Goal: Task Accomplishment & Management: Manage account settings

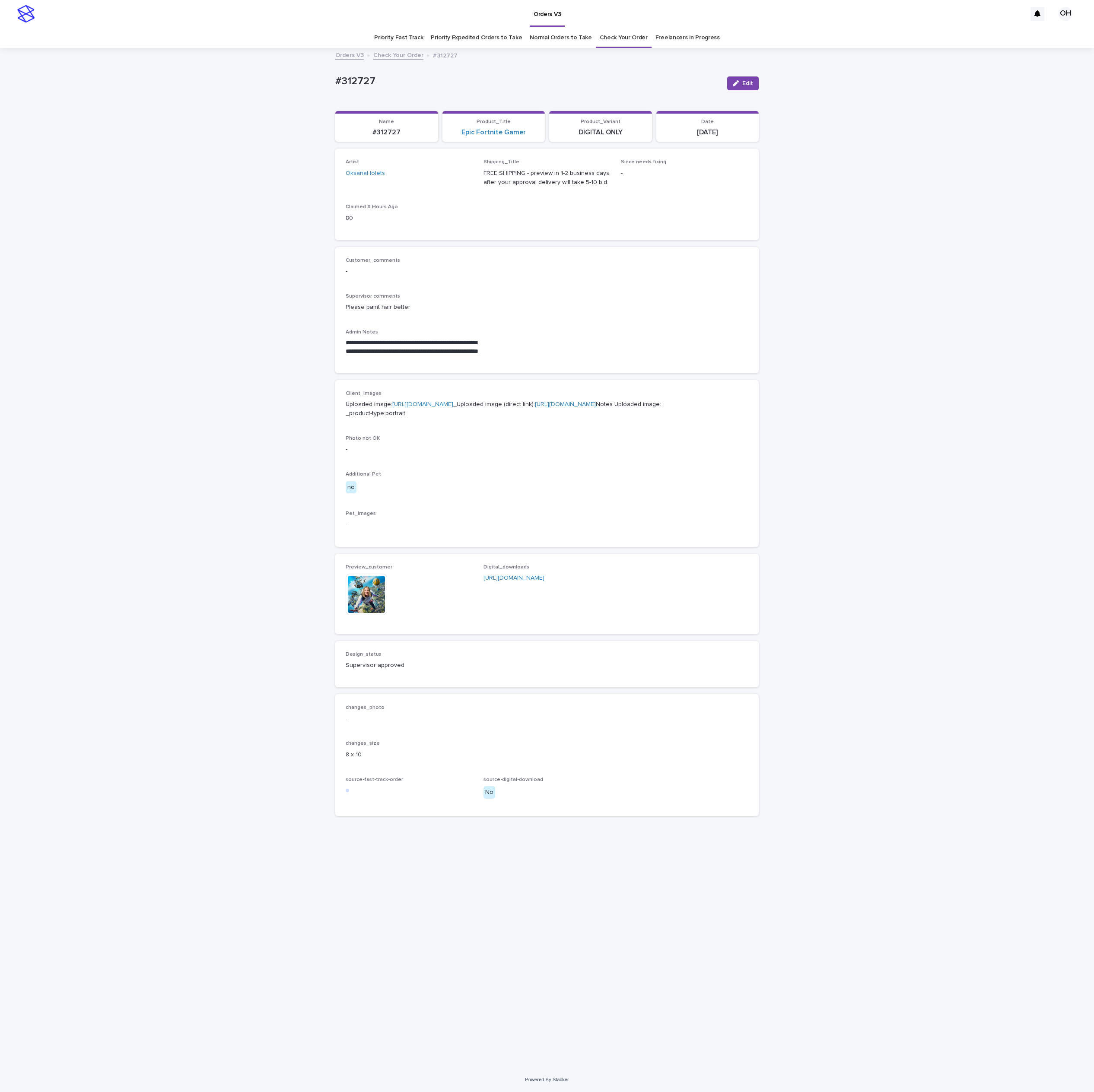
click at [629, 43] on link "Check Your Order" at bounding box center [624, 38] width 48 height 20
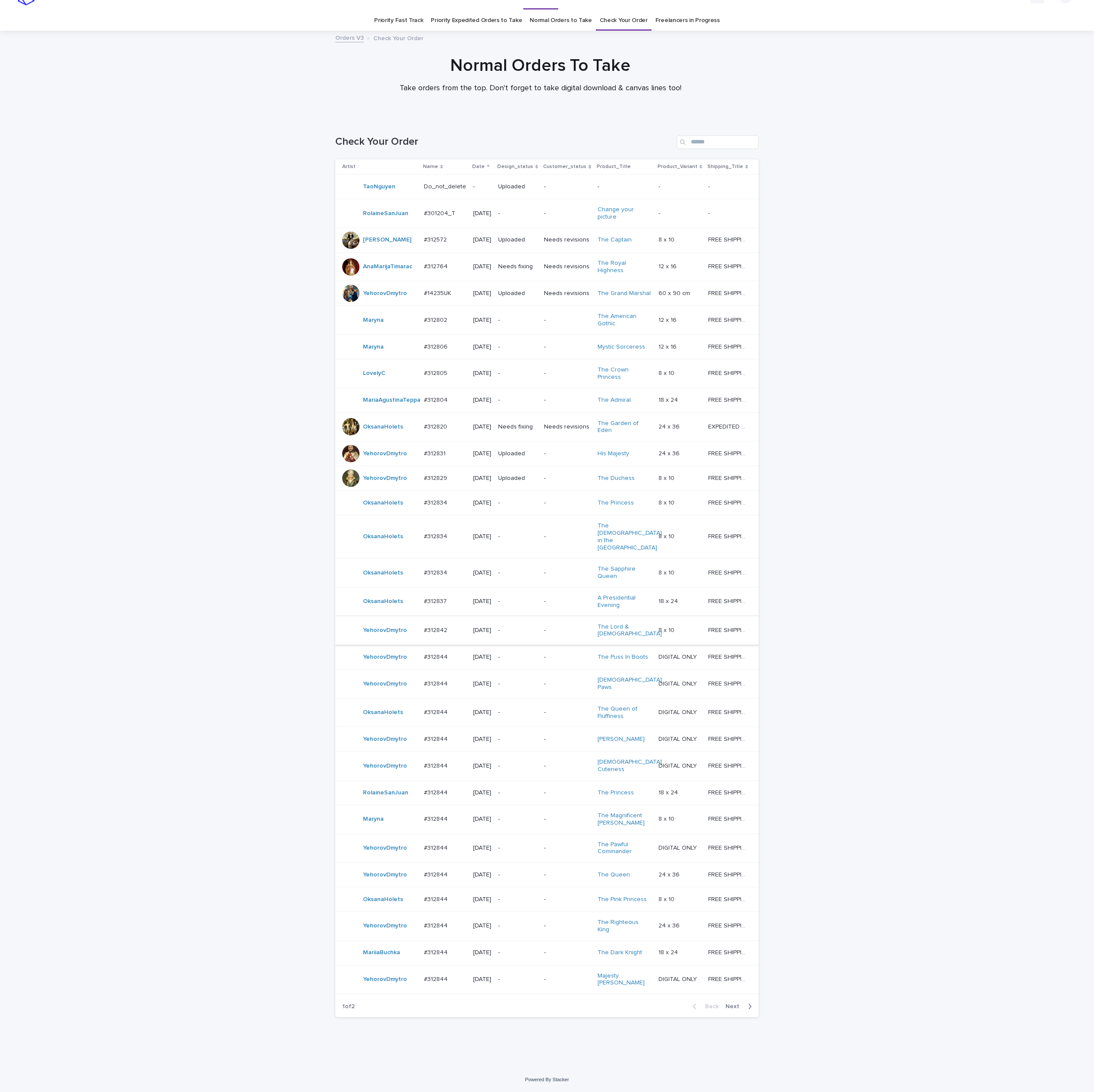
scroll to position [61, 0]
click at [717, 135] on input "Search" at bounding box center [717, 142] width 82 height 14
click at [426, 422] on p "#312820" at bounding box center [437, 426] width 25 height 9
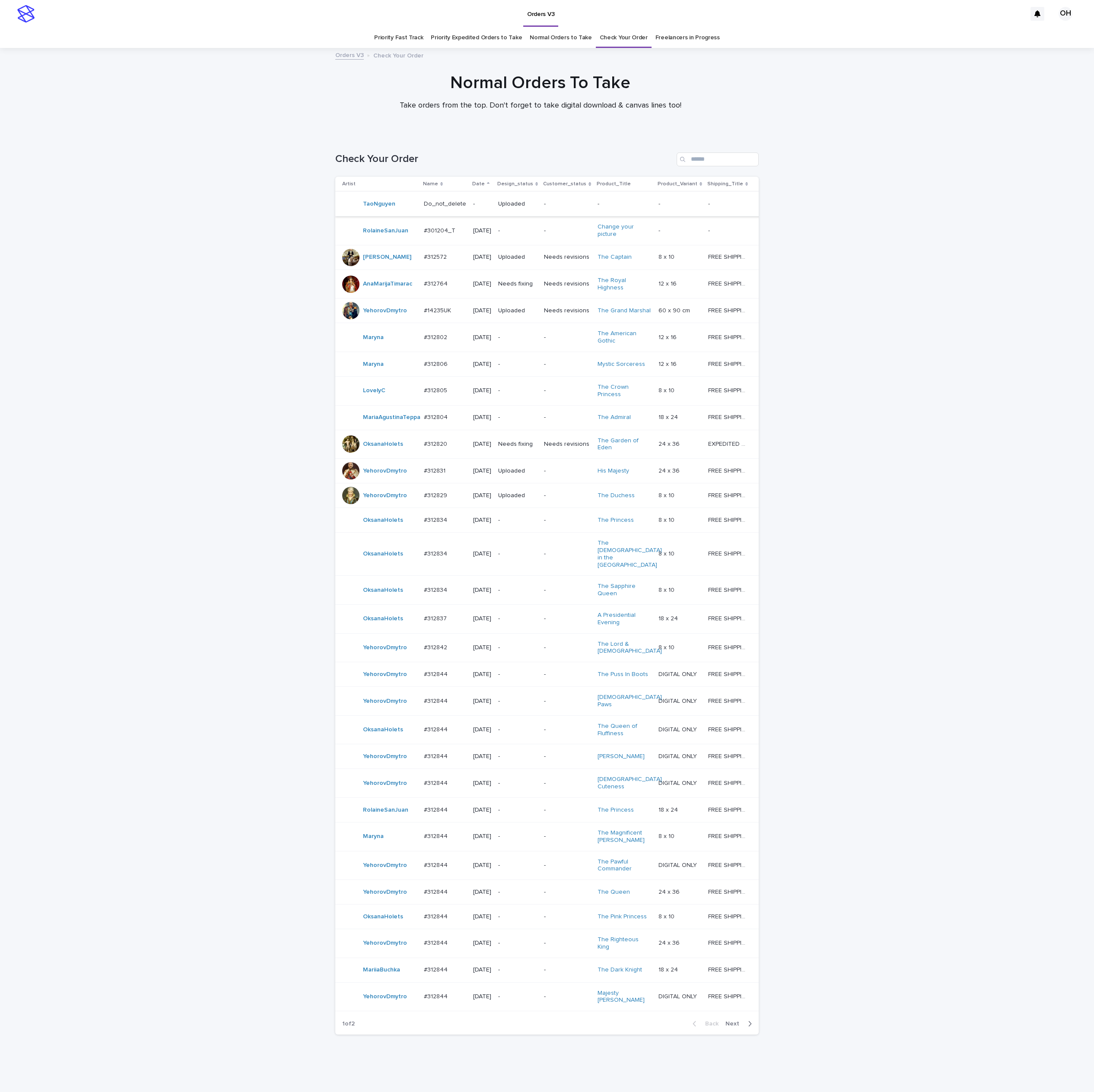
scroll to position [28, 0]
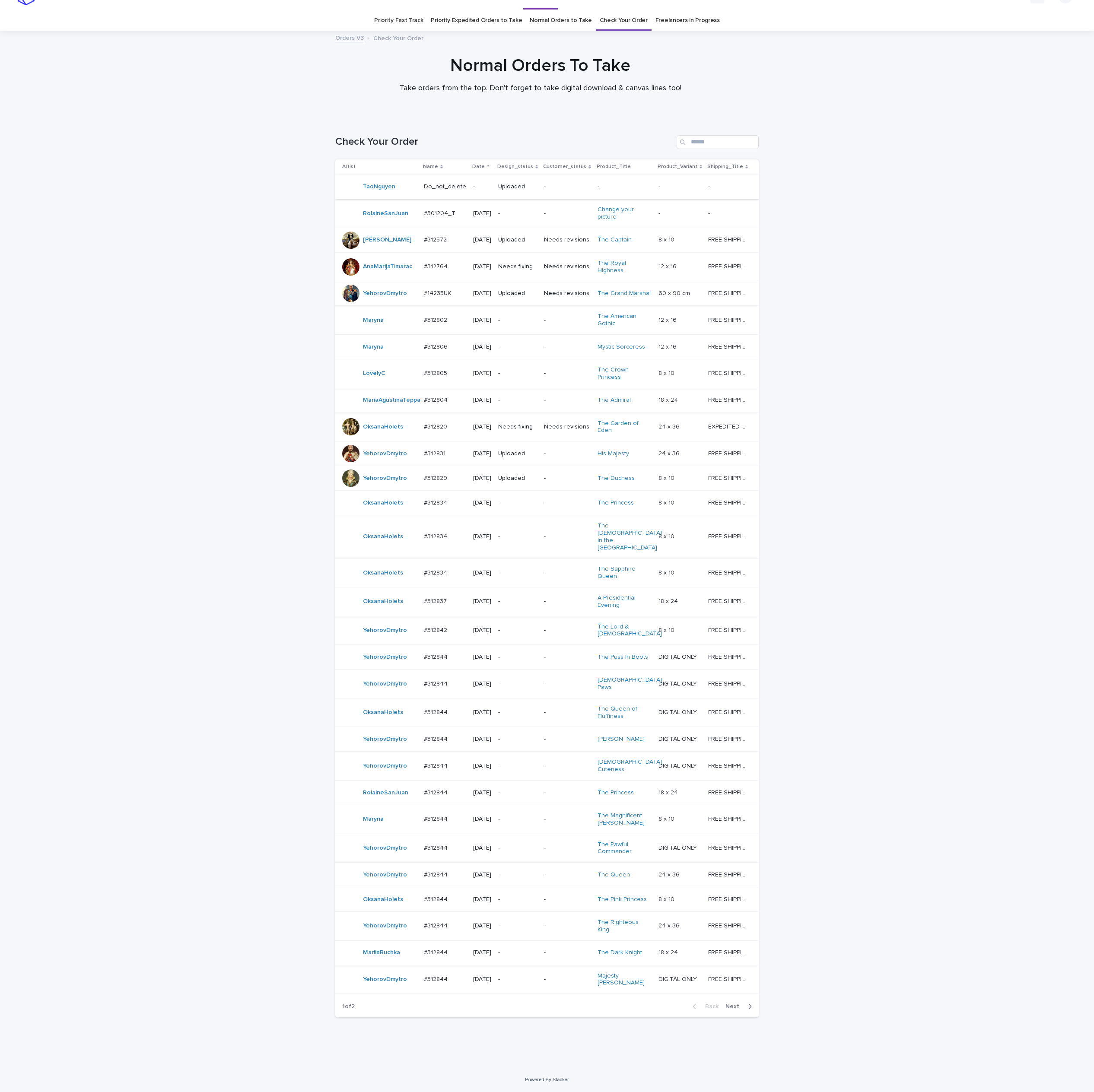
click at [427, 430] on p "#312820" at bounding box center [437, 426] width 25 height 9
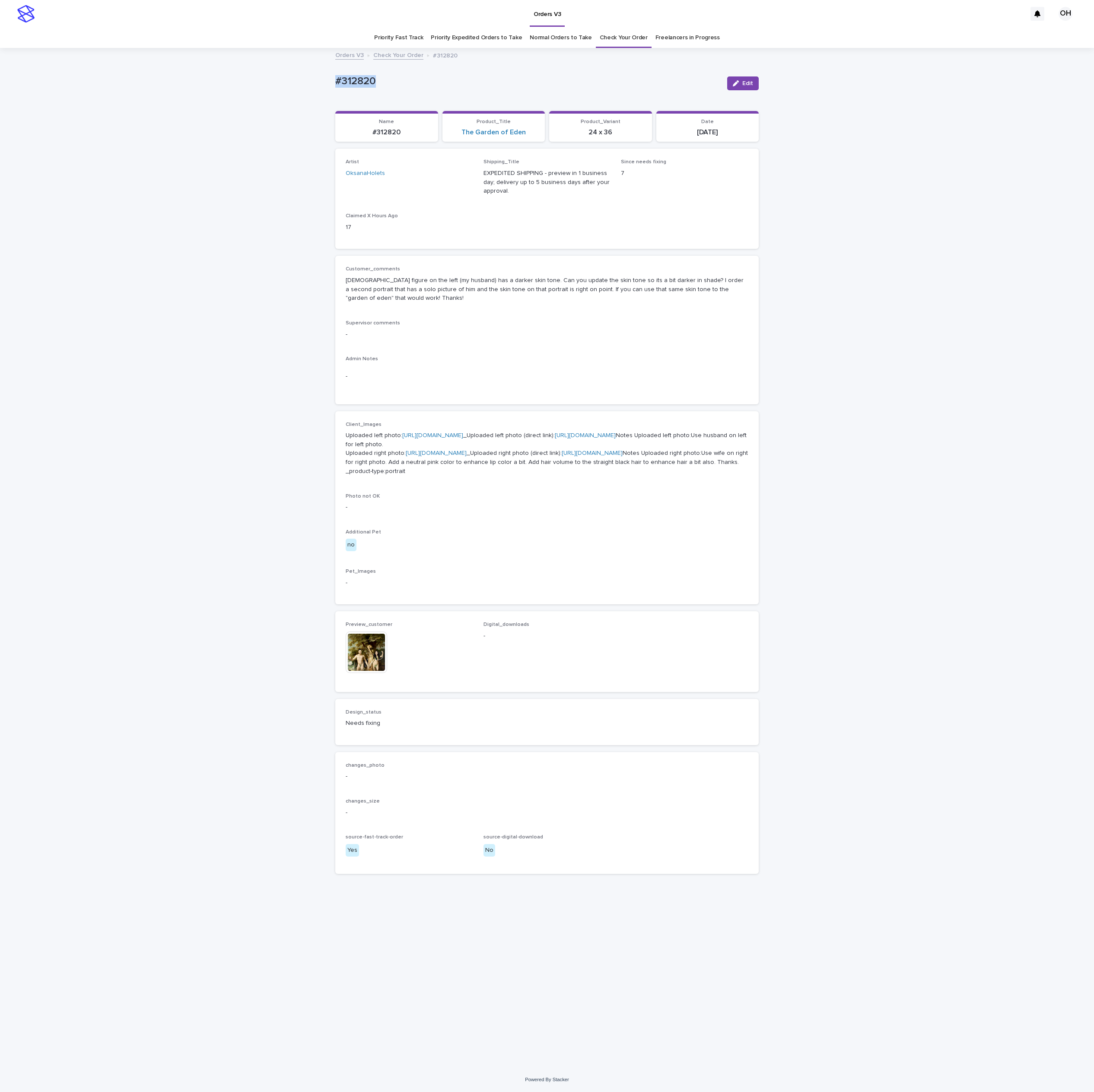
drag, startPoint x: 393, startPoint y: 78, endPoint x: 306, endPoint y: 84, distance: 87.2
click at [300, 84] on div "Loading... Saving… Loading... Saving… #312820 Edit #312820 Edit Sorry, there wa…" at bounding box center [547, 558] width 1094 height 1018
copy p "#312820"
click at [524, 595] on div "Client_Images Uploaded left photo: [URL][DOMAIN_NAME] _Uploaded left photo (dir…" at bounding box center [547, 508] width 403 height 173
click at [410, 456] on link "[URL][DOMAIN_NAME]" at bounding box center [436, 453] width 61 height 6
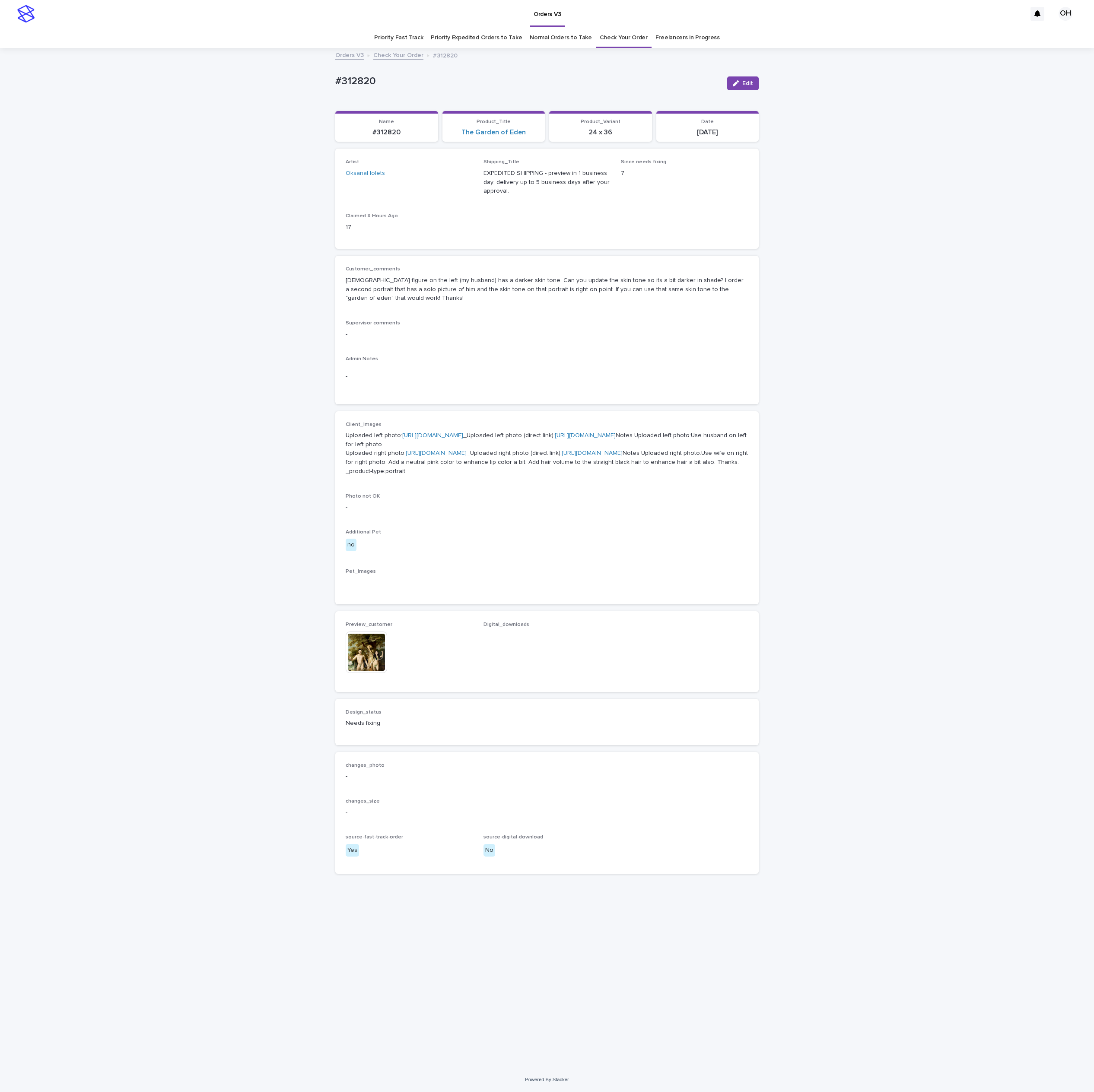
click at [1023, 616] on div "Loading... Saving… Loading... Saving… #312820 Edit #312820 Edit Sorry, there wa…" at bounding box center [547, 558] width 1094 height 1018
click at [922, 296] on div "Loading... Saving… Loading... Saving… #312820 Edit #312820 Edit Sorry, there wa…" at bounding box center [547, 558] width 1094 height 1018
drag, startPoint x: 697, startPoint y: 327, endPoint x: 757, endPoint y: 215, distance: 127.1
click at [697, 328] on div "-" at bounding box center [547, 333] width 403 height 11
click at [745, 86] on span "Edit" at bounding box center [747, 84] width 11 height 6
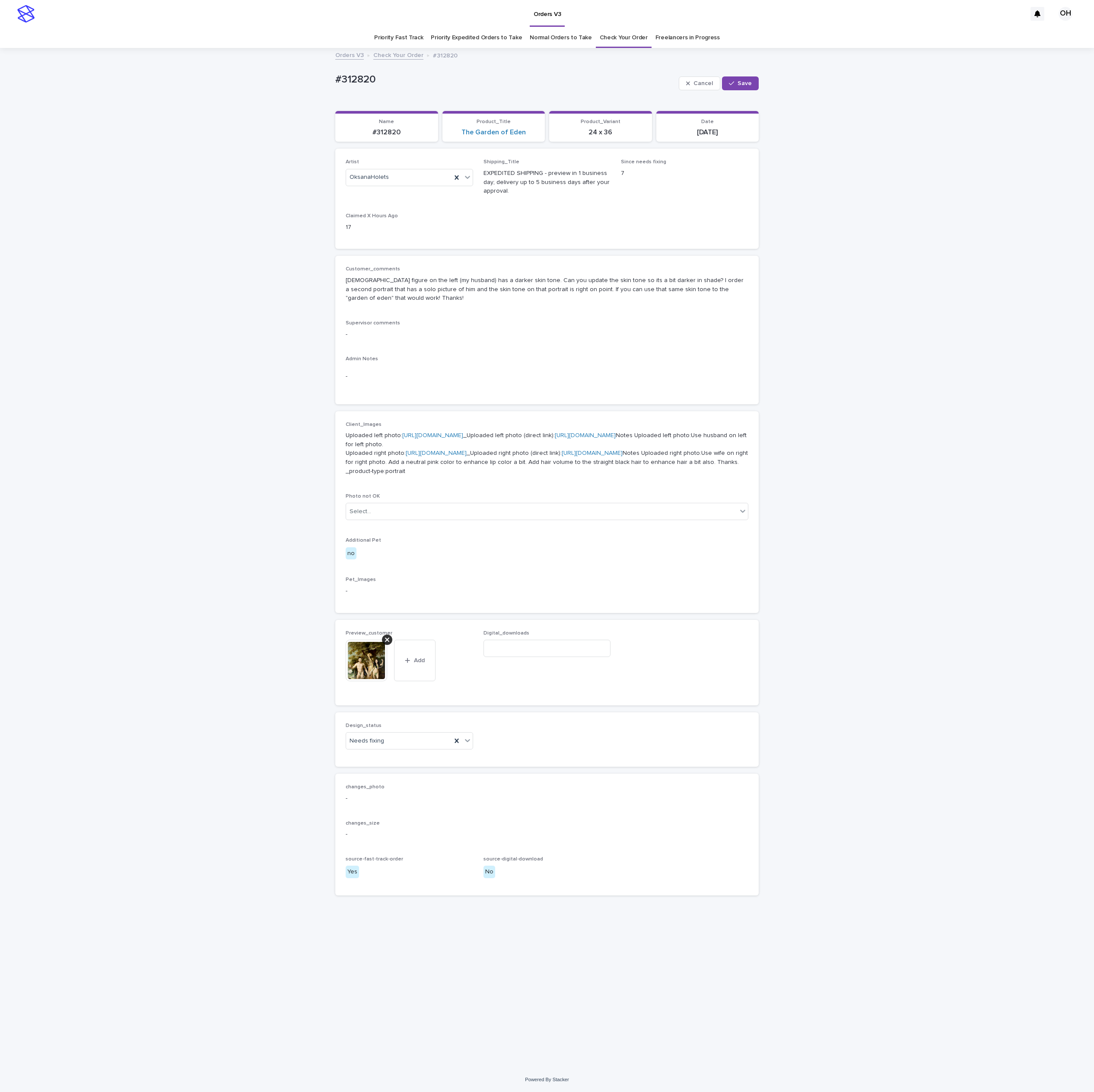
click at [389, 681] on div at bounding box center [370, 660] width 48 height 41
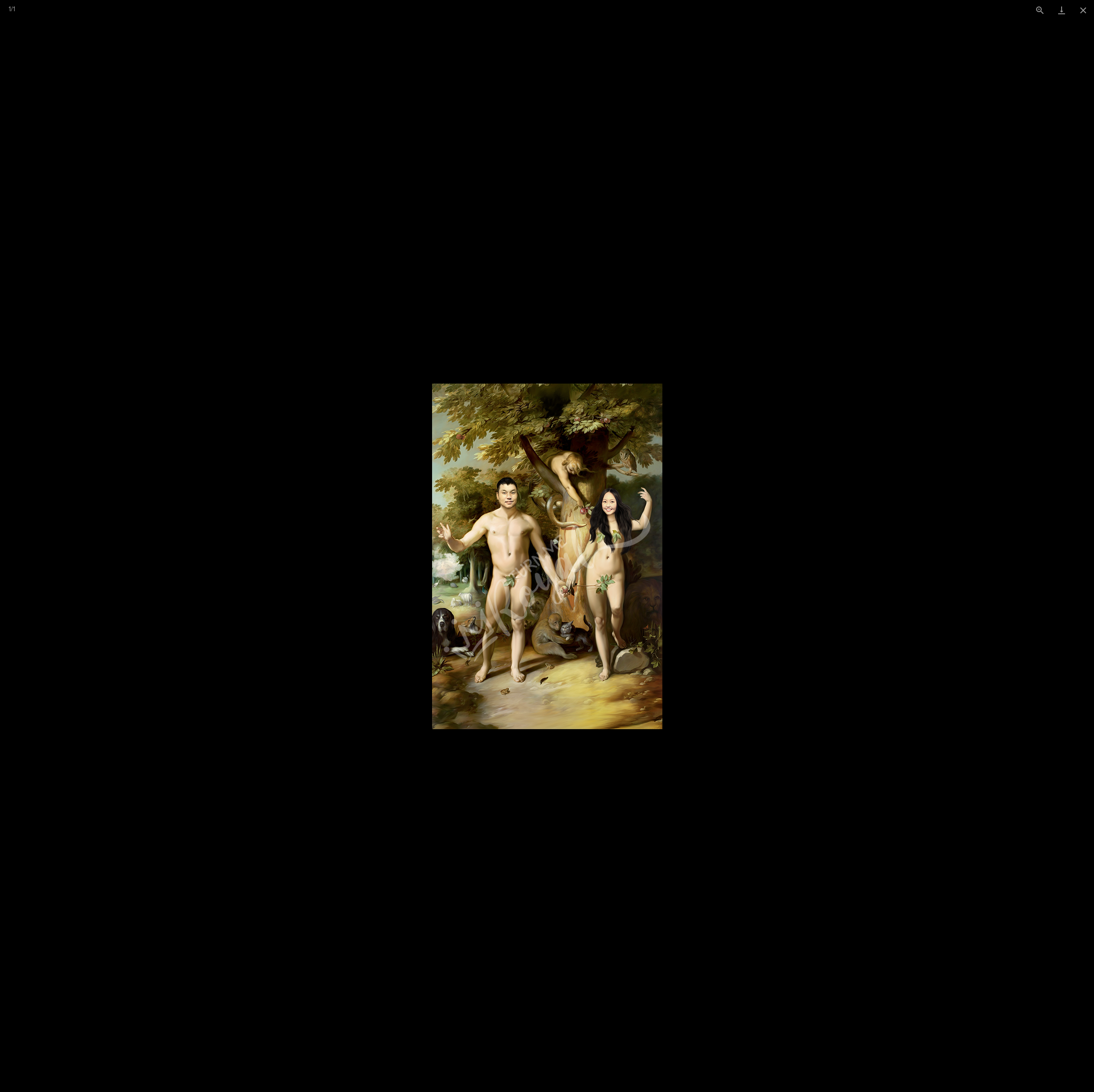
click at [907, 588] on picture at bounding box center [547, 556] width 1094 height 1072
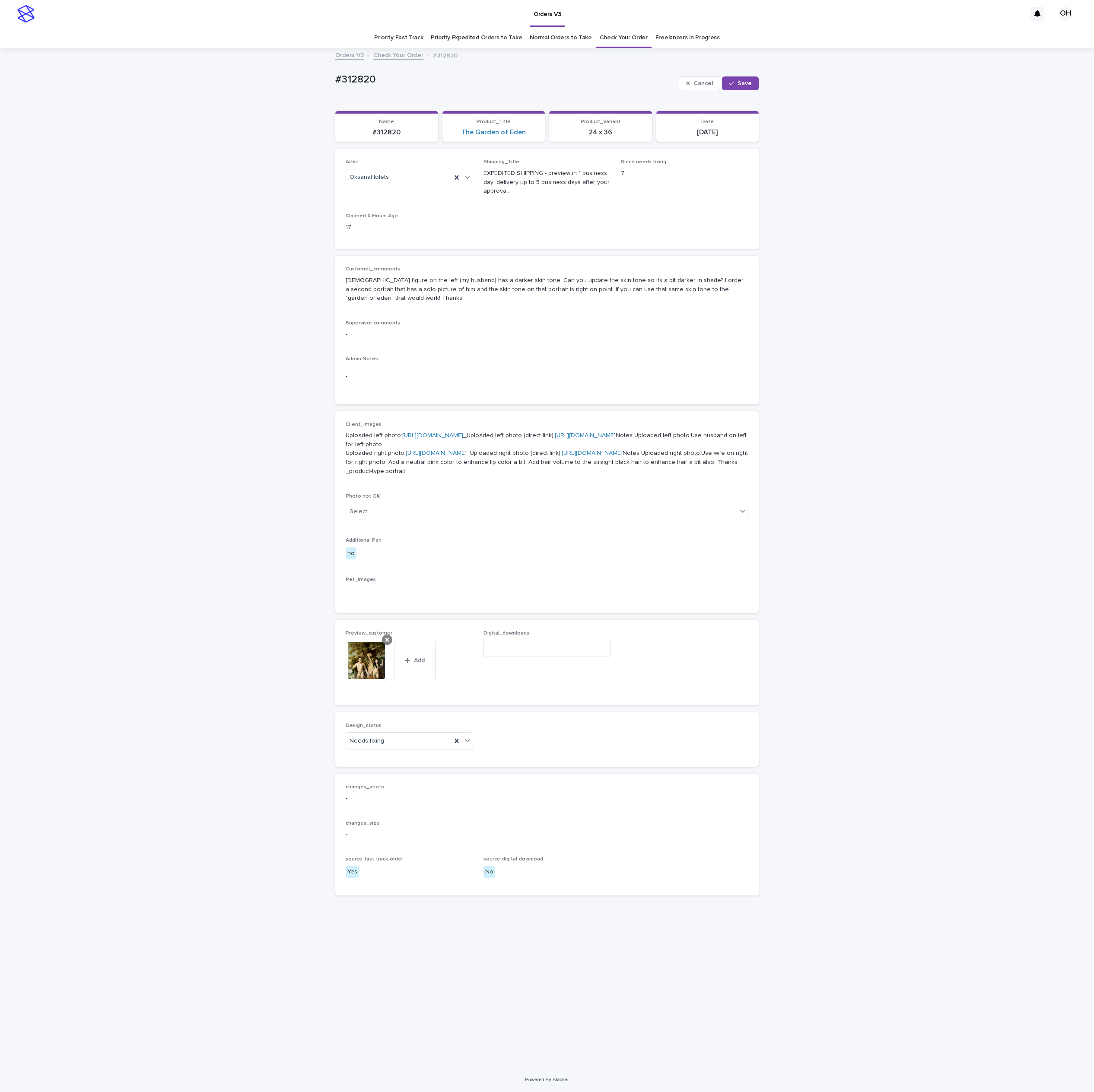
click at [387, 642] on icon at bounding box center [387, 640] width 4 height 4
click at [374, 650] on span "Add" at bounding box center [371, 647] width 11 height 6
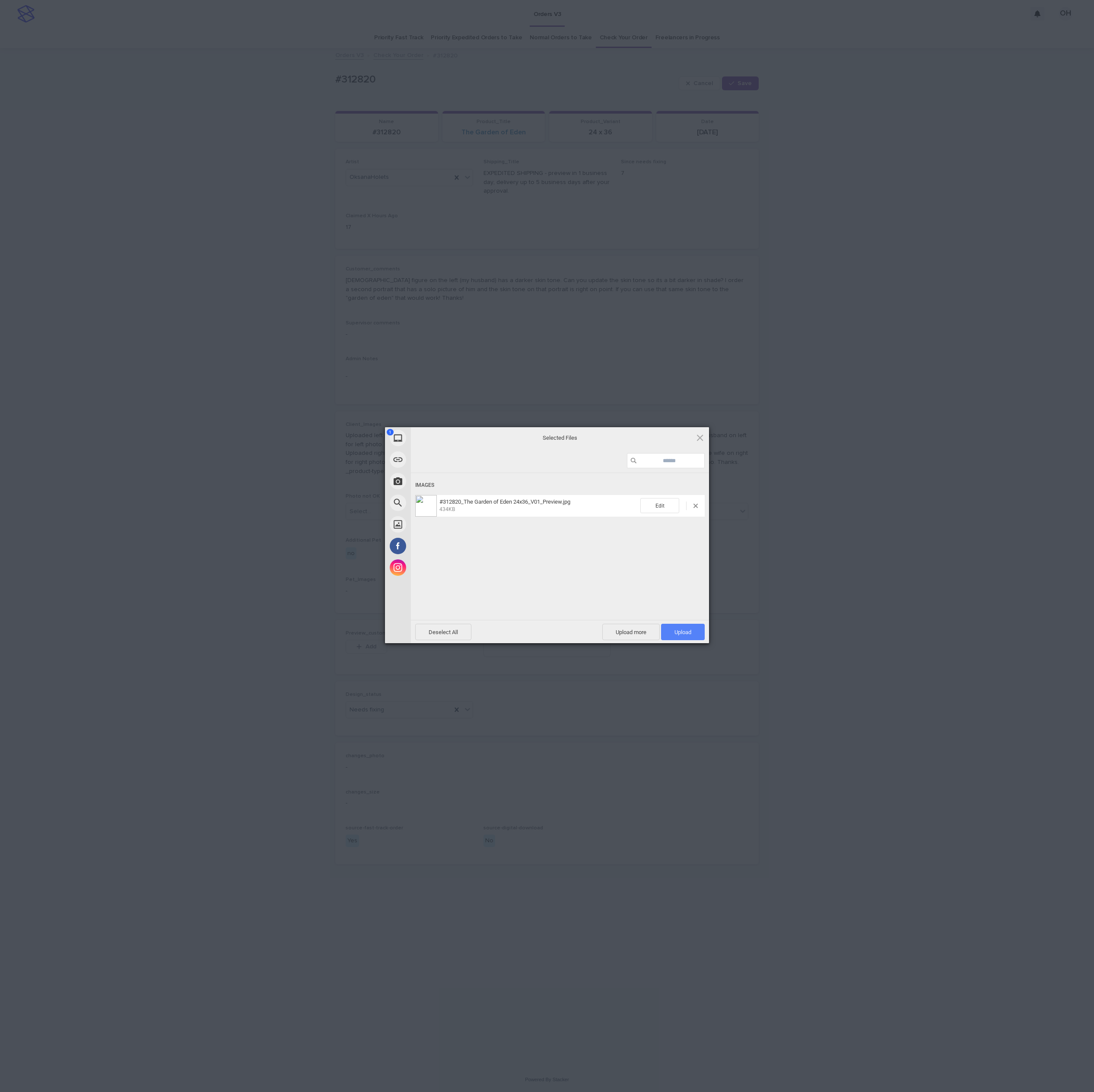
click at [692, 639] on span "Upload 1" at bounding box center [683, 632] width 44 height 17
click at [690, 632] on div "Uploading #312820_The Garden of Eden 24x36_V01_Preview.jpg 0.00B / 434KB" at bounding box center [560, 559] width 298 height 173
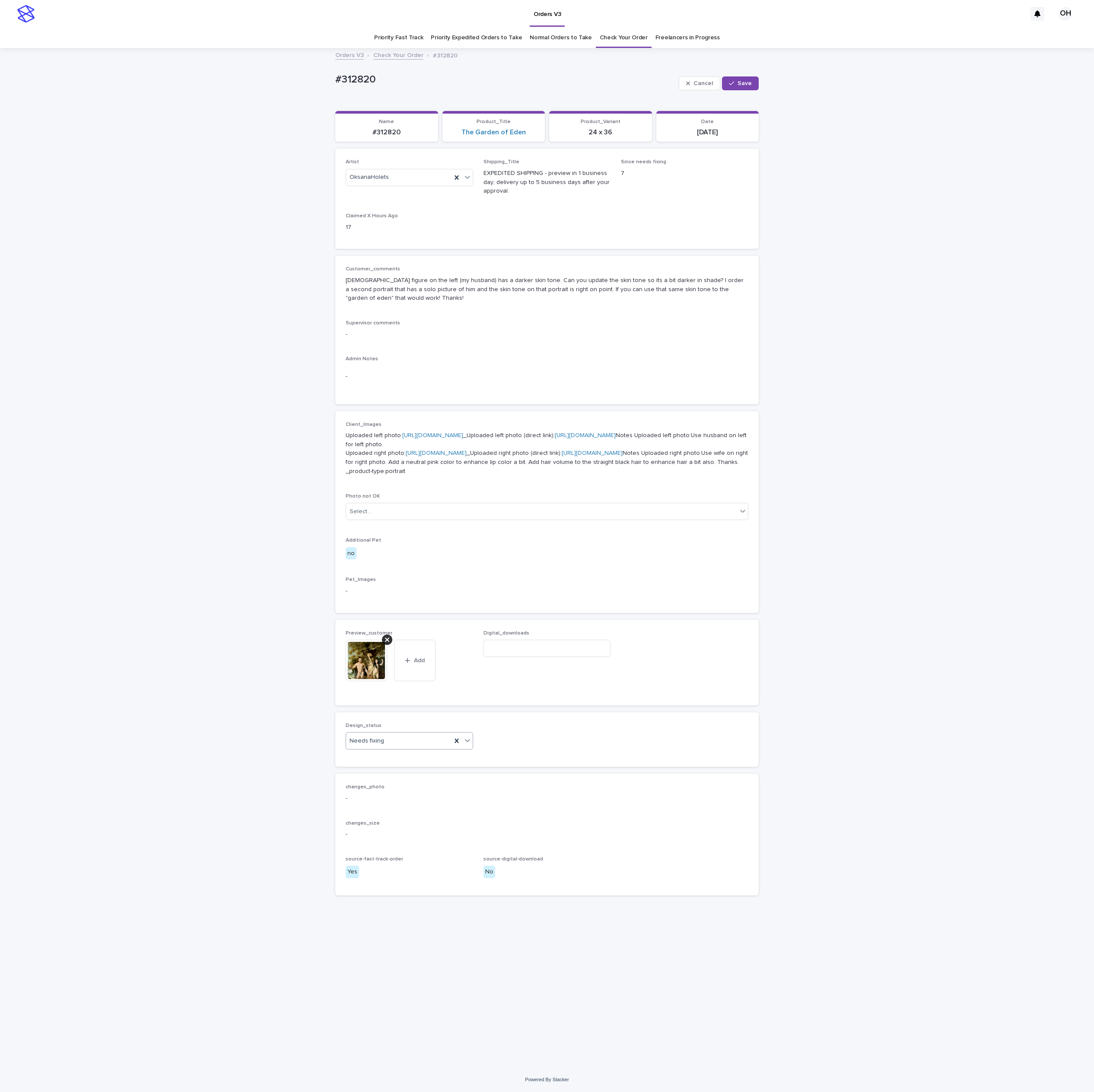
click at [388, 748] on div "Needs fixing" at bounding box center [399, 741] width 105 height 14
click at [377, 835] on div "Uploaded" at bounding box center [409, 839] width 127 height 15
click at [744, 86] on button "Save" at bounding box center [740, 84] width 37 height 14
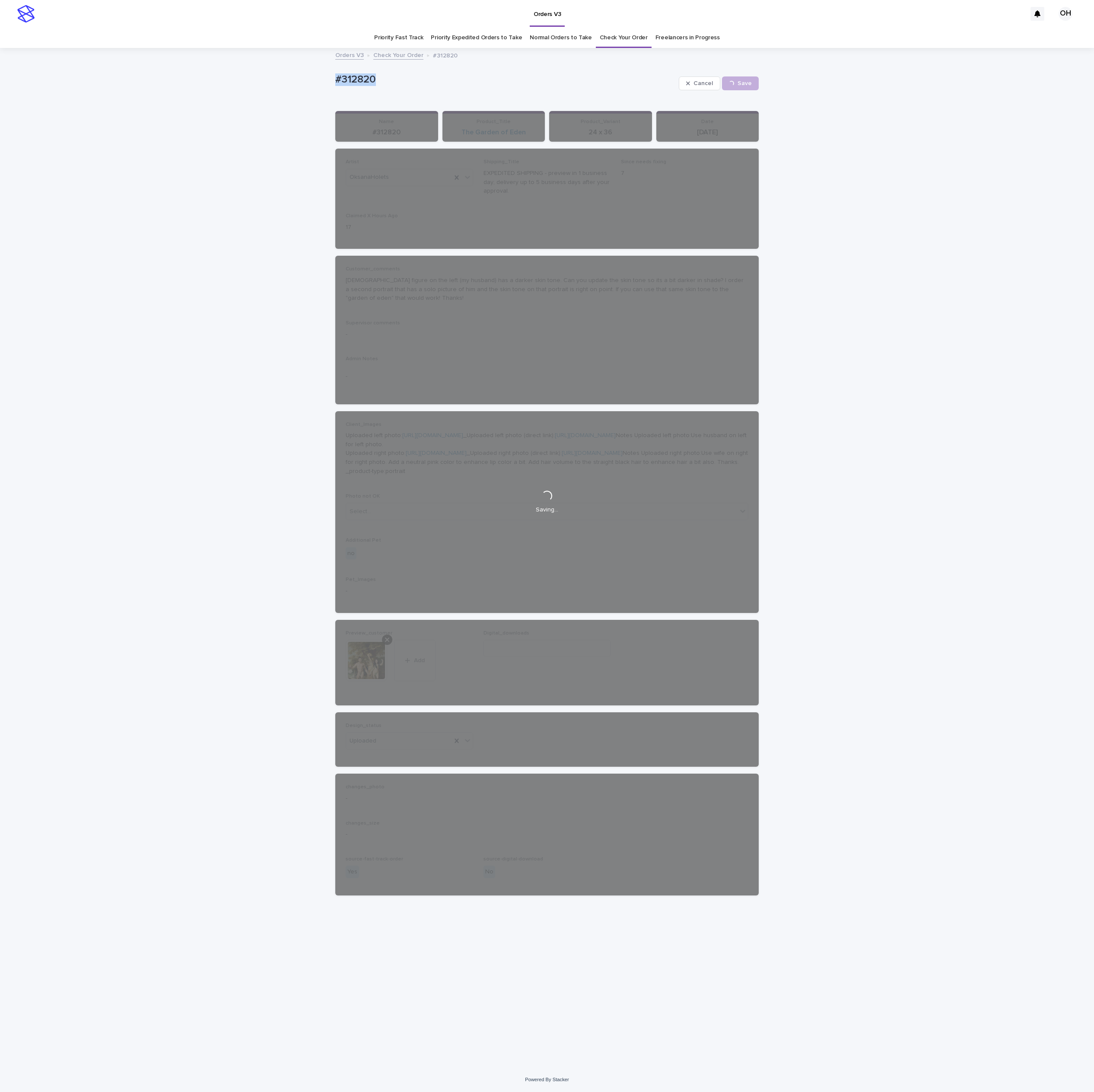
drag, startPoint x: 278, startPoint y: 74, endPoint x: 286, endPoint y: 75, distance: 8.1
click at [275, 75] on div "Loading... Saving… Loading... Saving… #312820 Cancel Save #312820 Cancel Loadin…" at bounding box center [547, 558] width 1094 height 1018
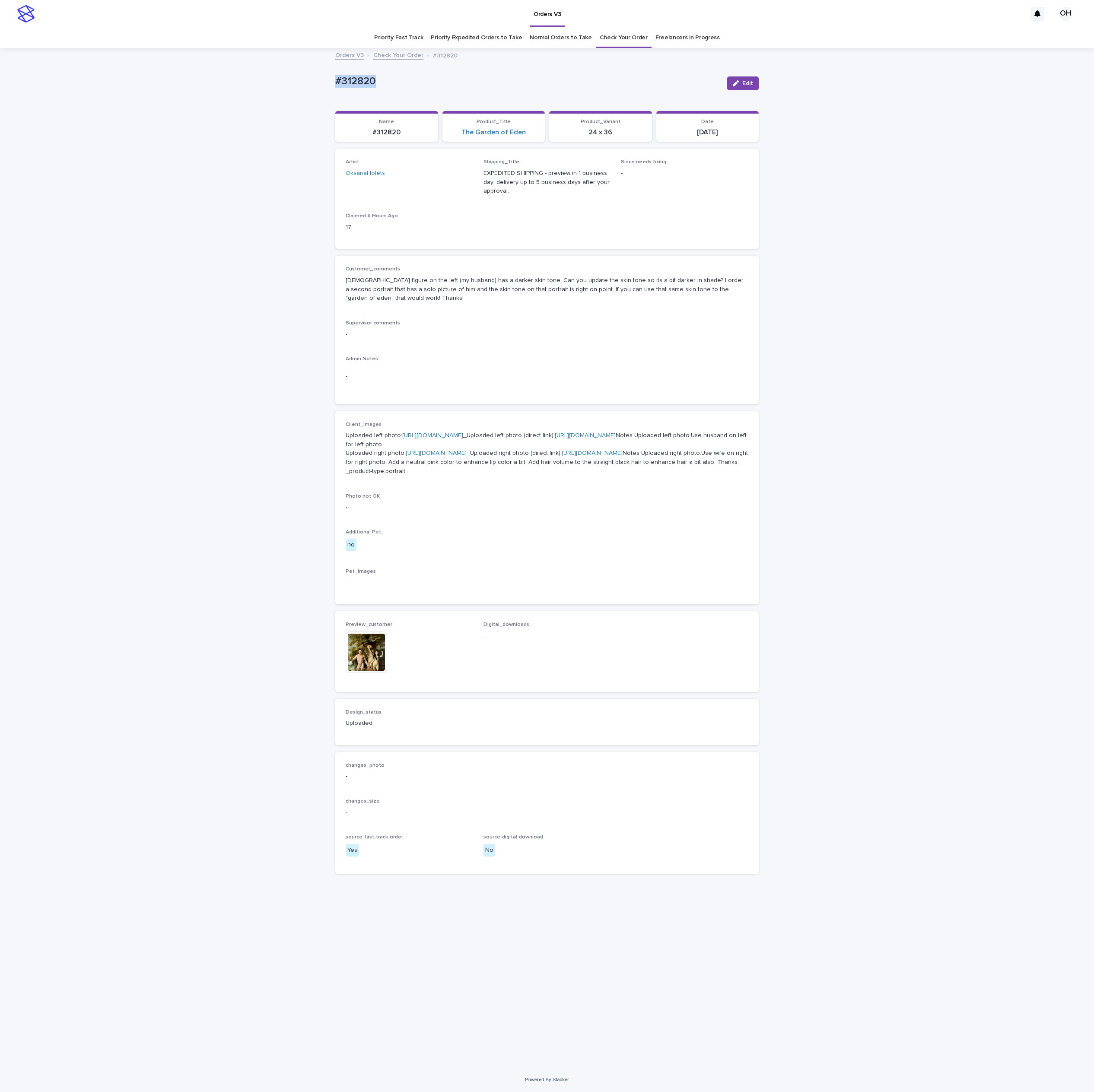
copy p "#312820"
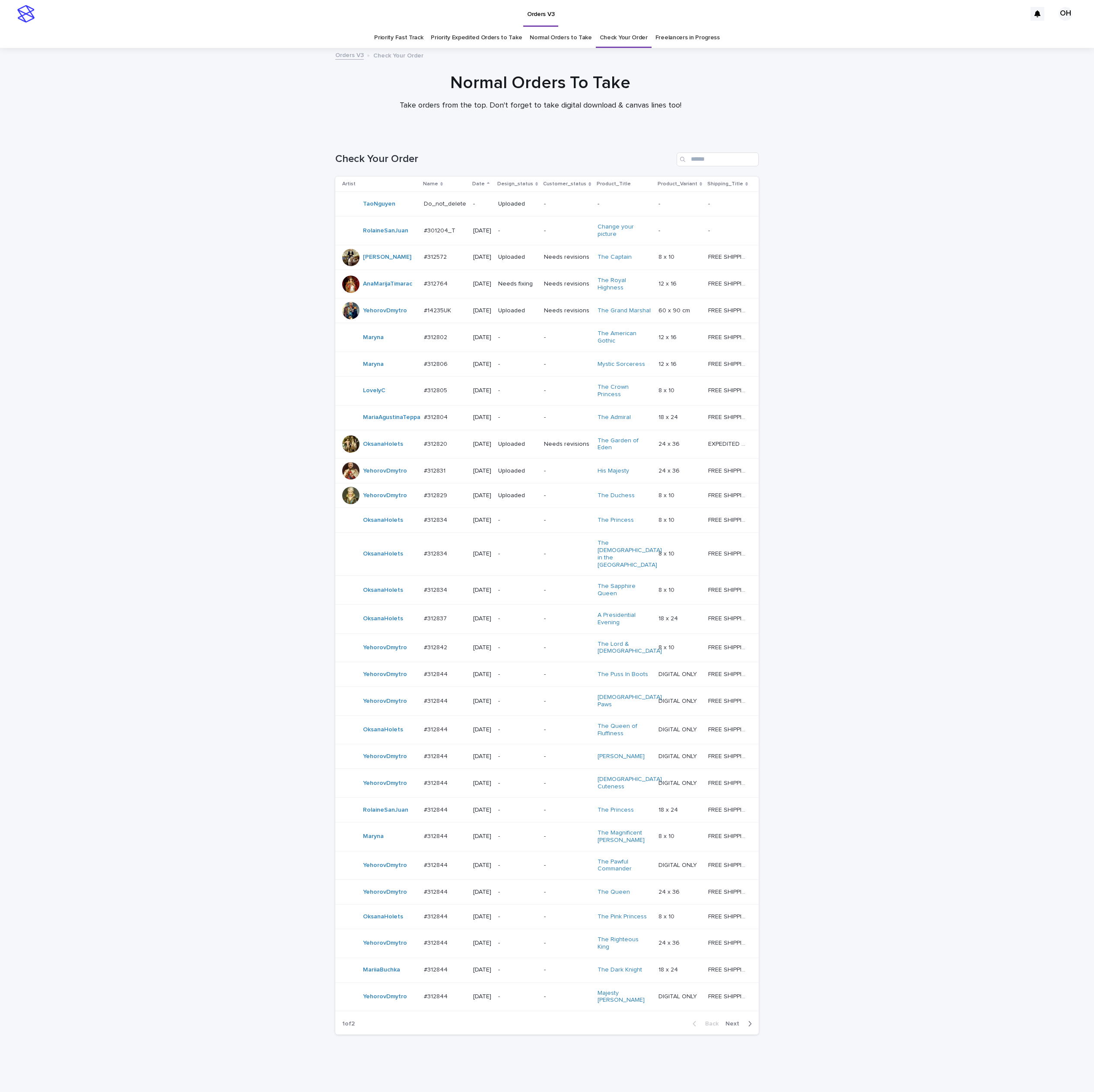
click at [425, 524] on p "#312834" at bounding box center [437, 519] width 25 height 9
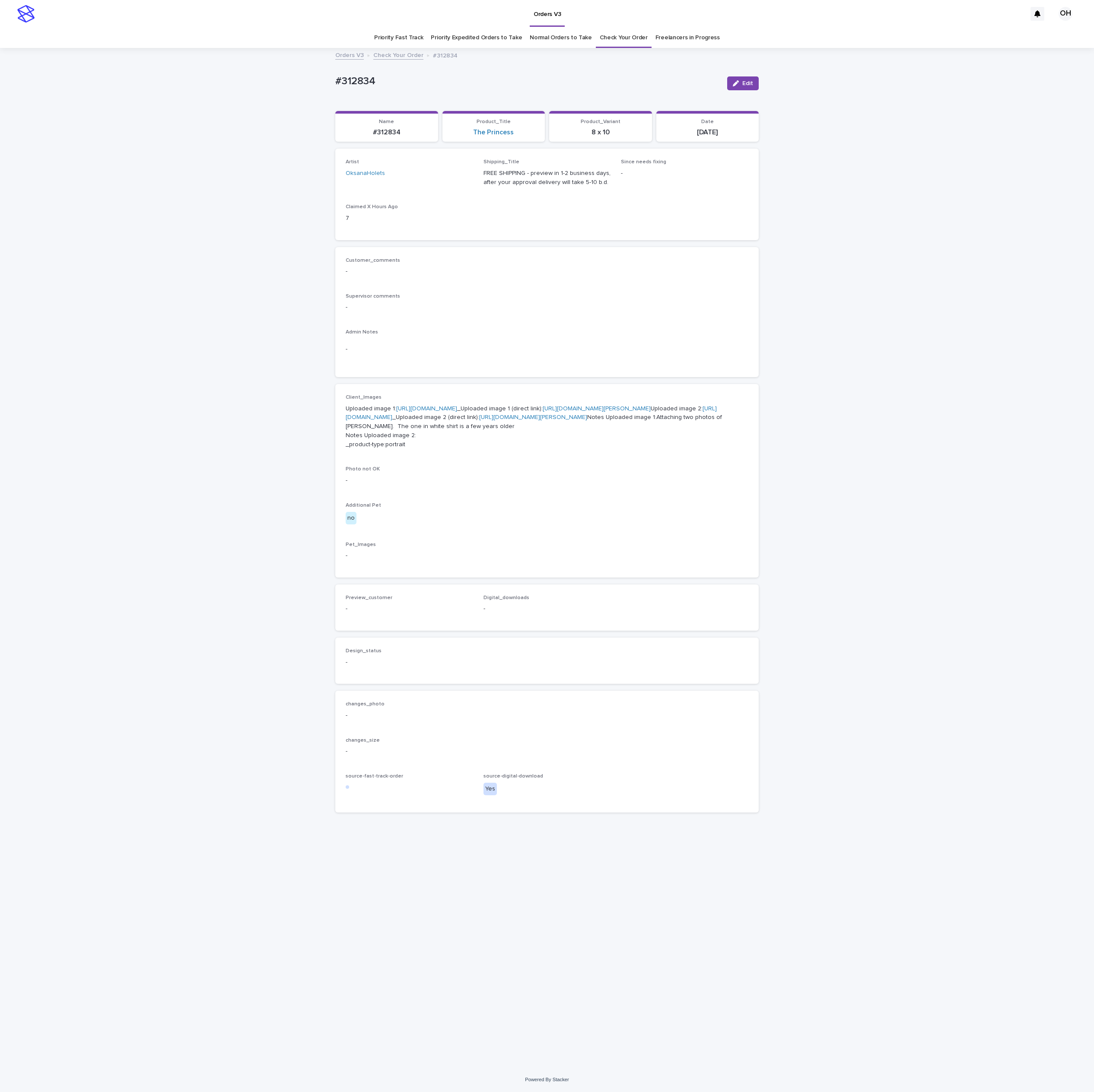
click at [474, 339] on div "-" at bounding box center [547, 349] width 403 height 21
click at [582, 311] on p "-" at bounding box center [547, 307] width 403 height 9
drag, startPoint x: 536, startPoint y: 311, endPoint x: 510, endPoint y: 281, distance: 39.7
click at [536, 311] on p "-" at bounding box center [547, 307] width 403 height 9
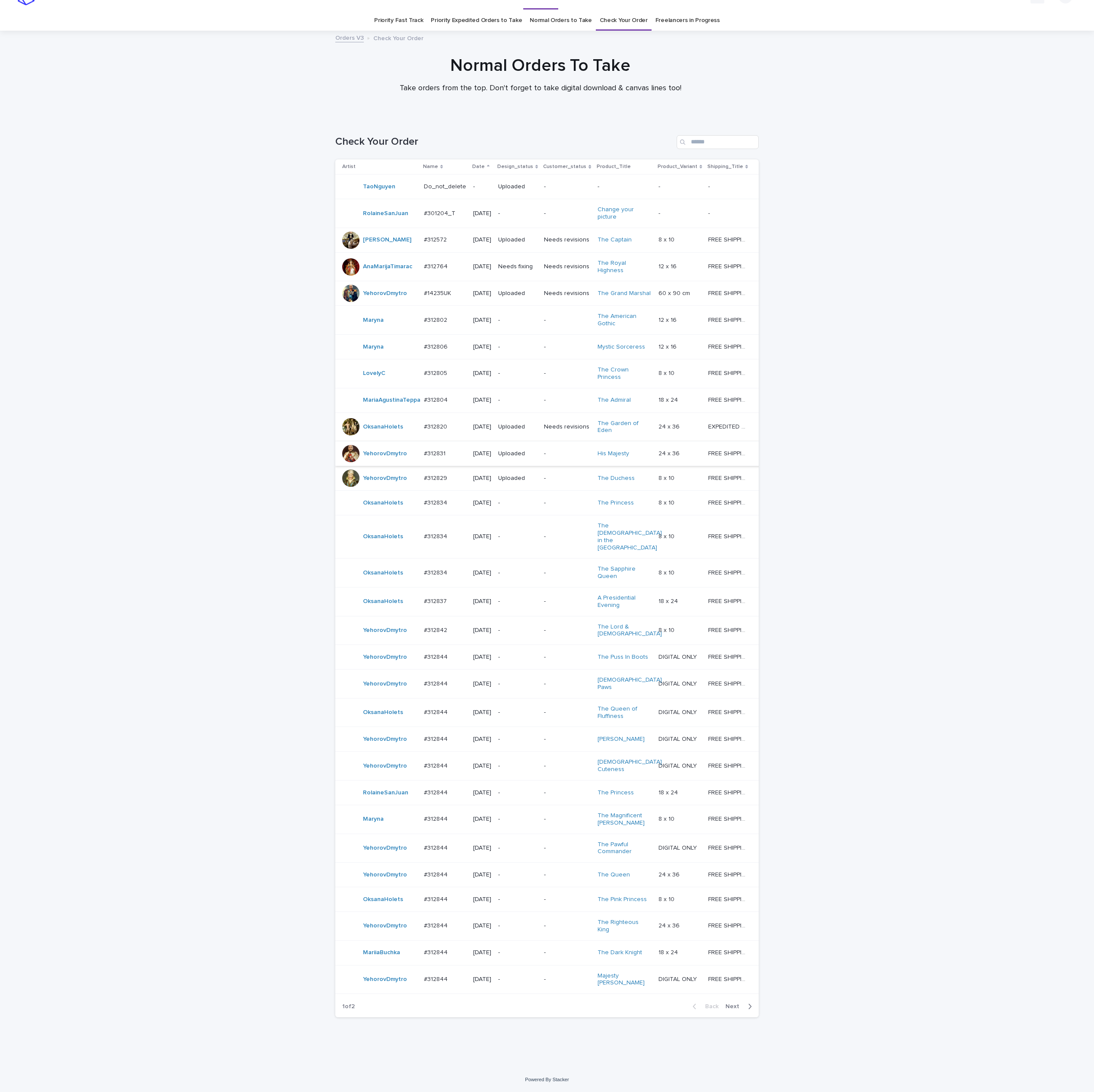
scroll to position [28, 0]
click at [433, 544] on div "#312834 #312834" at bounding box center [445, 537] width 42 height 14
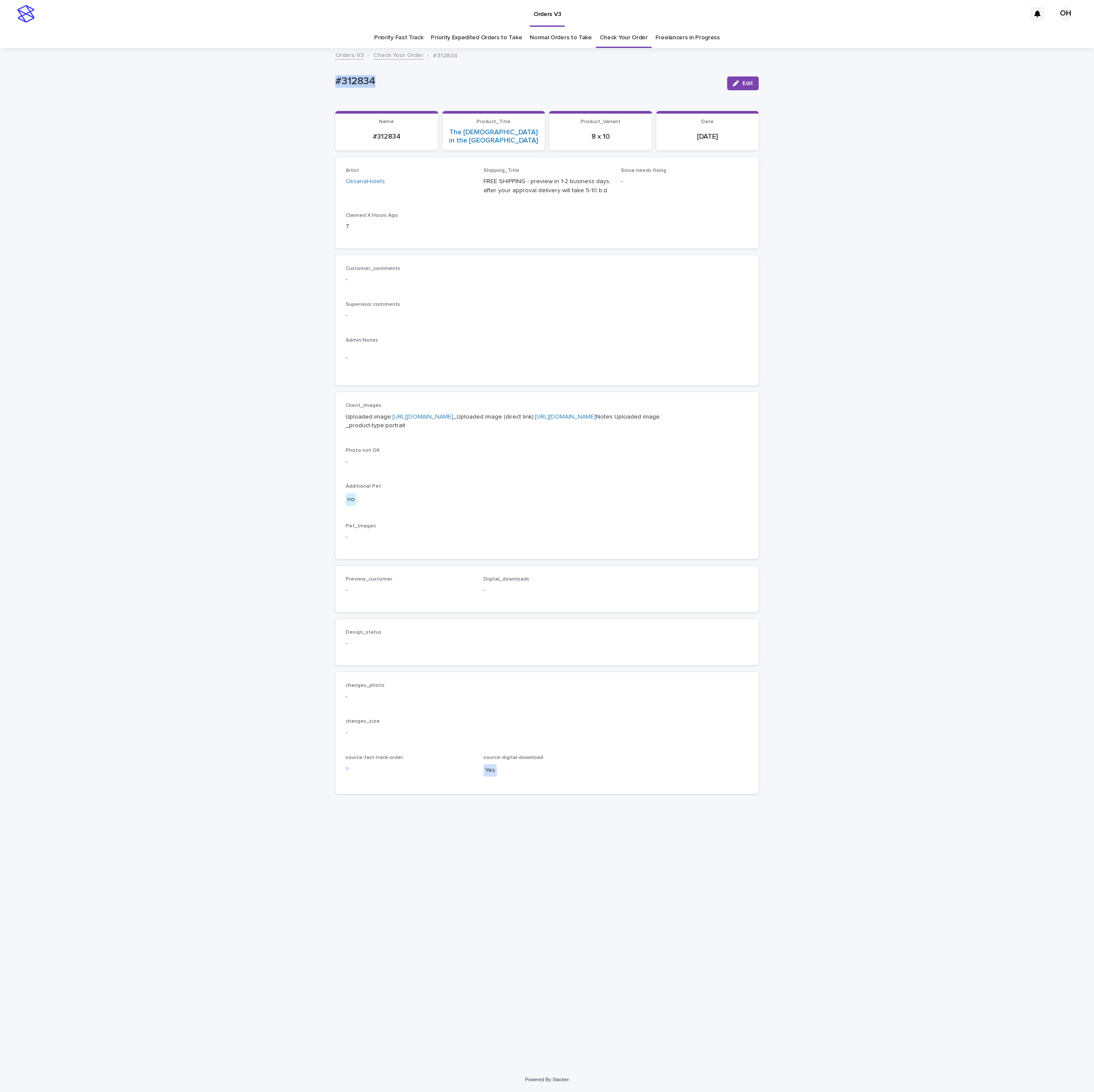
drag, startPoint x: 401, startPoint y: 83, endPoint x: 291, endPoint y: 77, distance: 110.2
click at [274, 77] on div "Loading... Saving… Loading... Saving… #312834 Edit #312834 Edit Sorry, there wa…" at bounding box center [547, 558] width 1094 height 1018
drag, startPoint x: 338, startPoint y: 74, endPoint x: 346, endPoint y: 74, distance: 8.0
drag, startPoint x: 346, startPoint y: 74, endPoint x: 193, endPoint y: 155, distance: 173.1
click at [193, 155] on div "Loading... Saving… Loading... Saving… #312834 Edit #312834 Edit Sorry, there wa…" at bounding box center [547, 558] width 1094 height 1018
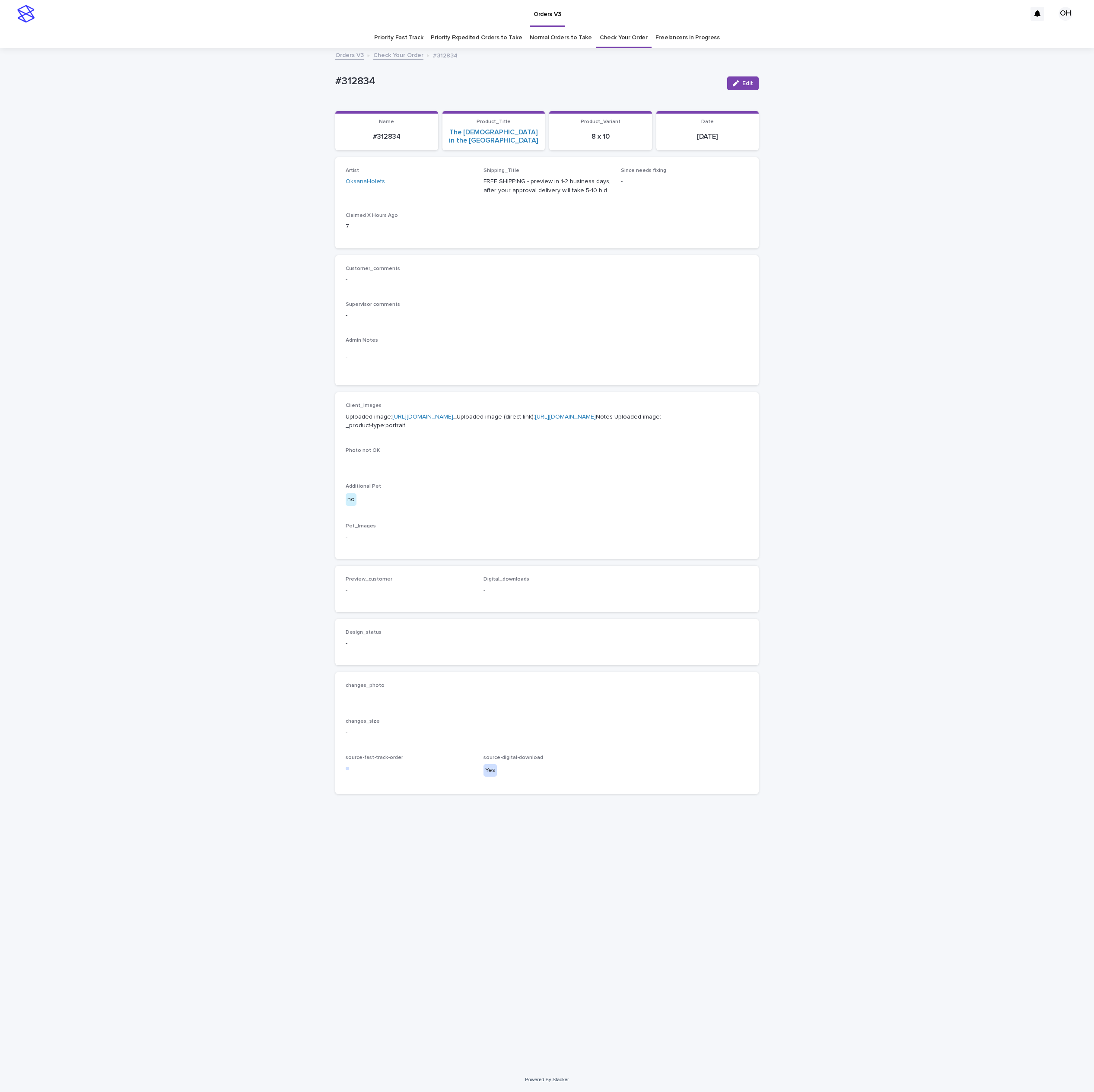
click at [815, 302] on div "Loading... Saving… Loading... Saving… #312834 Edit #312834 Edit Sorry, there wa…" at bounding box center [547, 558] width 1094 height 1018
click at [681, 224] on div "Artist OksanaHolets Shipping_Title FREE SHIPPING - preview in 1-2 business days…" at bounding box center [547, 203] width 403 height 71
click at [429, 416] on link "[URL][DOMAIN_NAME]" at bounding box center [423, 417] width 61 height 6
drag, startPoint x: 356, startPoint y: 74, endPoint x: 337, endPoint y: 77, distance: 19.2
click at [315, 79] on div "Loading... Saving… Loading... Saving… #312834 Edit #312834 Edit Sorry, there wa…" at bounding box center [547, 558] width 1094 height 1018
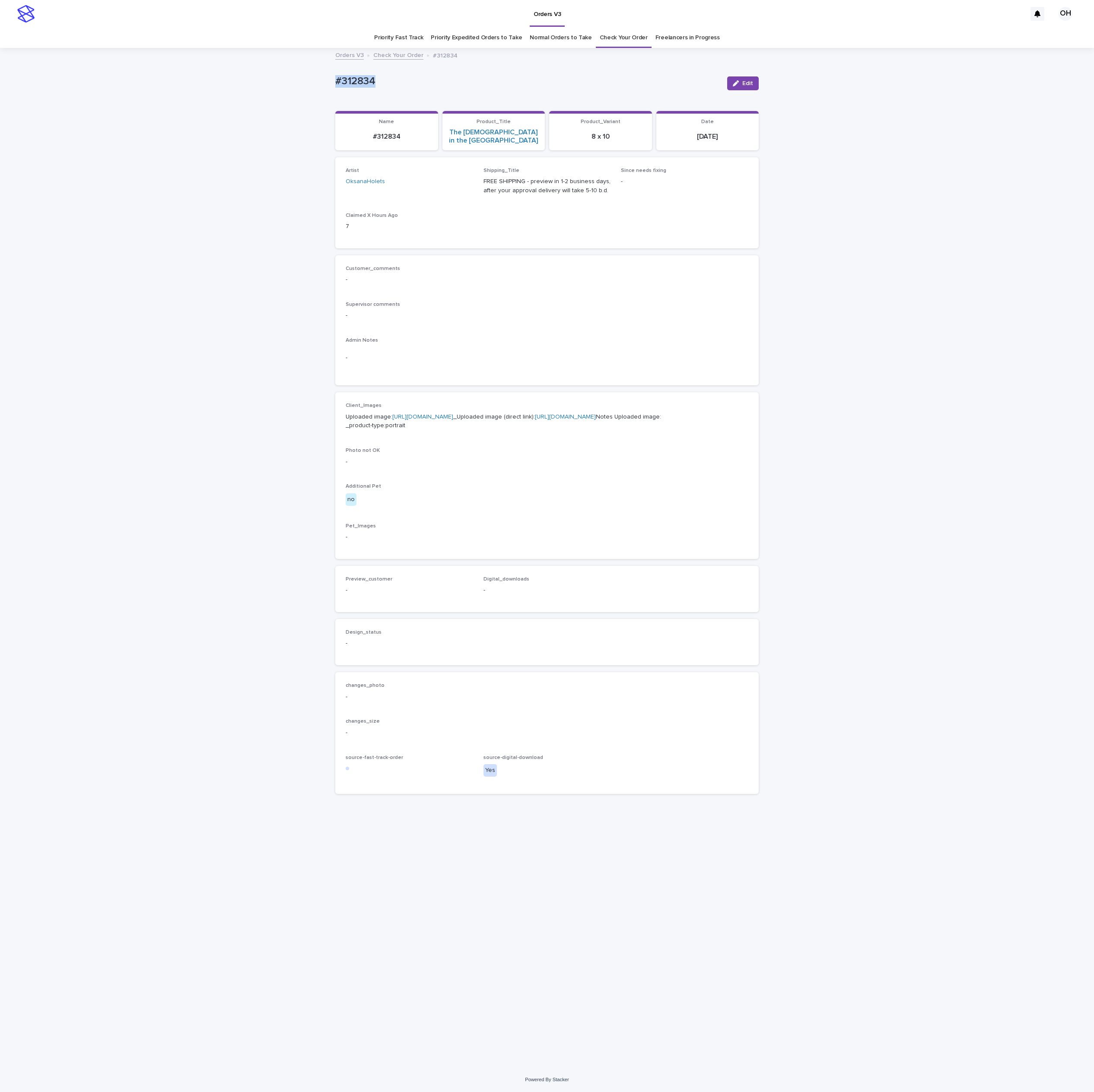
copy p "#312834"
click at [610, 225] on div "Artist OksanaHolets Shipping_Title FREE SHIPPING - preview in 1-2 business days…" at bounding box center [547, 203] width 403 height 71
click at [527, 302] on p "Supervisor comments" at bounding box center [547, 305] width 403 height 6
click at [744, 77] on button "Edit" at bounding box center [743, 84] width 31 height 14
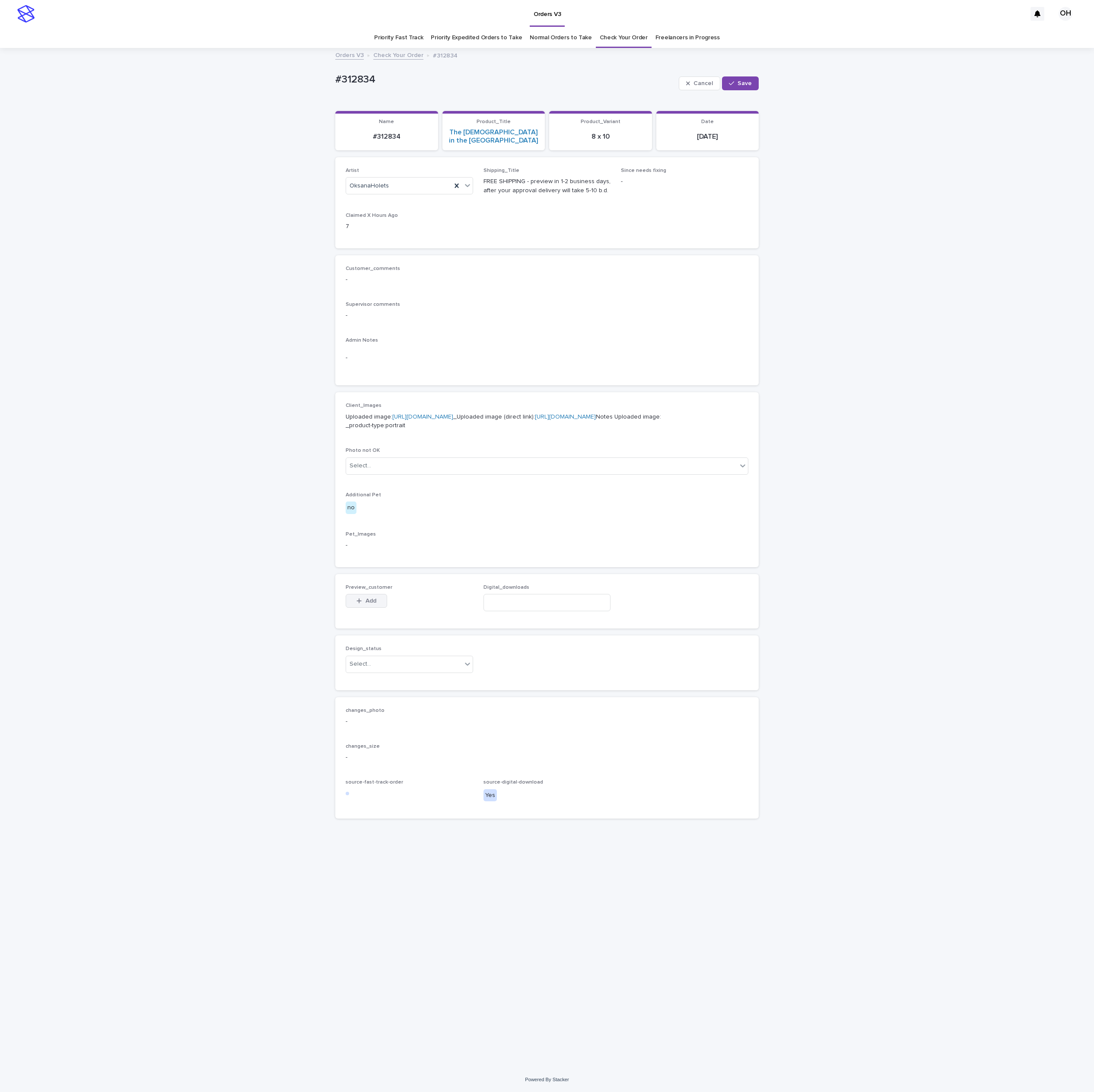
click at [374, 604] on span "Add" at bounding box center [371, 601] width 11 height 6
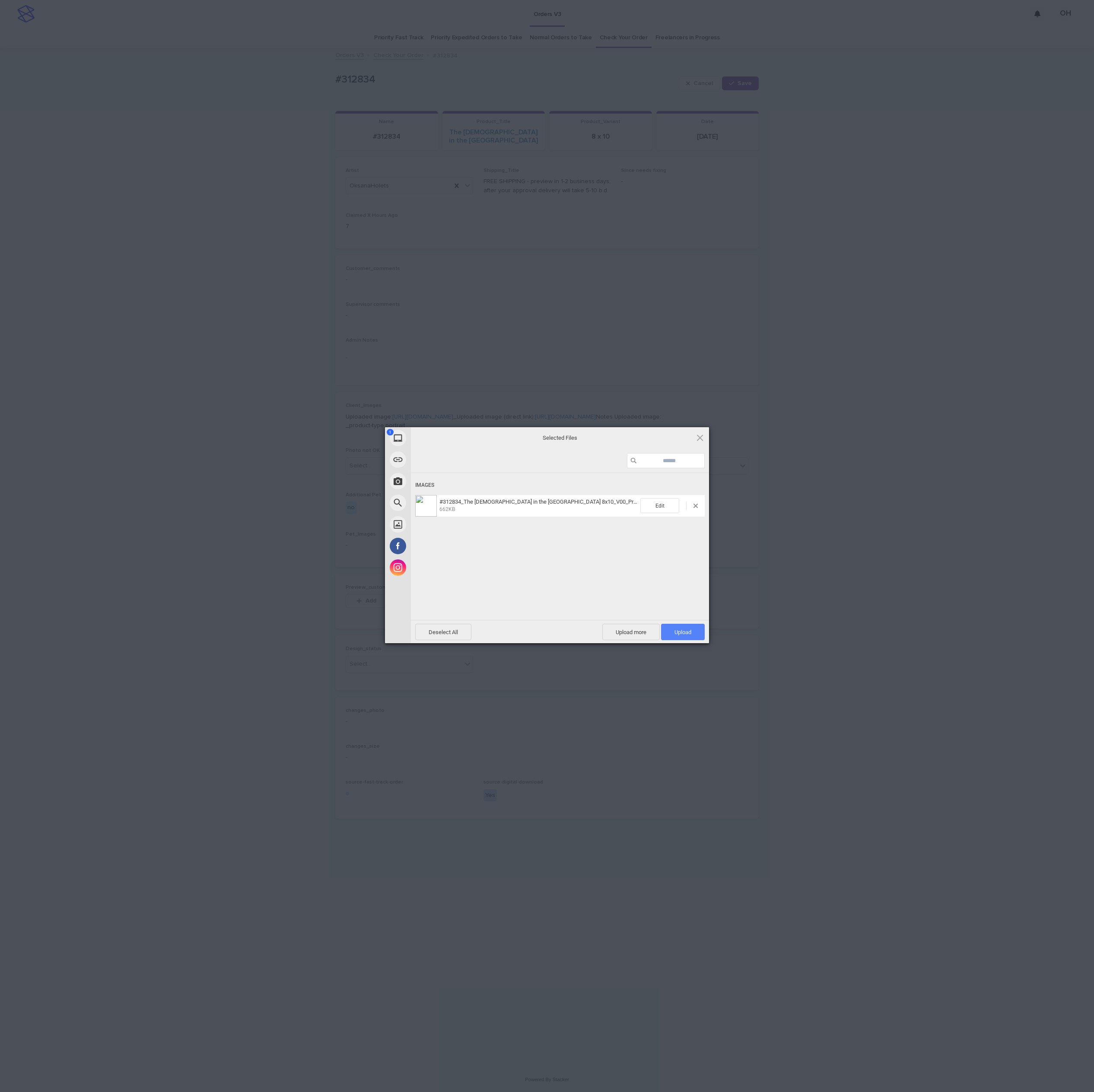
click at [686, 629] on span "Upload 1" at bounding box center [683, 632] width 17 height 7
click at [828, 529] on div "My Device Link (URL) Take Photo Web Search Unsplash Facebook Instagram Uploaded…" at bounding box center [547, 546] width 1094 height 1092
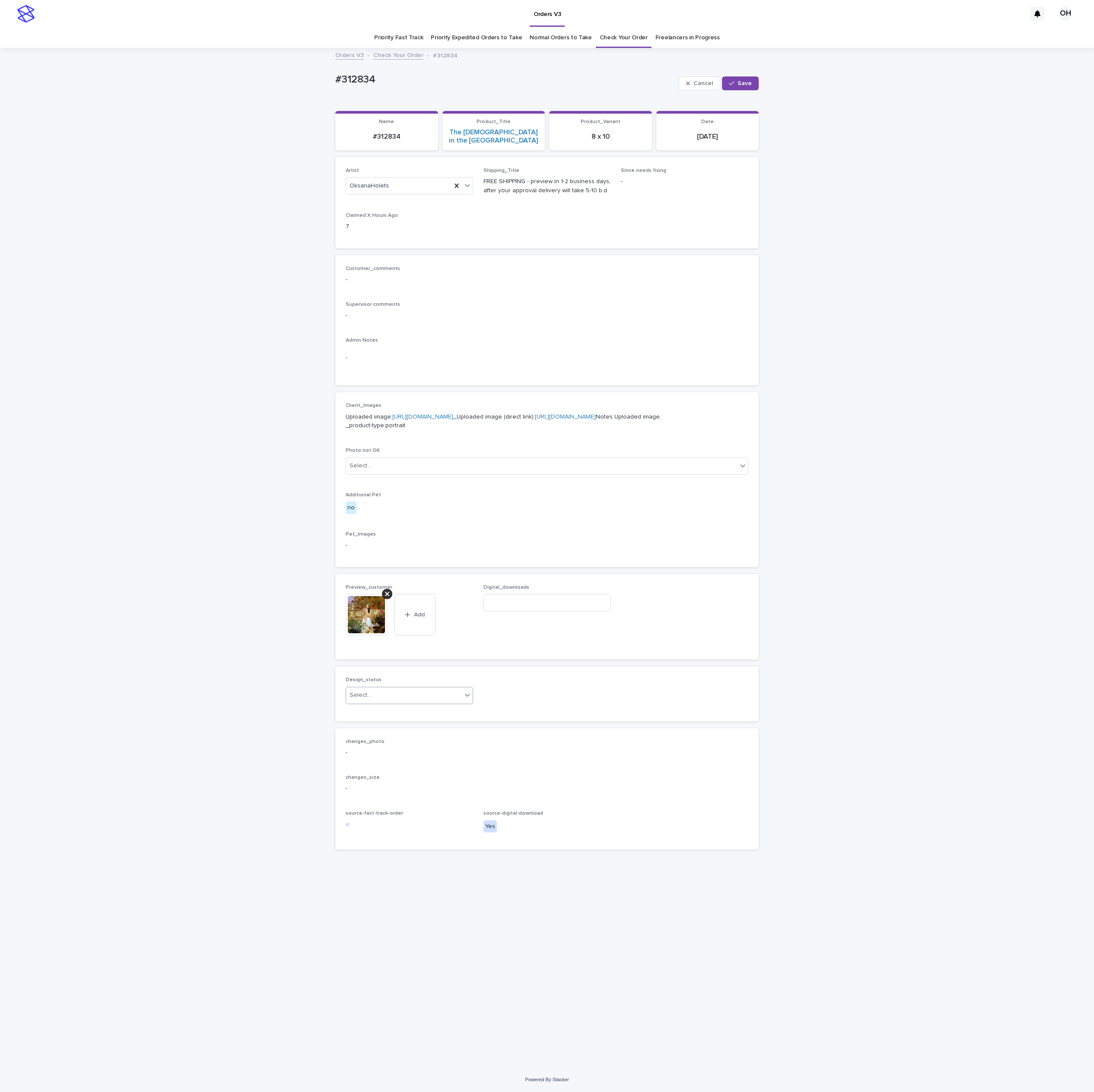
click at [372, 699] on input "text" at bounding box center [373, 695] width 1 height 7
click at [374, 744] on div "Uploaded" at bounding box center [409, 749] width 127 height 15
click at [741, 83] on span "Save" at bounding box center [744, 84] width 14 height 6
drag, startPoint x: 579, startPoint y: 310, endPoint x: 614, endPoint y: 276, distance: 48.8
click at [579, 311] on p "-" at bounding box center [547, 316] width 403 height 9
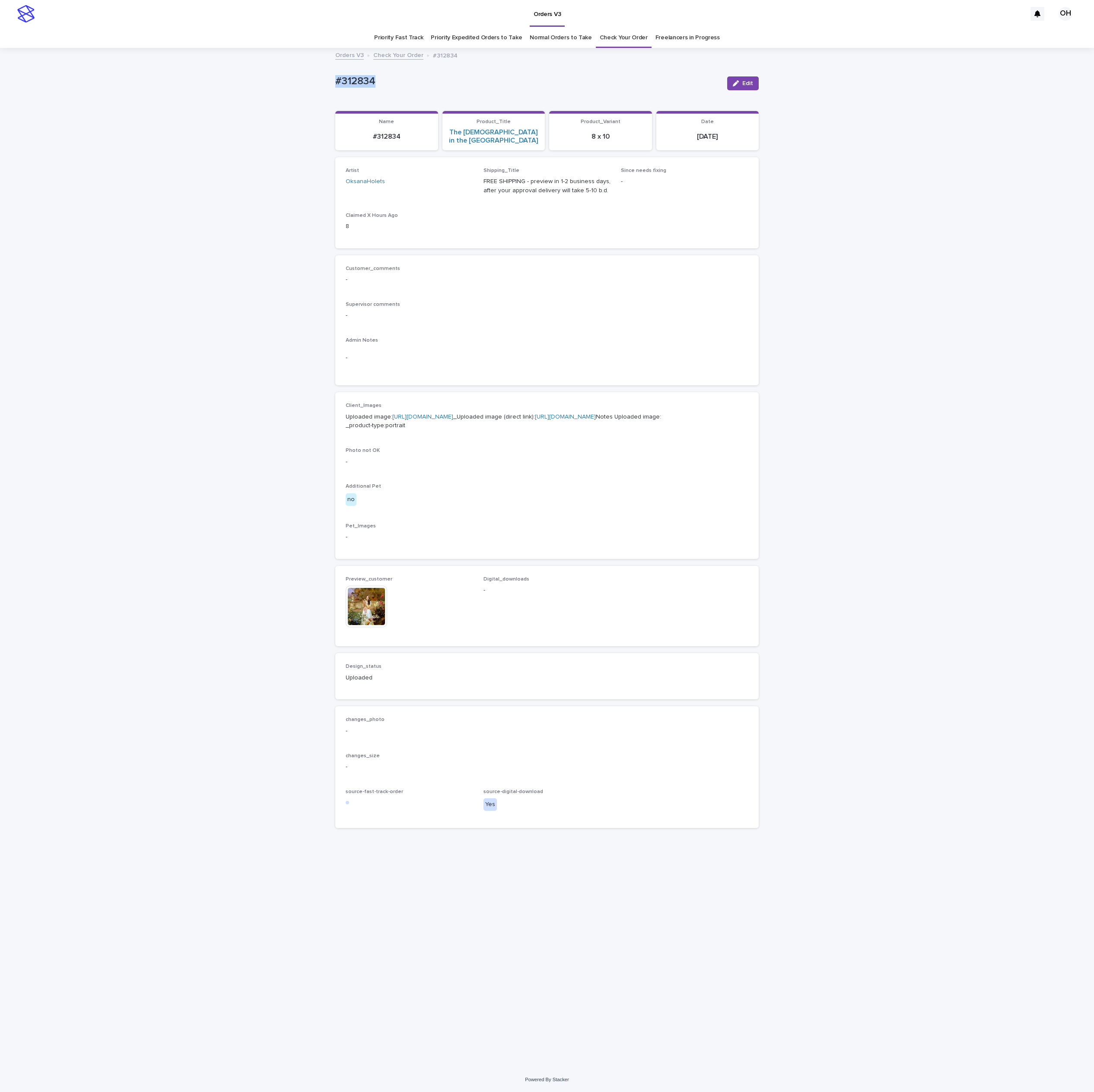
drag, startPoint x: 327, startPoint y: 90, endPoint x: 332, endPoint y: 82, distance: 9.4
click at [295, 81] on div "Loading... Saving… Loading... Saving… #312834 Edit #312834 Edit Sorry, there wa…" at bounding box center [547, 558] width 1094 height 1018
drag, startPoint x: 351, startPoint y: 79, endPoint x: 357, endPoint y: 79, distance: 6.0
copy p "#312834"
click at [742, 78] on button "Edit" at bounding box center [743, 84] width 31 height 14
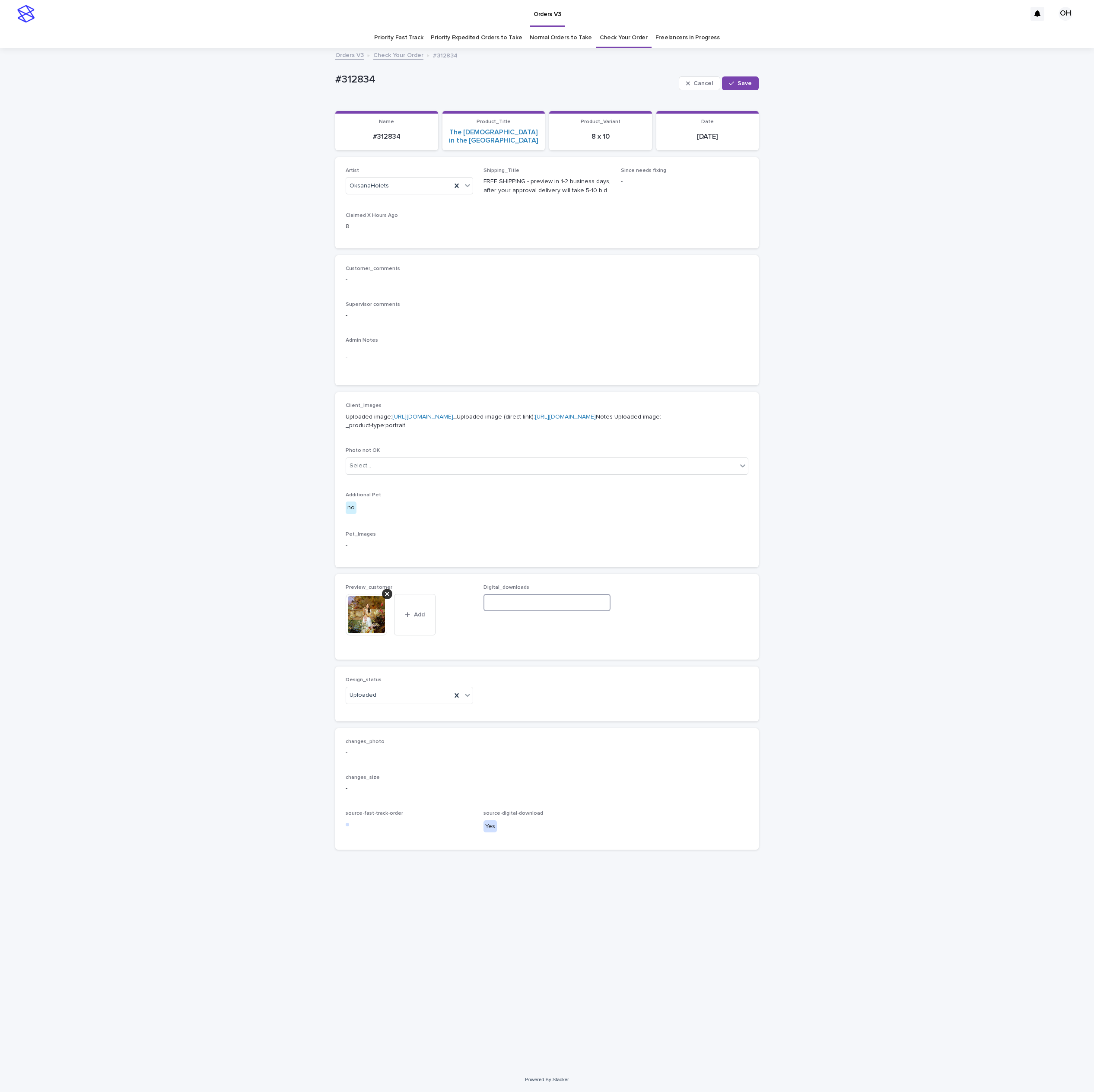
click at [537, 611] on input at bounding box center [547, 603] width 128 height 17
paste input "**********"
type input "**********"
click at [749, 86] on span "Save" at bounding box center [744, 84] width 14 height 6
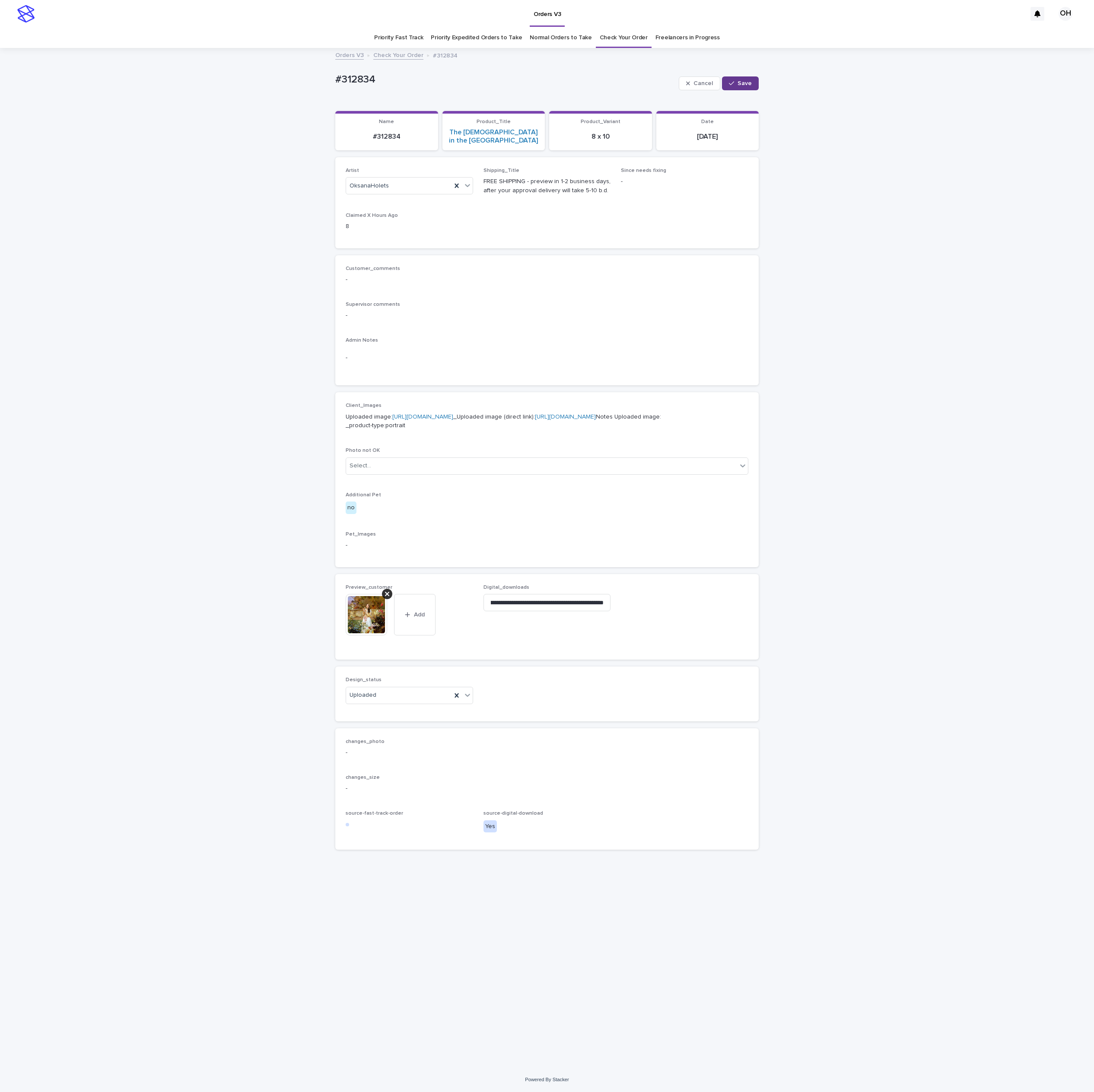
scroll to position [0, 0]
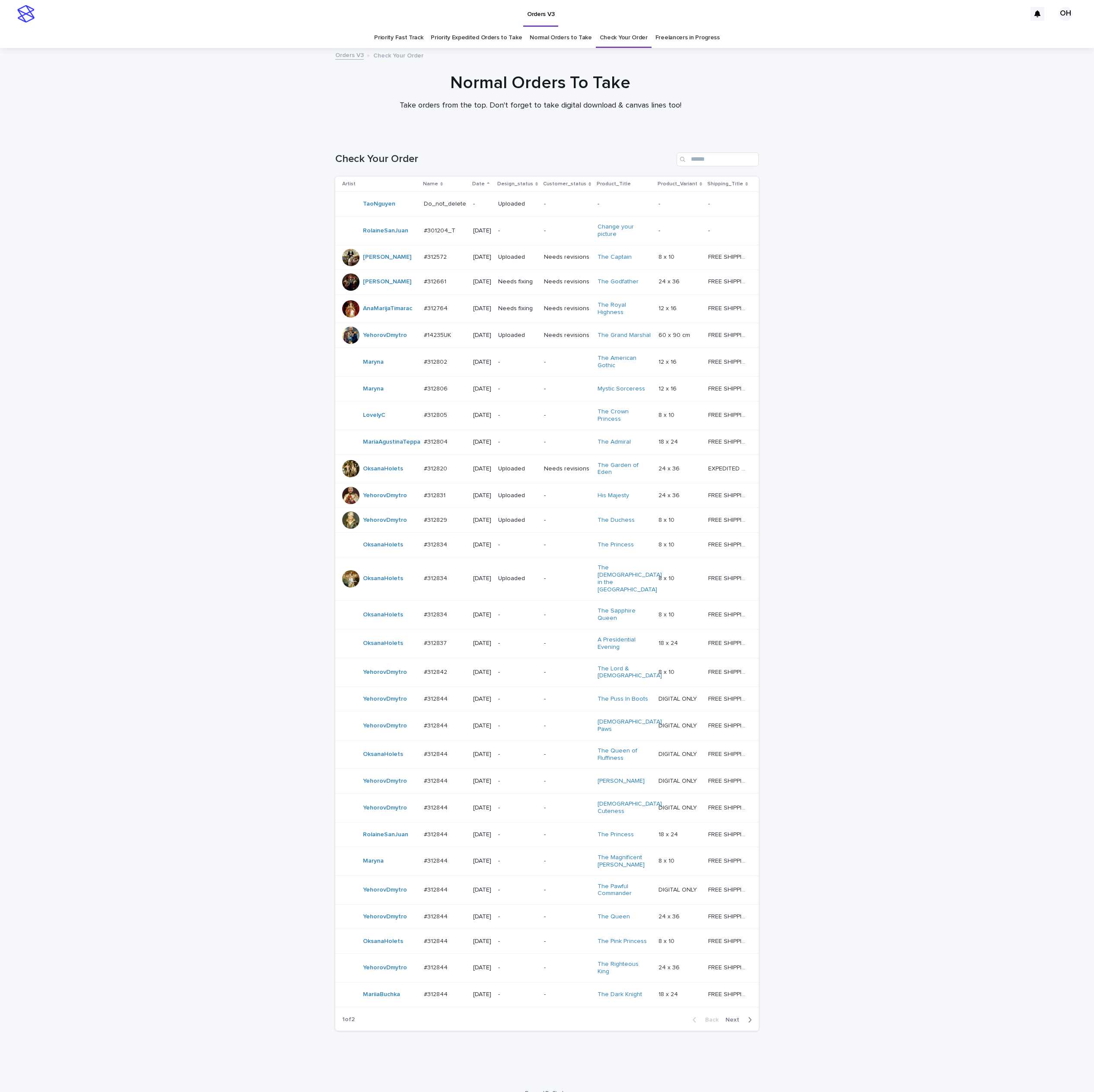
click at [424, 618] on p "#312834" at bounding box center [437, 614] width 25 height 9
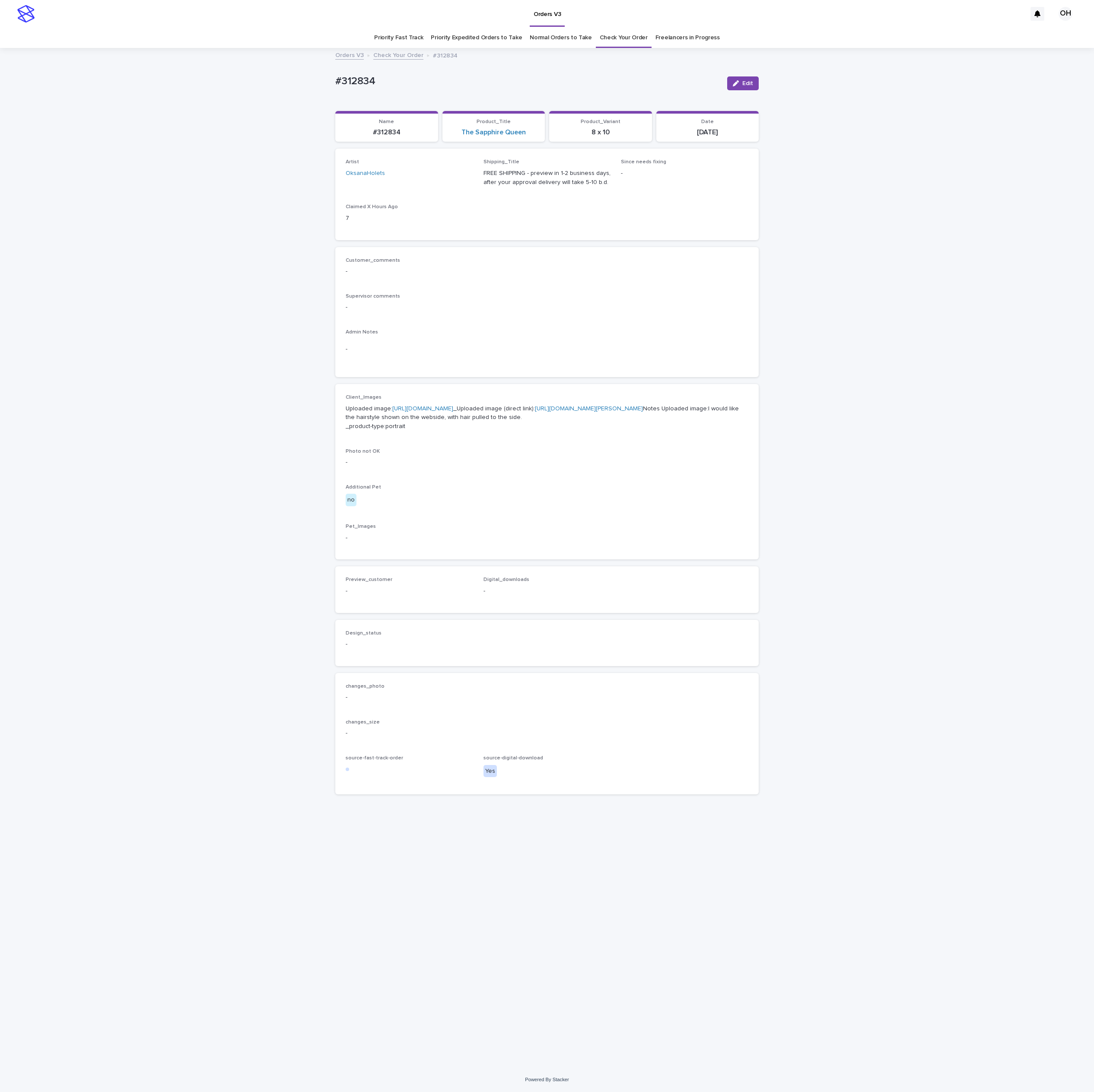
click at [1015, 459] on div "Loading... Saving… Loading... Saving… #312834 Edit #312834 Edit Sorry, there wa…" at bounding box center [547, 558] width 1094 height 1018
click at [1022, 381] on div "Loading... Saving… Loading... Saving… #312834 Edit #312834 Edit Sorry, there wa…" at bounding box center [547, 558] width 1094 height 1018
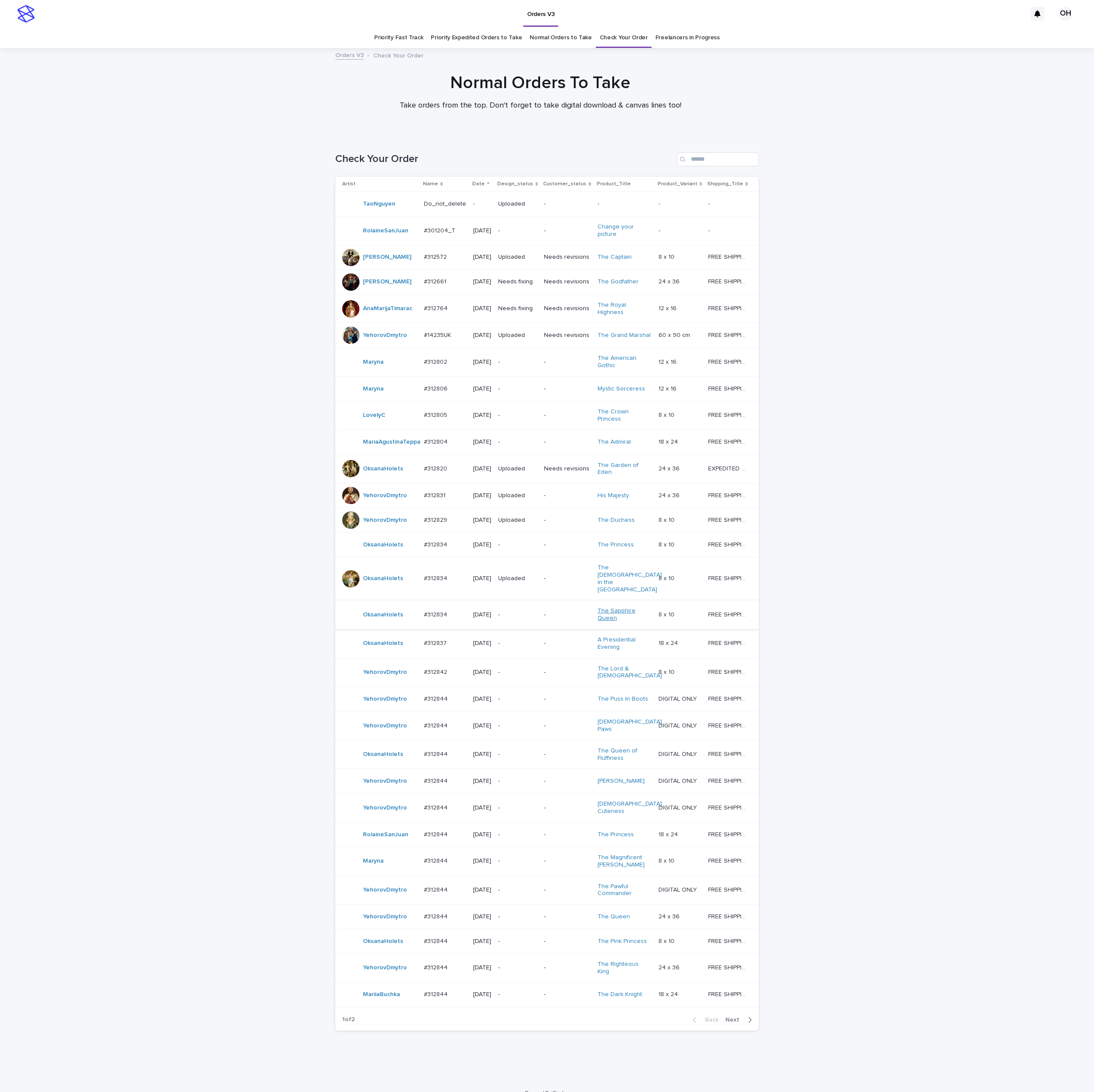
scroll to position [28, 0]
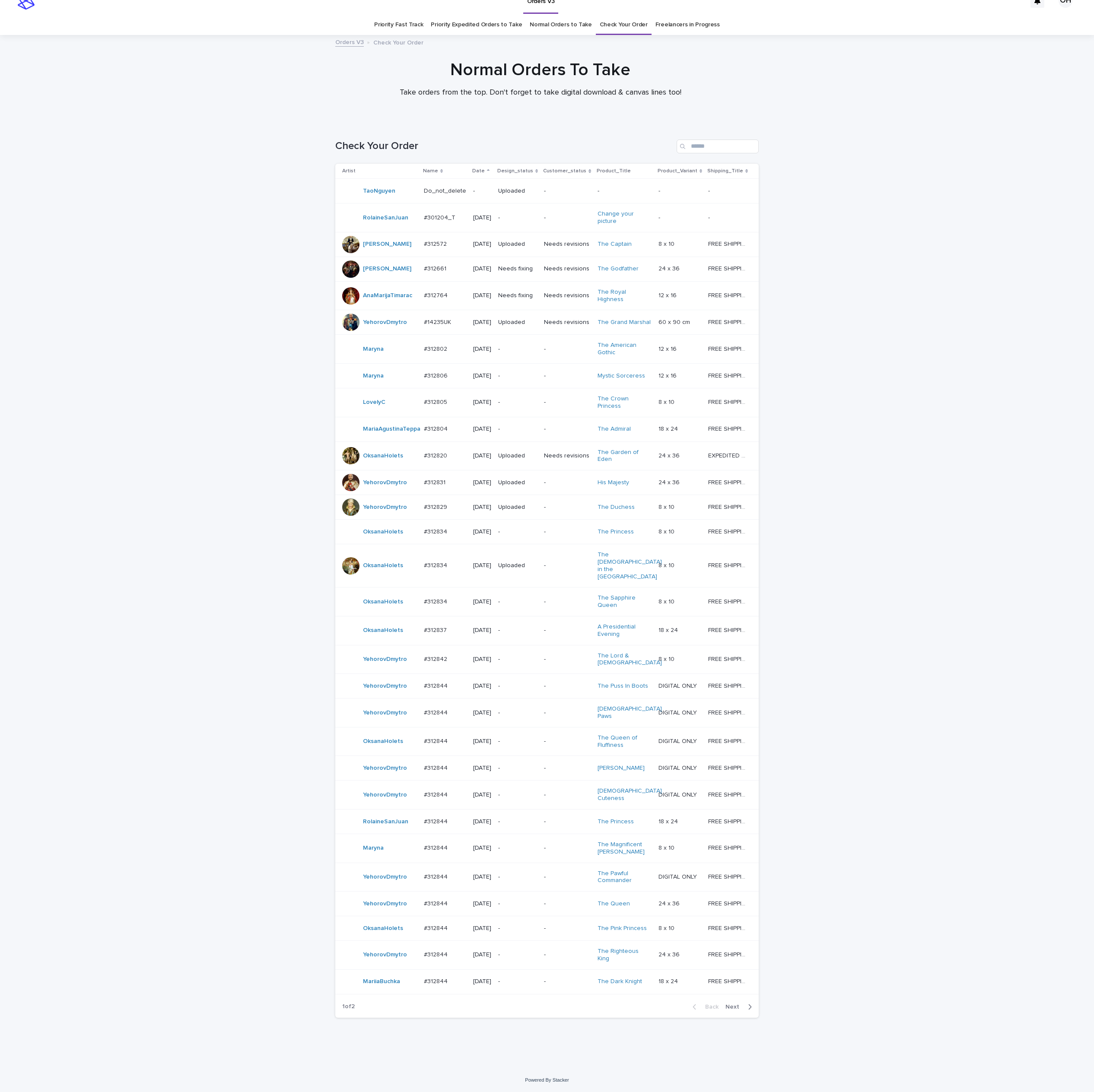
click at [426, 605] on p "#312834" at bounding box center [437, 601] width 25 height 9
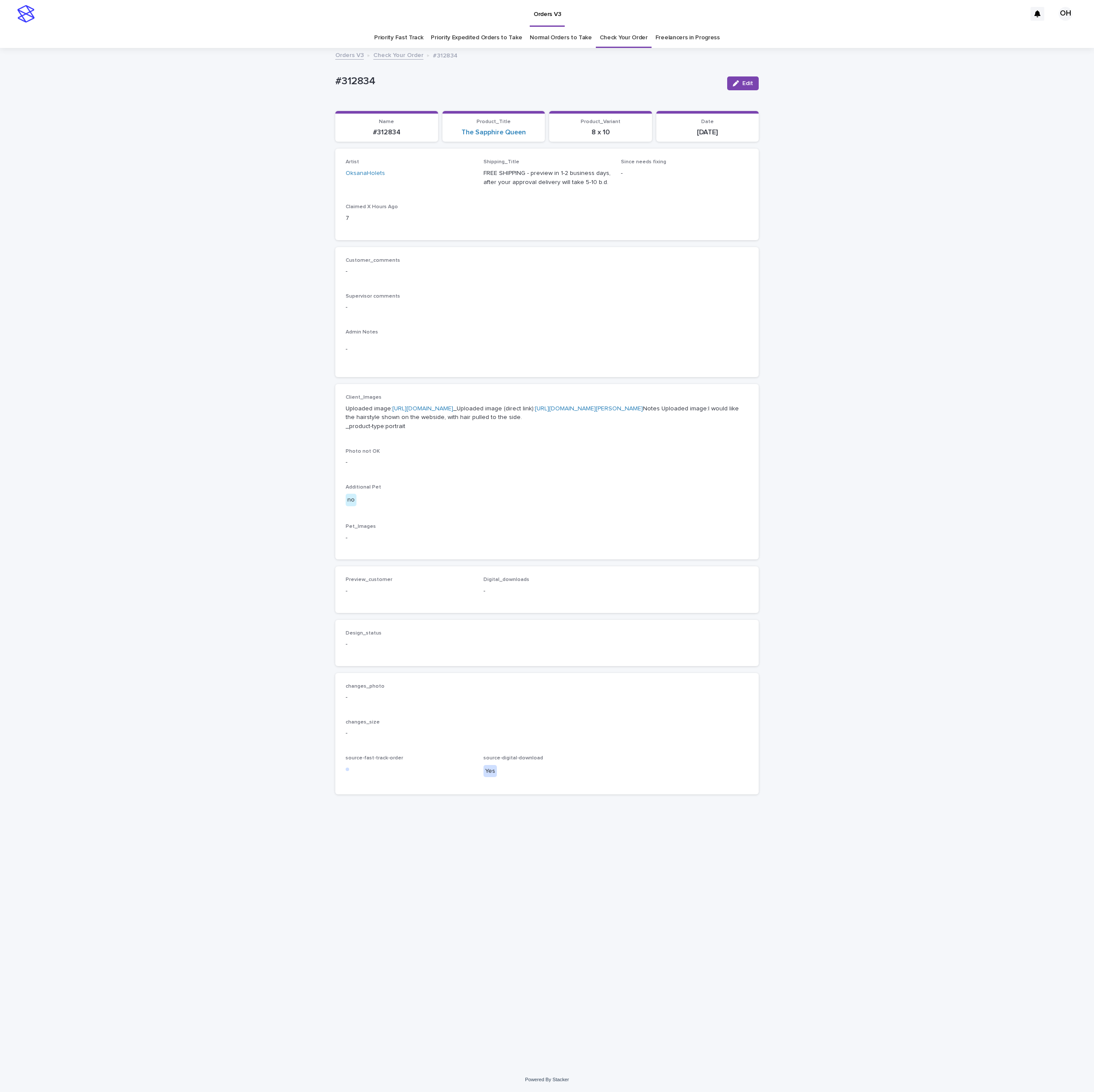
click at [421, 412] on link "[URL][DOMAIN_NAME]" at bounding box center [423, 409] width 61 height 6
click at [450, 412] on link "[URL][DOMAIN_NAME]" at bounding box center [423, 409] width 61 height 6
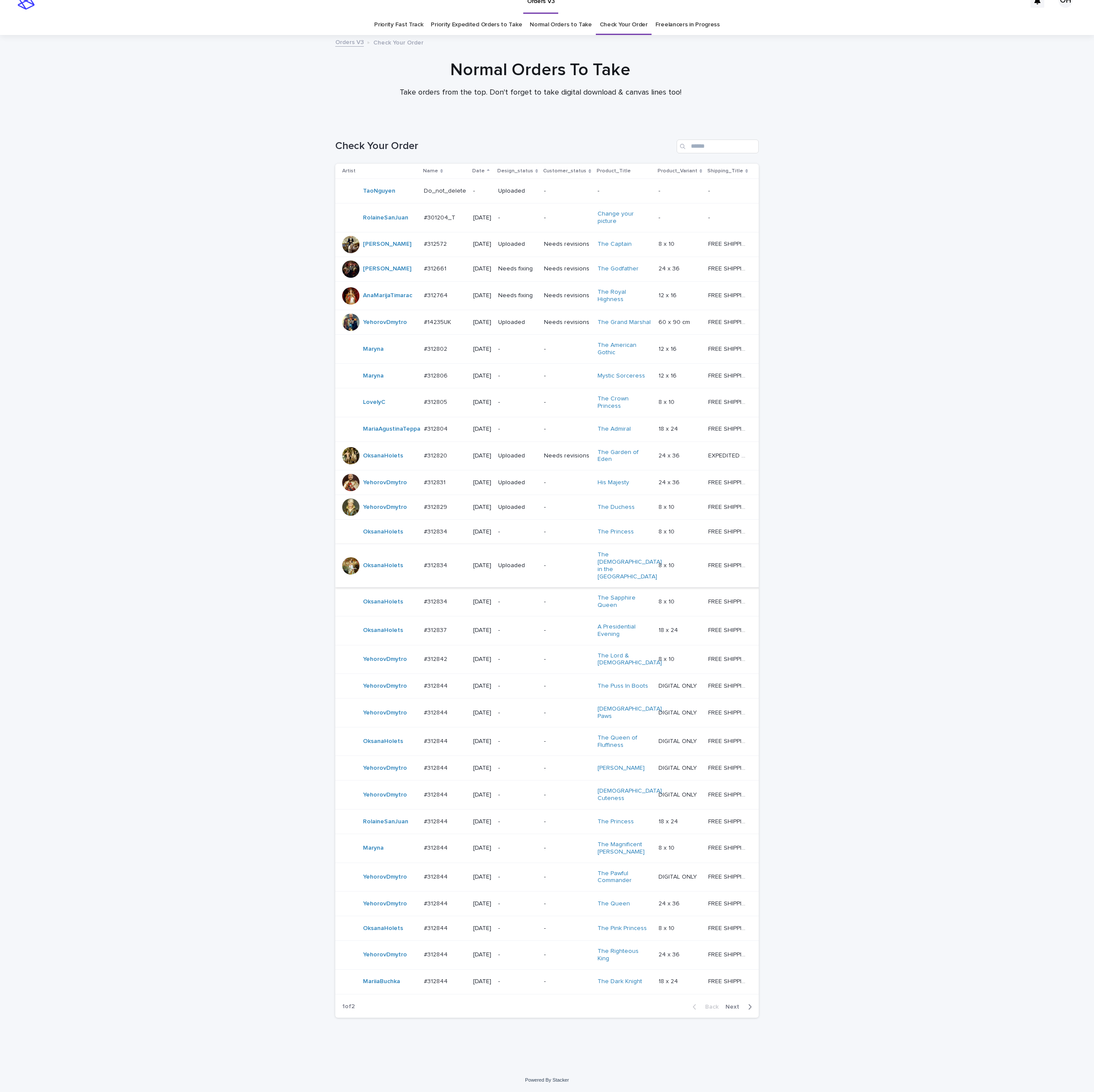
scroll to position [61, 0]
click at [435, 625] on p "#312837" at bounding box center [436, 629] width 25 height 9
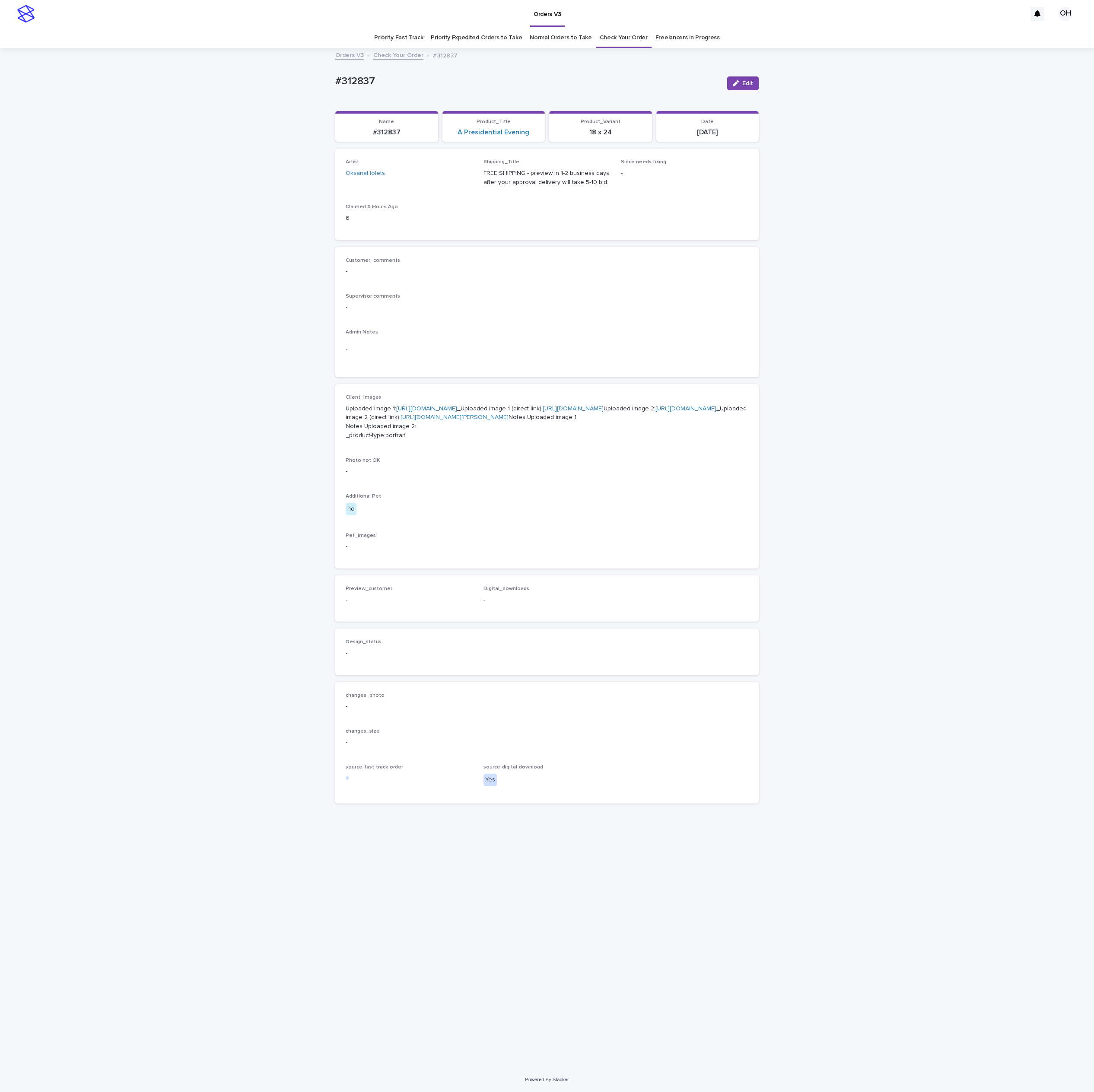
click at [447, 412] on link "[URL][DOMAIN_NAME]" at bounding box center [427, 409] width 61 height 6
click at [626, 34] on link "Check Your Order" at bounding box center [624, 38] width 48 height 20
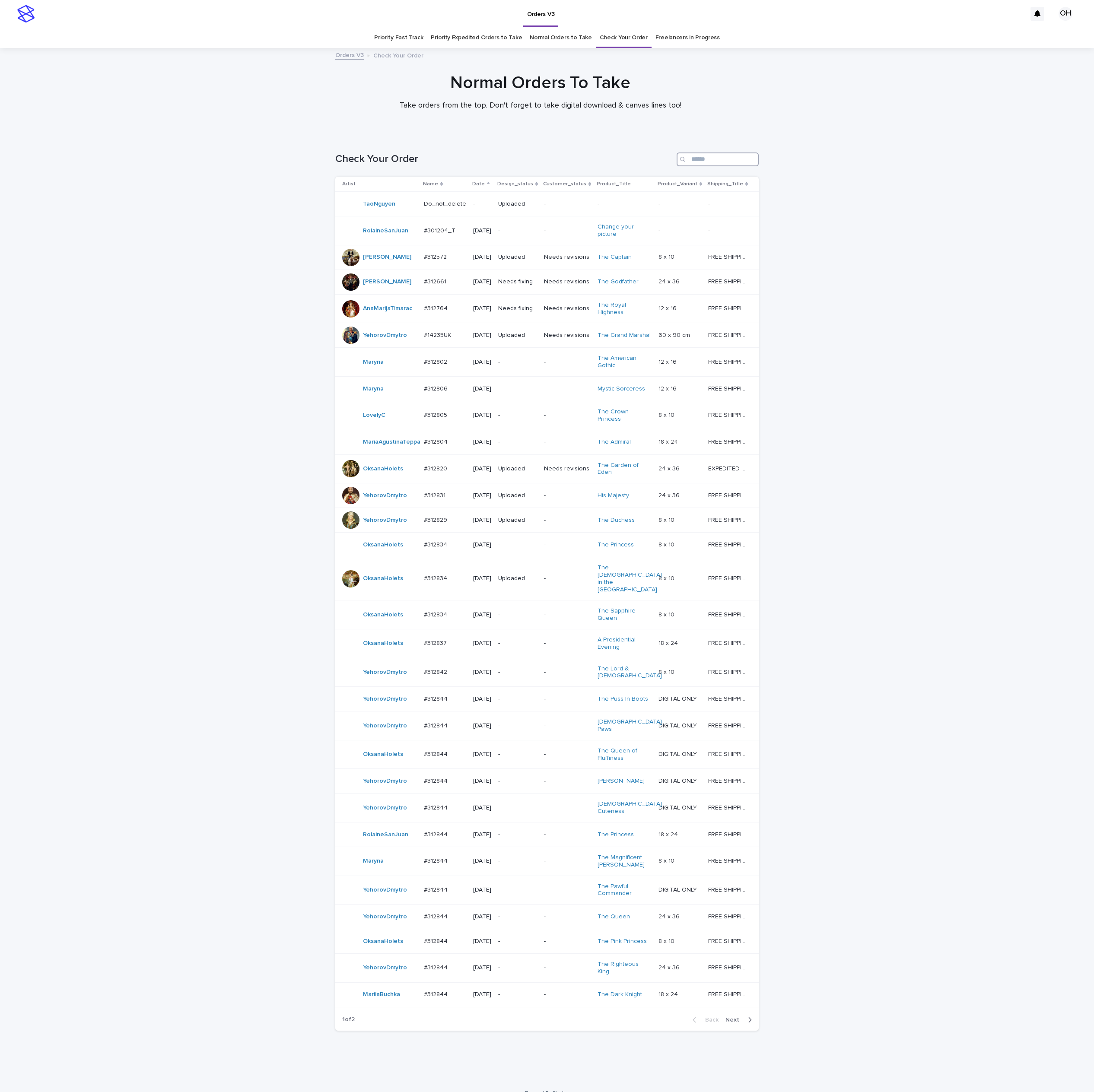
click at [734, 160] on input "Search" at bounding box center [717, 159] width 82 height 14
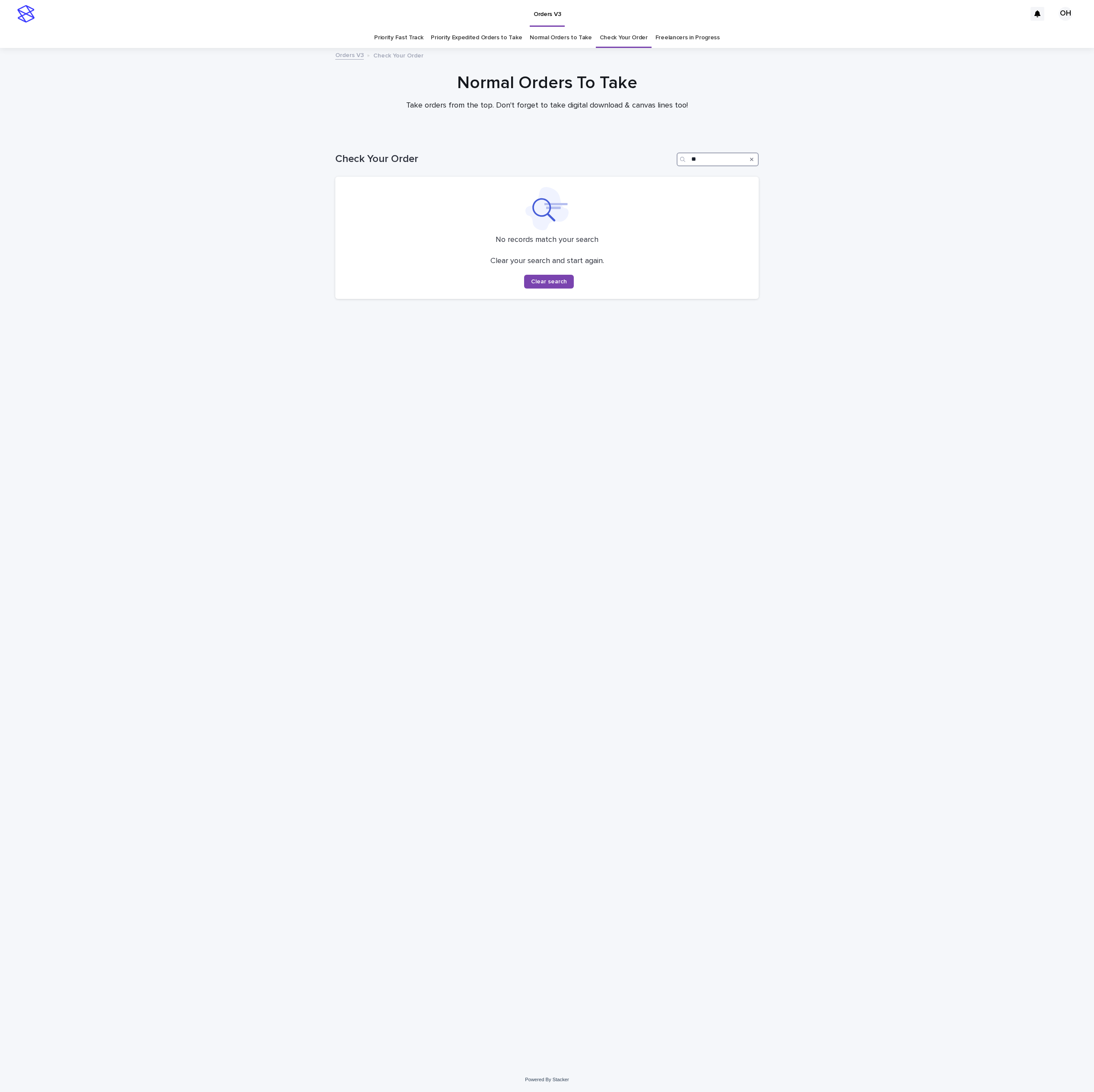
type input "*"
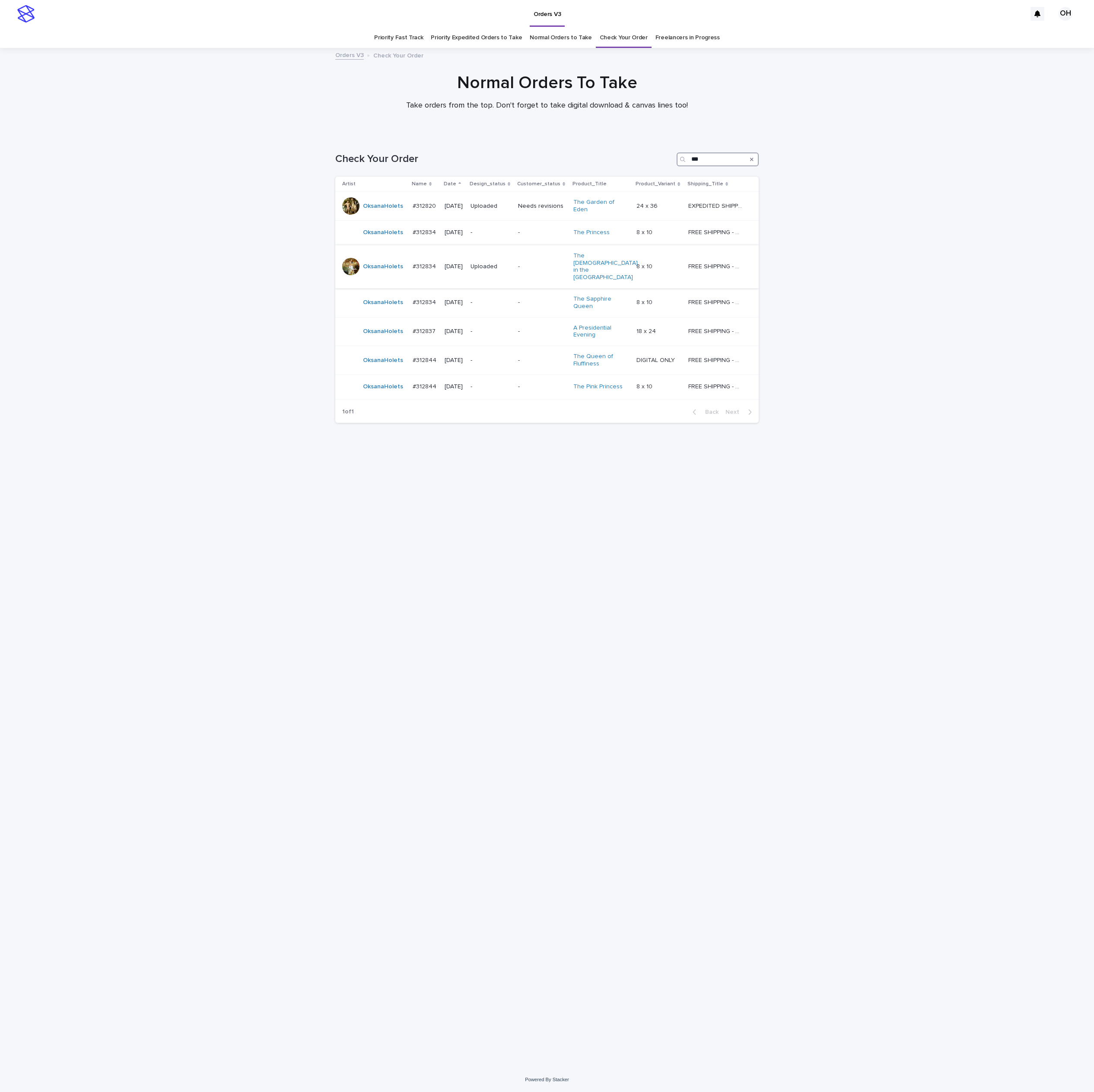
type input "***"
click at [419, 351] on td "#312844 #312844" at bounding box center [425, 360] width 32 height 29
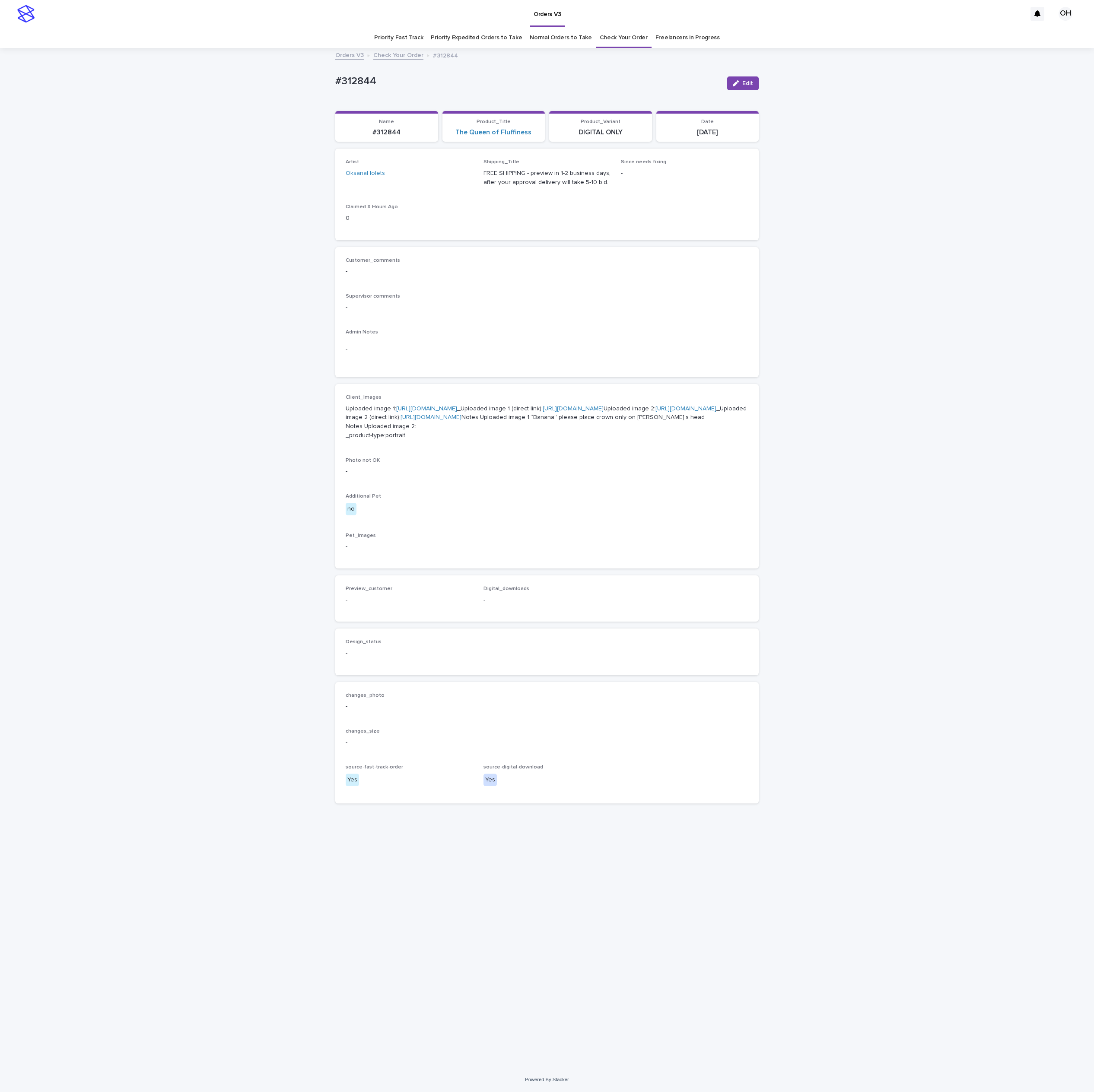
click at [415, 412] on link "[URL][DOMAIN_NAME]" at bounding box center [427, 409] width 61 height 6
click at [656, 412] on link "[URL][DOMAIN_NAME]" at bounding box center [686, 409] width 61 height 6
drag, startPoint x: 384, startPoint y: 75, endPoint x: 308, endPoint y: 67, distance: 76.4
click at [308, 67] on div "Loading... Saving… Loading... Saving… #312844 Edit #312844 Edit Sorry, there wa…" at bounding box center [547, 558] width 1094 height 1018
copy p "#312844"
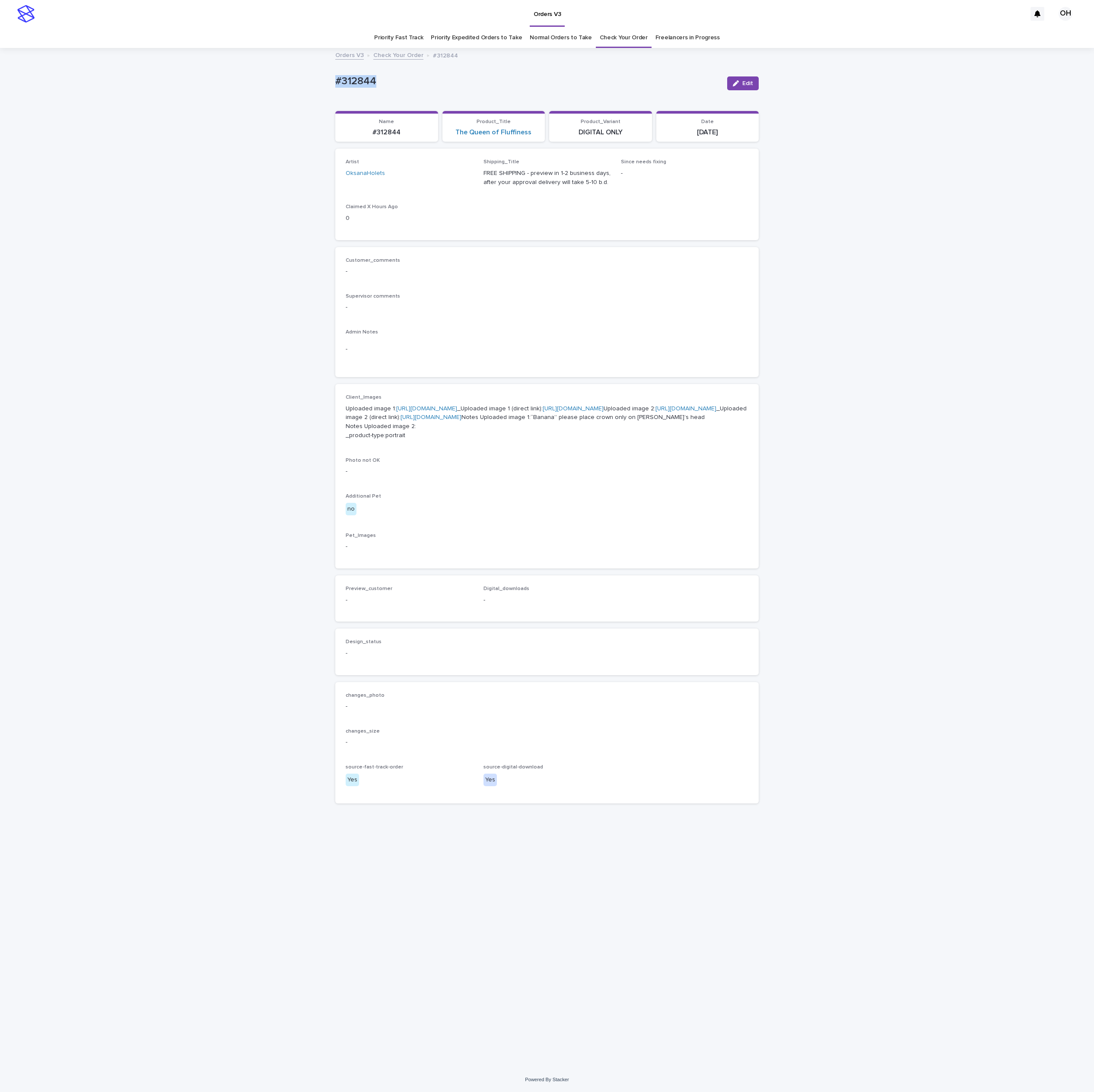
click at [656, 412] on link "[URL][DOMAIN_NAME]" at bounding box center [686, 409] width 61 height 6
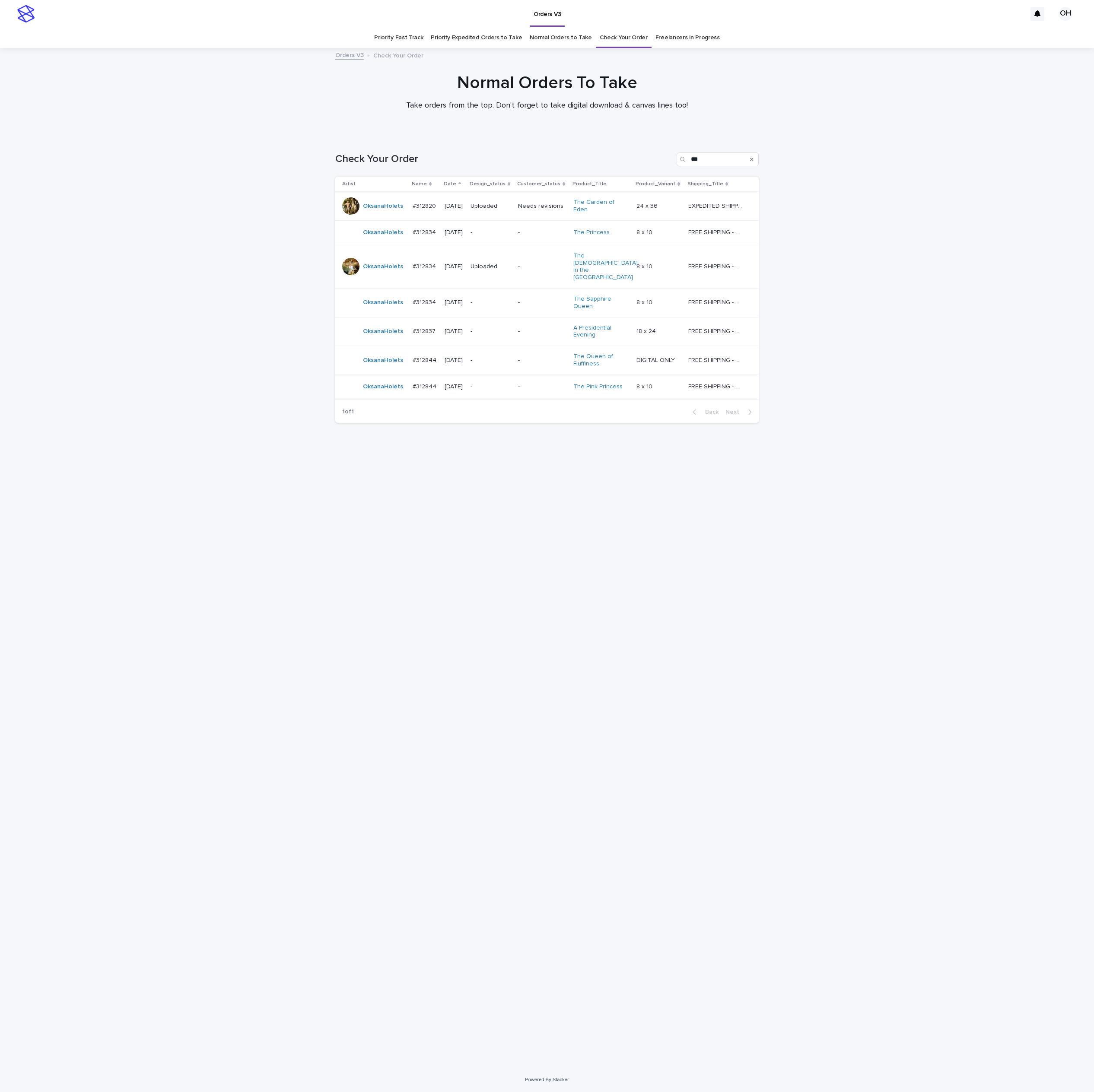
click at [427, 355] on p "#312844" at bounding box center [425, 360] width 26 height 9
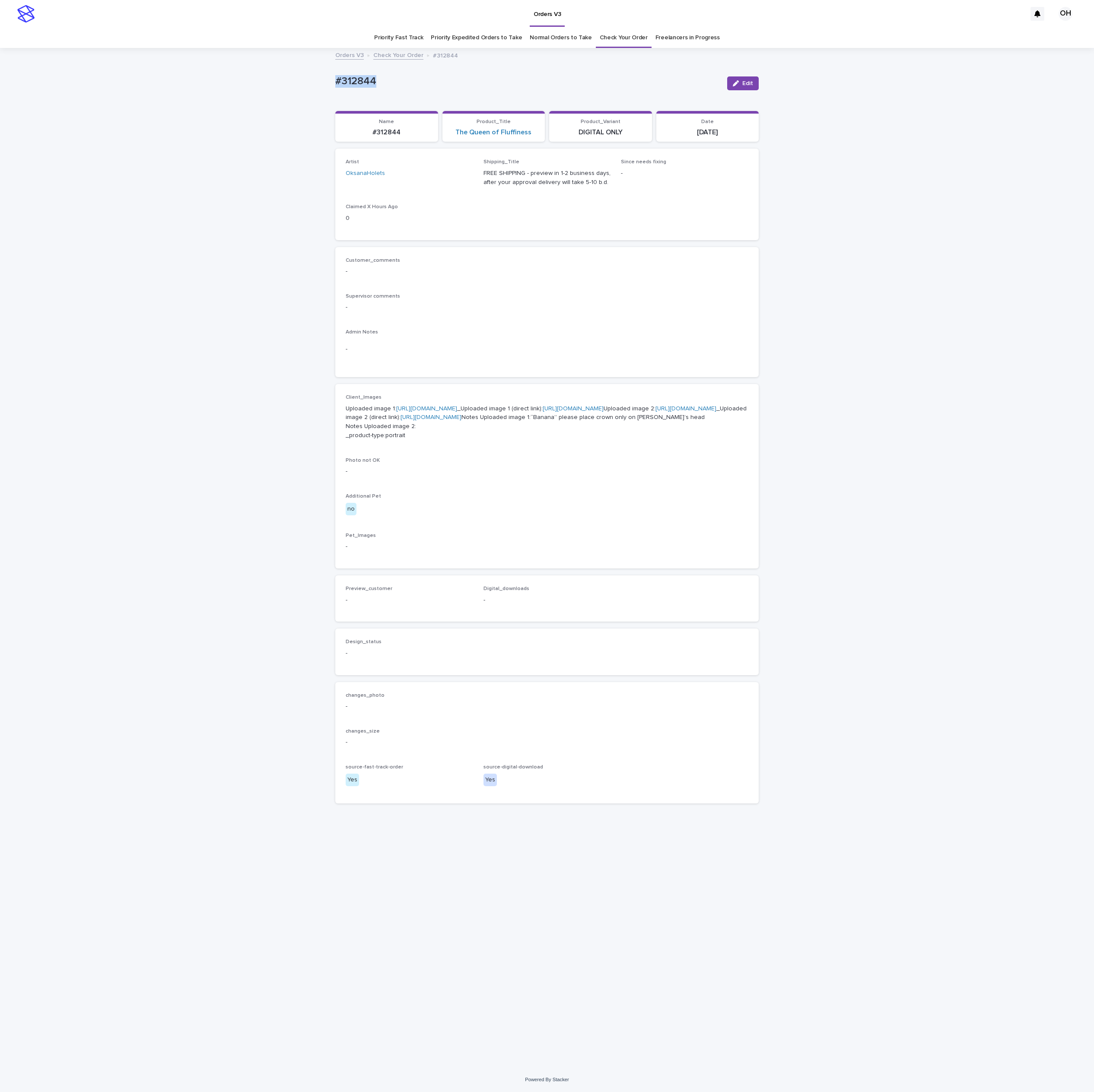
drag, startPoint x: 390, startPoint y: 89, endPoint x: 306, endPoint y: 76, distance: 85.0
click at [305, 76] on div "Loading... Saving… Loading... Saving… #312844 Edit #312844 Edit Sorry, there wa…" at bounding box center [547, 558] width 1094 height 1018
copy p "#312844"
click at [590, 295] on p "Supervisor comments" at bounding box center [547, 296] width 403 height 6
click at [457, 412] on link "[URL][DOMAIN_NAME]" at bounding box center [427, 409] width 61 height 6
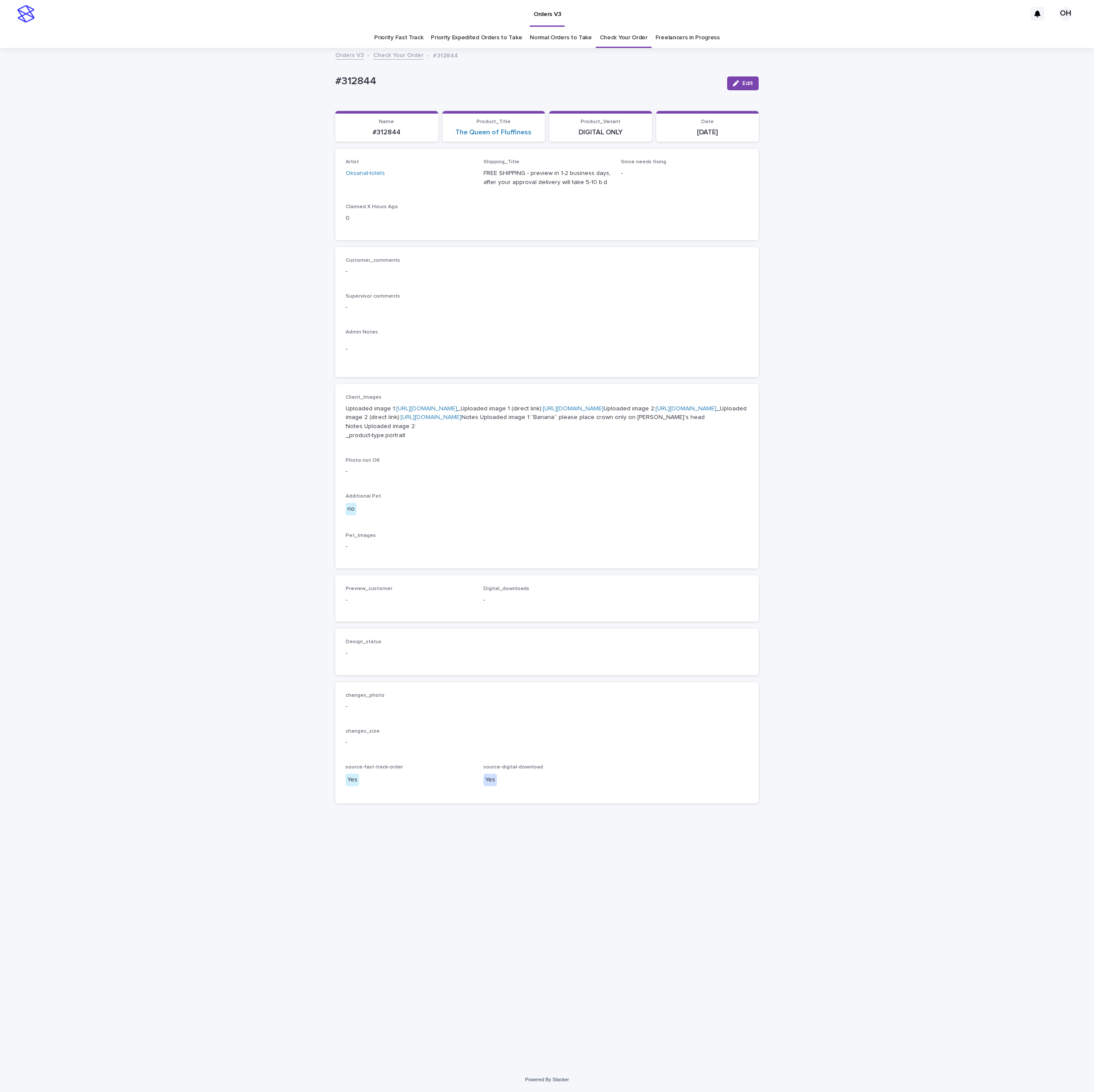
click at [656, 412] on link "[URL][DOMAIN_NAME]" at bounding box center [686, 409] width 61 height 6
click at [424, 412] on link "[URL][DOMAIN_NAME]" at bounding box center [427, 409] width 61 height 6
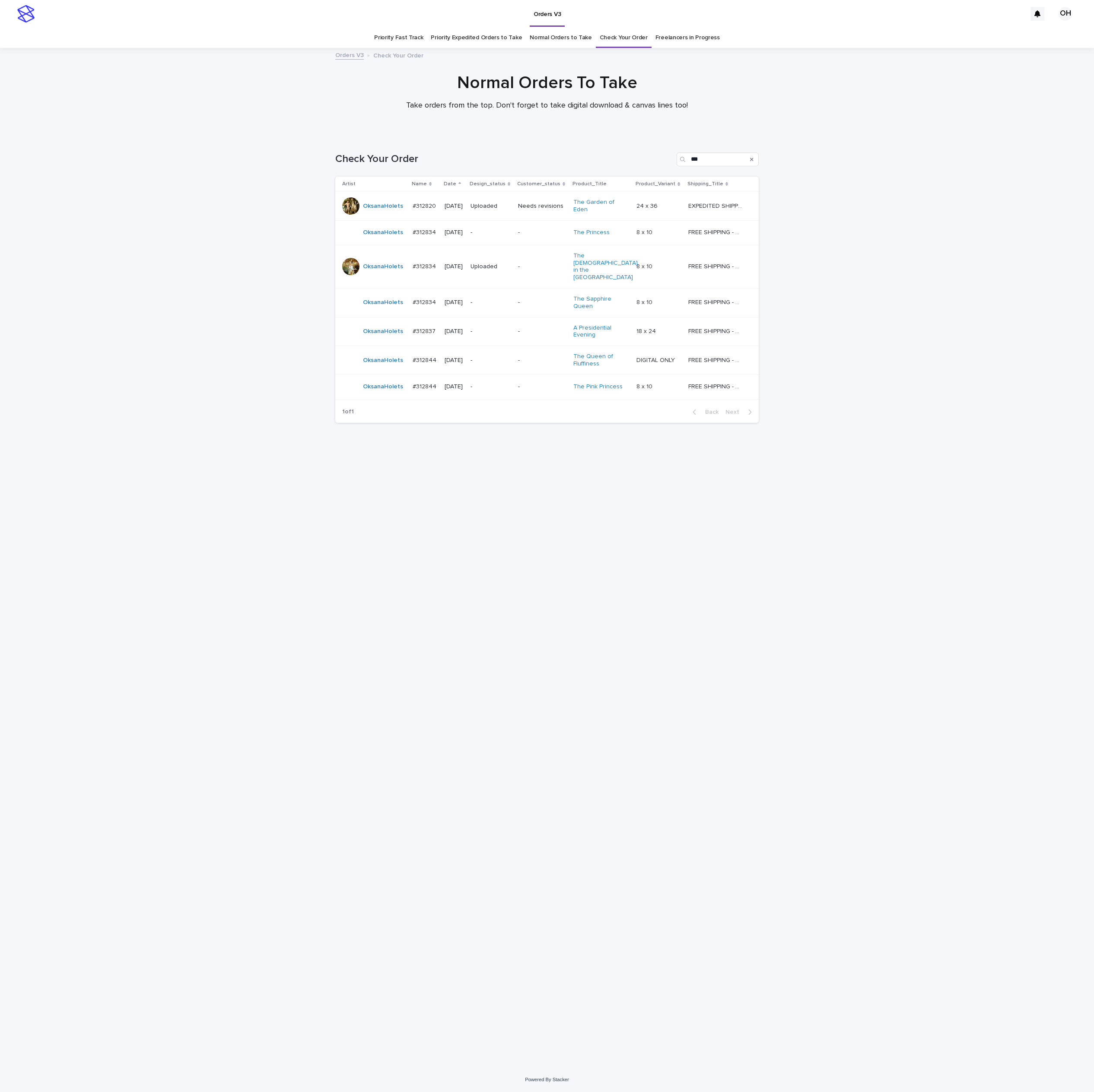
click at [761, 492] on div "Loading... Saving… Loading... Saving… Check Your Order *** Artist Name Date Des…" at bounding box center [547, 591] width 432 height 911
click at [417, 355] on p "#312844" at bounding box center [425, 360] width 26 height 9
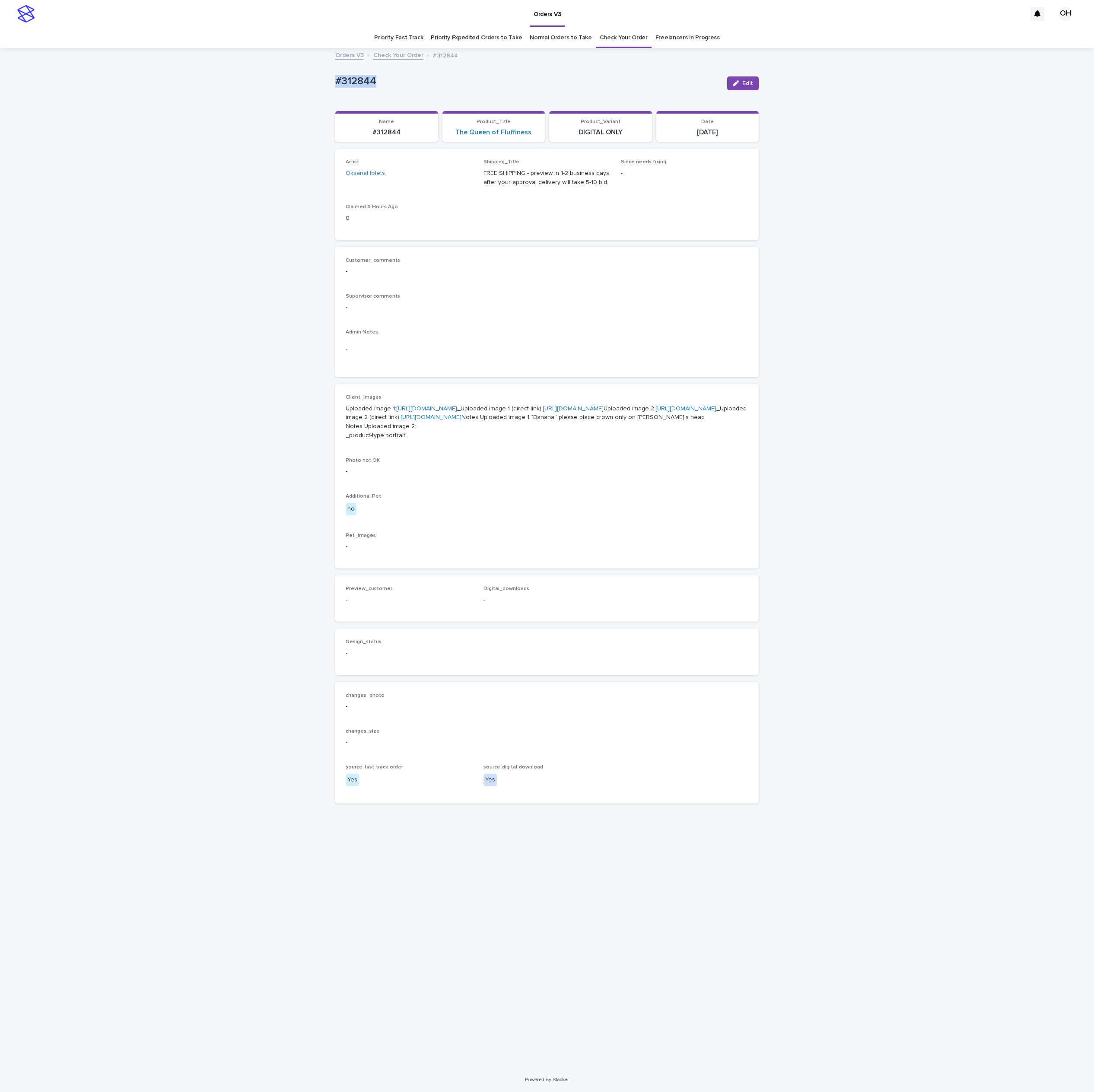
drag, startPoint x: 410, startPoint y: 94, endPoint x: 323, endPoint y: 87, distance: 87.3
click at [320, 89] on div "Loading... Saving… Loading... Saving… #312844 Edit #312844 Edit Sorry, there wa…" at bounding box center [547, 558] width 1094 height 1018
copy p "#312844"
click at [527, 277] on div "Customer_comments -" at bounding box center [547, 270] width 403 height 26
drag, startPoint x: 593, startPoint y: 288, endPoint x: 555, endPoint y: 233, distance: 66.9
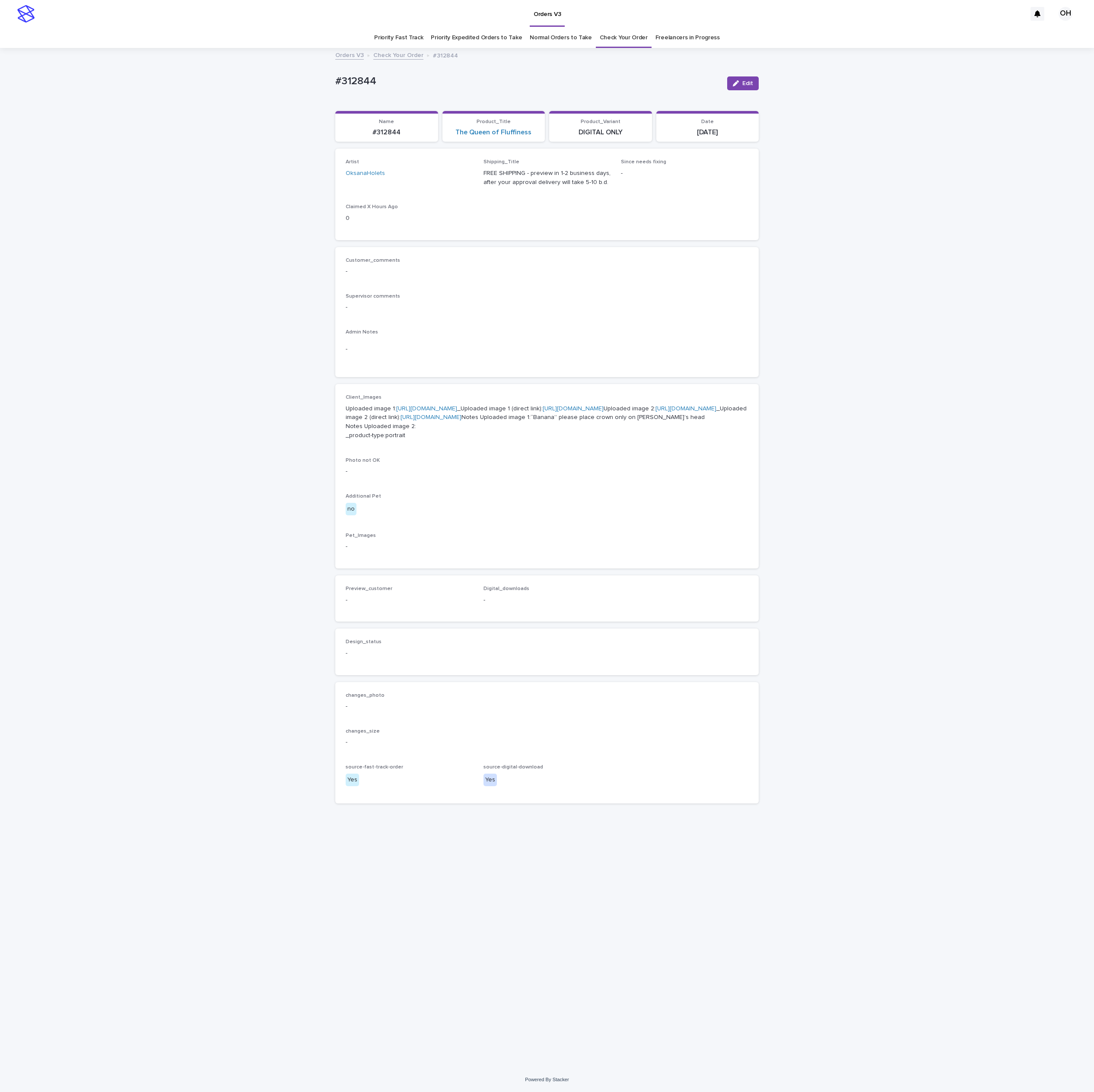
click at [593, 288] on div "Customer_comments - Supervisor comments - Admin Notes -" at bounding box center [547, 312] width 403 height 110
drag, startPoint x: 391, startPoint y: 86, endPoint x: 308, endPoint y: 87, distance: 83.0
click at [295, 87] on div "Loading... Saving… Loading... Saving… #312844 Edit #312844 Edit Sorry, there wa…" at bounding box center [547, 558] width 1094 height 1018
copy p "#312844"
click at [610, 276] on div "Customer_comments -" at bounding box center [547, 270] width 403 height 26
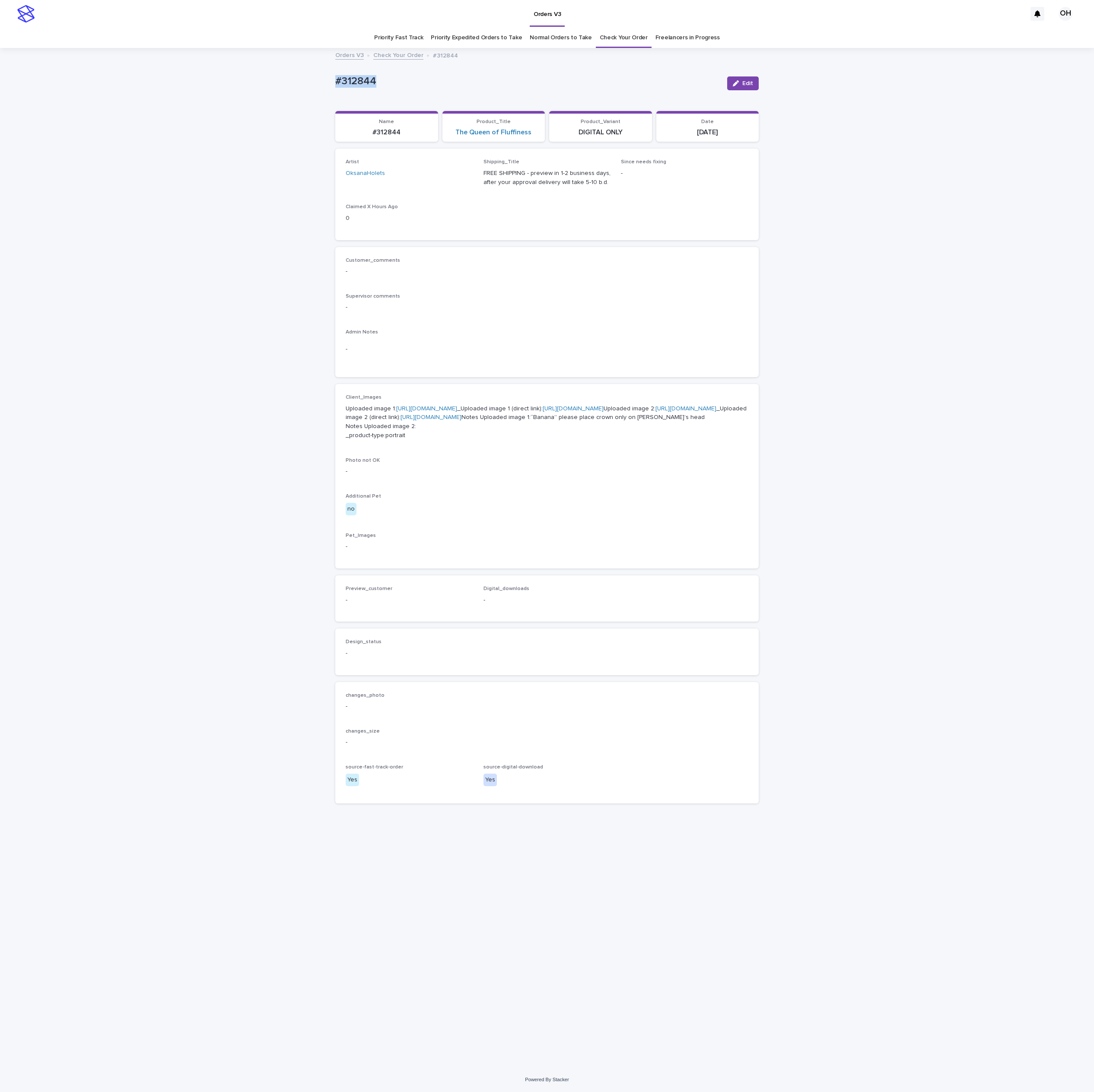
drag, startPoint x: 398, startPoint y: 78, endPoint x: 336, endPoint y: 76, distance: 62.0
click at [300, 73] on div "Loading... Saving… Loading... Saving… #312844 Edit #312844 Edit Sorry, there wa…" at bounding box center [547, 558] width 1094 height 1018
copy p "#312844"
click at [559, 255] on div "Customer_comments - Supervisor comments - Admin Notes -" at bounding box center [547, 312] width 424 height 131
click at [742, 80] on button "Edit" at bounding box center [743, 84] width 31 height 14
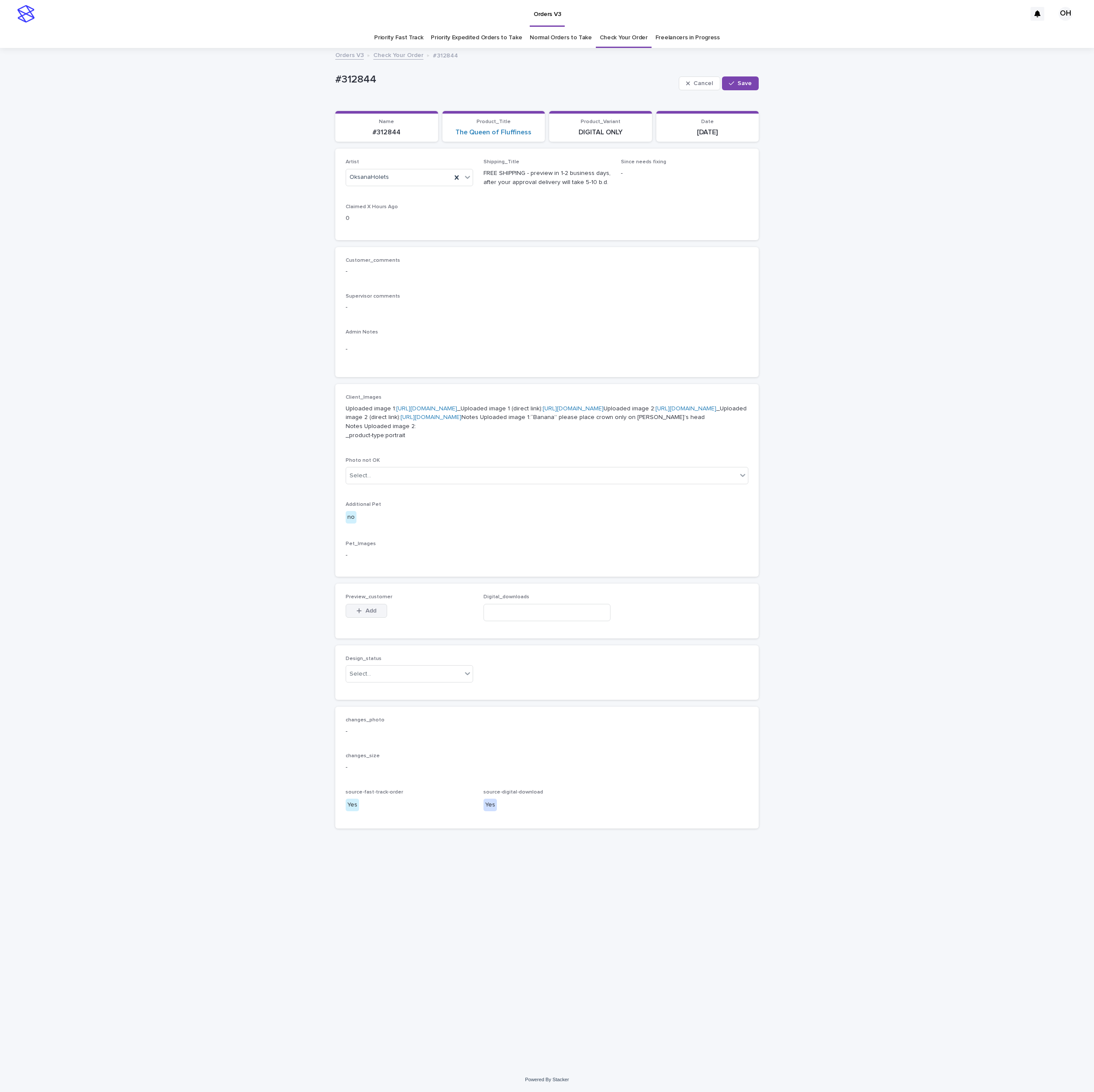
click at [367, 614] on span "Add" at bounding box center [371, 611] width 11 height 6
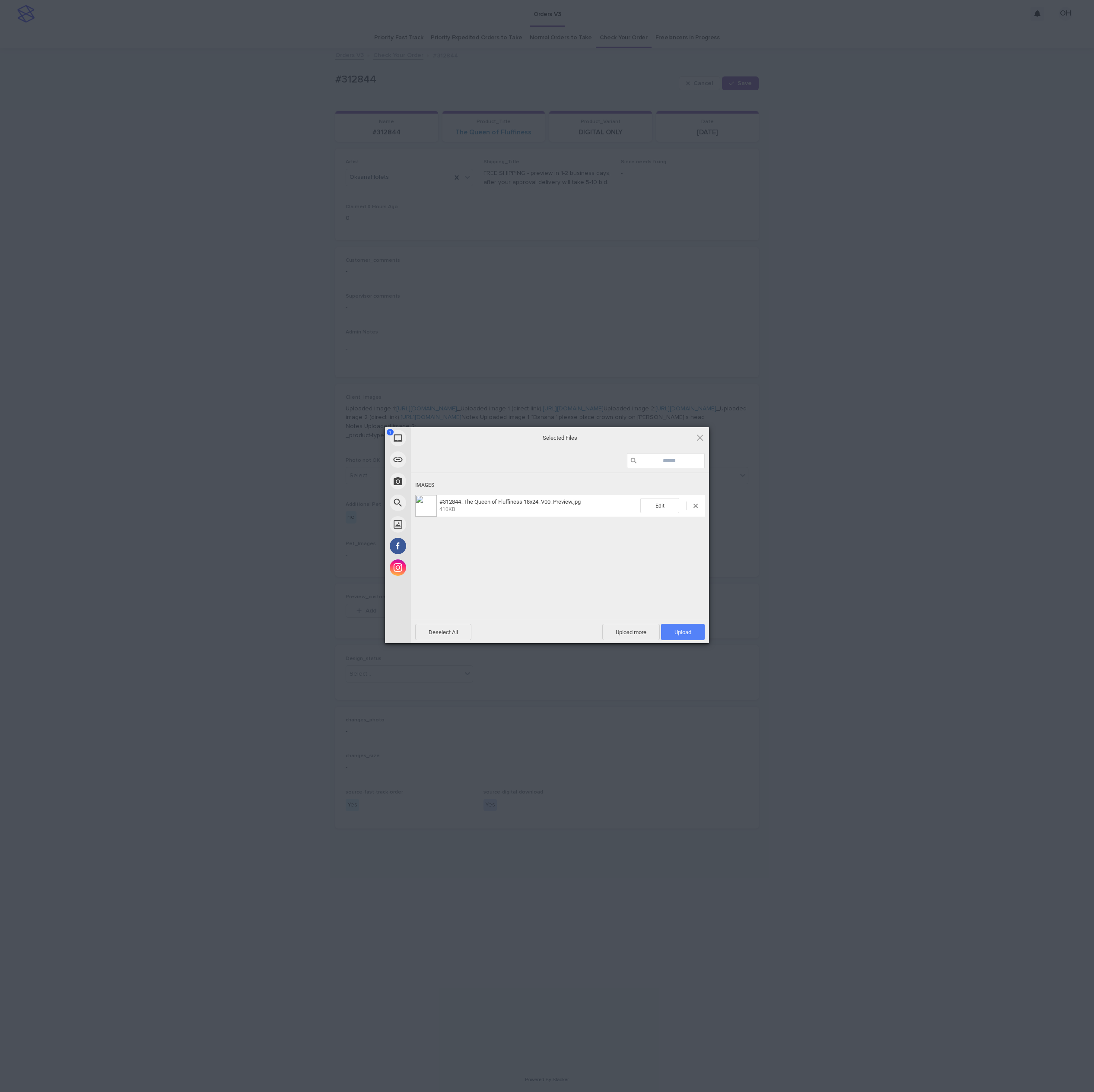
click at [690, 631] on span "Upload 1" at bounding box center [683, 632] width 17 height 7
click at [906, 480] on div "My Device Link (URL) Take Photo Web Search Unsplash Facebook Instagram Uploaded…" at bounding box center [547, 546] width 1094 height 1092
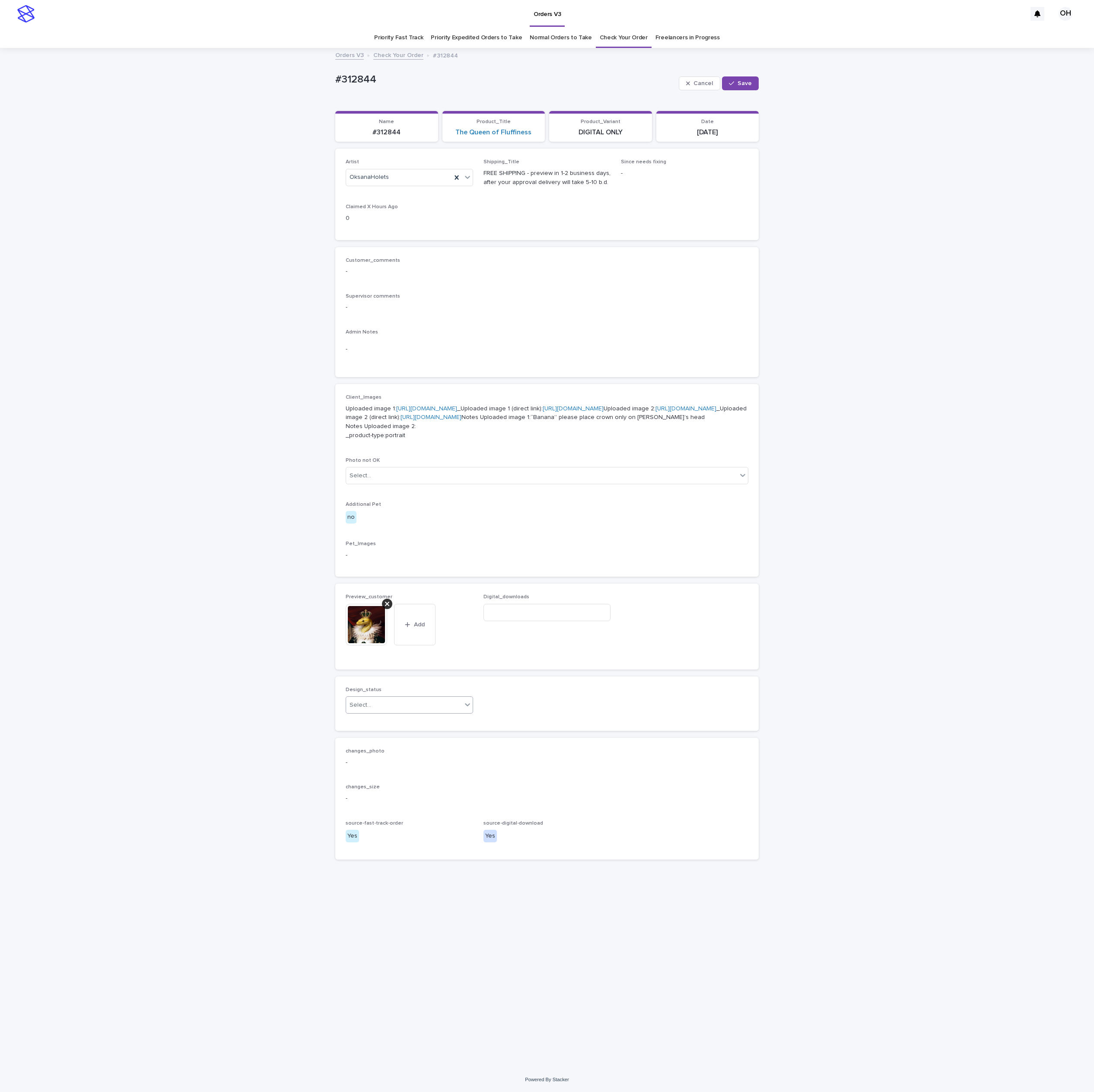
click at [396, 712] on div "Select..." at bounding box center [404, 705] width 116 height 14
click at [383, 806] on div "Uploaded" at bounding box center [409, 803] width 127 height 15
click at [747, 81] on span "Save" at bounding box center [744, 84] width 14 height 6
click at [461, 420] on link "[URL][DOMAIN_NAME]" at bounding box center [431, 417] width 61 height 6
click at [744, 83] on span "Edit" at bounding box center [747, 84] width 11 height 6
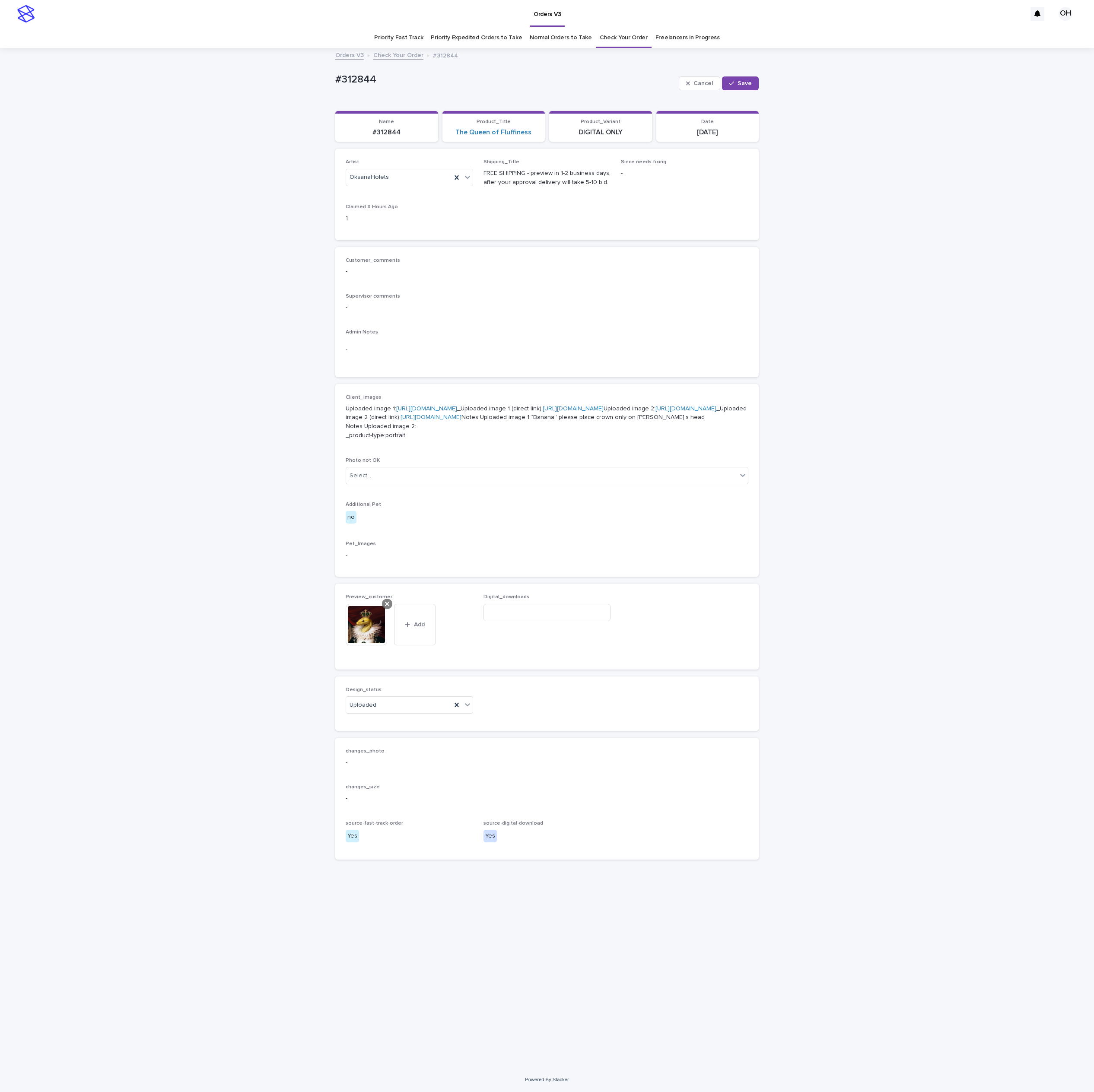
click at [385, 606] on icon at bounding box center [387, 604] width 4 height 4
click at [458, 678] on icon at bounding box center [457, 674] width 9 height 9
click at [740, 85] on span "Save" at bounding box center [744, 84] width 14 height 6
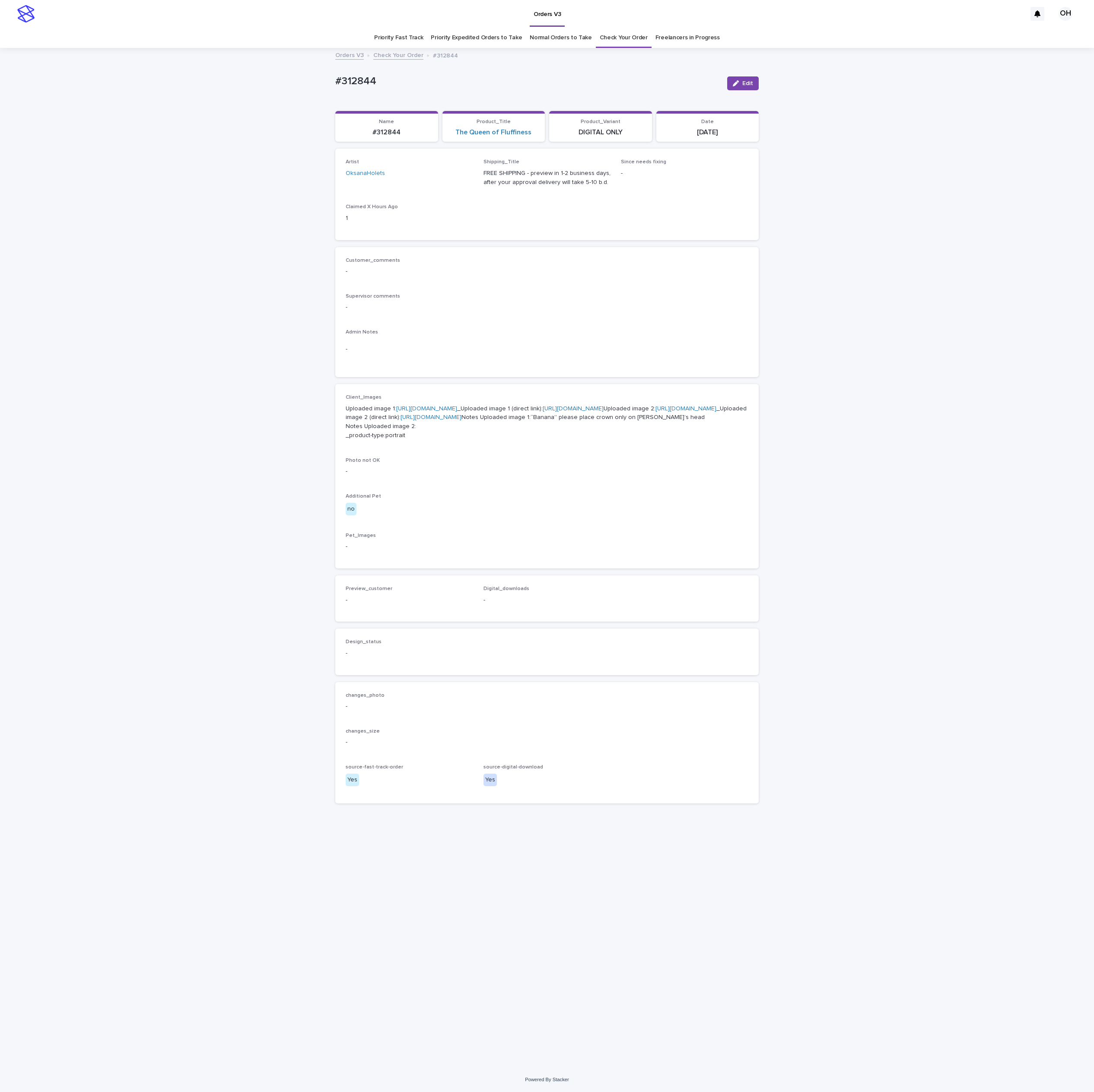
click at [591, 258] on p "Customer_comments" at bounding box center [547, 261] width 403 height 6
drag, startPoint x: 421, startPoint y: 88, endPoint x: 316, endPoint y: 94, distance: 105.2
click at [316, 94] on div "Loading... Saving… Loading... Saving… #312844 Edit #312844 Edit Sorry, there wa…" at bounding box center [547, 558] width 1094 height 1018
click at [573, 328] on div "Customer_comments - Supervisor comments - Admin Notes -" at bounding box center [547, 312] width 403 height 110
click at [736, 83] on icon "button" at bounding box center [736, 84] width 6 height 6
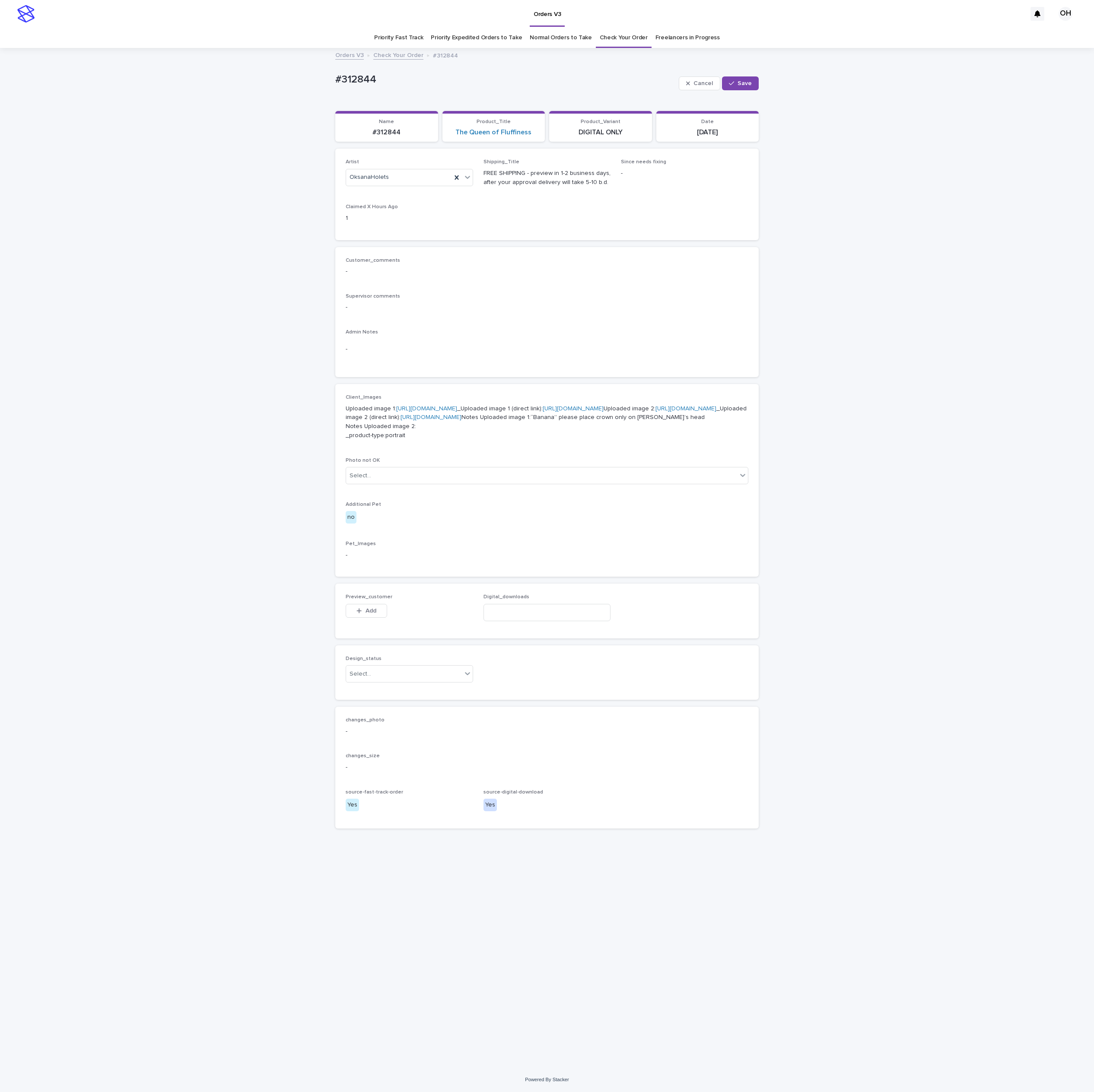
click at [370, 621] on div "Add" at bounding box center [366, 613] width 41 height 17
click at [368, 614] on span "Add" at bounding box center [371, 611] width 11 height 6
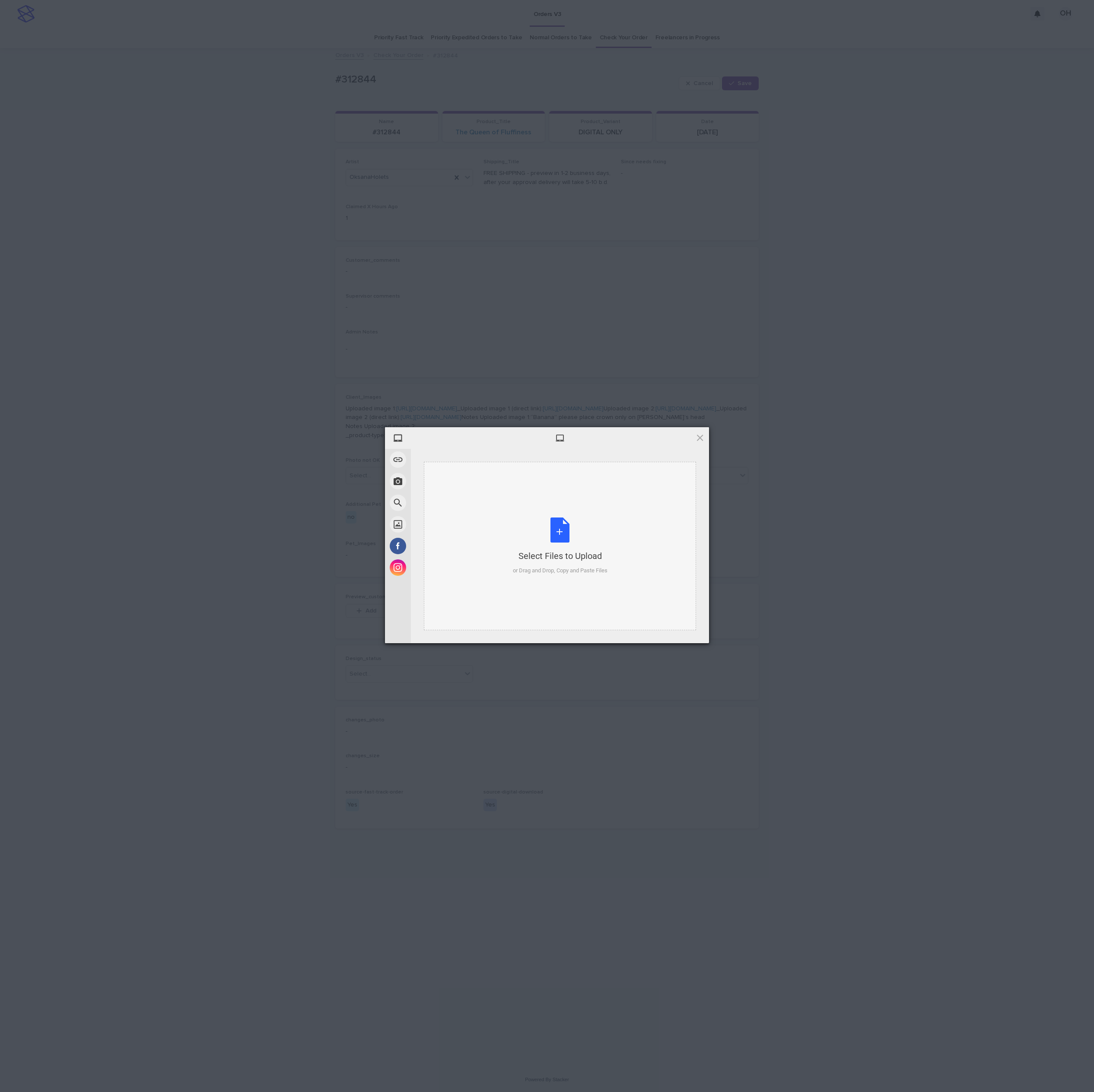
click at [551, 546] on div "Select Files to Upload or Drag and Drop, Copy and Paste Files" at bounding box center [560, 546] width 94 height 57
click at [693, 631] on span "Upload 1" at bounding box center [683, 632] width 44 height 17
click at [926, 430] on div "My Device Link (URL) Take Photo Web Search Unsplash Facebook Instagram Uploaded…" at bounding box center [547, 546] width 1094 height 1092
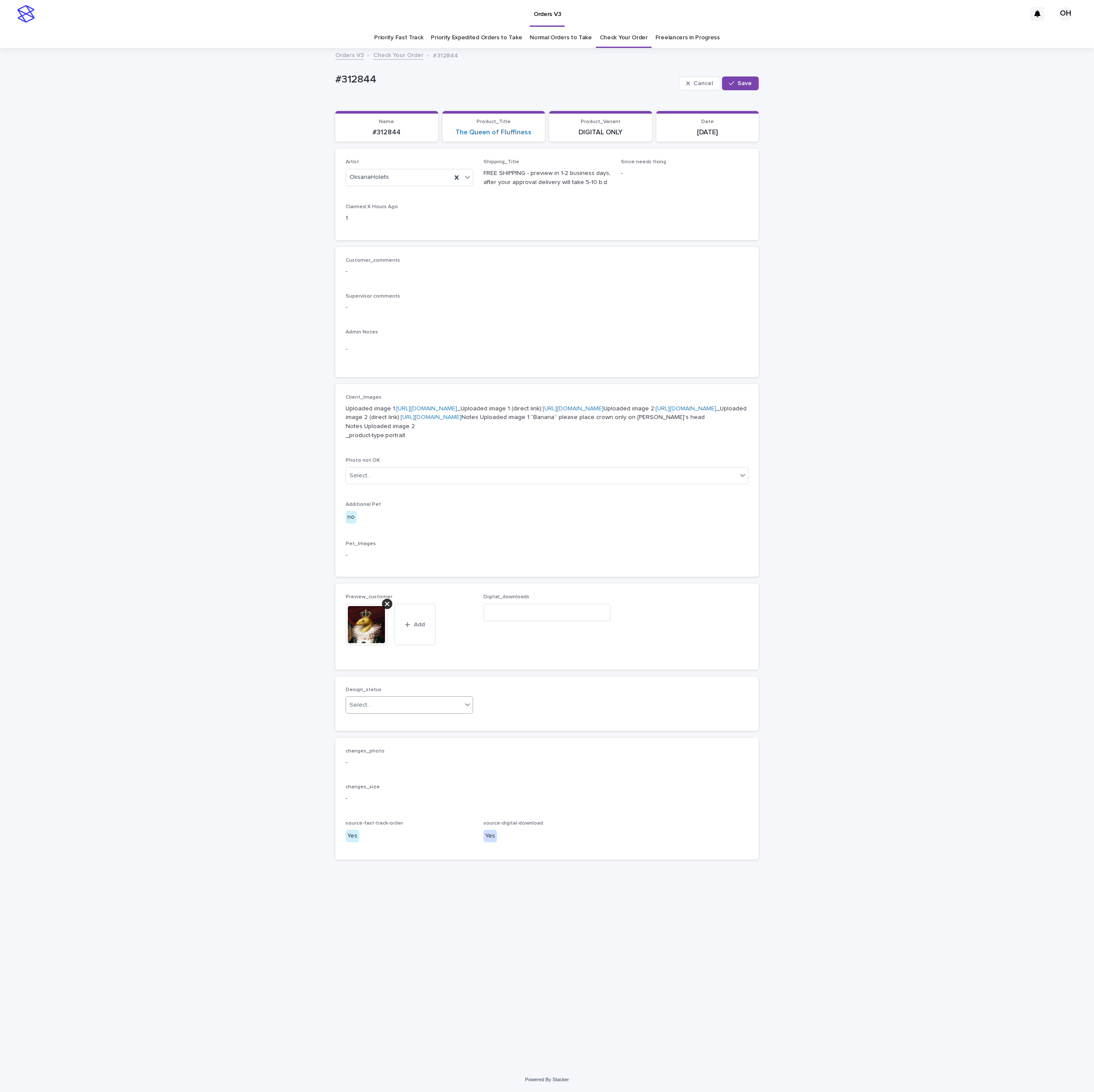
click at [397, 712] on div "Select..." at bounding box center [404, 705] width 116 height 14
click at [384, 803] on div "Uploaded" at bounding box center [409, 803] width 127 height 15
click at [749, 79] on button "Save" at bounding box center [740, 84] width 37 height 14
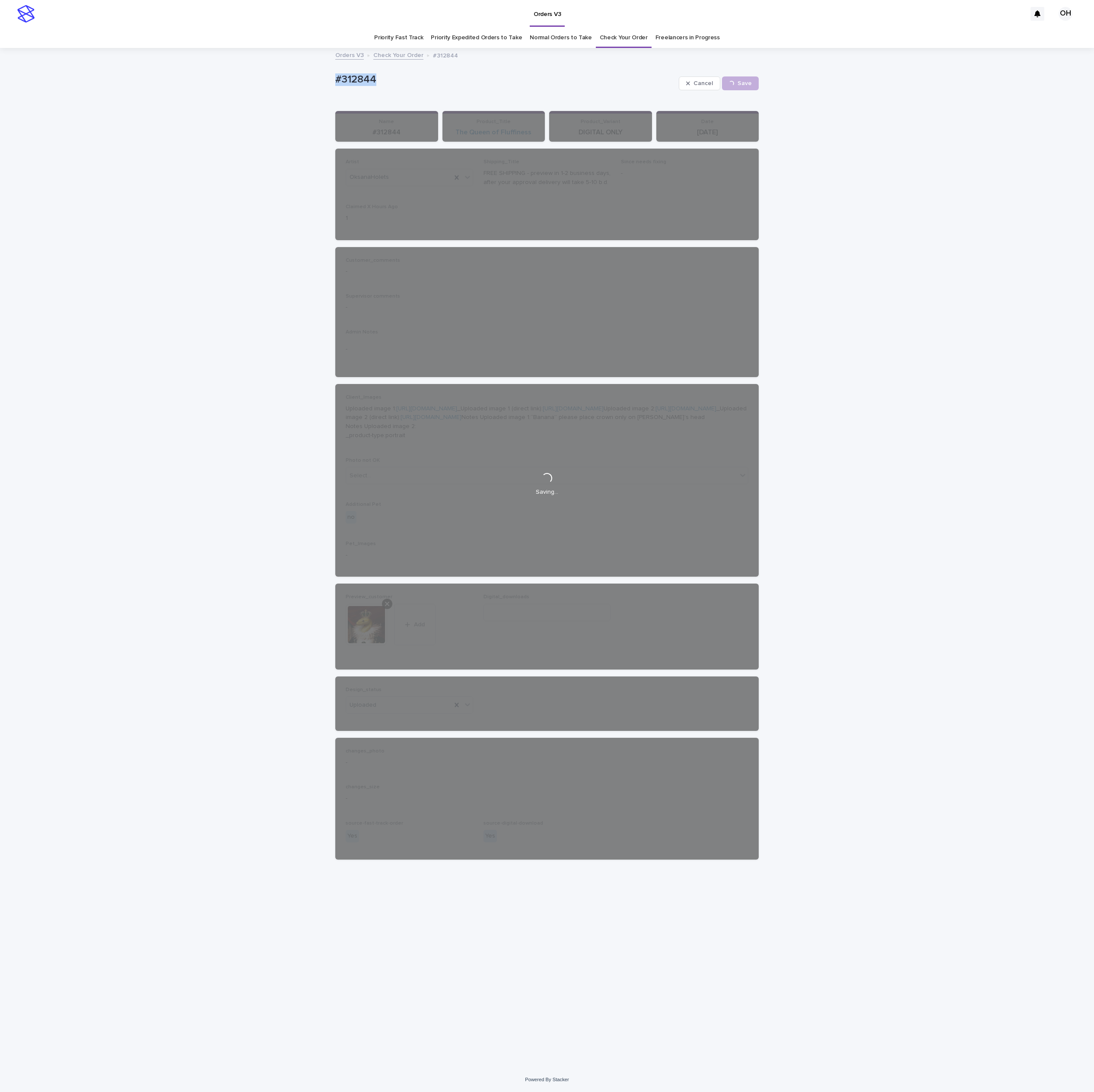
drag, startPoint x: 412, startPoint y: 72, endPoint x: 320, endPoint y: 76, distance: 92.1
click at [320, 76] on div "Loading... Saving… Loading... Saving… #312844 Cancel Save #312844 Cancel Loadin…" at bounding box center [547, 558] width 1094 height 1018
drag, startPoint x: 357, startPoint y: 74, endPoint x: 362, endPoint y: 75, distance: 5.1
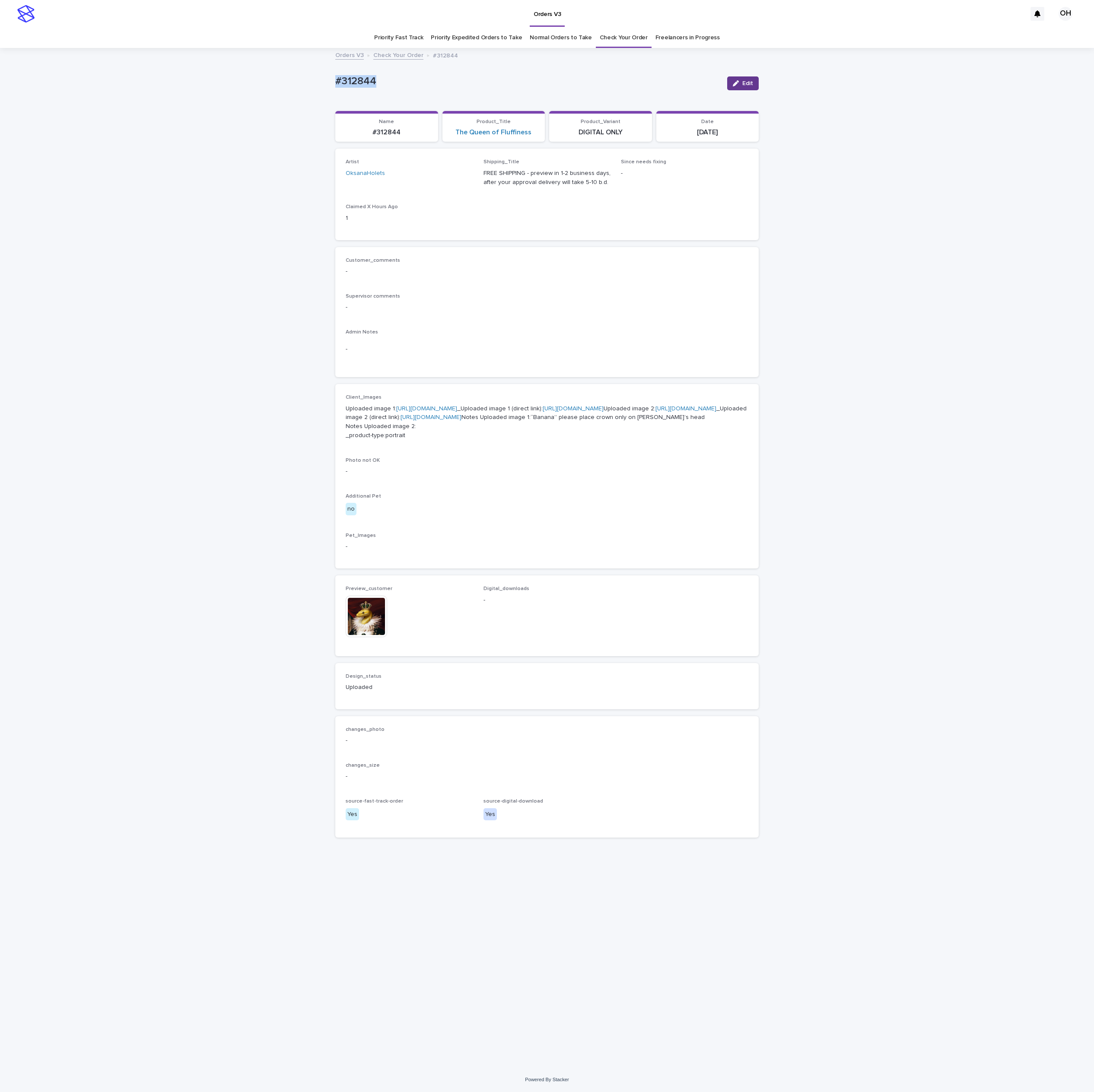
click at [752, 85] on span "Edit" at bounding box center [747, 84] width 11 height 6
click at [523, 621] on input at bounding box center [547, 613] width 128 height 17
paste input "**********"
type input "**********"
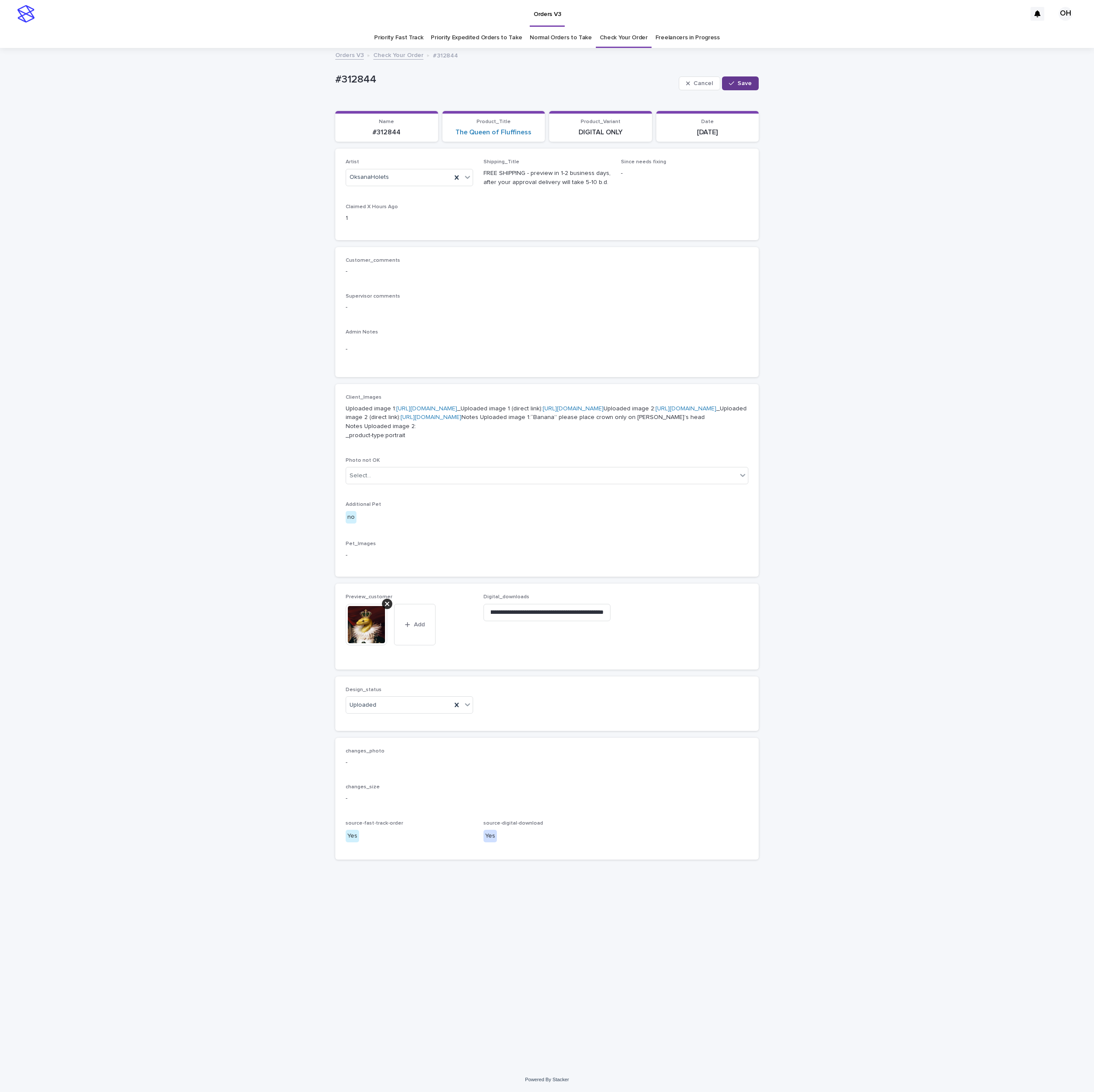
drag, startPoint x: 747, startPoint y: 85, endPoint x: 745, endPoint y: 89, distance: 4.5
click at [747, 85] on span "Save" at bounding box center [744, 84] width 14 height 6
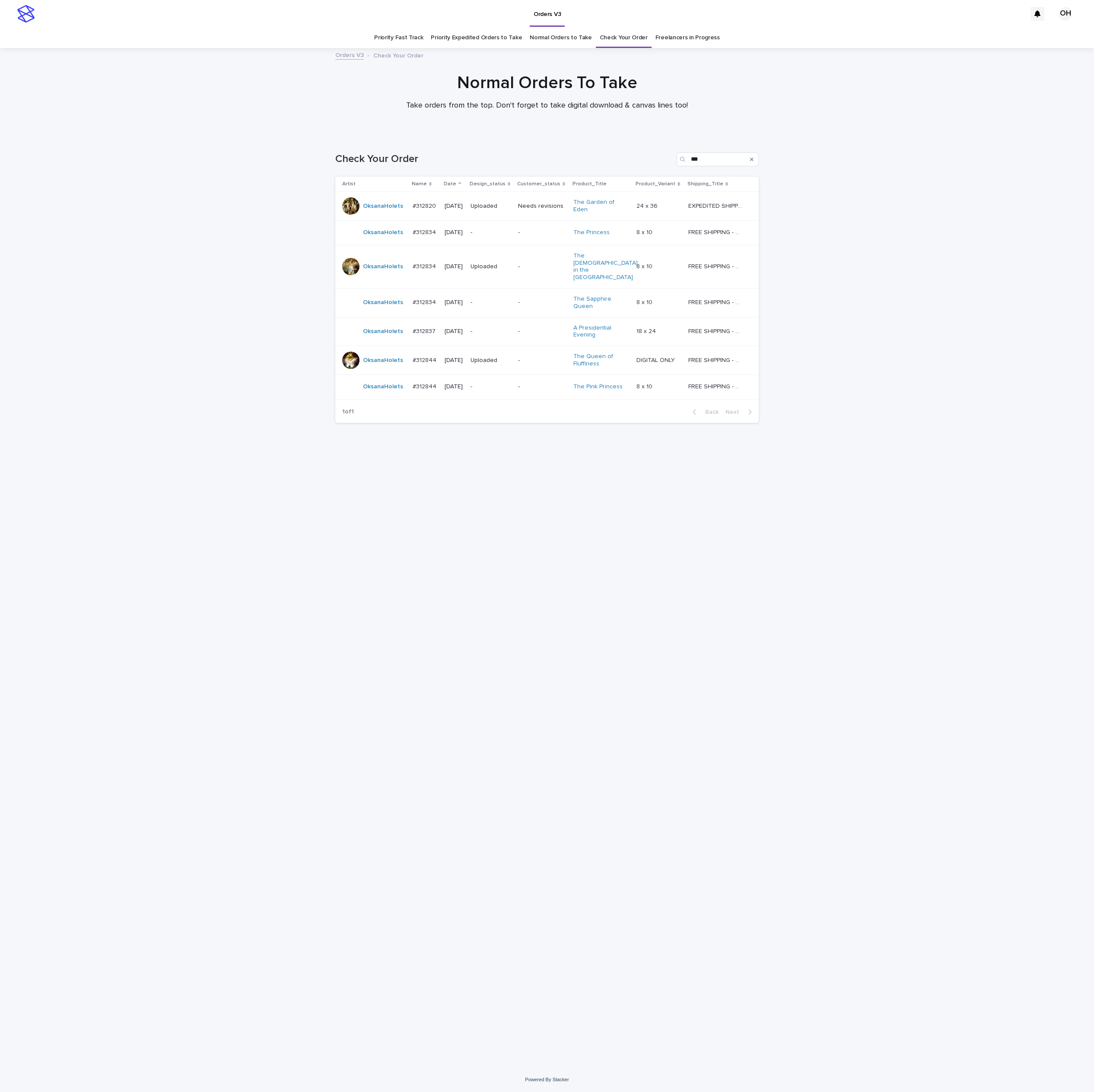
click at [641, 528] on div "Loading... Saving… Loading... Saving… Check Your Order *** Artist Name Date Des…" at bounding box center [547, 591] width 432 height 911
click at [415, 381] on p "#312844" at bounding box center [425, 386] width 26 height 9
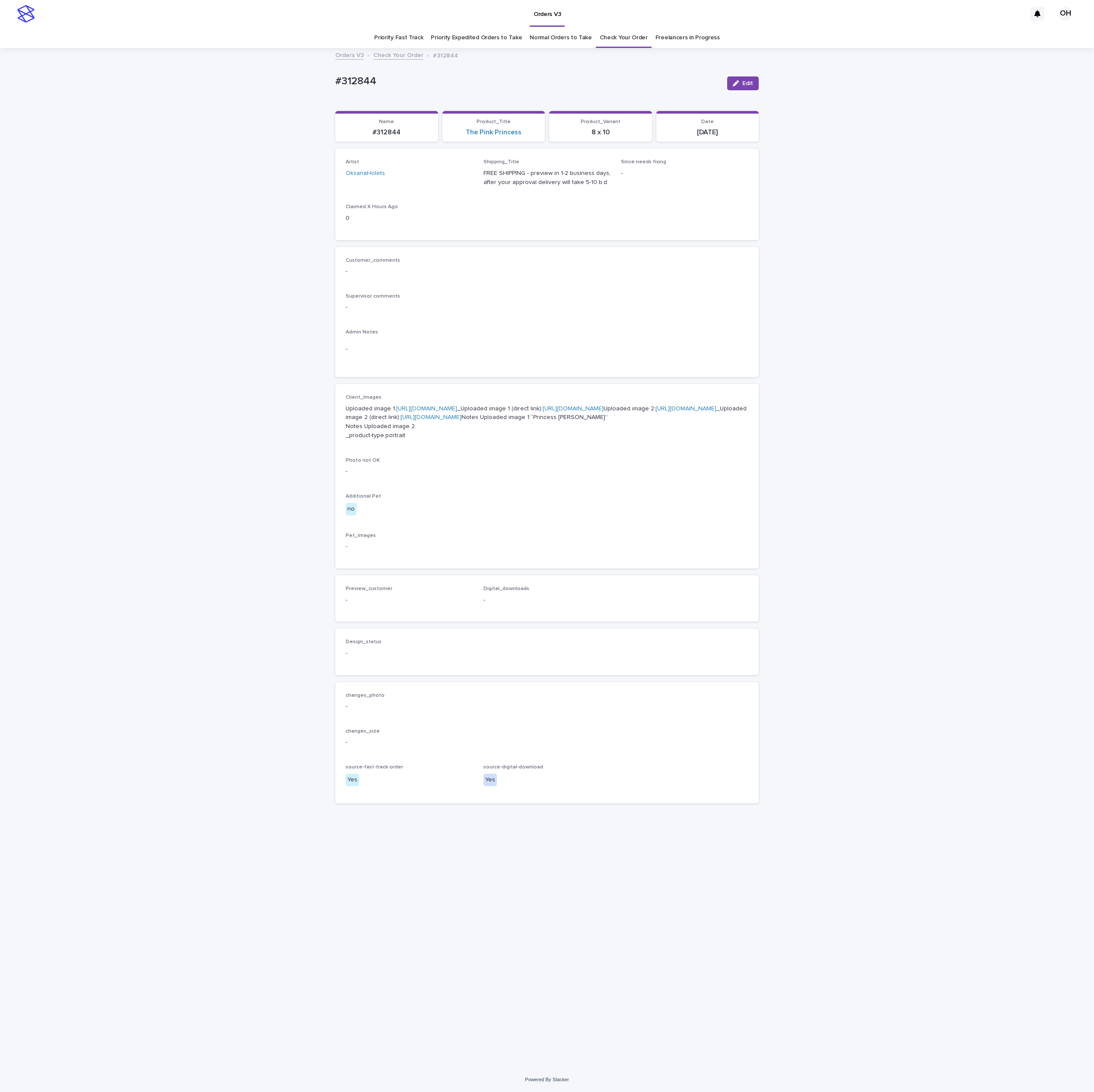
click at [400, 412] on link "[URL][DOMAIN_NAME]" at bounding box center [427, 409] width 61 height 6
drag, startPoint x: 638, startPoint y: 290, endPoint x: 580, endPoint y: 381, distance: 107.9
click at [635, 292] on div "Customer_comments - Supervisor comments - Admin Notes -" at bounding box center [547, 312] width 403 height 110
click at [656, 412] on link "[URL][DOMAIN_NAME]" at bounding box center [686, 409] width 61 height 6
click at [661, 294] on p "Supervisor comments" at bounding box center [547, 296] width 403 height 6
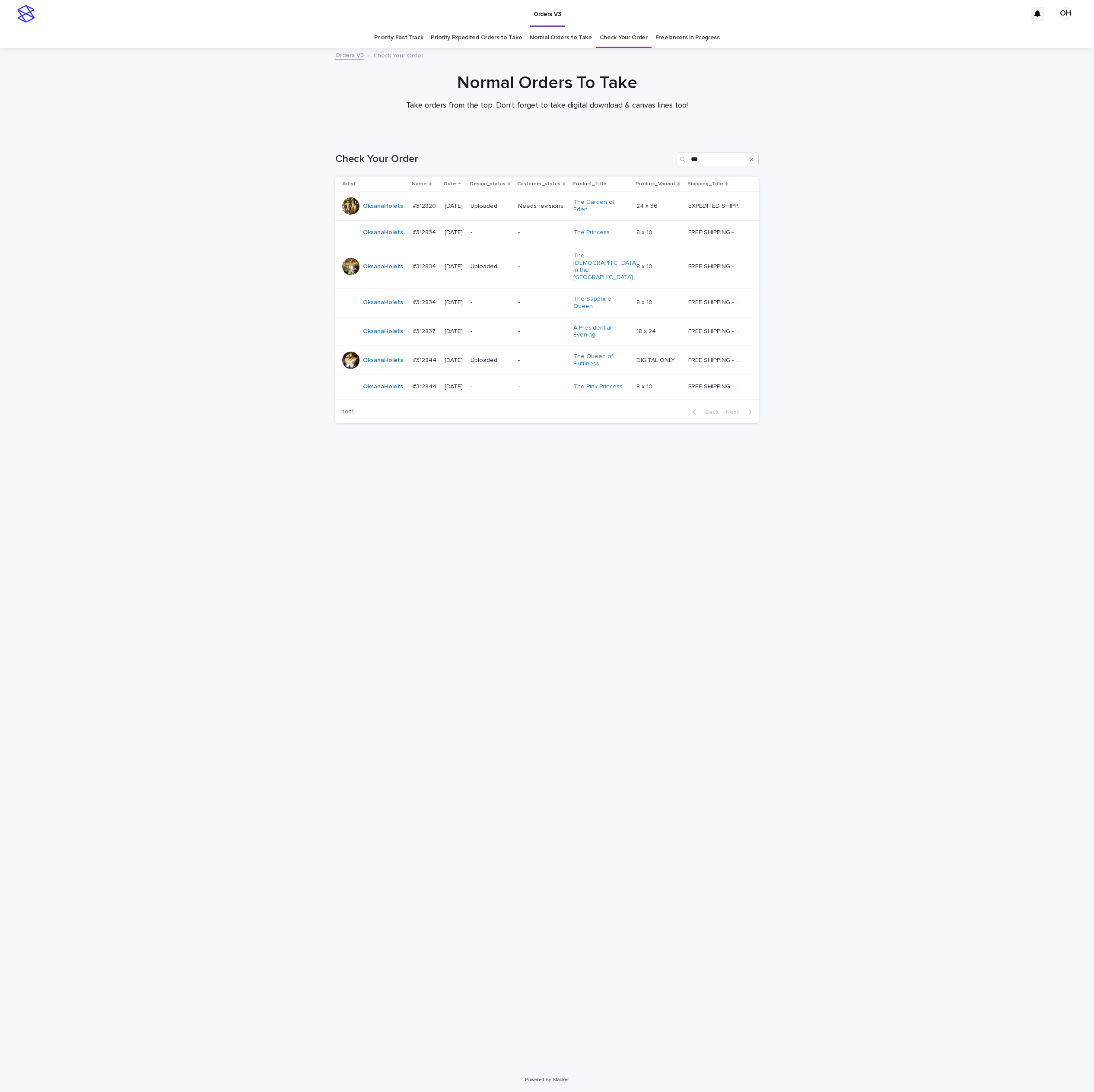
click at [431, 297] on p "#312834" at bounding box center [425, 302] width 25 height 9
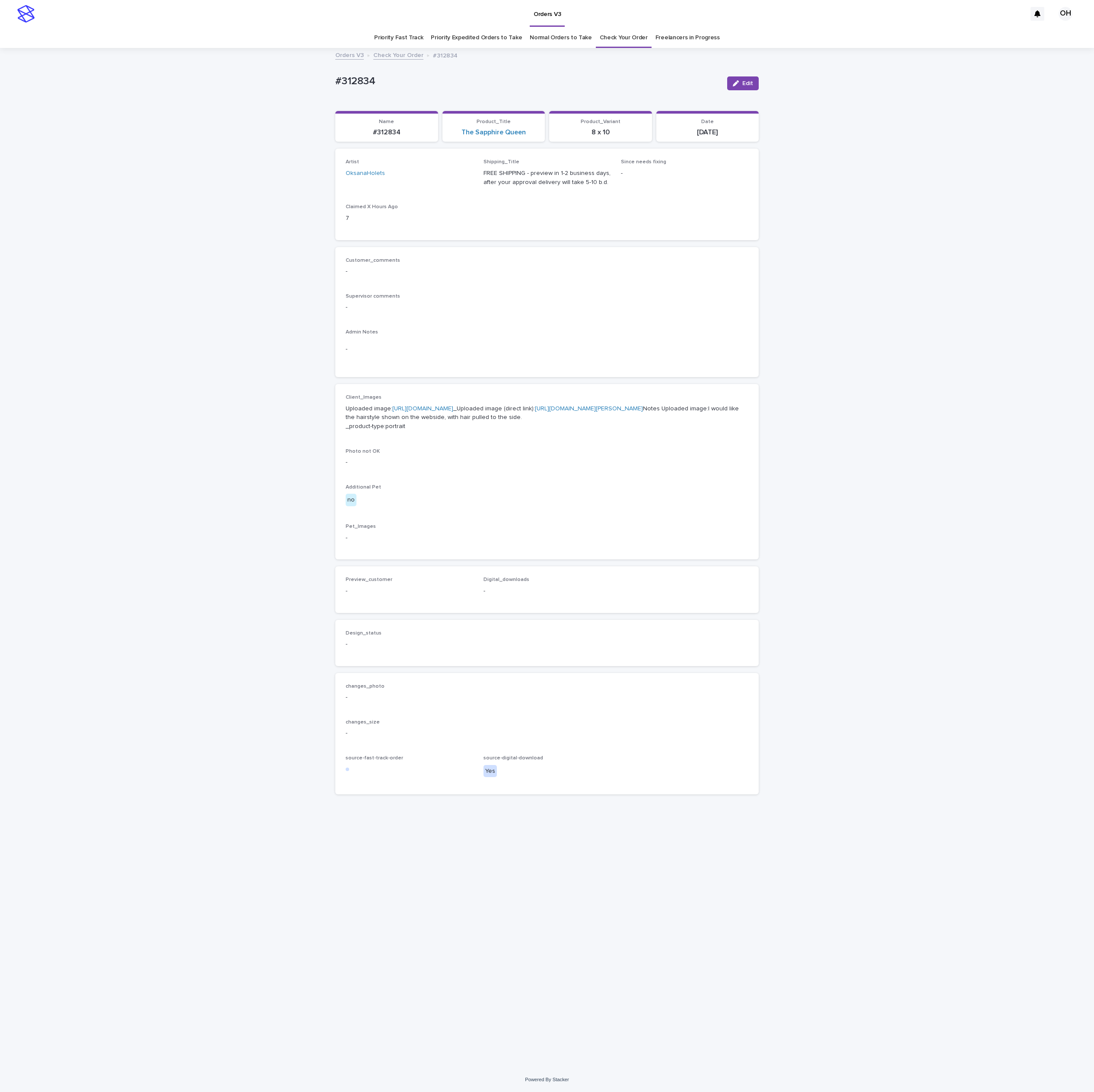
click at [453, 412] on link "[URL][DOMAIN_NAME]" at bounding box center [423, 409] width 61 height 6
click at [547, 340] on div "-" at bounding box center [547, 349] width 403 height 21
drag, startPoint x: 586, startPoint y: 309, endPoint x: 555, endPoint y: 255, distance: 62.3
click at [586, 309] on p "-" at bounding box center [547, 307] width 403 height 9
click at [599, 323] on div "Customer_comments - Supervisor comments - Admin Notes -" at bounding box center [547, 312] width 403 height 110
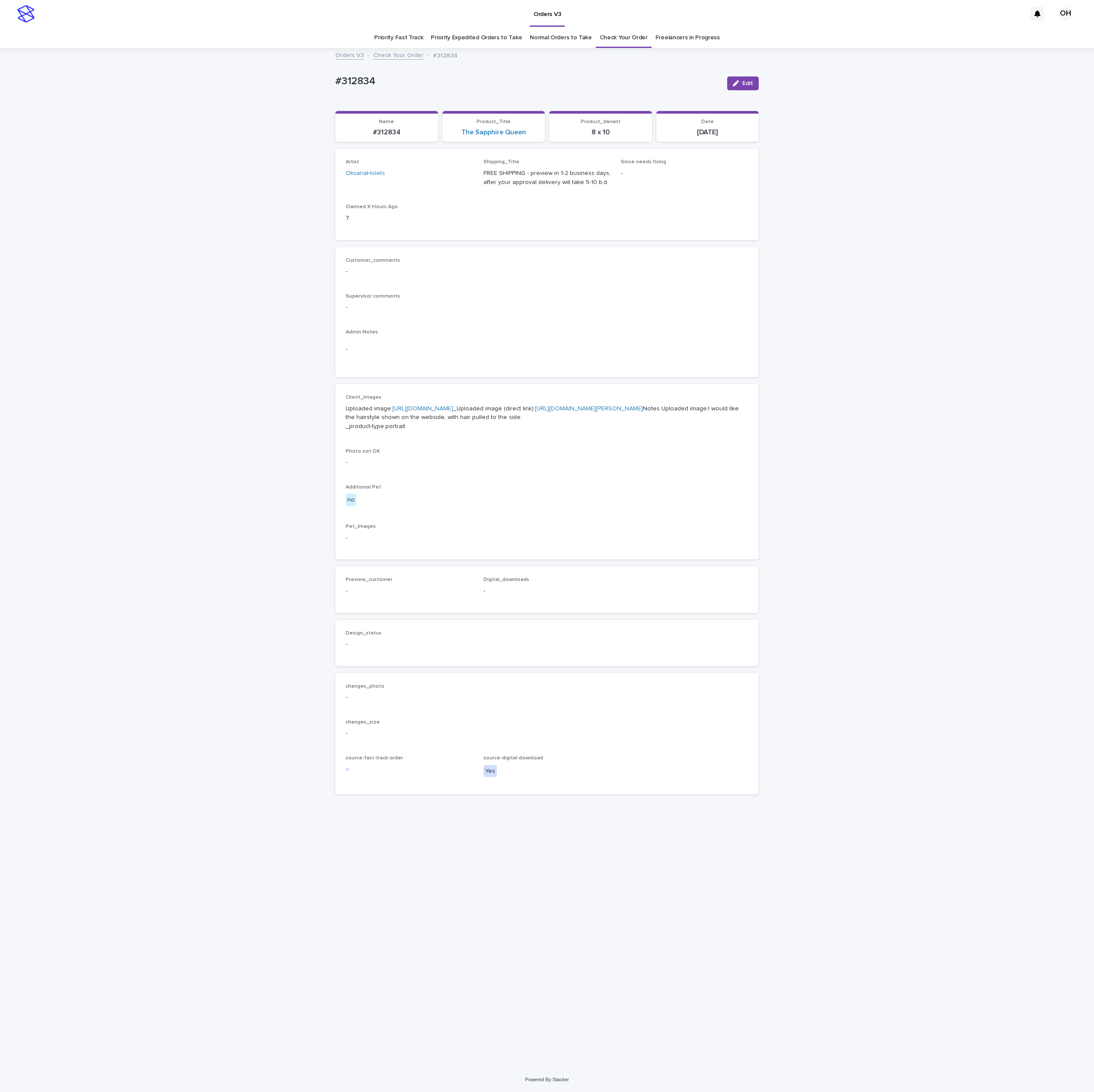
click at [455, 326] on div "Customer_comments - Supervisor comments - Admin Notes -" at bounding box center [547, 312] width 403 height 110
click at [522, 240] on div "Loading... Saving… Artist OksanaHolets Shipping_Title FREE SHIPPING - preview i…" at bounding box center [547, 197] width 424 height 98
click at [483, 520] on div "Client_Images Uploaded image: [URL][DOMAIN_NAME] _Uploaded image (direct link):…" at bounding box center [547, 471] width 403 height 155
click at [589, 288] on div "Customer_comments - Supervisor comments - Admin Notes -" at bounding box center [547, 312] width 403 height 110
drag, startPoint x: 396, startPoint y: 88, endPoint x: 323, endPoint y: 96, distance: 73.4
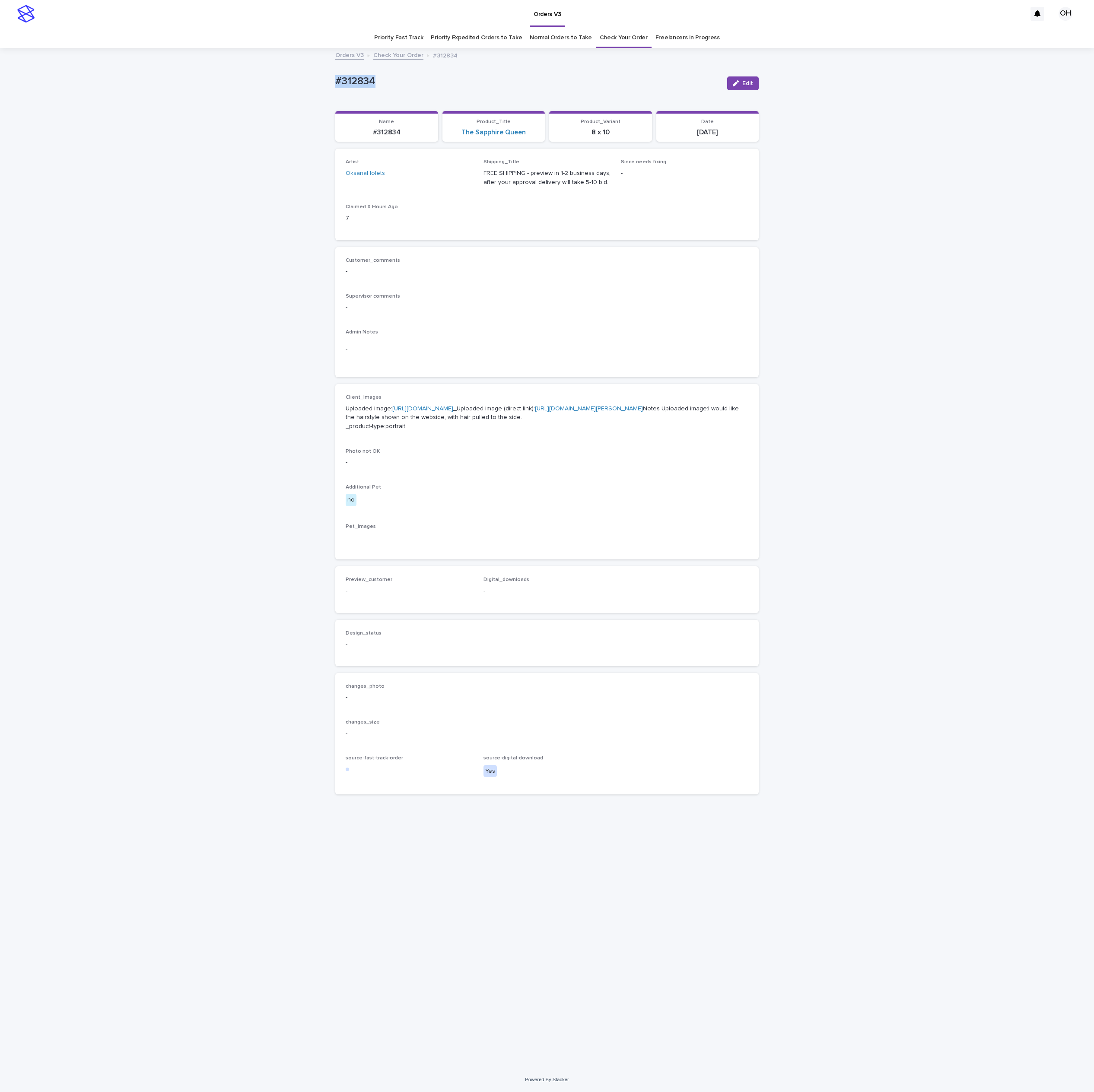
click at [323, 96] on div "Loading... Saving… Loading... Saving… #312834 Edit #312834 Edit Sorry, there wa…" at bounding box center [547, 558] width 1094 height 1018
drag, startPoint x: 345, startPoint y: 81, endPoint x: 350, endPoint y: 81, distance: 5.0
click at [745, 84] on span "Edit" at bounding box center [747, 84] width 11 height 6
click at [367, 605] on span "Add" at bounding box center [371, 602] width 11 height 6
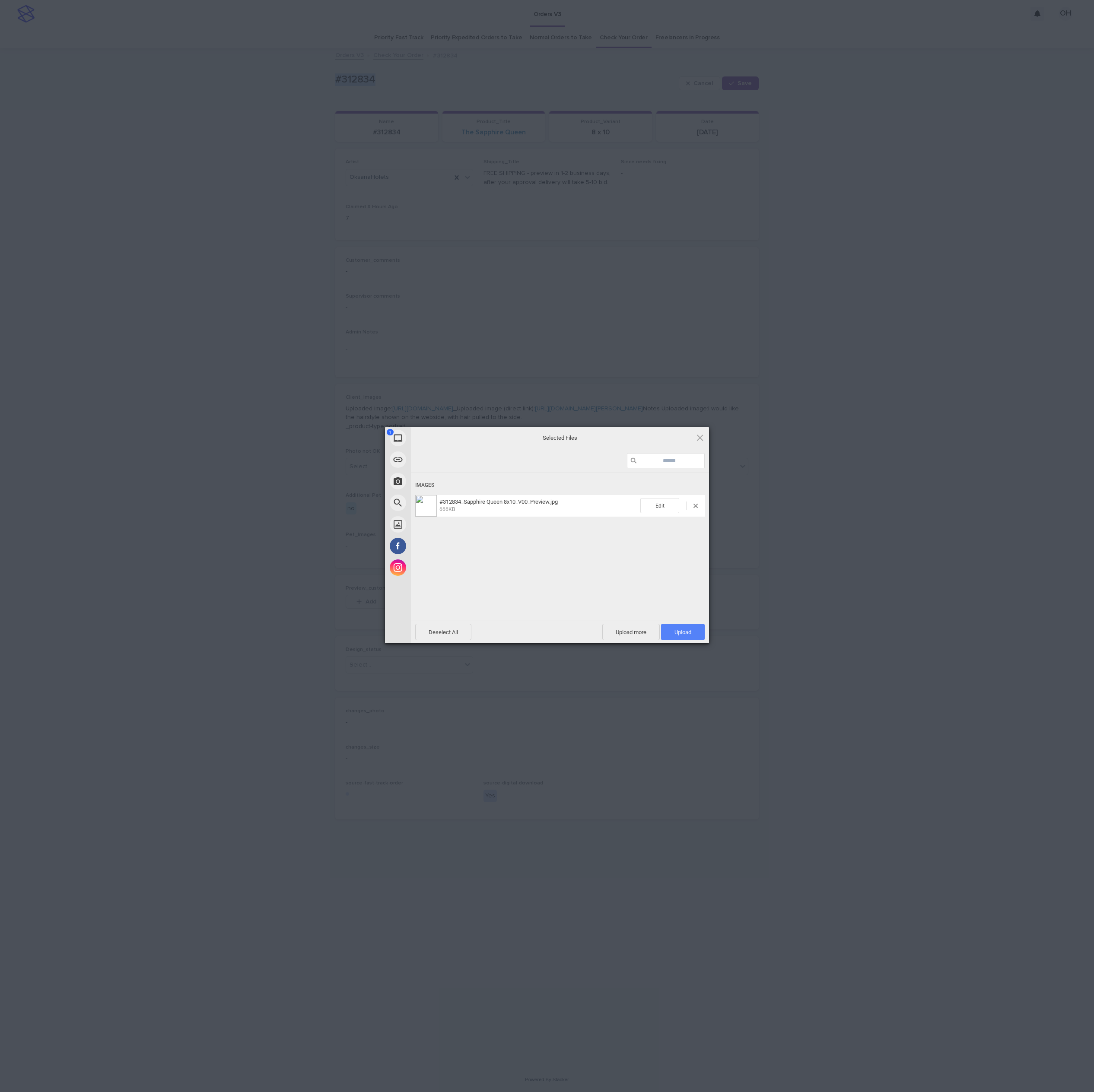
click at [695, 628] on span "Upload 1" at bounding box center [683, 632] width 44 height 17
click at [892, 521] on div "My Device Link (URL) Take Photo Web Search Unsplash Facebook Instagram Uploaded…" at bounding box center [547, 546] width 1094 height 1092
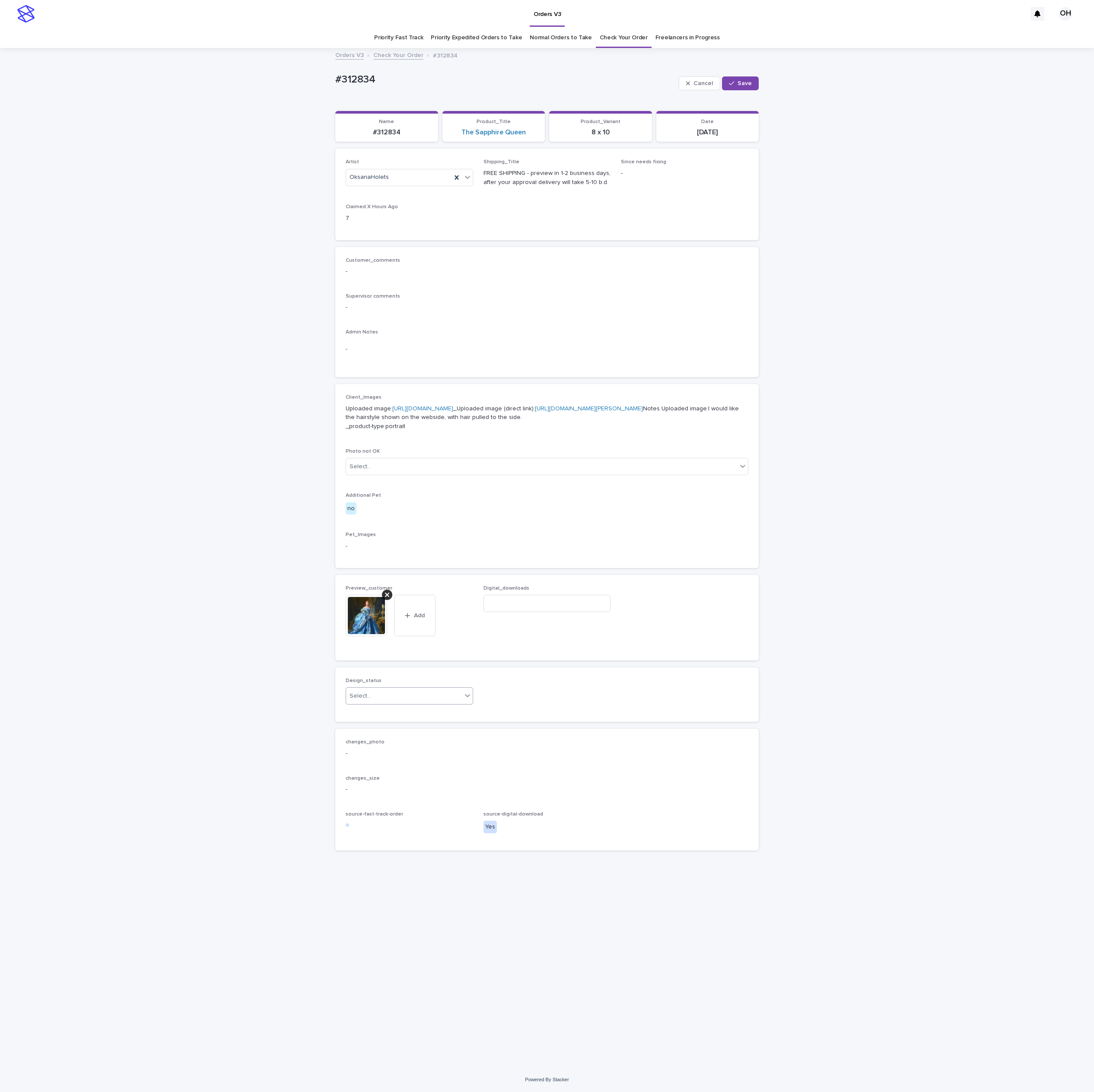
click at [422, 703] on div "Select..." at bounding box center [404, 696] width 116 height 14
click at [389, 746] on div "Uploaded" at bounding box center [409, 749] width 127 height 15
drag, startPoint x: 746, startPoint y: 79, endPoint x: 742, endPoint y: 81, distance: 4.5
click at [746, 80] on button "Save" at bounding box center [740, 84] width 37 height 14
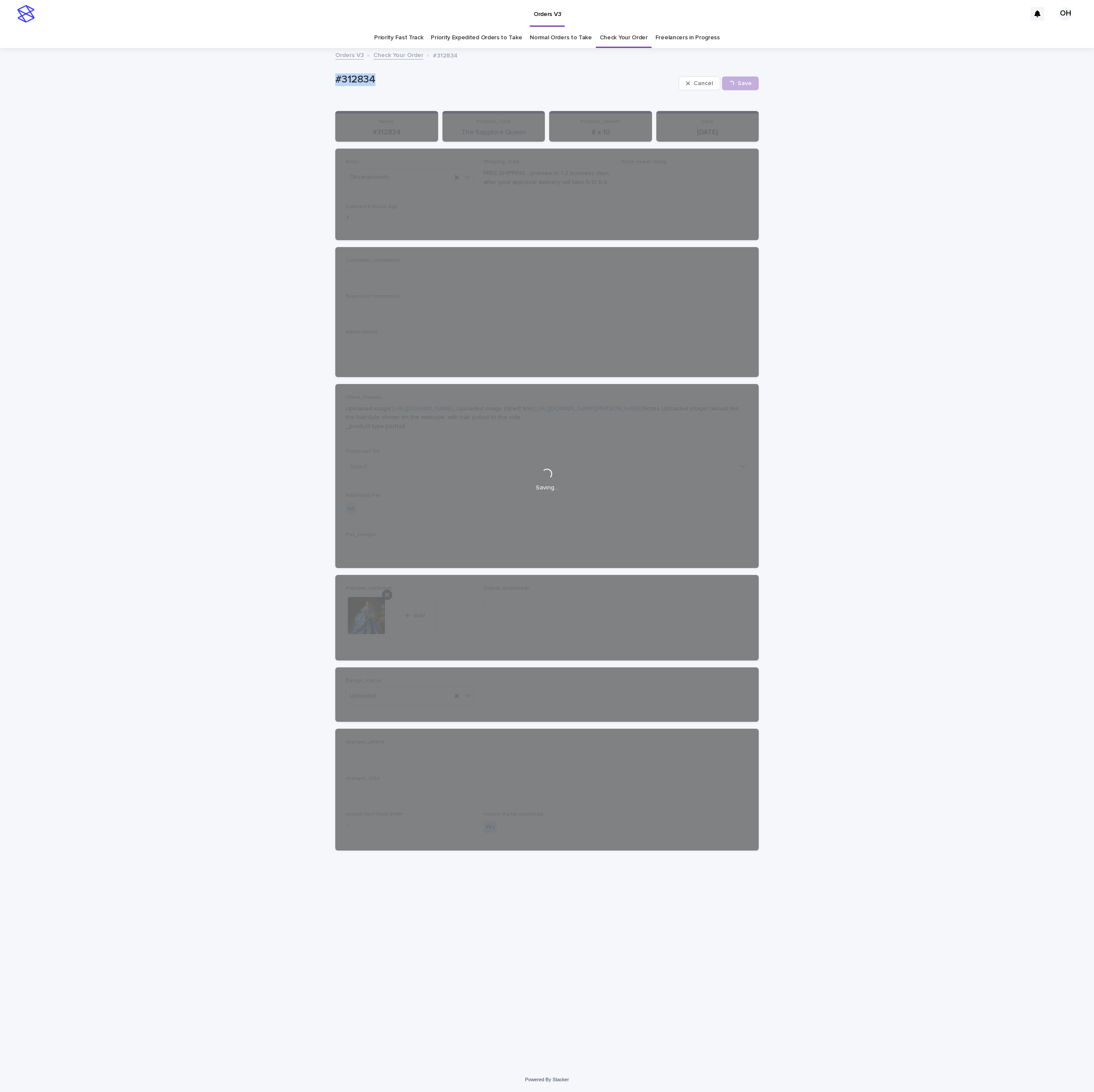
drag, startPoint x: 379, startPoint y: 87, endPoint x: 315, endPoint y: 79, distance: 64.5
click at [310, 78] on div "Loading... Saving… Loading... Saving… #312834 Cancel Save #312834 Cancel Loadin…" at bounding box center [547, 558] width 1094 height 1018
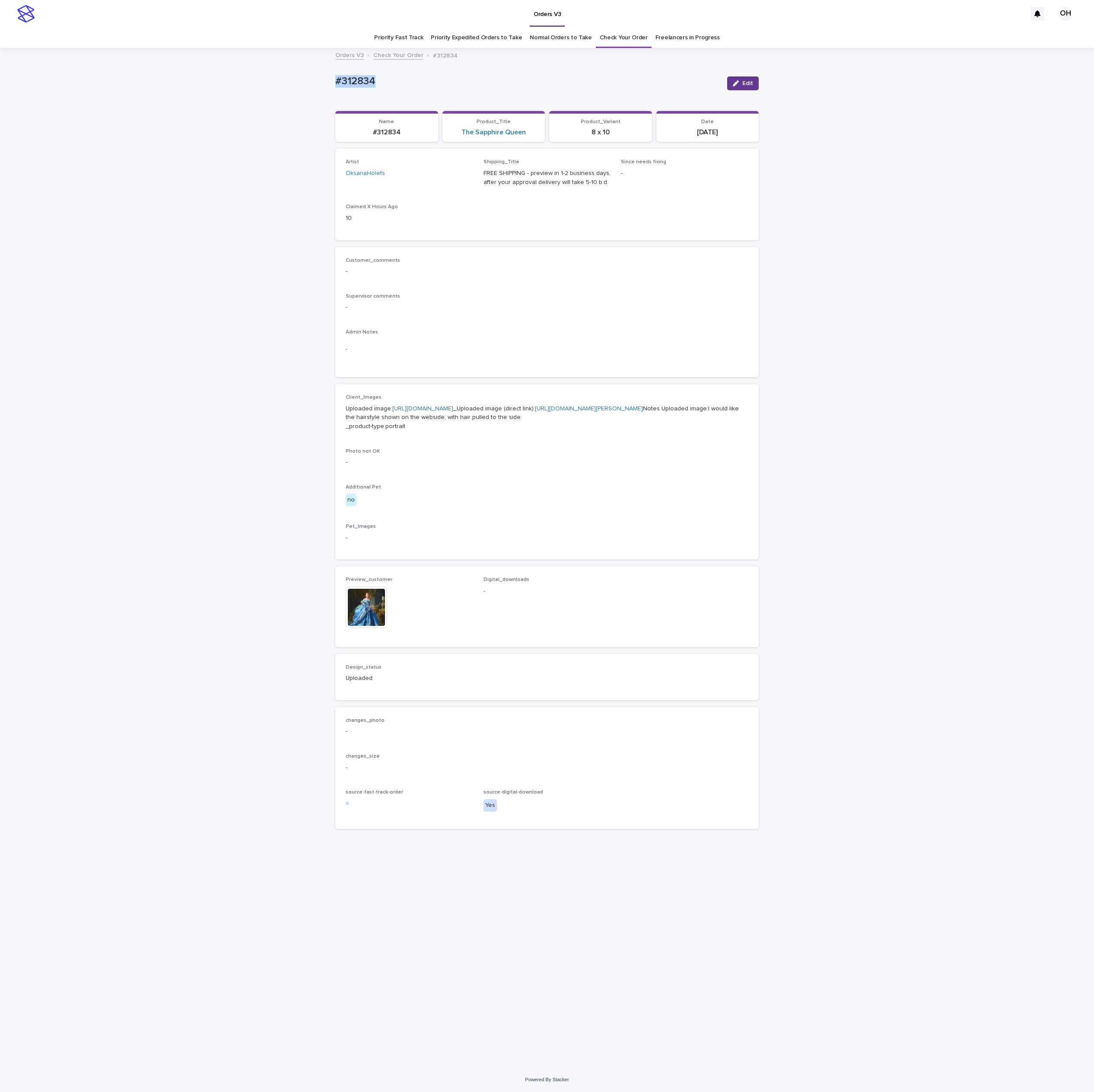
click at [749, 77] on button "Edit" at bounding box center [743, 84] width 31 height 14
click at [559, 612] on input at bounding box center [547, 604] width 128 height 17
paste input "**********"
type input "**********"
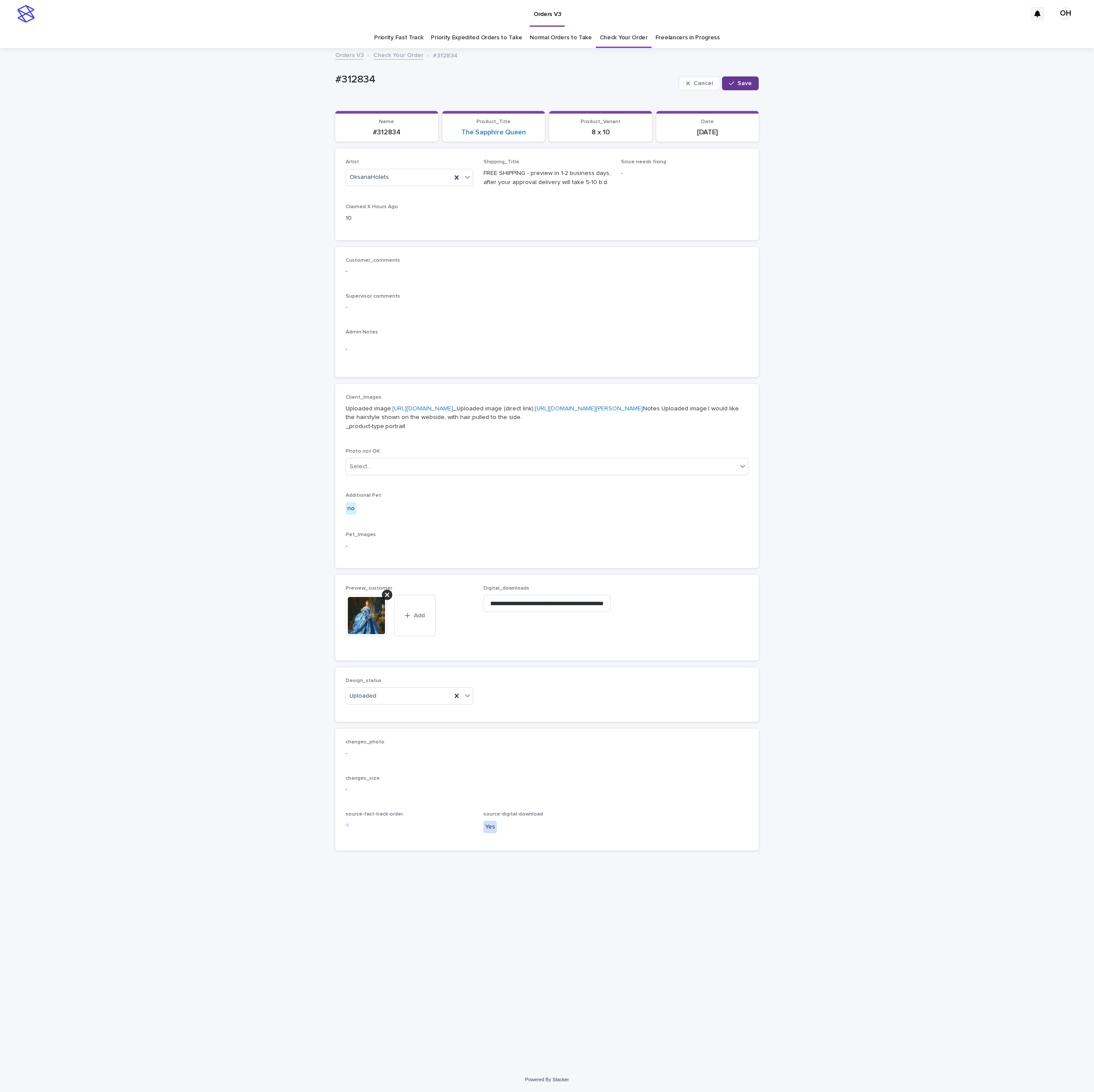
click at [738, 87] on button "Save" at bounding box center [740, 84] width 37 height 14
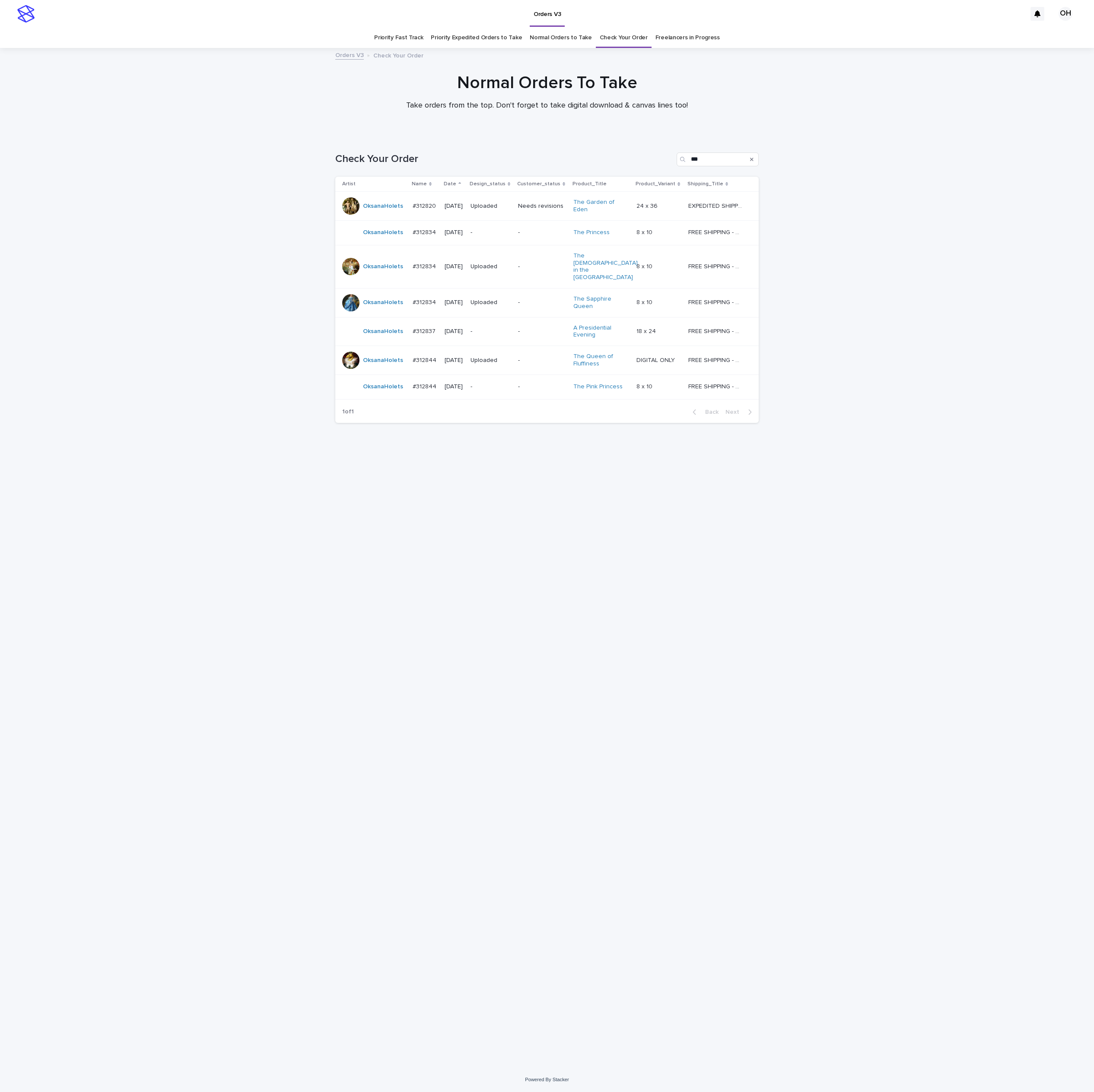
click at [429, 326] on p "#312837" at bounding box center [425, 330] width 25 height 9
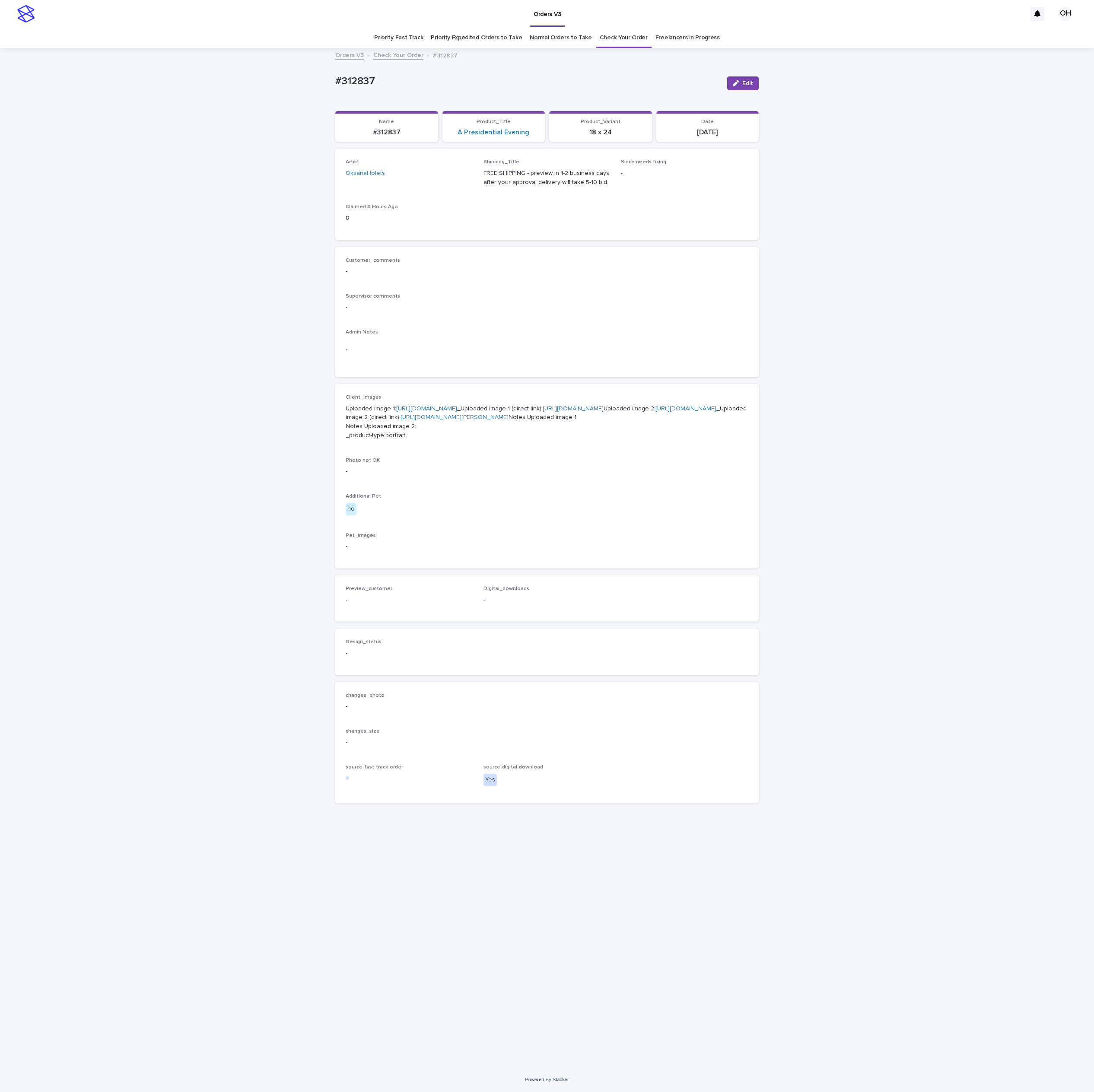
click at [431, 407] on link "[URL][DOMAIN_NAME]" at bounding box center [427, 409] width 61 height 6
click at [656, 412] on link "[URL][DOMAIN_NAME]" at bounding box center [686, 409] width 61 height 6
click at [718, 239] on div "Artist OksanaHolets Shipping_Title FREE SHIPPING - preview in 1-2 business days…" at bounding box center [547, 194] width 424 height 91
click at [591, 272] on p "-" at bounding box center [547, 271] width 403 height 9
click at [875, 847] on div "Loading... Saving… Loading... Saving… #312837 Edit #312837 Edit Sorry, there wa…" at bounding box center [547, 558] width 1094 height 1018
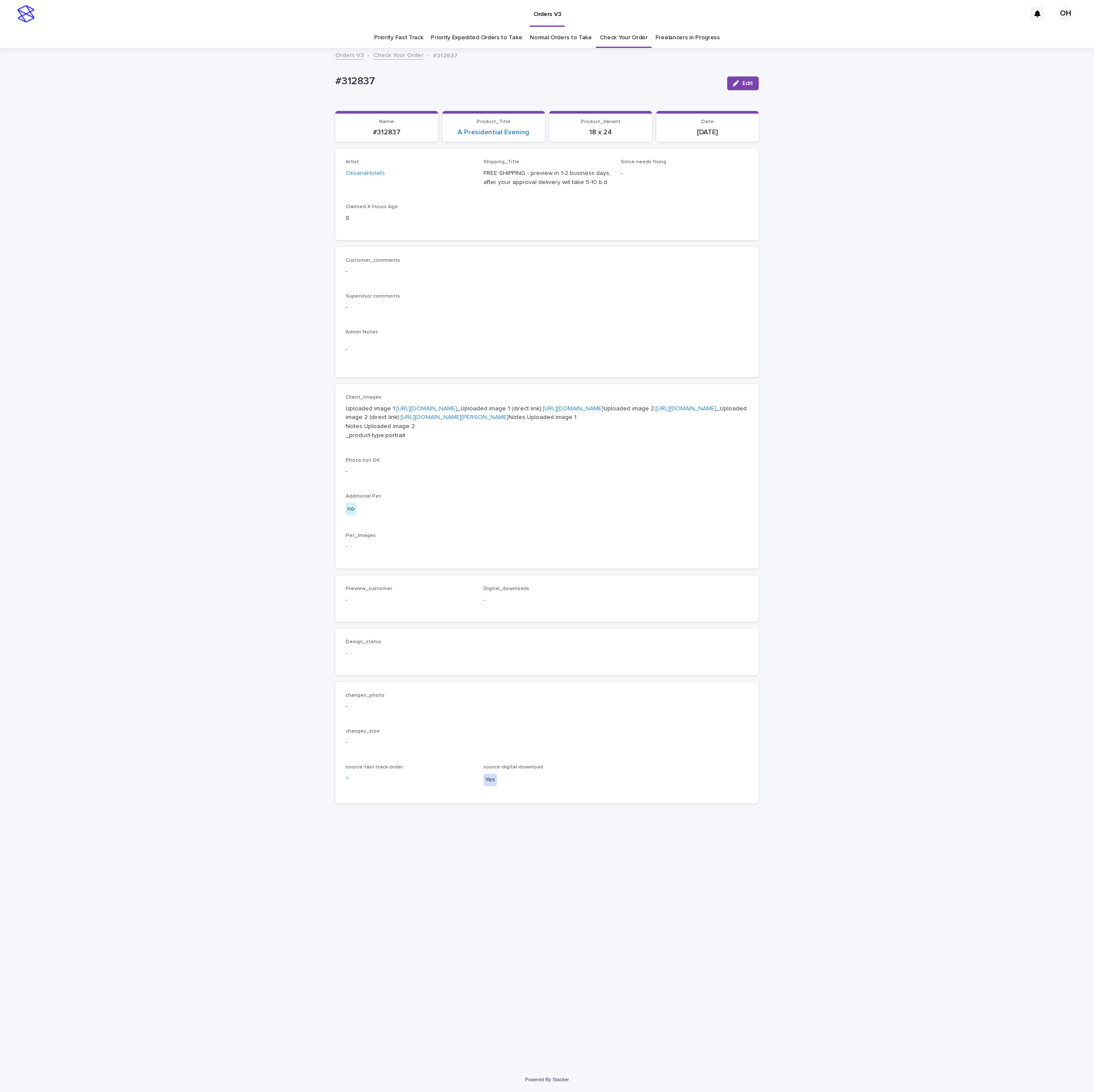
click at [515, 314] on div "Supervisor comments -" at bounding box center [547, 306] width 403 height 26
click at [639, 46] on link "Check Your Order" at bounding box center [624, 38] width 48 height 20
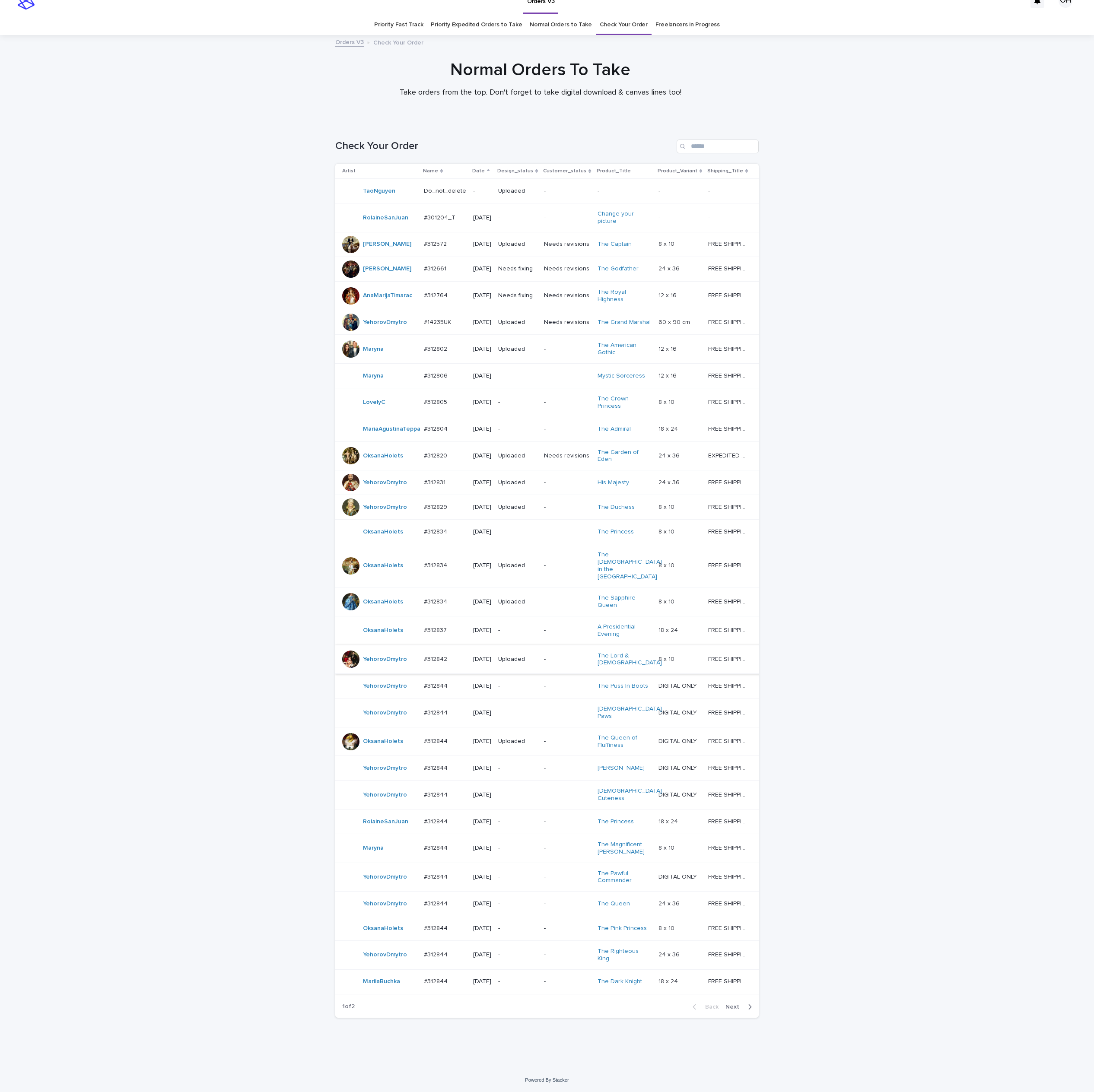
scroll to position [61, 0]
click at [727, 1005] on span "Next" at bounding box center [735, 1007] width 19 height 6
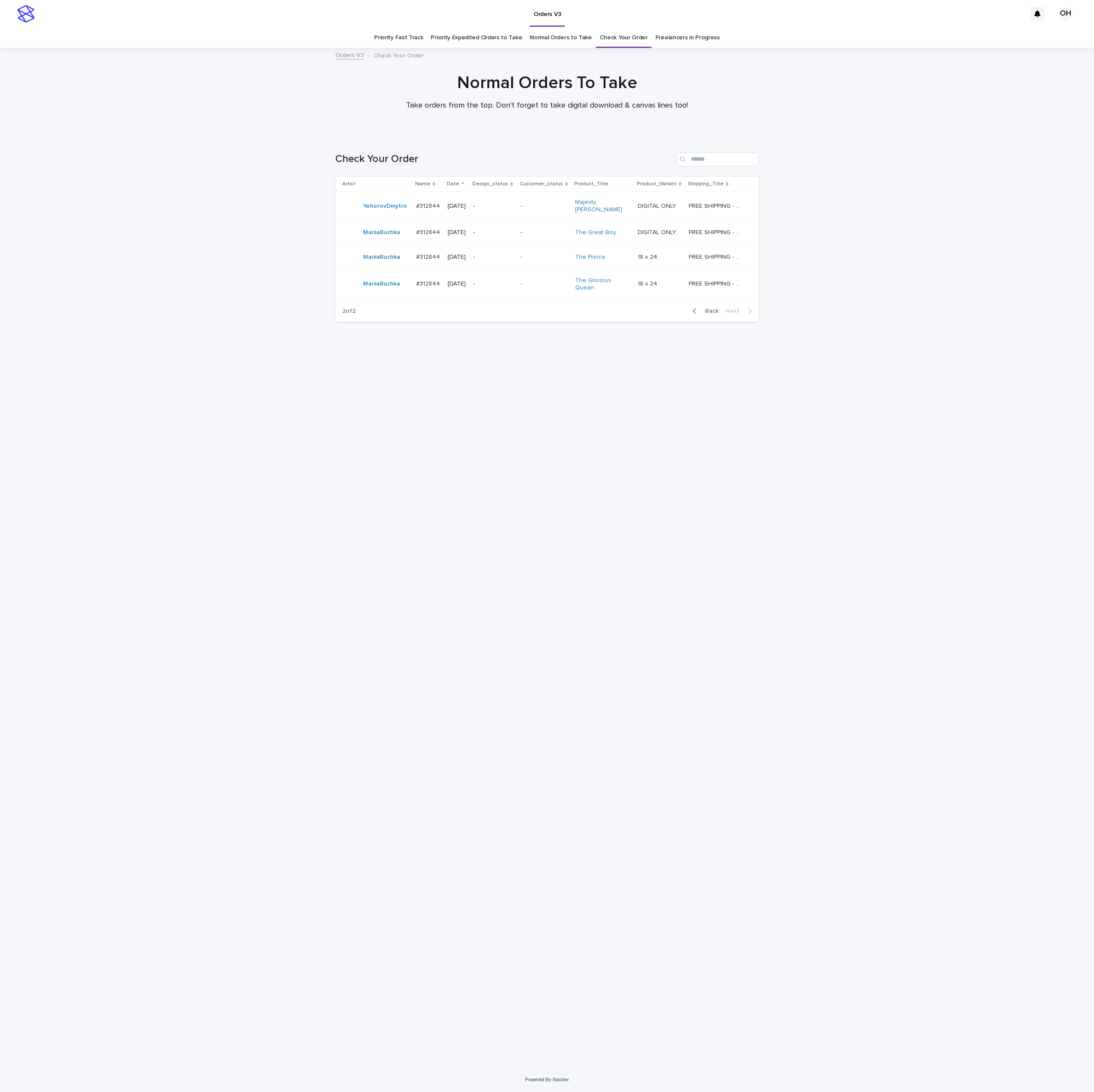
drag, startPoint x: 651, startPoint y: 520, endPoint x: 652, endPoint y: 499, distance: 21.0
click at [651, 520] on div "Loading... Saving… Loading... Saving… Check Your Order Artist Name Date Design_…" at bounding box center [547, 591] width 432 height 911
click at [722, 156] on input "Search" at bounding box center [717, 159] width 82 height 14
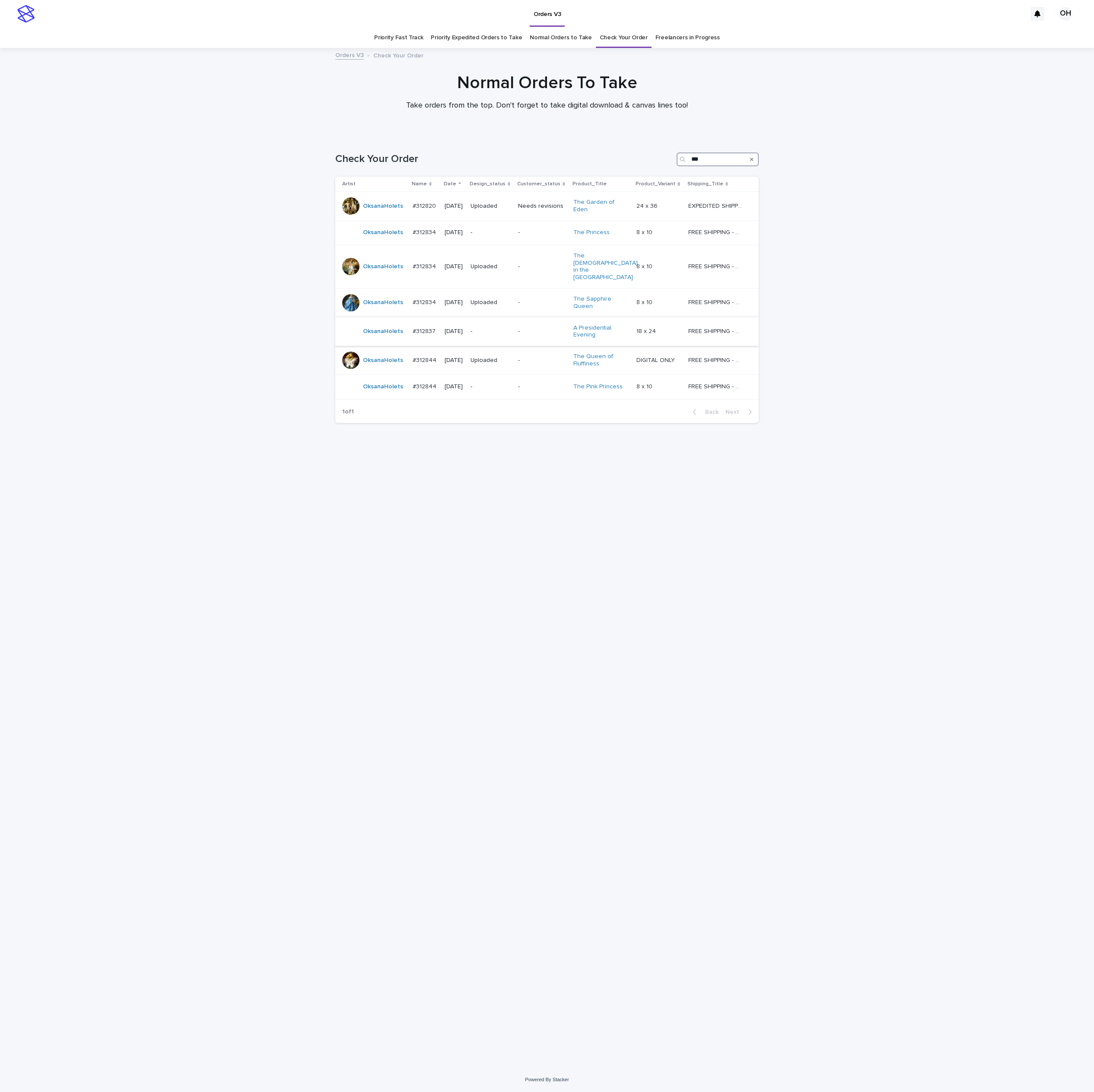
type input "***"
click at [431, 326] on p "#312837" at bounding box center [425, 330] width 25 height 9
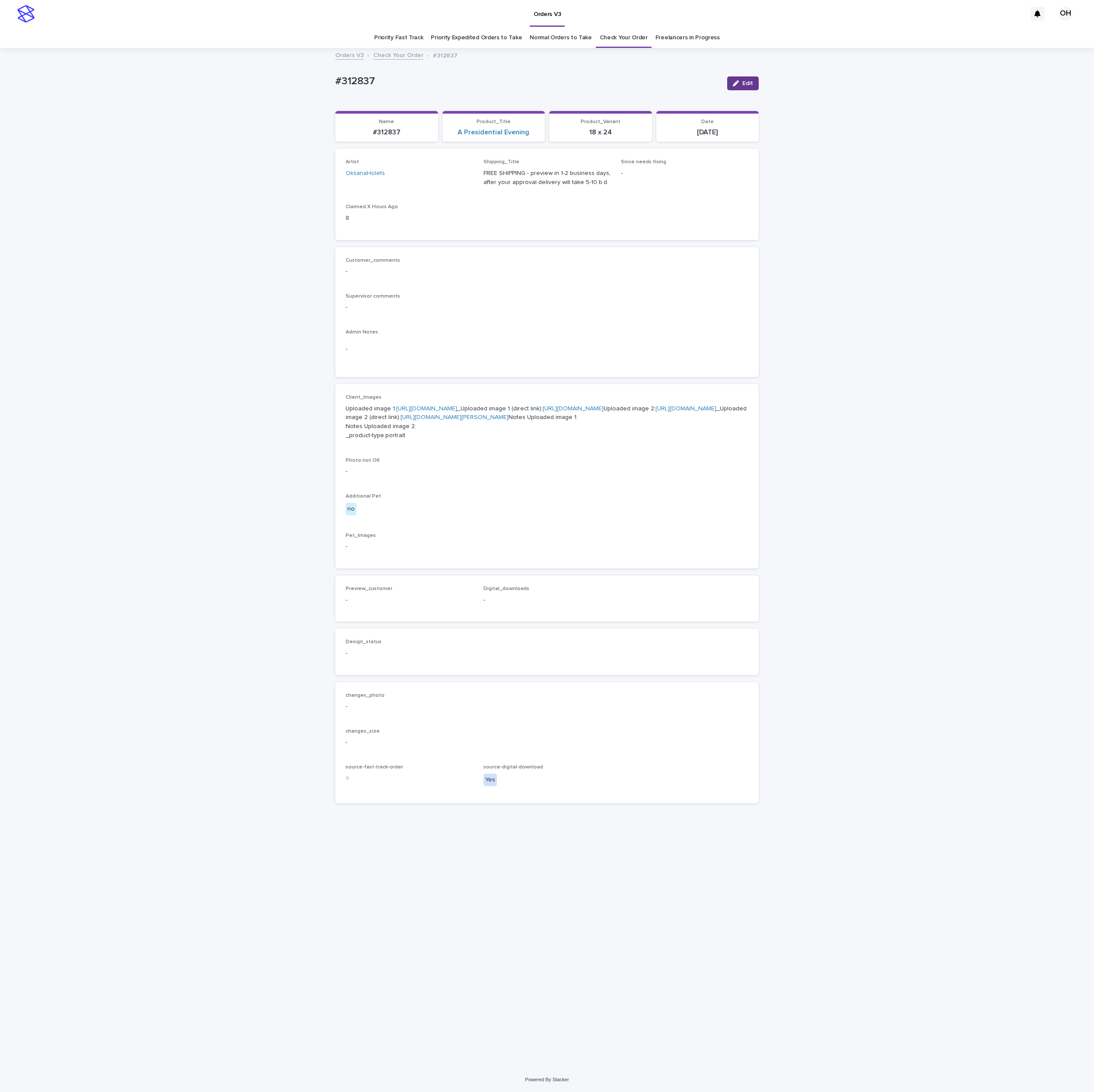
click at [738, 87] on button "Edit" at bounding box center [743, 84] width 31 height 14
click at [369, 618] on button "Add" at bounding box center [366, 611] width 41 height 14
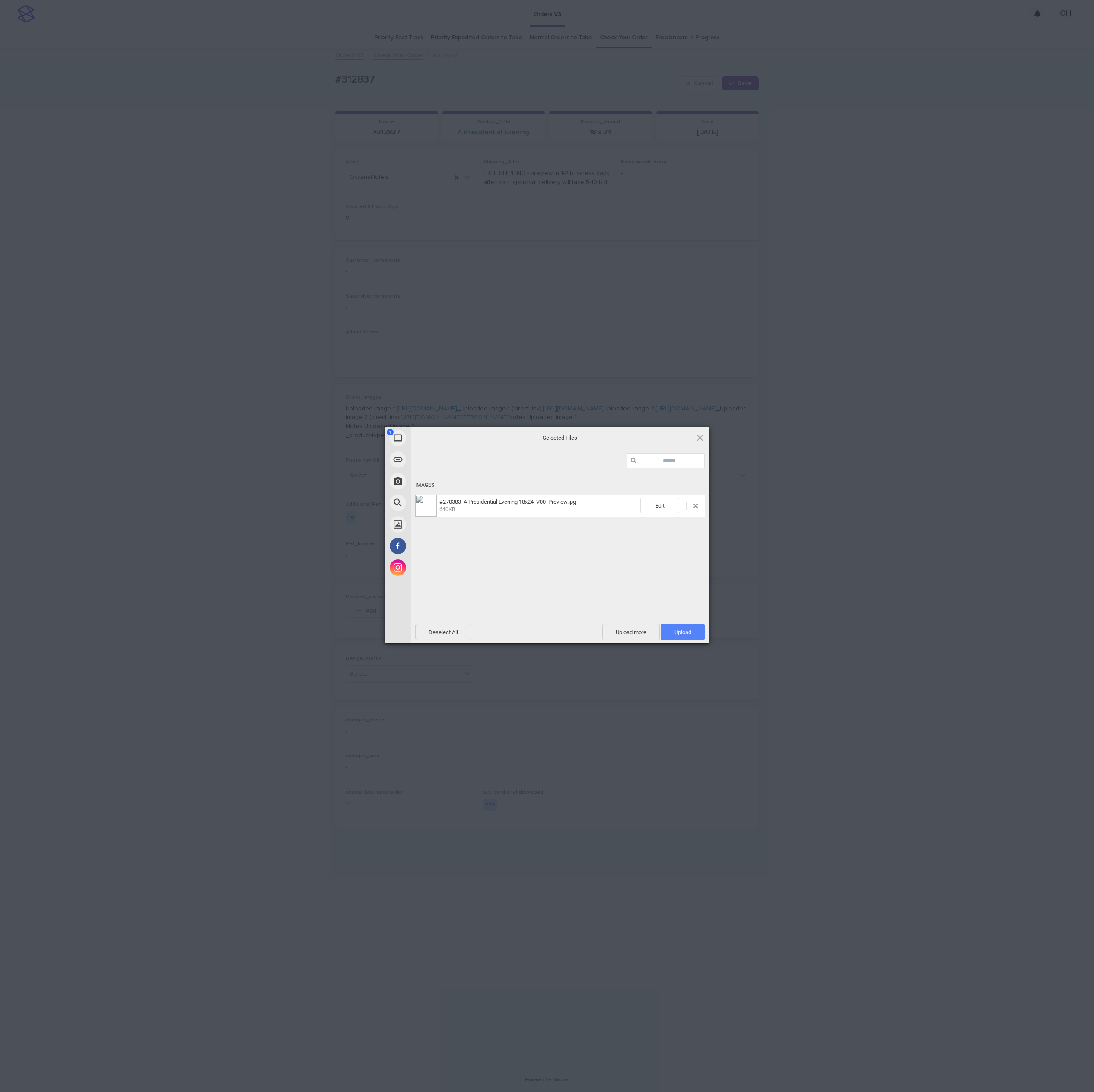
click at [690, 626] on span "Upload 1" at bounding box center [683, 632] width 44 height 17
click at [913, 520] on div "My Device Link (URL) Take Photo Web Search Unsplash Facebook Instagram Uploaded…" at bounding box center [547, 546] width 1094 height 1092
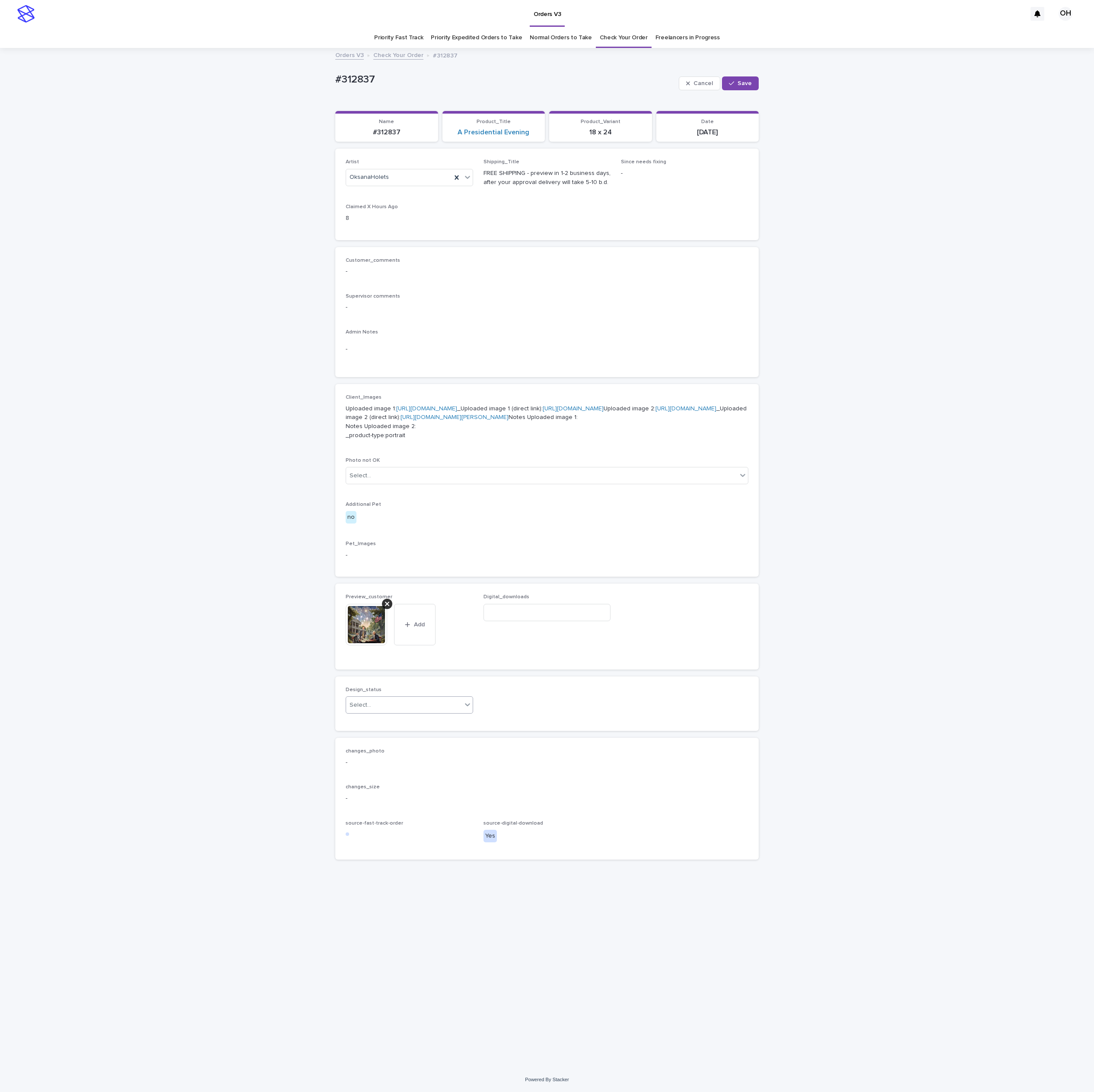
click at [362, 710] on div "Select..." at bounding box center [360, 705] width 22 height 9
click at [366, 791] on div "Uploaded" at bounding box center [409, 794] width 127 height 15
click at [747, 84] on span "Save" at bounding box center [744, 84] width 14 height 6
drag, startPoint x: 823, startPoint y: 188, endPoint x: 728, endPoint y: 200, distance: 95.8
click at [823, 188] on div "Loading... Saving… Loading... Saving… #312837 Edit #312837 Edit Sorry, there wa…" at bounding box center [547, 558] width 1094 height 1018
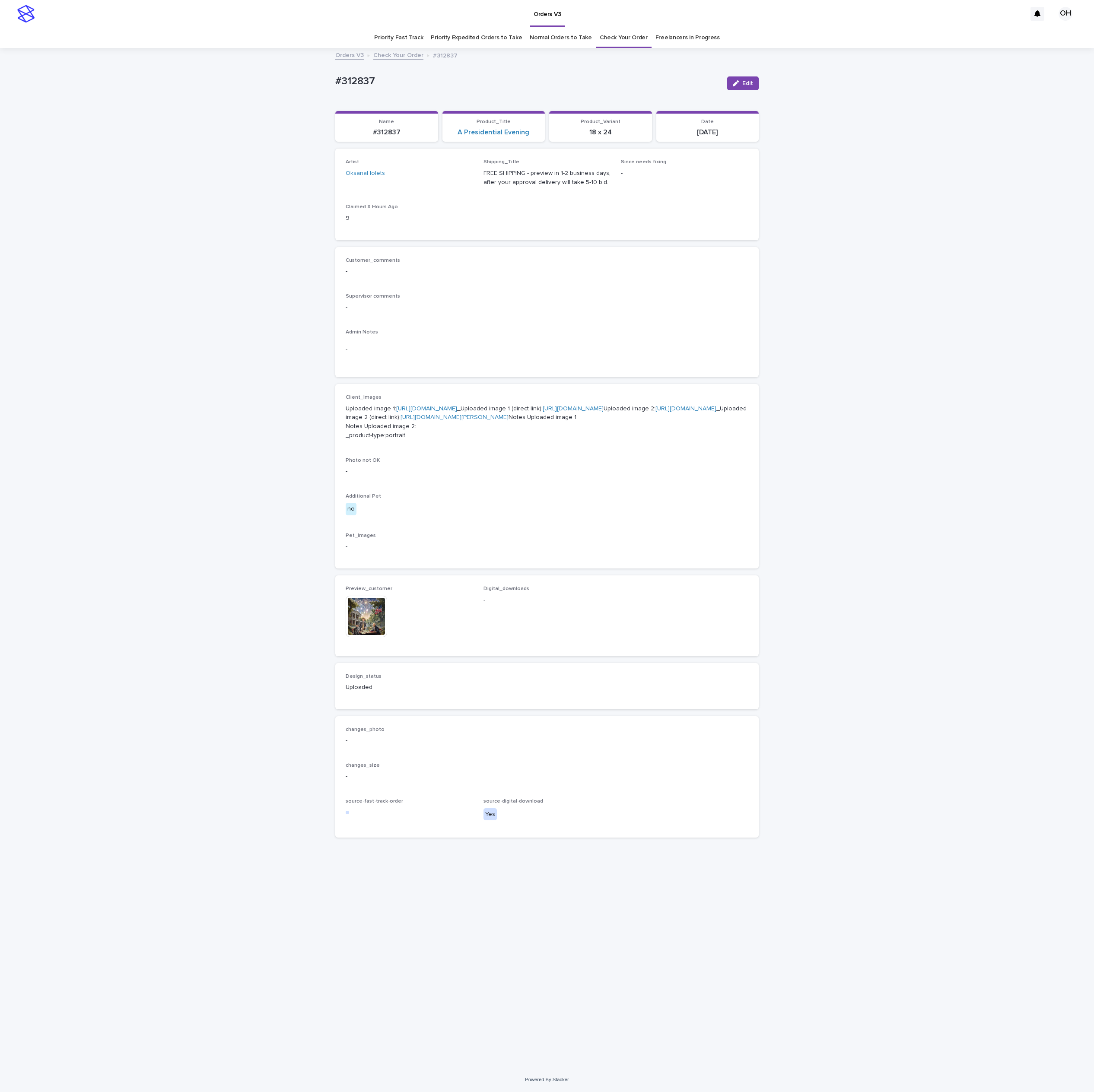
click at [854, 235] on div "Loading... Saving… Loading... Saving… #312837 Edit #312837 Edit Sorry, there wa…" at bounding box center [547, 558] width 1094 height 1018
click at [733, 267] on p "-" at bounding box center [547, 271] width 403 height 9
drag, startPoint x: 424, startPoint y: 86, endPoint x: 316, endPoint y: 86, distance: 108.0
click at [315, 84] on div "Loading... Saving… Loading... Saving… #312837 Edit #312837 Edit Sorry, there wa…" at bounding box center [547, 558] width 1094 height 1018
click at [711, 245] on div "Loading... Saving… Artist OksanaHolets Shipping_Title FREE SHIPPING - preview i…" at bounding box center [547, 197] width 424 height 98
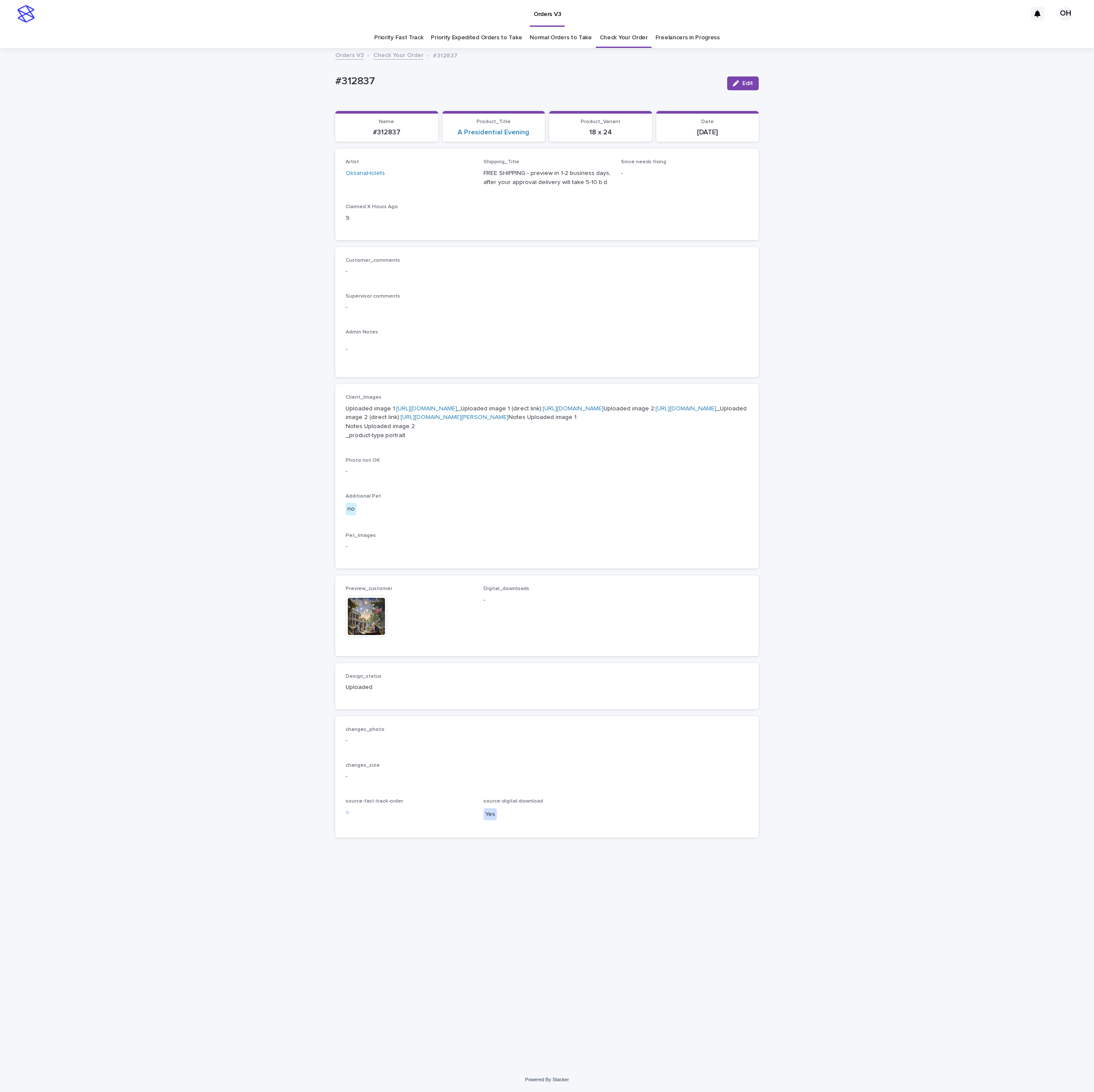
drag, startPoint x: 610, startPoint y: 613, endPoint x: 584, endPoint y: 634, distance: 33.4
click at [610, 551] on p "-" at bounding box center [547, 547] width 403 height 9
click at [349, 637] on img at bounding box center [366, 616] width 41 height 41
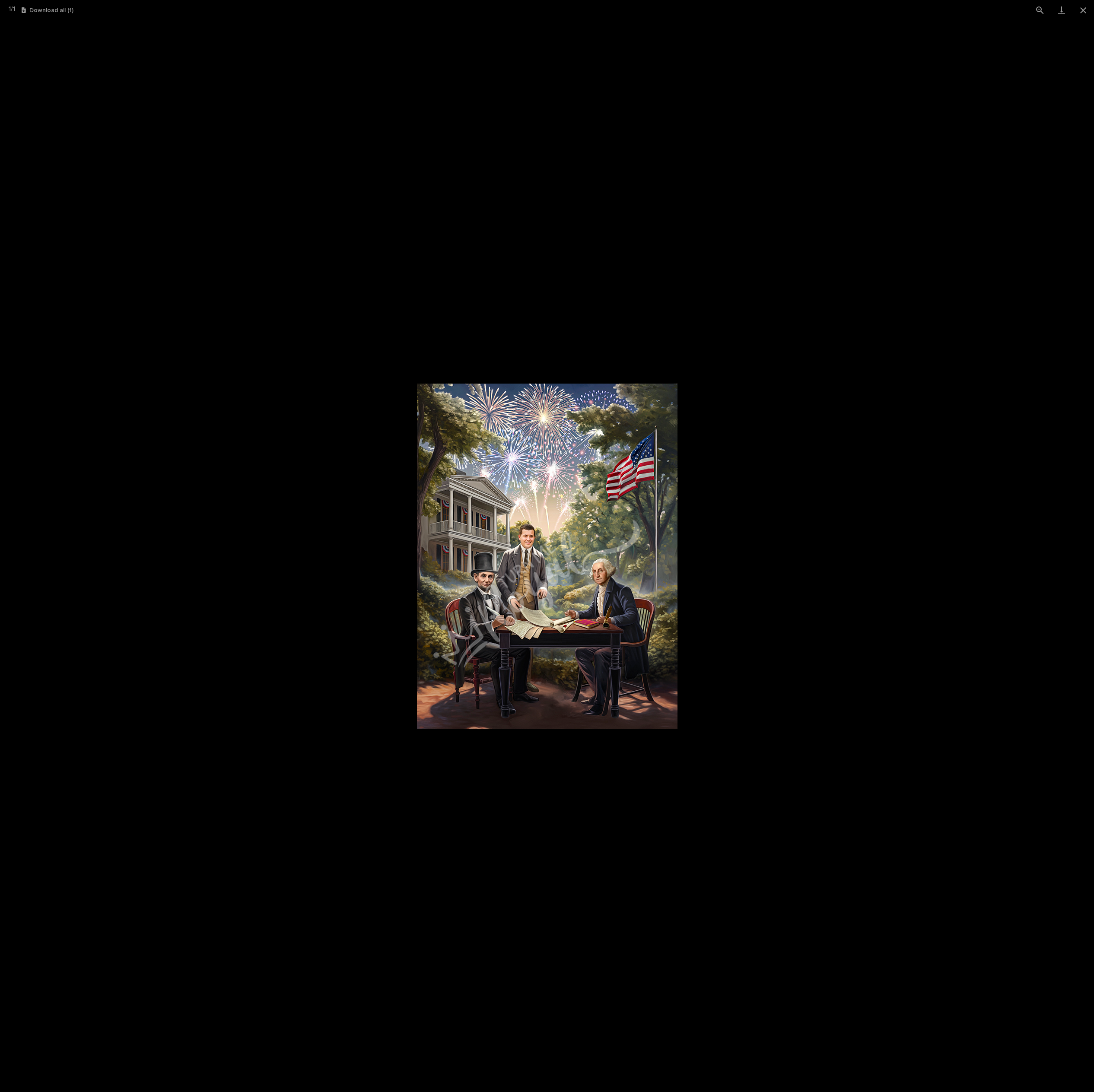
click at [707, 591] on picture at bounding box center [547, 556] width 1094 height 1072
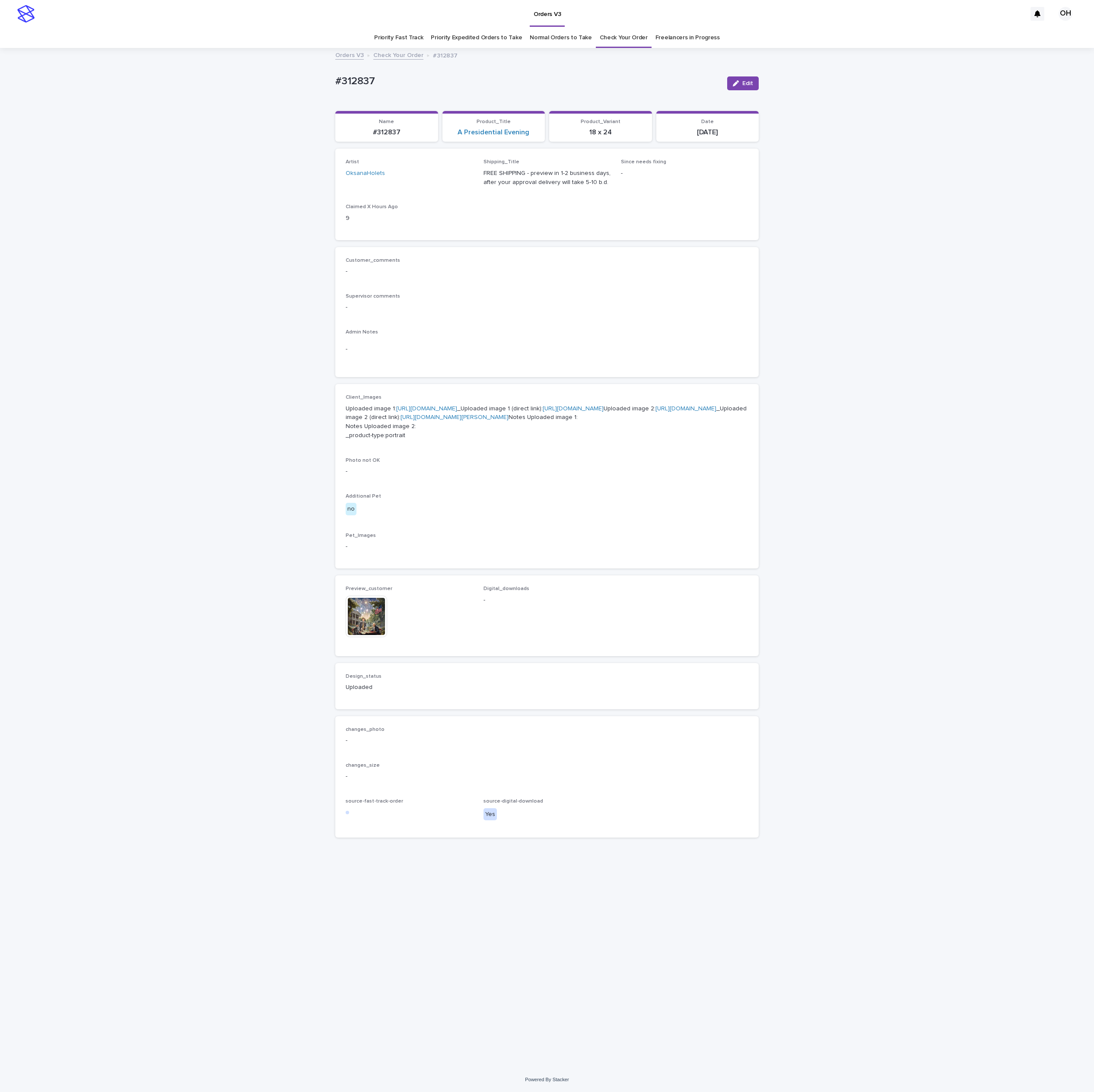
drag, startPoint x: 756, startPoint y: 88, endPoint x: 710, endPoint y: 227, distance: 146.4
click at [755, 90] on button "Edit" at bounding box center [743, 84] width 31 height 14
click at [384, 609] on div at bounding box center [387, 604] width 10 height 10
click at [455, 678] on icon at bounding box center [457, 674] width 9 height 9
click at [747, 77] on button "Save" at bounding box center [740, 84] width 37 height 14
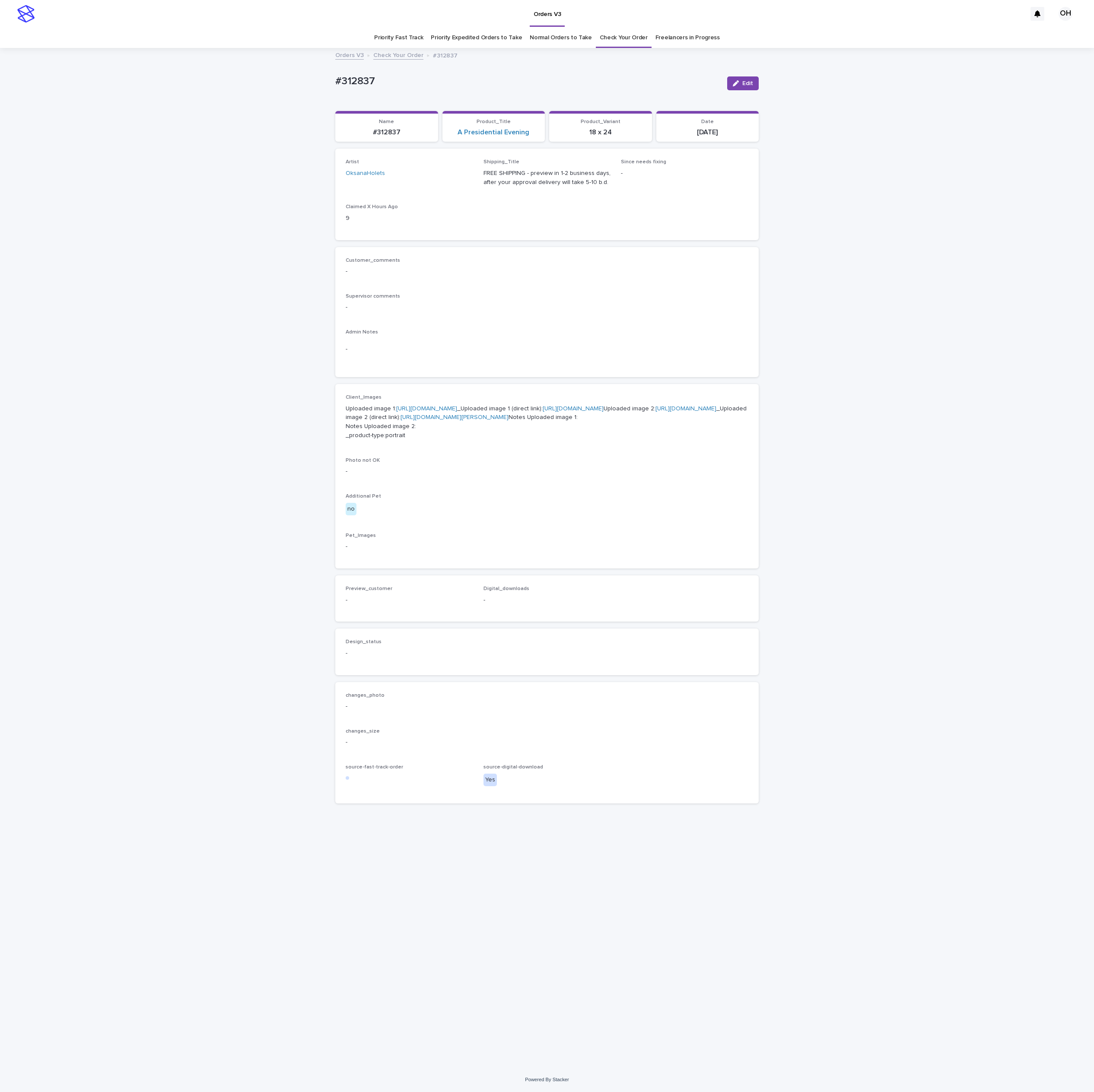
drag, startPoint x: 636, startPoint y: 217, endPoint x: 712, endPoint y: 122, distance: 121.7
click at [636, 217] on div "Artist OksanaHolets Shipping_Title FREE SHIPPING - preview in 1-2 business days…" at bounding box center [547, 194] width 403 height 71
click at [757, 83] on button "Edit" at bounding box center [743, 84] width 31 height 14
click at [378, 618] on button "Add" at bounding box center [366, 611] width 41 height 14
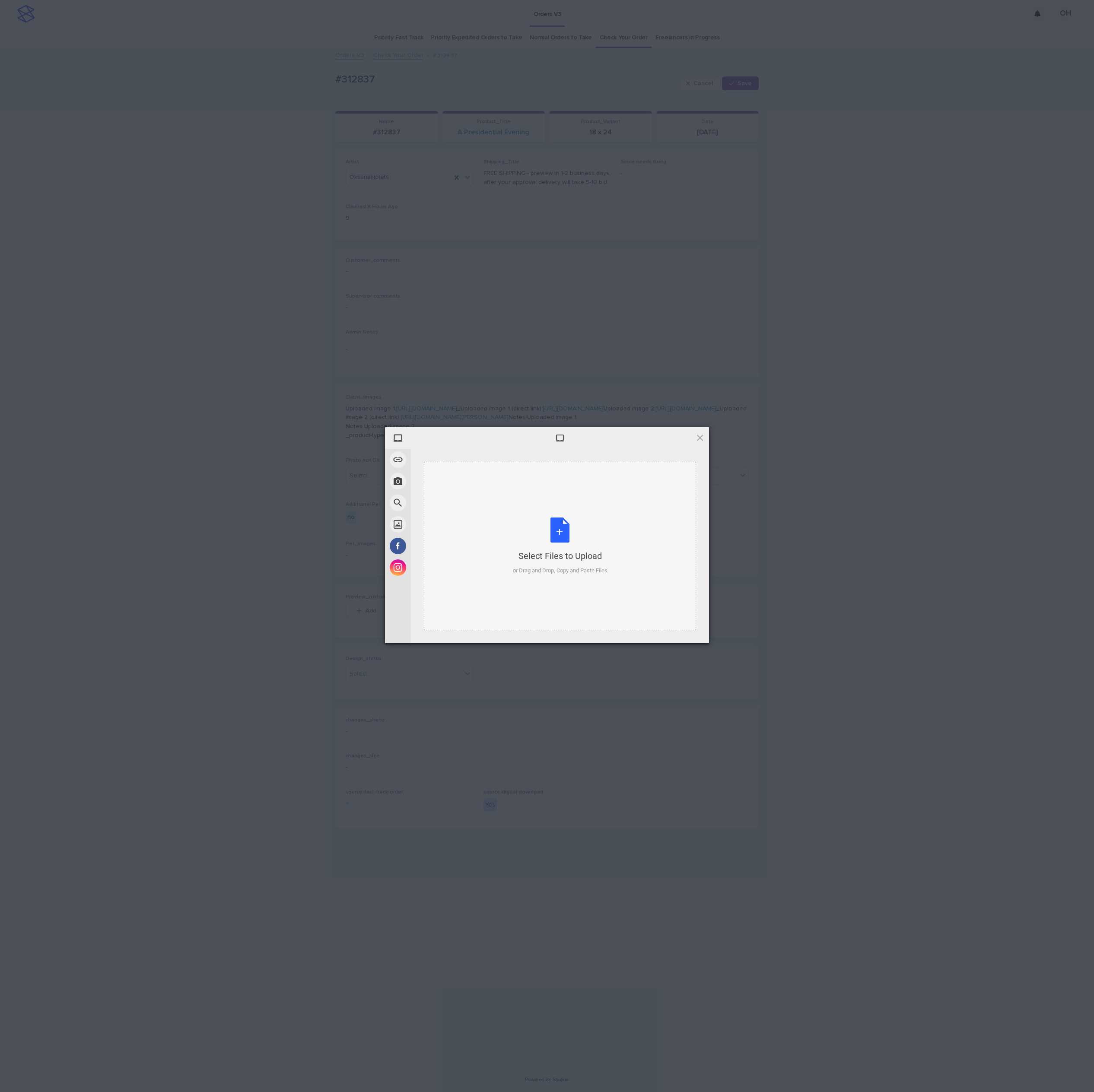
click at [557, 518] on div "Select Files to Upload or Drag and Drop, Copy and Paste Files" at bounding box center [560, 546] width 94 height 57
click at [692, 637] on span "Upload 1" at bounding box center [683, 632] width 44 height 17
drag, startPoint x: 36, startPoint y: 119, endPoint x: -255, endPoint y: -66, distance: 344.8
click at [0, 0] on html "Orders V3 OH Priority Fast Track Priority Expedited Orders to Take Normal Order…" at bounding box center [547, 546] width 1094 height 1092
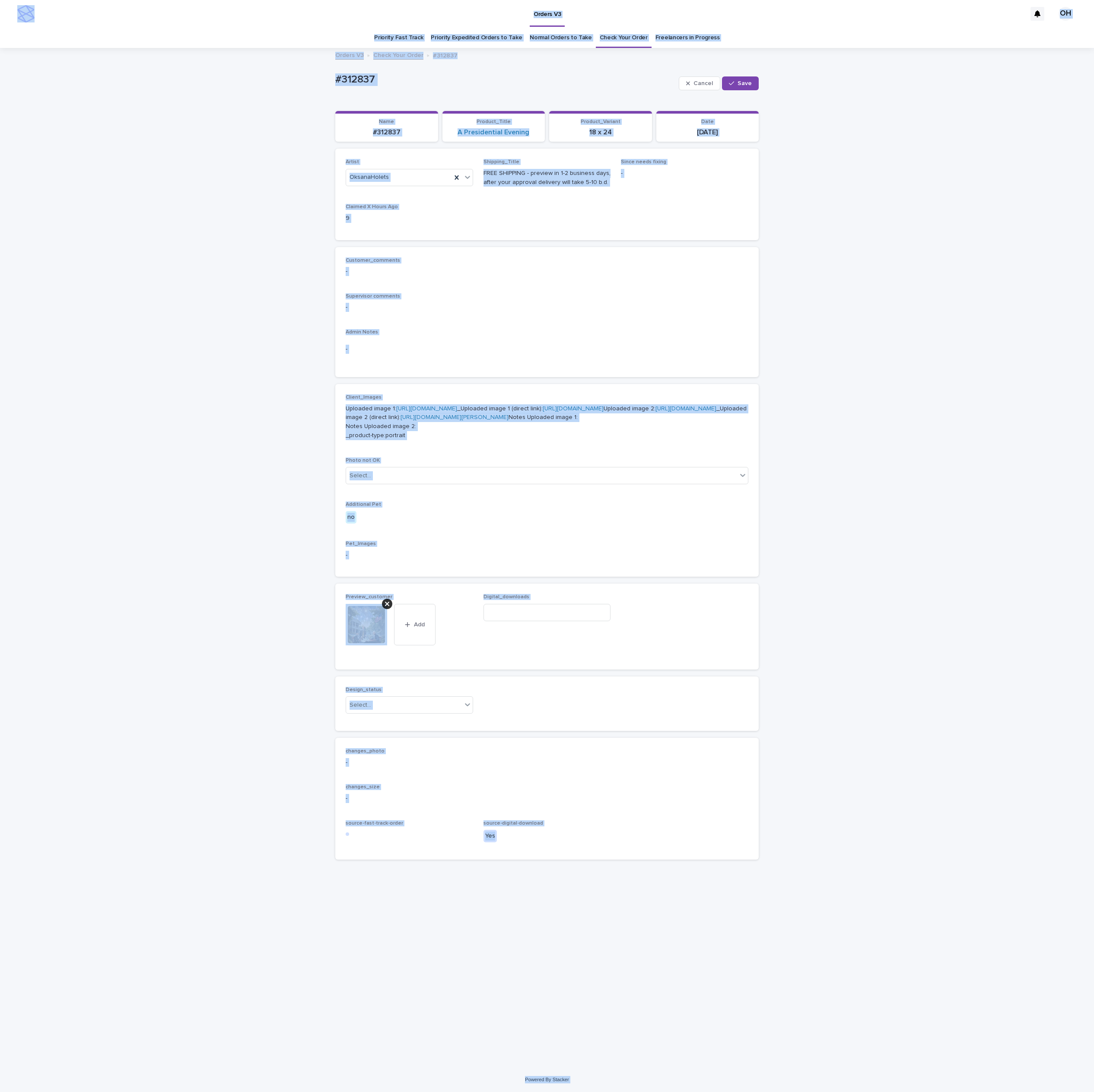
click at [548, 566] on div "Client_Images Uploaded image 1: [URL][DOMAIN_NAME] _Uploaded image 1 (direct li…" at bounding box center [547, 480] width 403 height 172
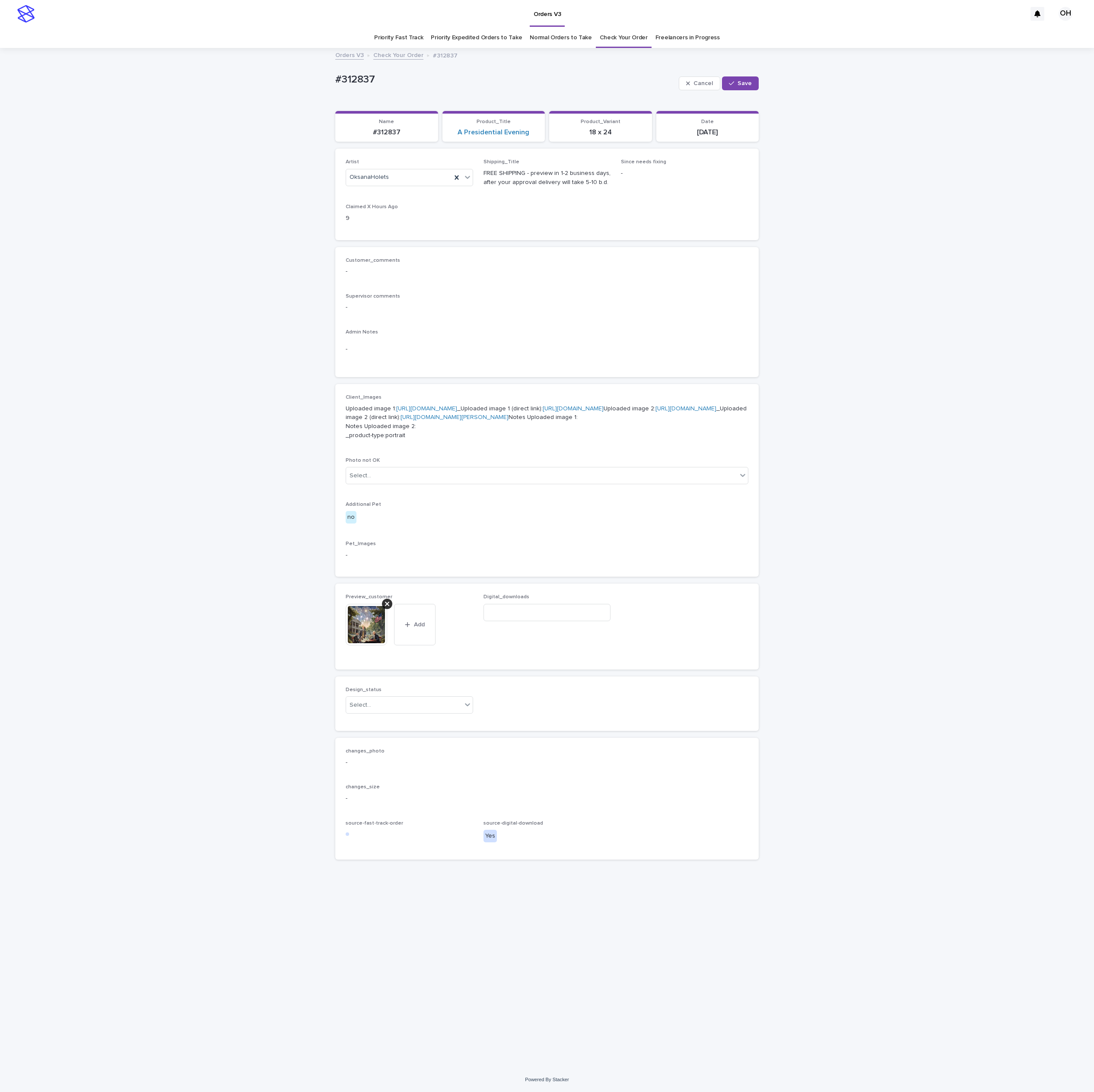
drag, startPoint x: 592, startPoint y: 192, endPoint x: 588, endPoint y: 201, distance: 9.8
click at [592, 192] on div "Shipping_Title FREE SHIPPING - preview in 1-2 business days, after your approva…" at bounding box center [547, 176] width 128 height 34
click at [555, 242] on div "Loading... Saving… Artist OksanaHolets Shipping_Title FREE SHIPPING - preview i…" at bounding box center [547, 197] width 424 height 98
drag, startPoint x: 387, startPoint y: 88, endPoint x: 321, endPoint y: 83, distance: 66.2
click at [321, 83] on div "Loading... Saving… Loading... Saving… #312837 Cancel Save #312837 Cancel Save S…" at bounding box center [547, 558] width 1094 height 1018
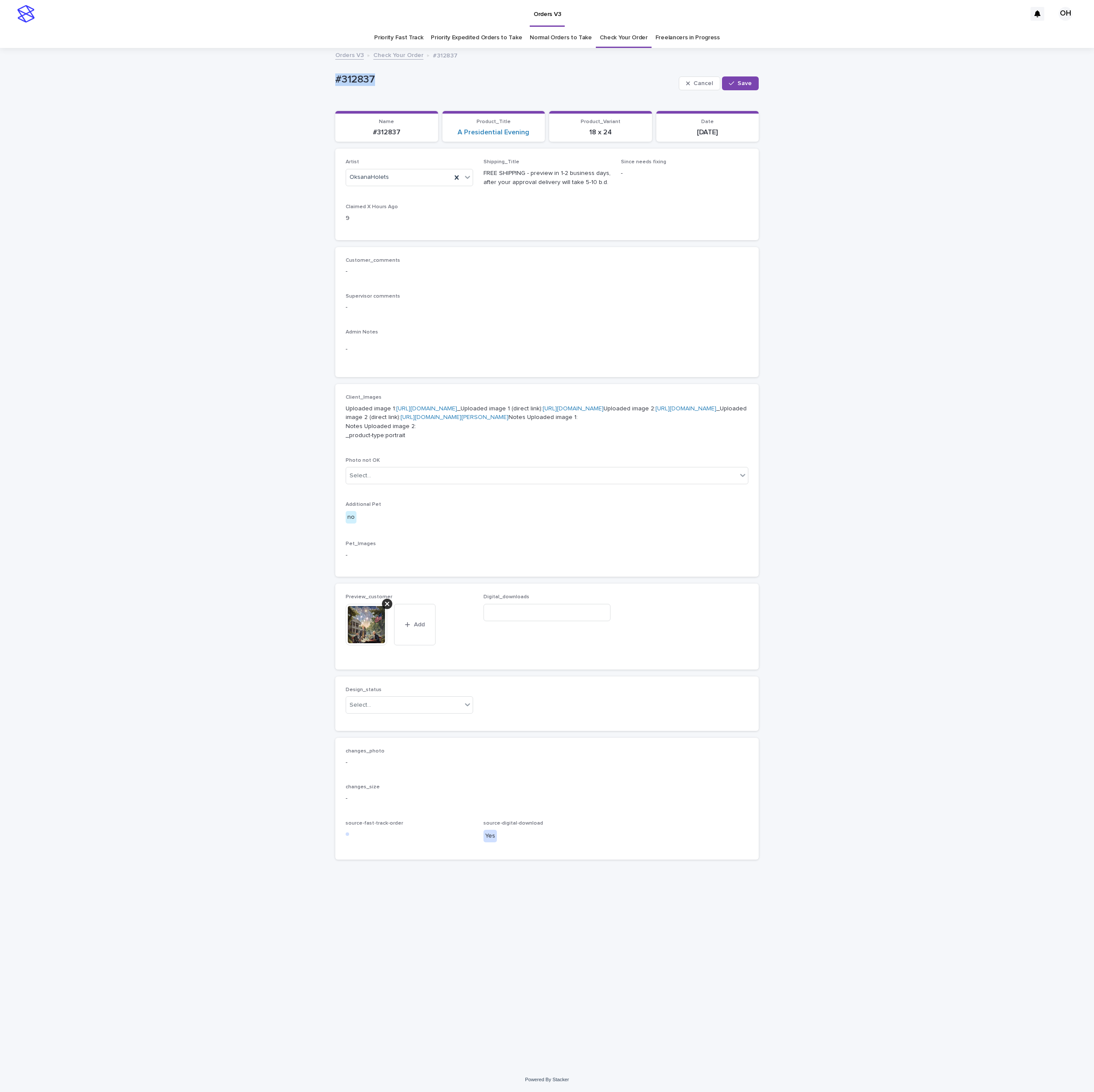
drag, startPoint x: 346, startPoint y: 79, endPoint x: 353, endPoint y: 79, distance: 7.0
click at [588, 621] on input at bounding box center [547, 613] width 128 height 17
paste input "**********"
type input "**********"
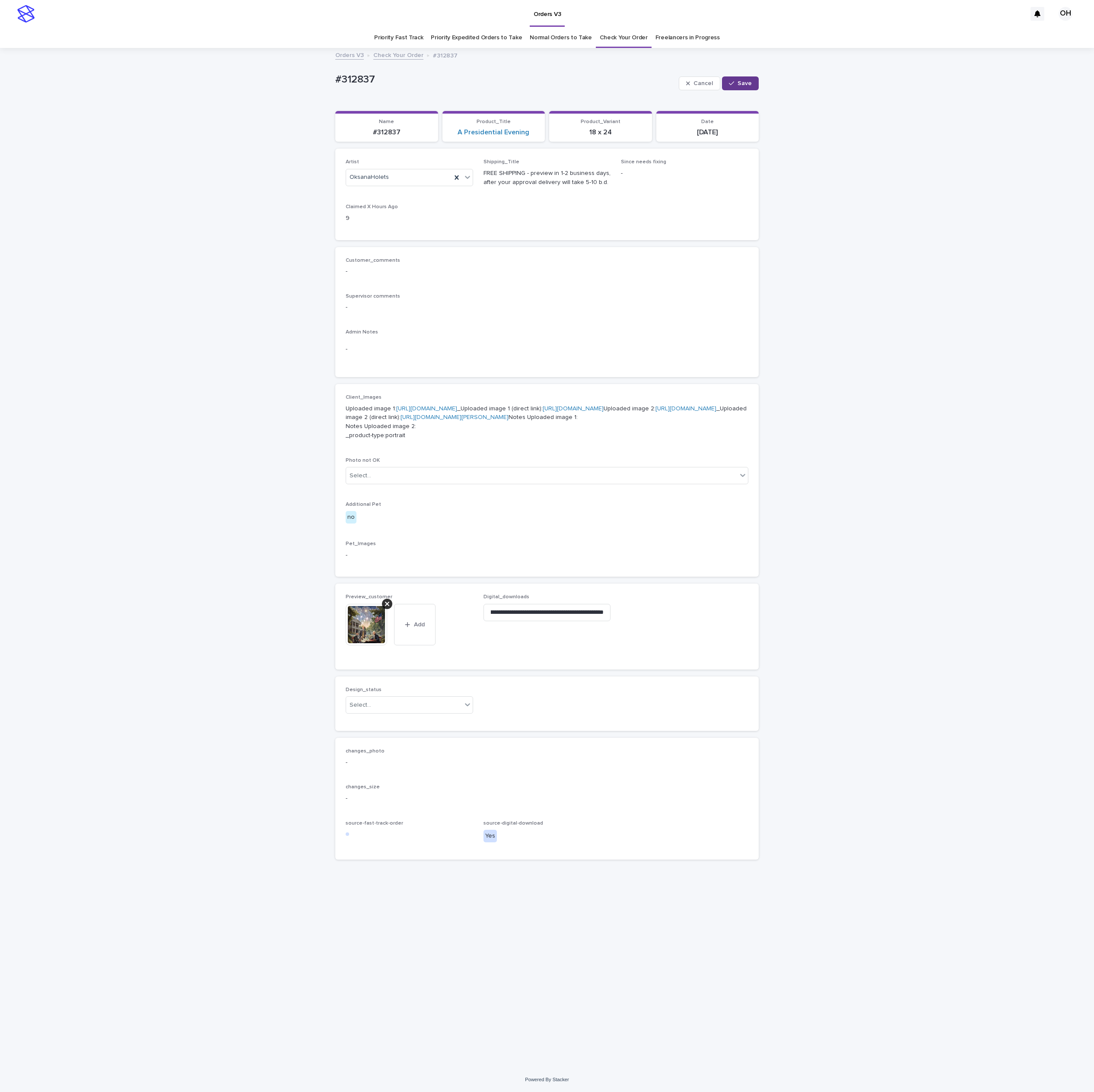
click at [745, 82] on span "Save" at bounding box center [744, 84] width 14 height 6
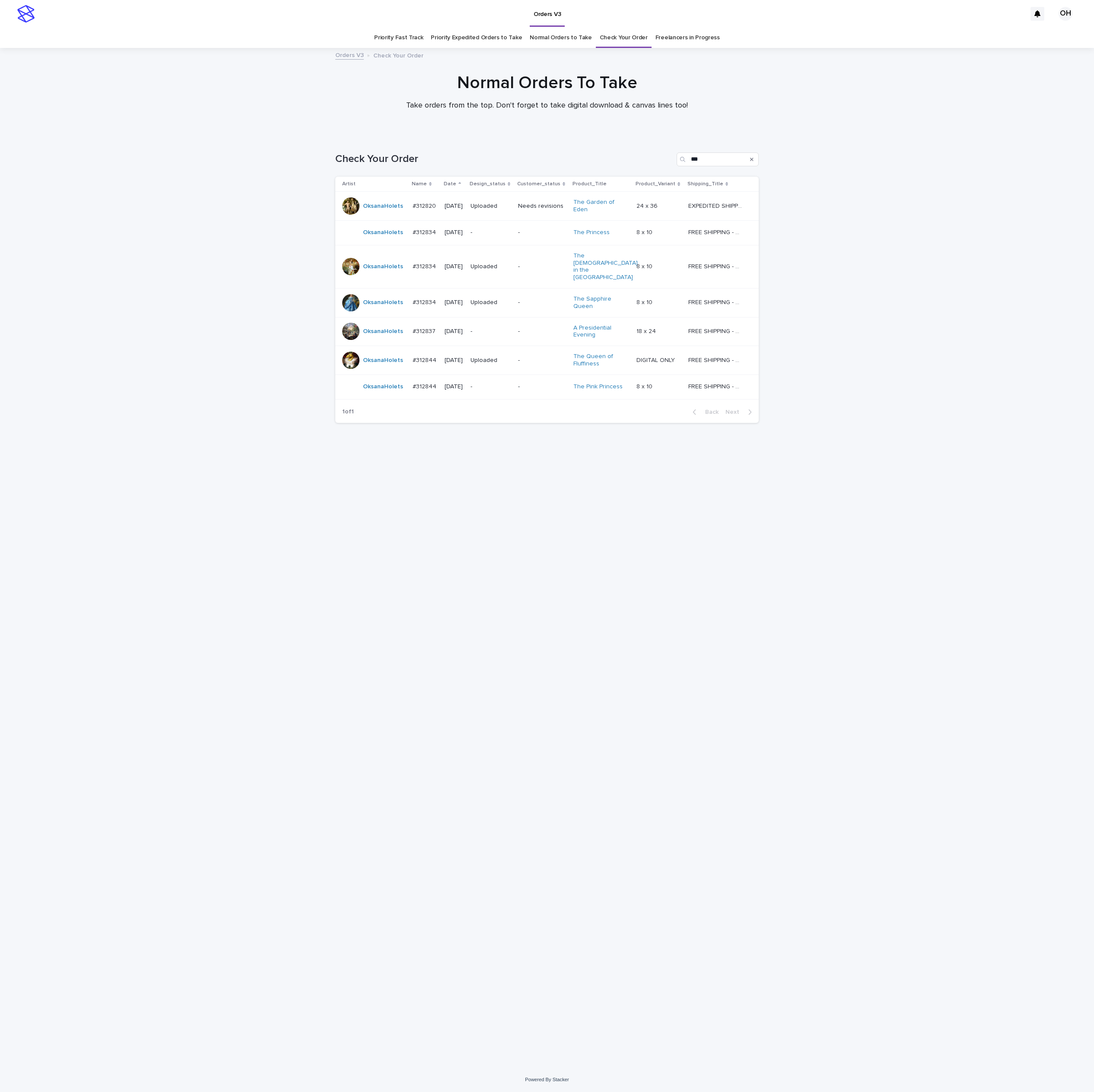
click at [1036, 246] on div "Loading... Saving… Loading... Saving… Check Your Order *** Artist Name Date Des…" at bounding box center [547, 601] width 1094 height 932
click at [424, 380] on div "#312844 #312844" at bounding box center [425, 386] width 25 height 14
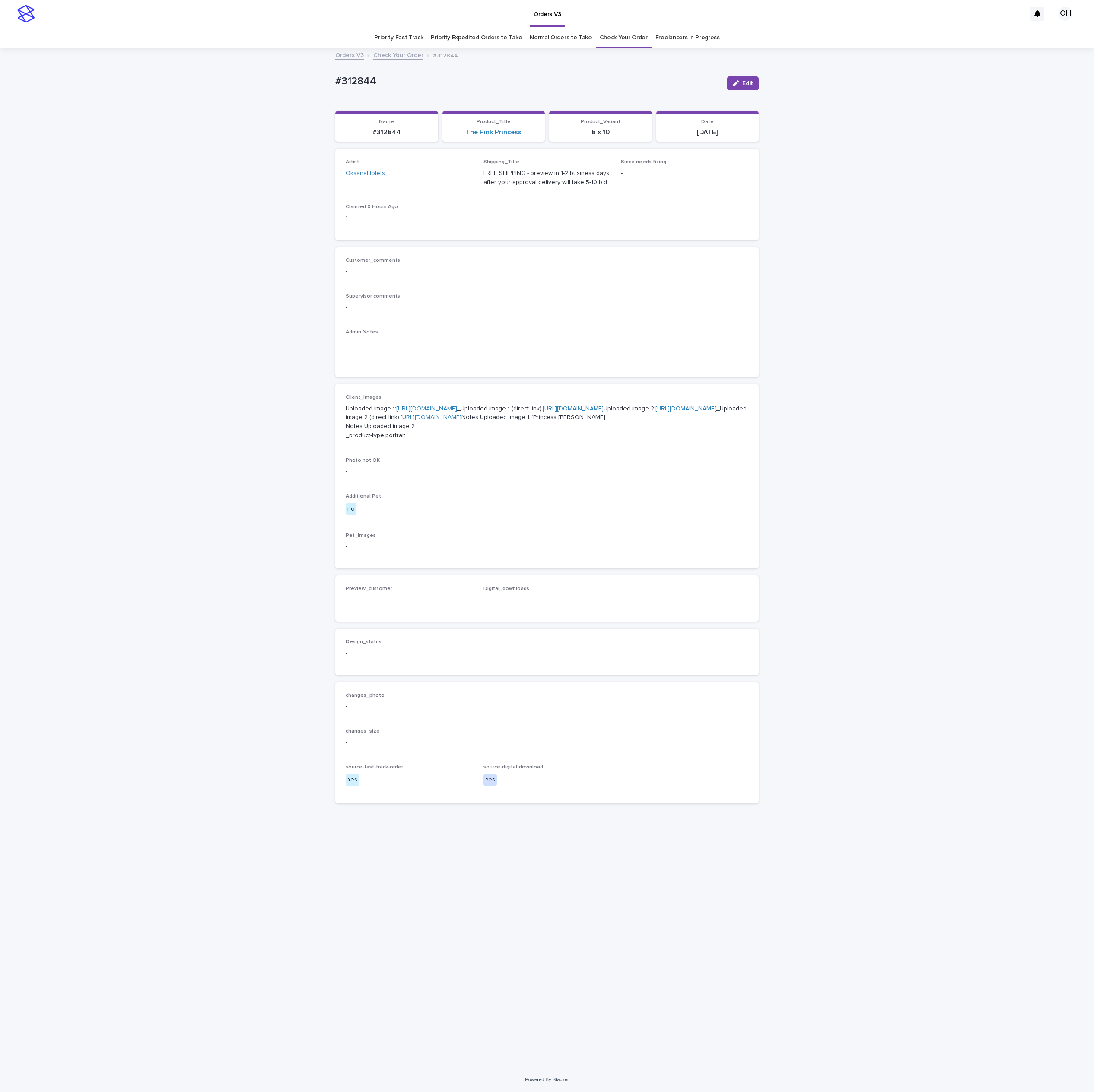
click at [455, 412] on link "[URL][DOMAIN_NAME]" at bounding box center [427, 409] width 61 height 6
click at [638, 558] on div "Client_Images Uploaded image 1: [URL][DOMAIN_NAME] _Uploaded image 1 (direct li…" at bounding box center [547, 476] width 403 height 164
click at [638, 264] on div "Customer_comments -" at bounding box center [547, 270] width 403 height 26
click at [609, 711] on div "-" at bounding box center [547, 706] width 403 height 11
click at [1017, 805] on div "Loading... Saving… Loading... Saving… #312844 Edit #312844 Edit Sorry, there wa…" at bounding box center [547, 558] width 1094 height 1018
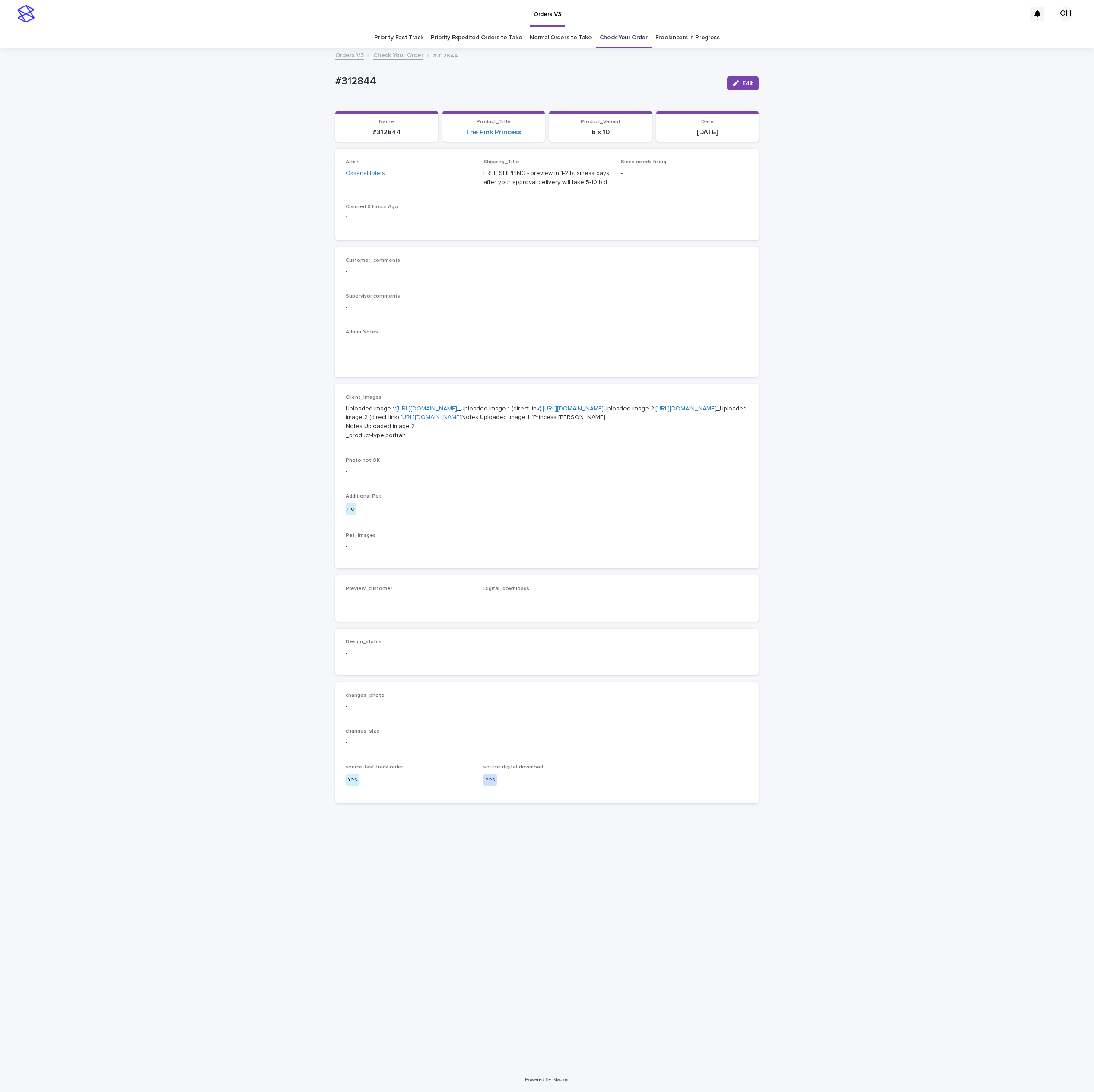
click at [656, 412] on link "[URL][DOMAIN_NAME]" at bounding box center [686, 409] width 61 height 6
click at [825, 238] on div "Loading... Saving… Loading... Saving… #312844 Edit #312844 Edit Sorry, there wa…" at bounding box center [547, 558] width 1094 height 1018
click at [583, 242] on div "Loading... Saving… Artist OksanaHolets Shipping_Title FREE SHIPPING - preview i…" at bounding box center [547, 197] width 424 height 98
click at [571, 329] on p "Admin Notes" at bounding box center [547, 332] width 403 height 6
click at [892, 188] on div "Loading... Saving… Loading... Saving… #312844 Edit #312844 Edit Sorry, there wa…" at bounding box center [547, 558] width 1094 height 1018
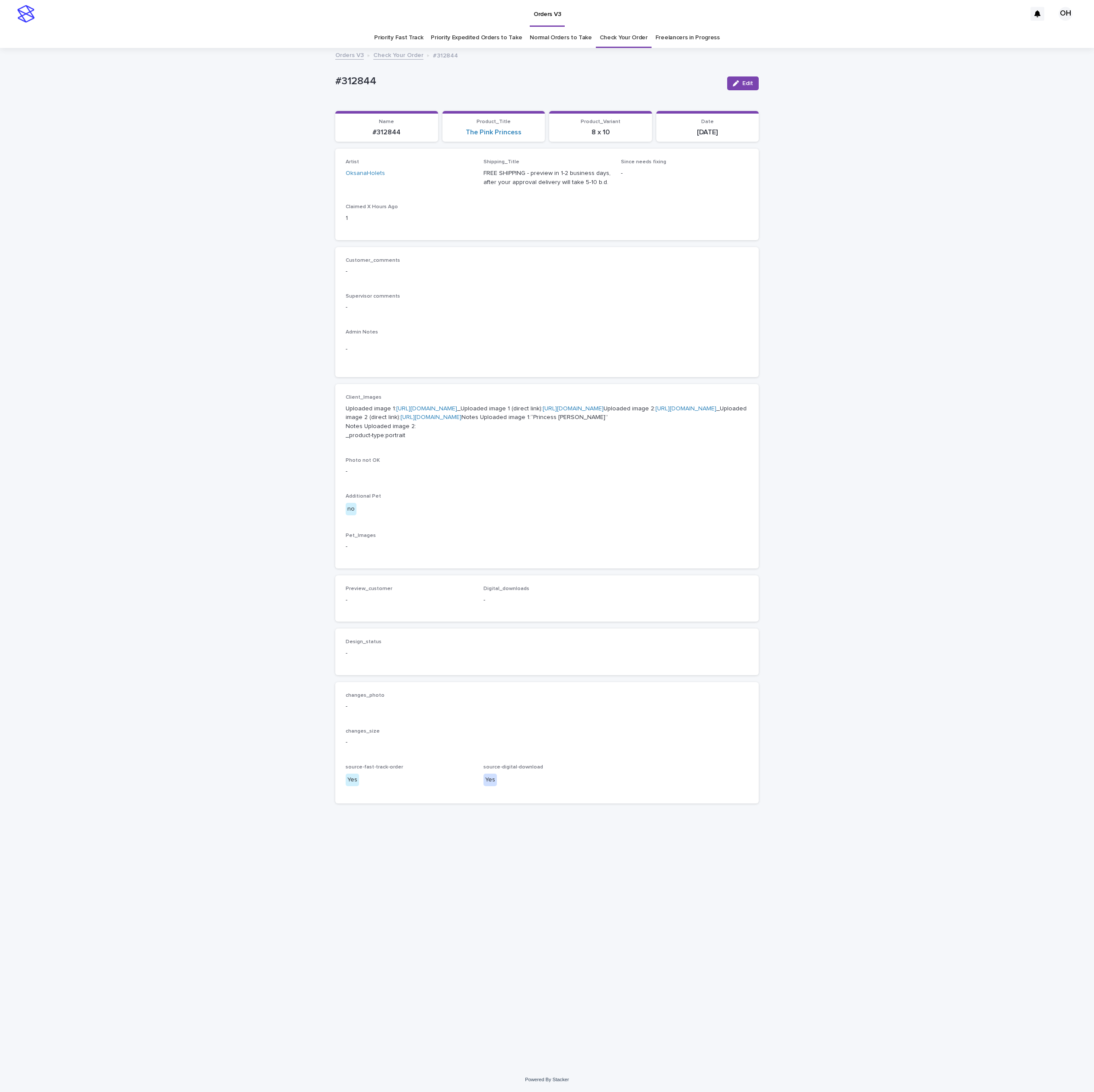
click at [626, 37] on link "Check Your Order" at bounding box center [624, 38] width 48 height 20
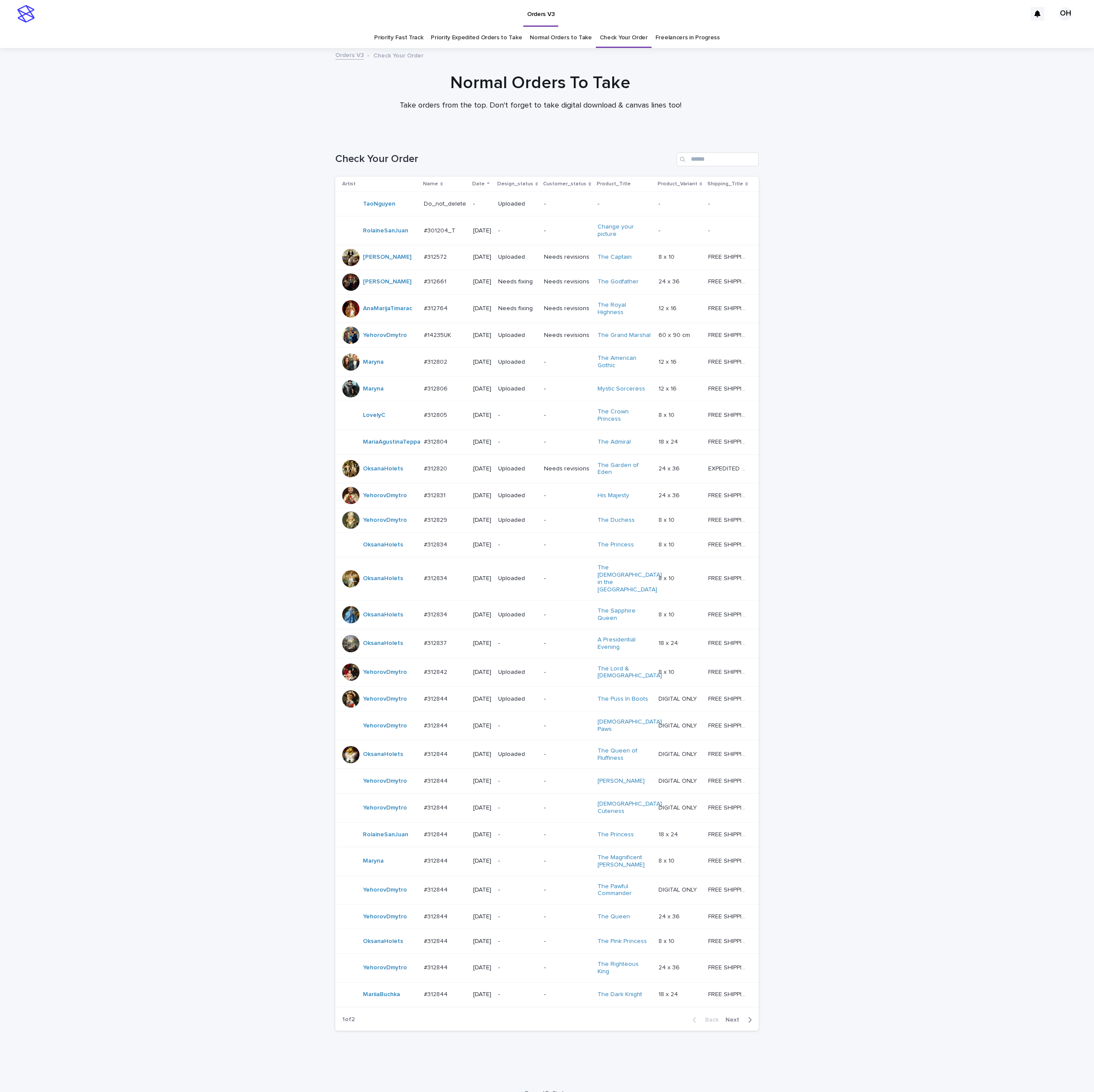
click at [957, 192] on div "Loading... Saving… Loading... Saving… Check Your Order Artist Name Date Design_…" at bounding box center [547, 608] width 1094 height 946
click at [428, 548] on p "#312834" at bounding box center [437, 544] width 25 height 9
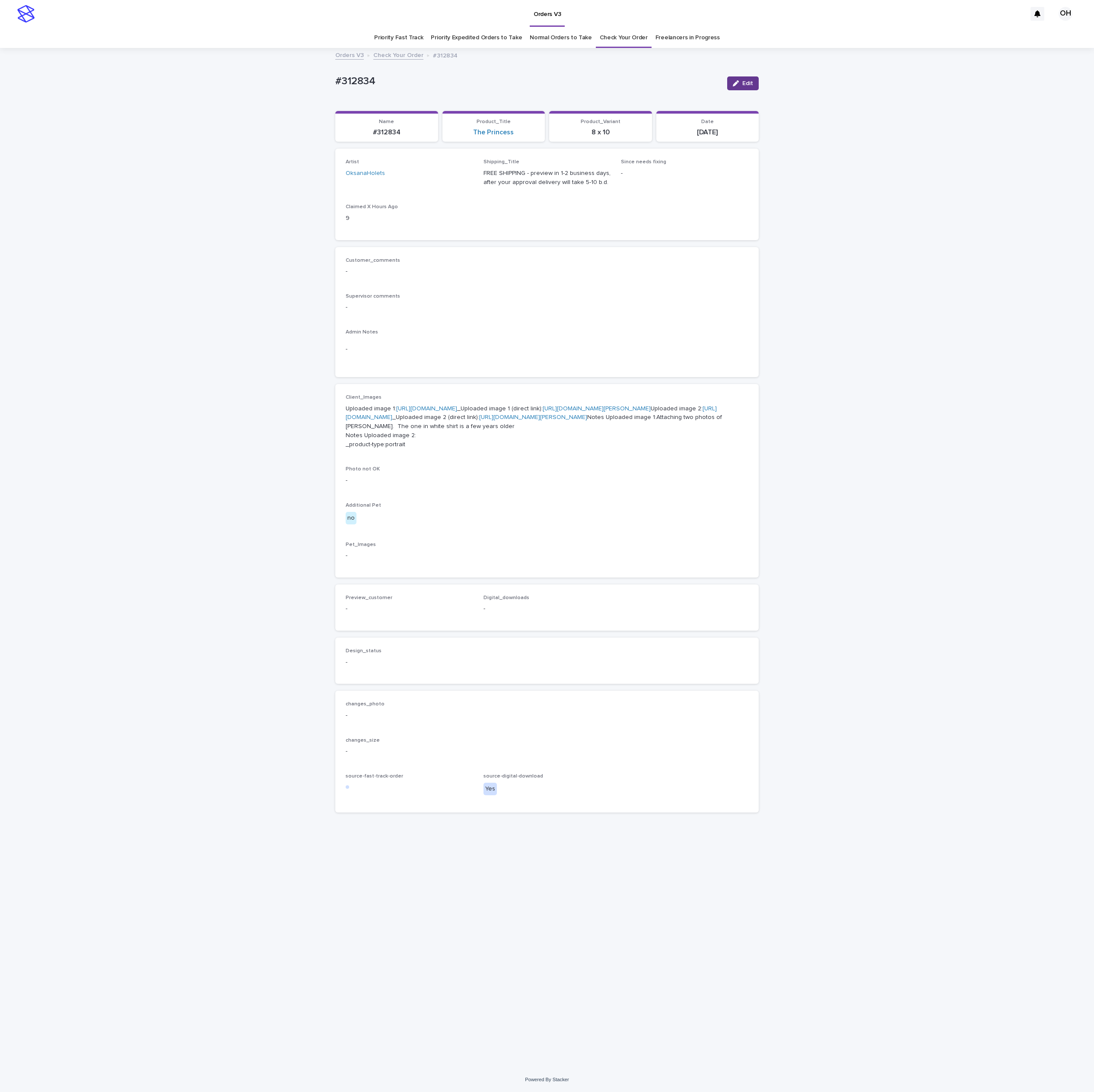
click at [753, 83] on button "Edit" at bounding box center [743, 84] width 31 height 14
click at [374, 637] on div "Preview_customer This file cannot be opened Download File Add" at bounding box center [409, 620] width 128 height 34
click at [362, 623] on div "button" at bounding box center [361, 620] width 9 height 6
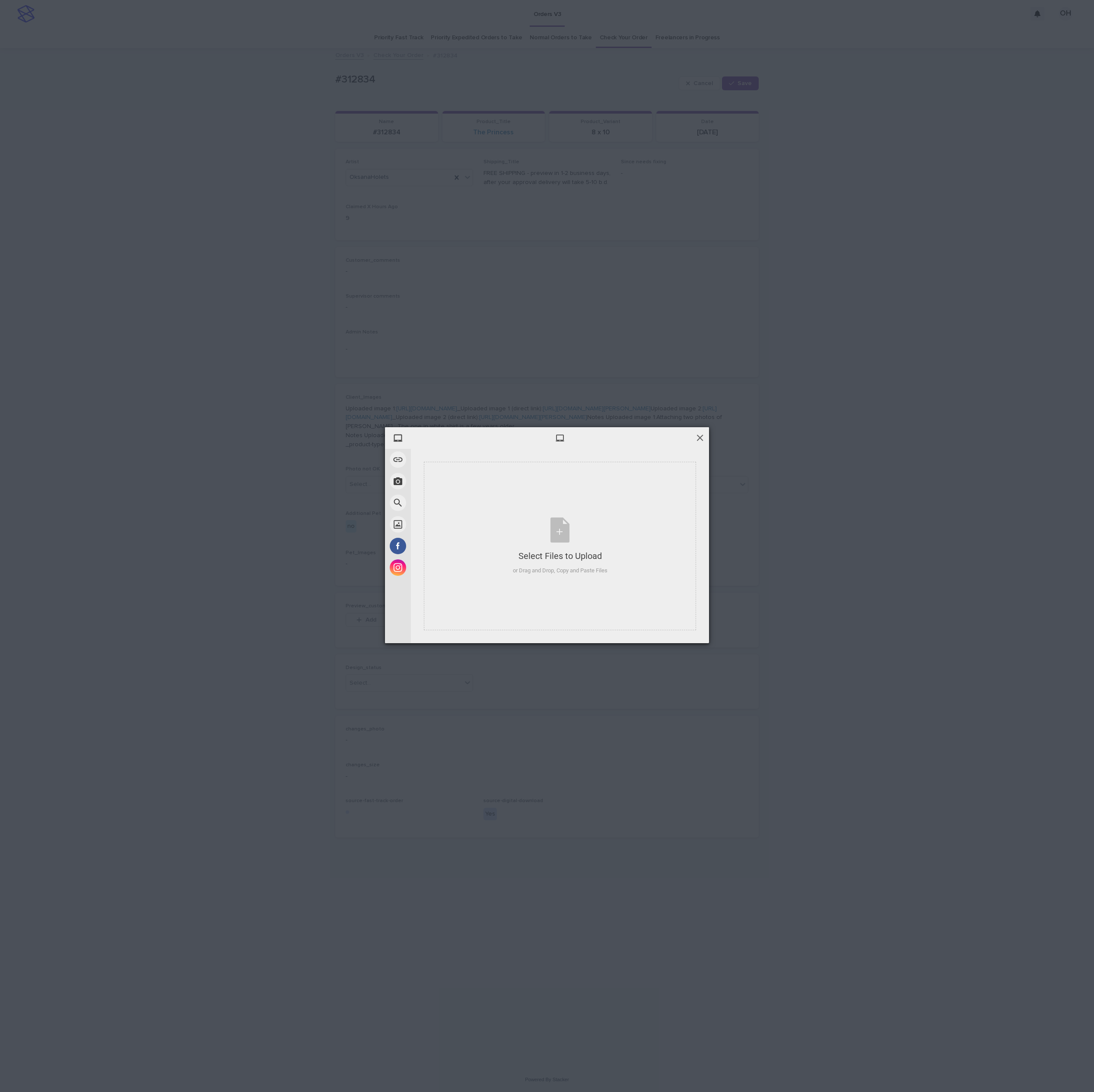
click at [699, 440] on span at bounding box center [700, 437] width 10 height 10
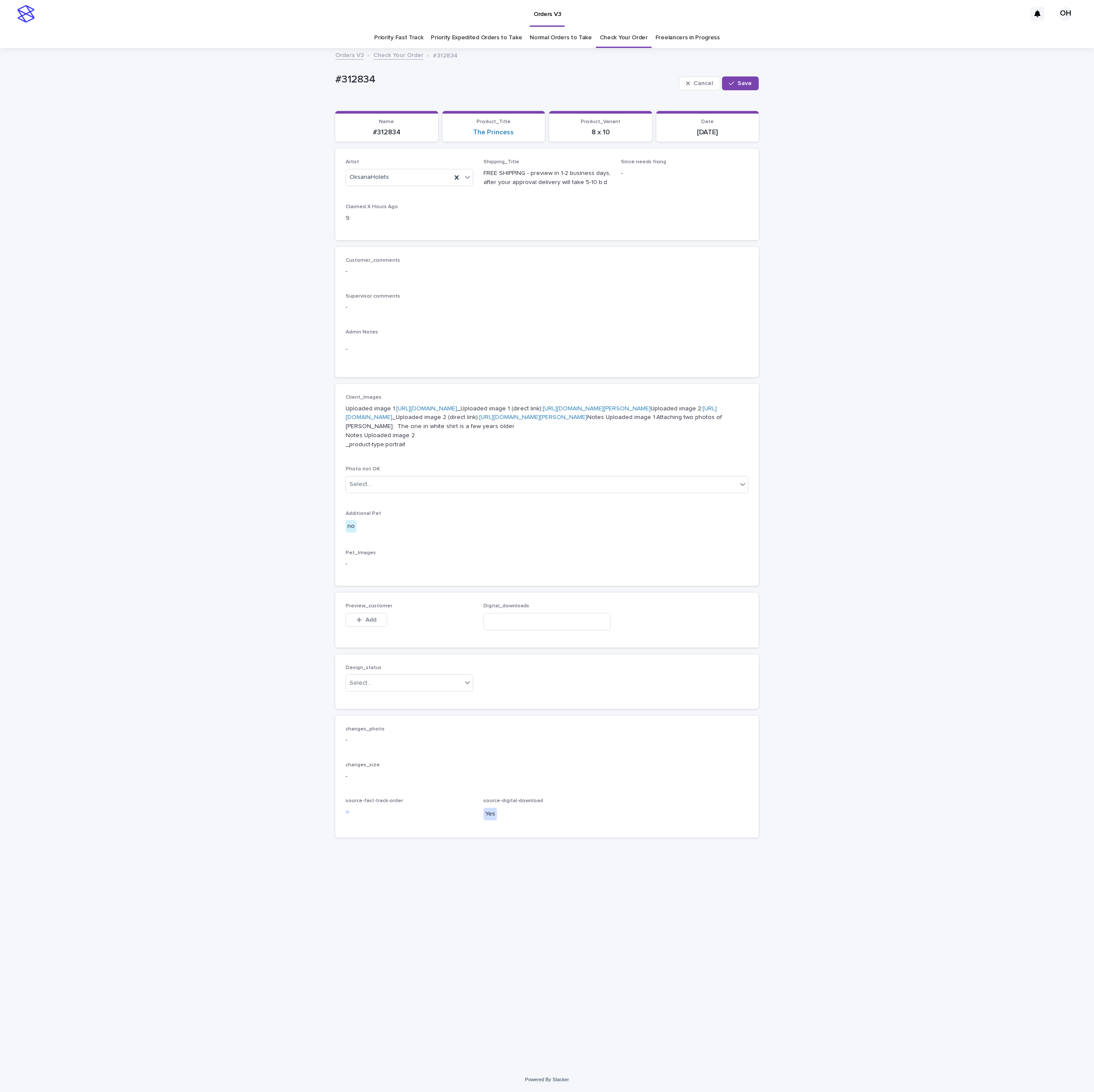
click at [687, 363] on div "Admin Notes -" at bounding box center [547, 348] width 403 height 37
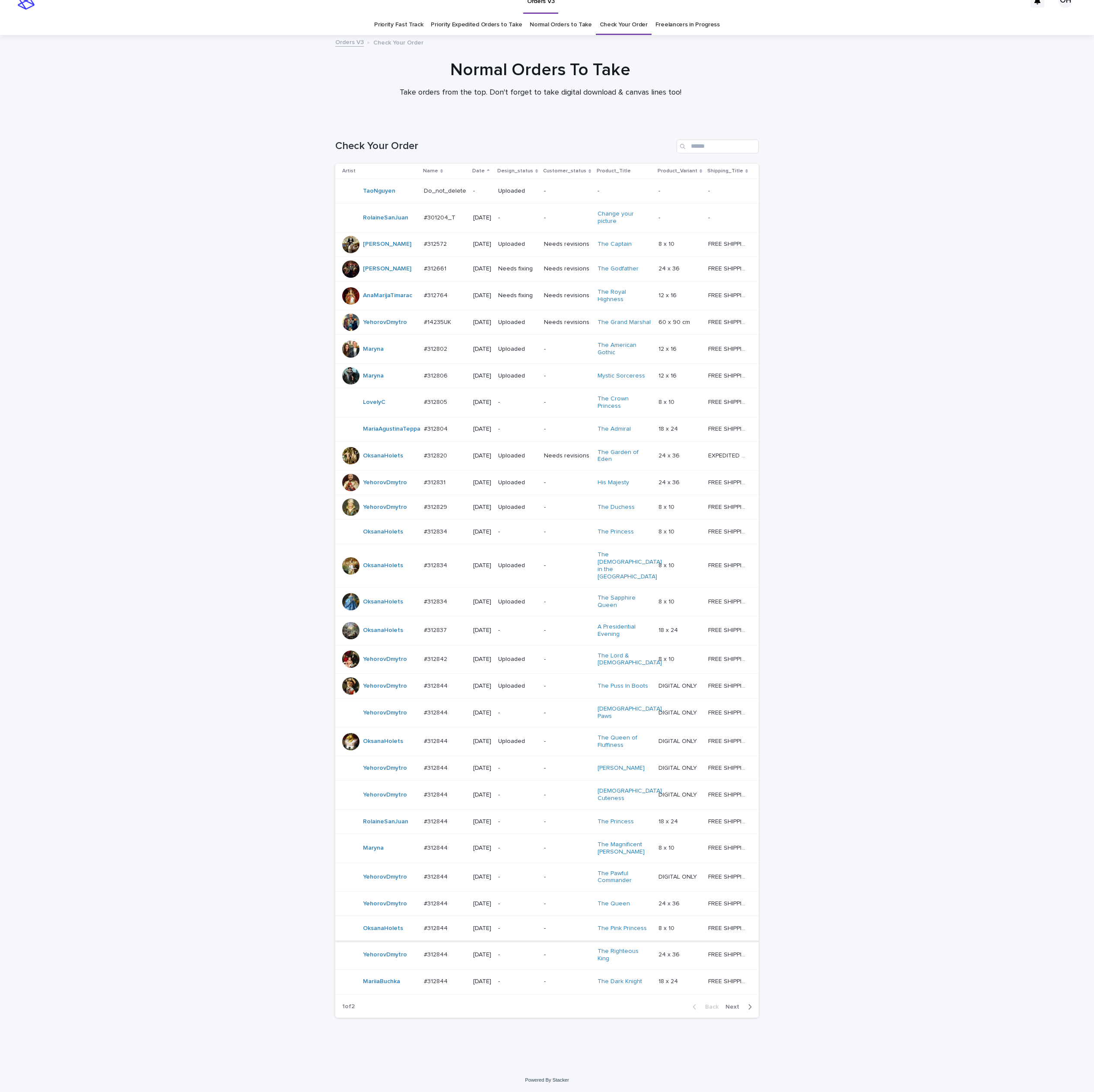
scroll to position [61, 0]
click at [429, 923] on p "#312844" at bounding box center [437, 927] width 26 height 9
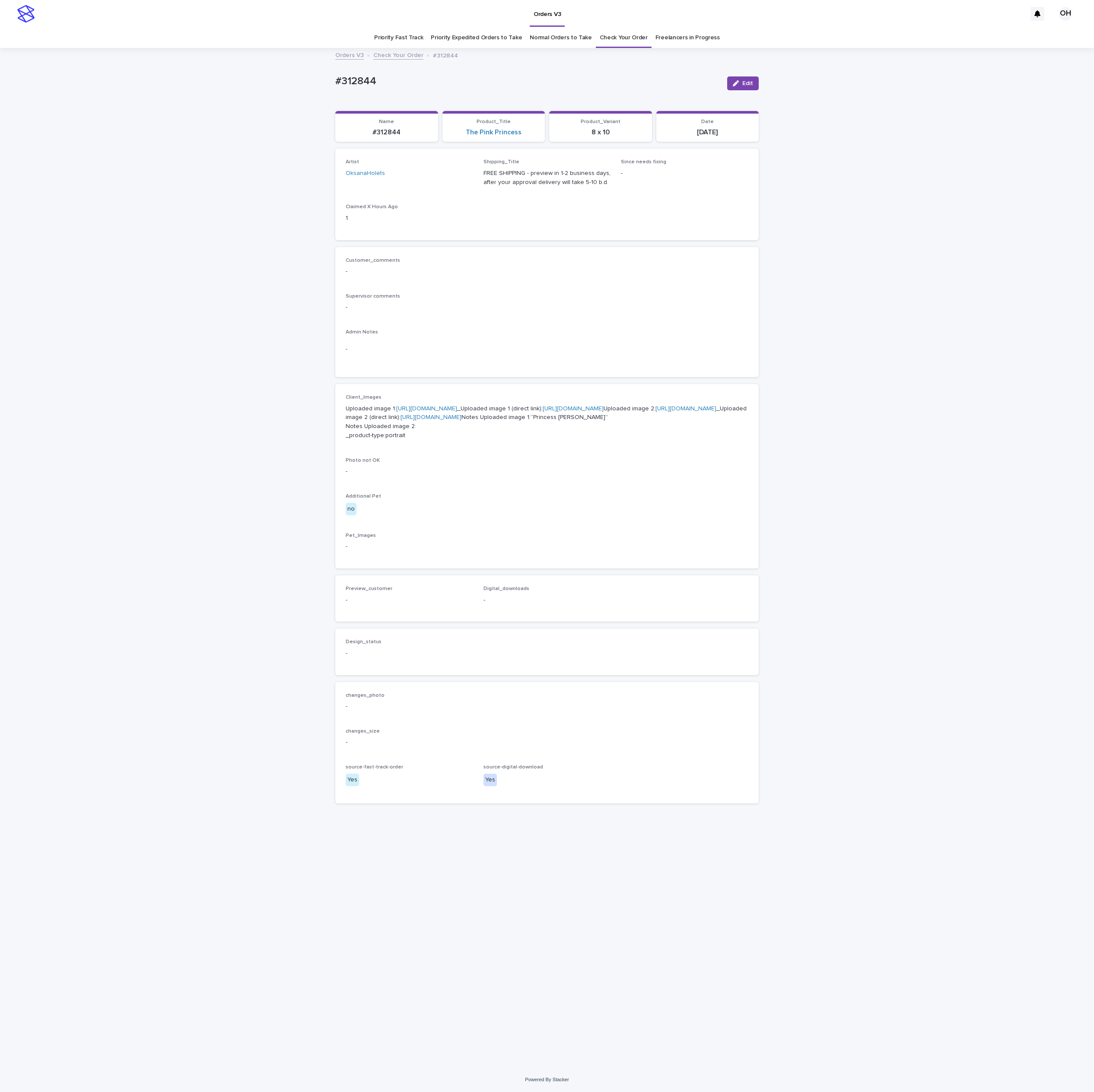
click at [630, 307] on p "-" at bounding box center [547, 307] width 403 height 9
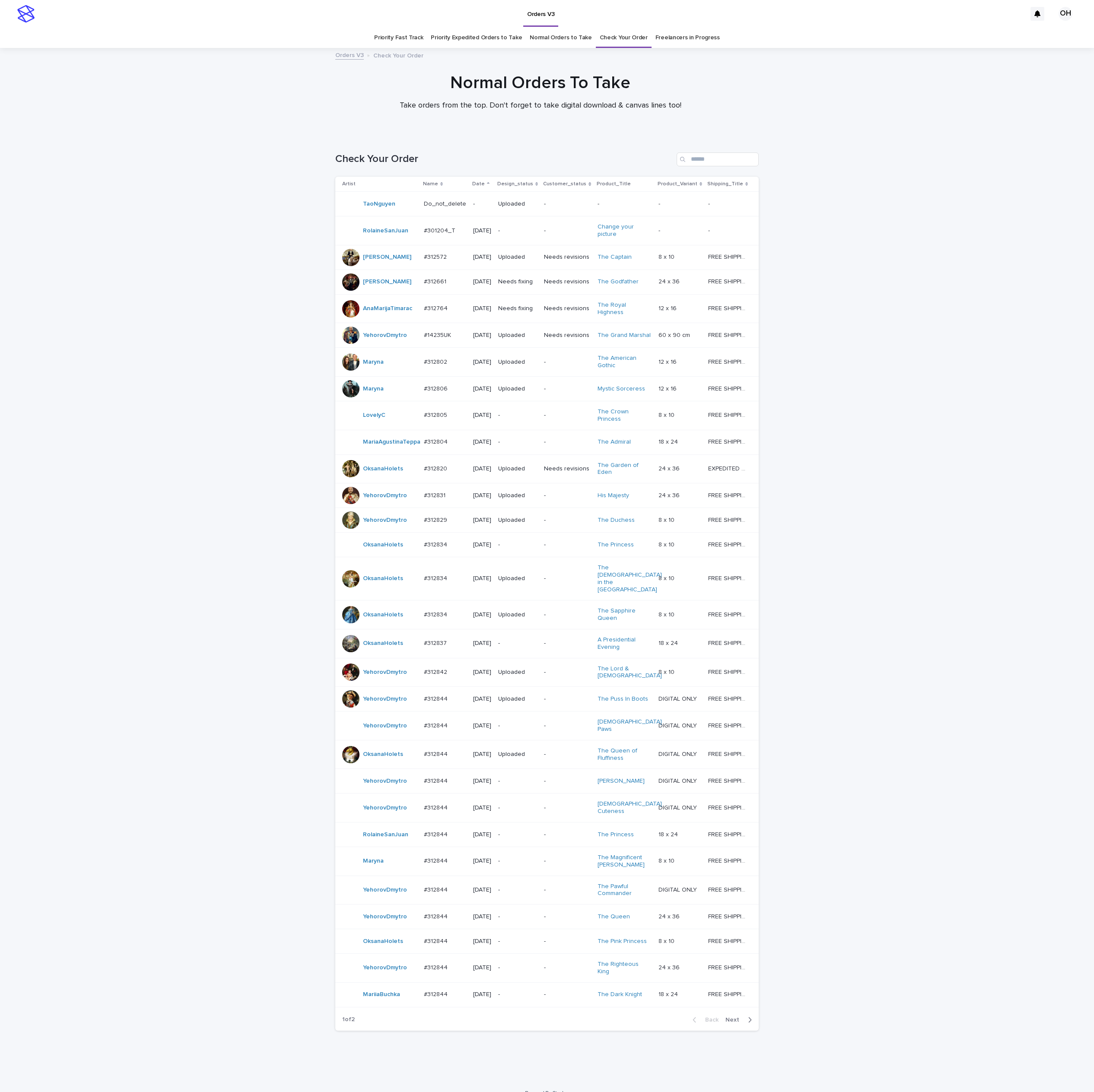
scroll to position [28, 0]
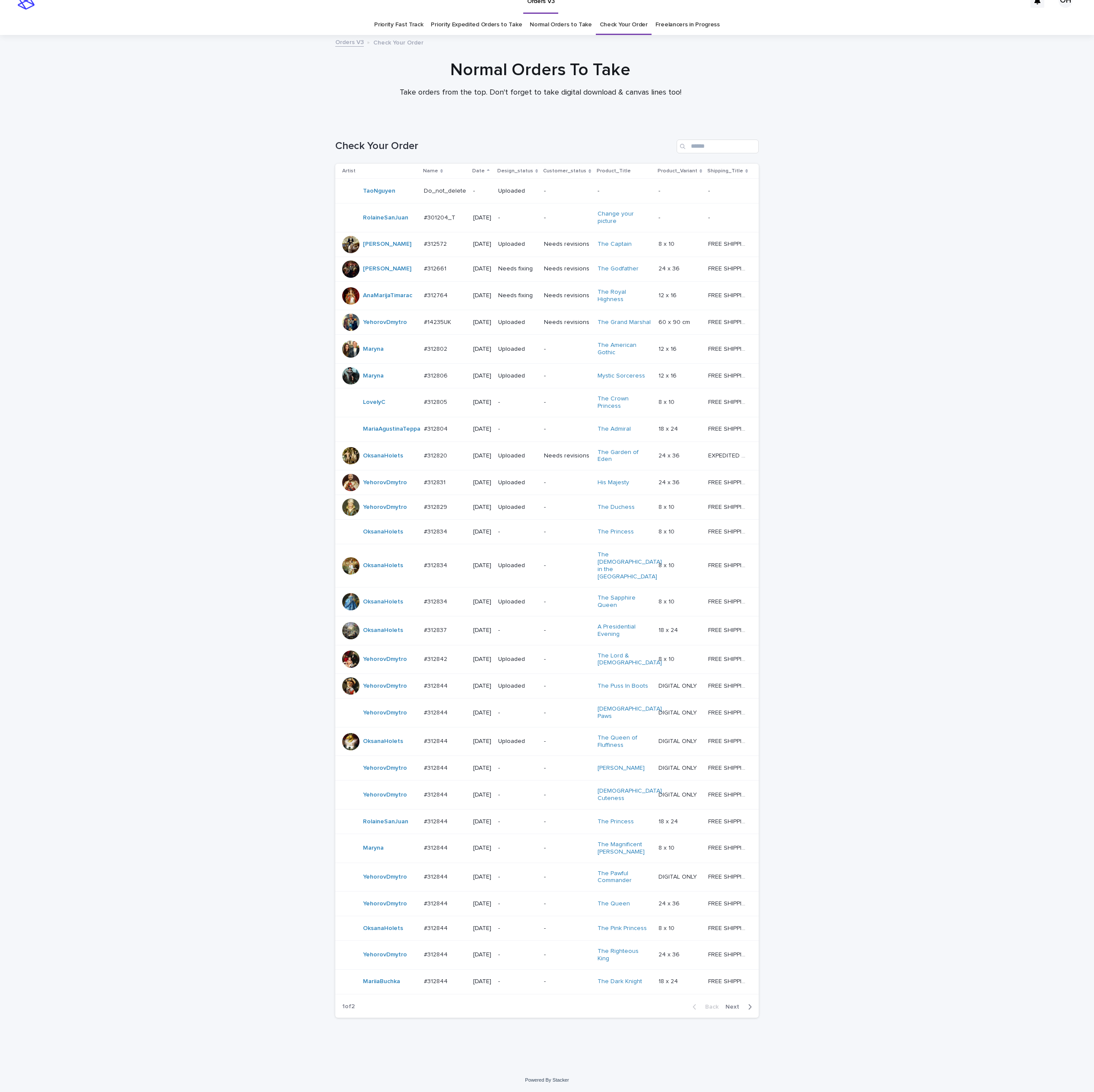
click at [915, 106] on div at bounding box center [540, 78] width 1081 height 86
click at [424, 932] on p "#312844" at bounding box center [437, 927] width 26 height 9
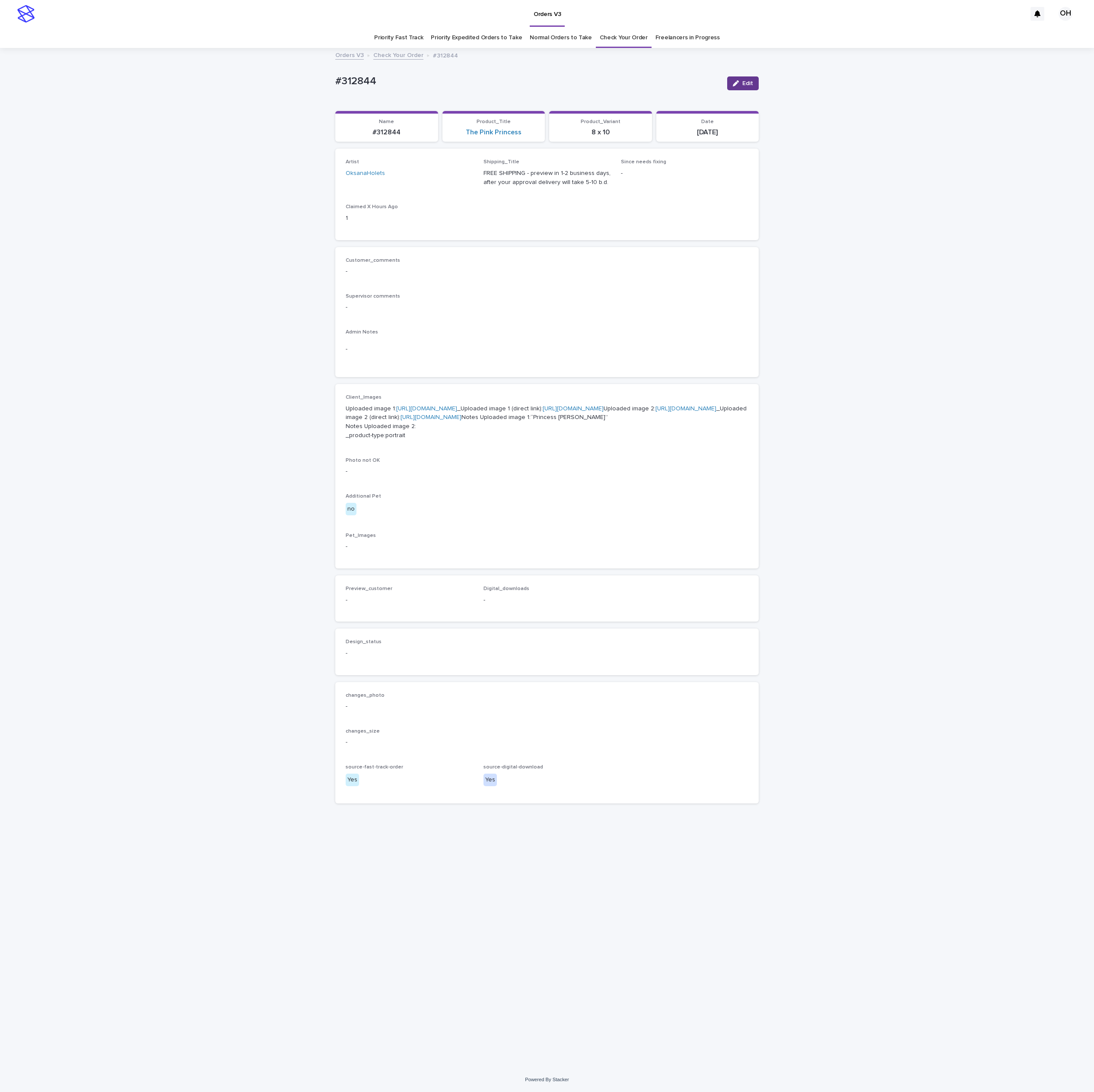
click at [741, 84] on div "button" at bounding box center [737, 84] width 10 height 6
click at [364, 614] on div "button" at bounding box center [361, 611] width 9 height 6
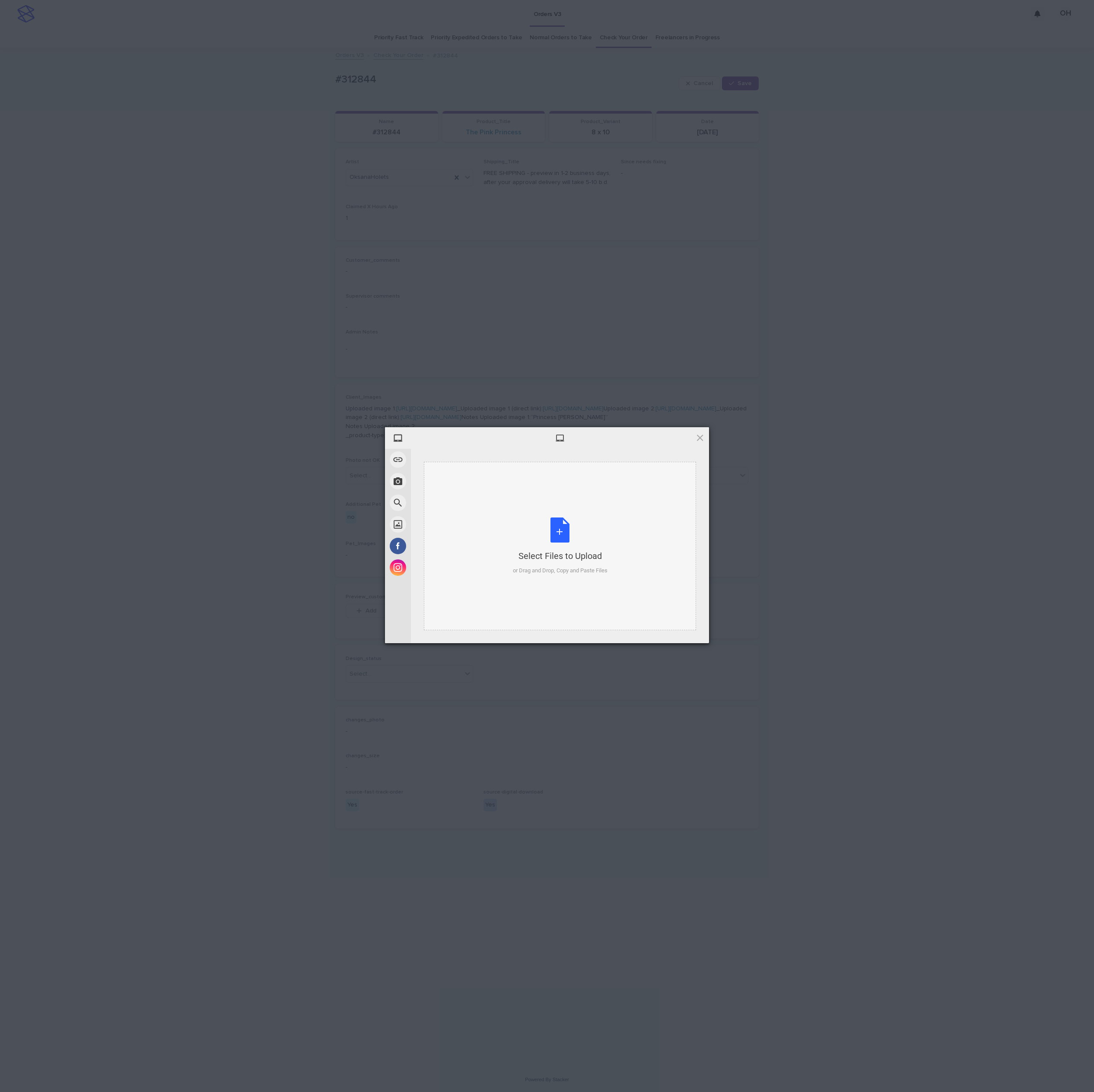
click at [590, 538] on div "Select Files to Upload or Drag and Drop, Copy and Paste Files" at bounding box center [560, 546] width 94 height 57
click at [682, 634] on span "Upload 1" at bounding box center [683, 632] width 17 height 7
click at [874, 507] on div "My Device Link (URL) Take Photo Web Search Unsplash Facebook Instagram Uploaded…" at bounding box center [547, 546] width 1094 height 1092
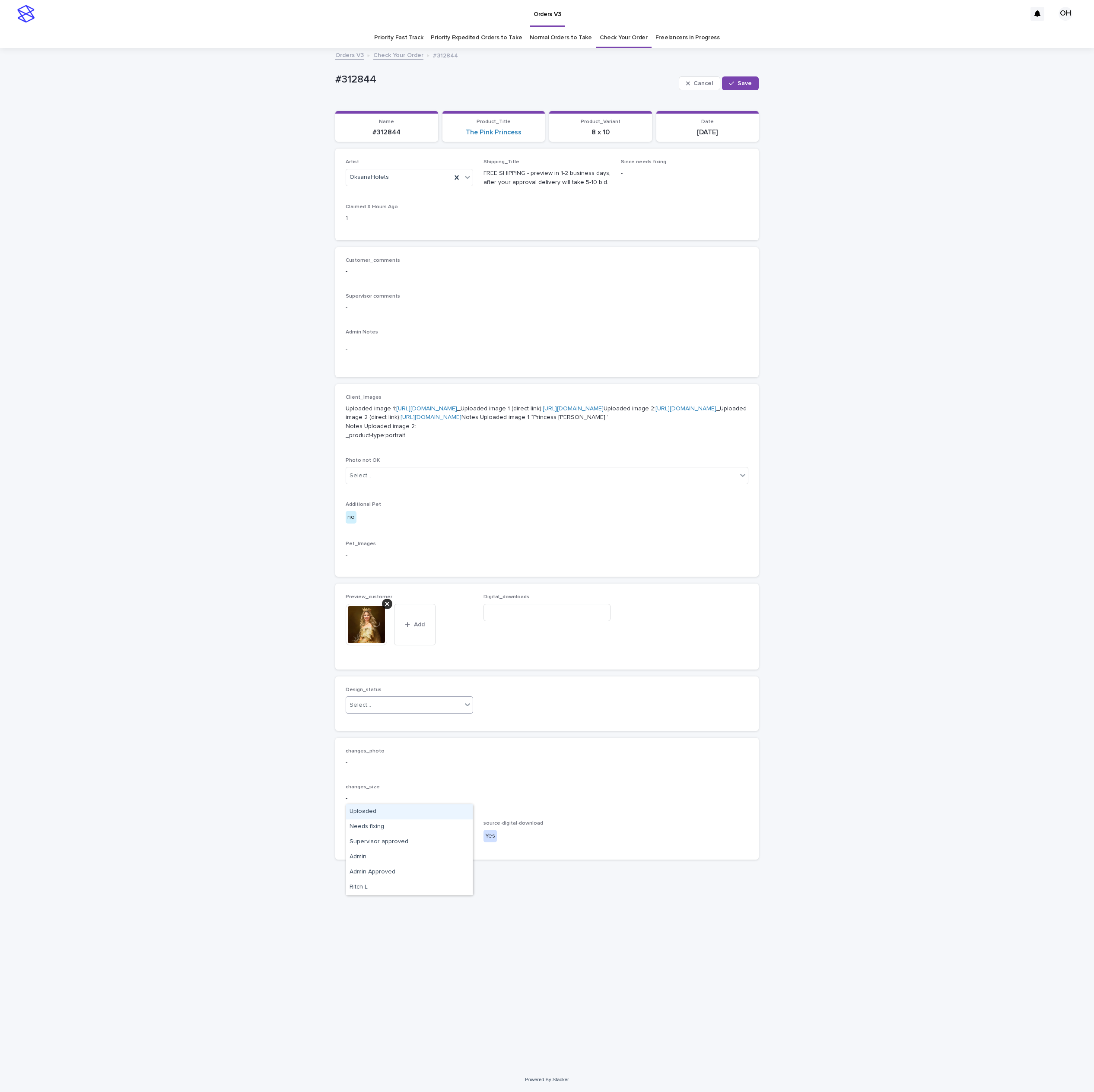
click at [402, 712] on div "Select..." at bounding box center [404, 705] width 116 height 14
click at [383, 807] on div "Uploaded" at bounding box center [409, 812] width 127 height 15
click at [745, 84] on span "Save" at bounding box center [744, 84] width 14 height 6
click at [343, 656] on div "Preview_customer This file cannot be opened Download File Digital_downloads -" at bounding box center [547, 615] width 424 height 81
click at [357, 637] on img at bounding box center [366, 616] width 41 height 41
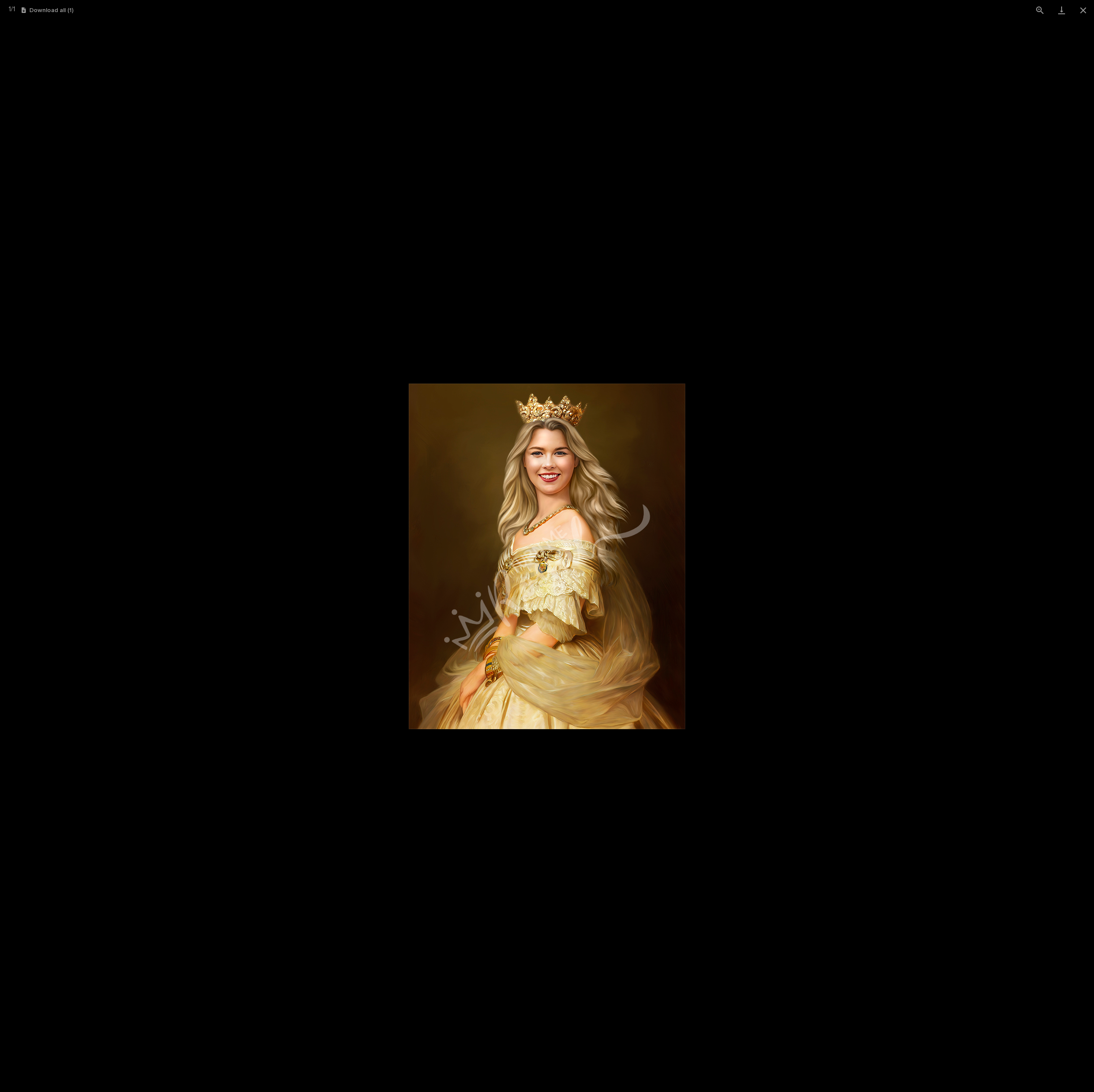
click at [823, 549] on picture at bounding box center [547, 556] width 1094 height 1072
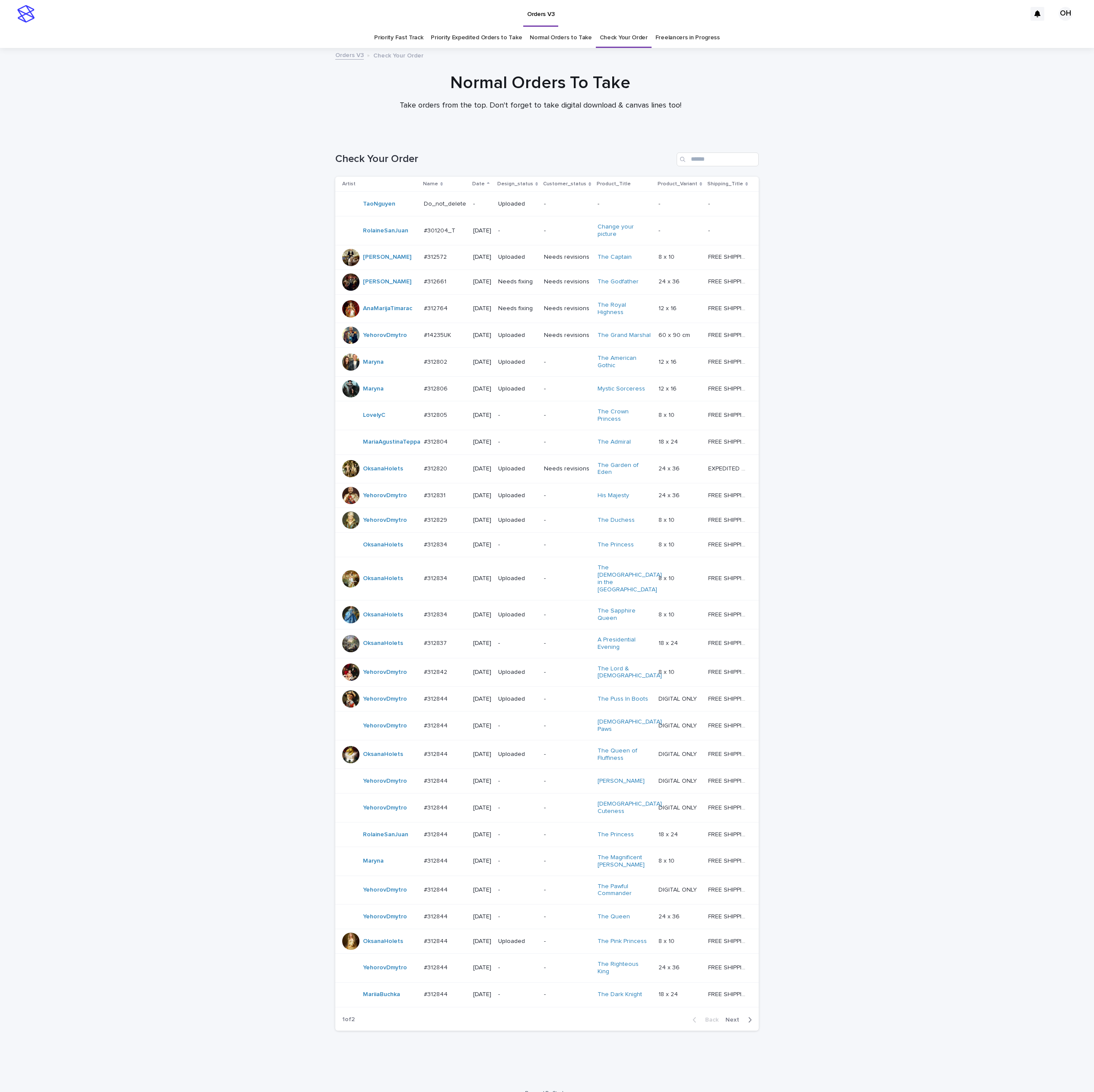
scroll to position [28, 0]
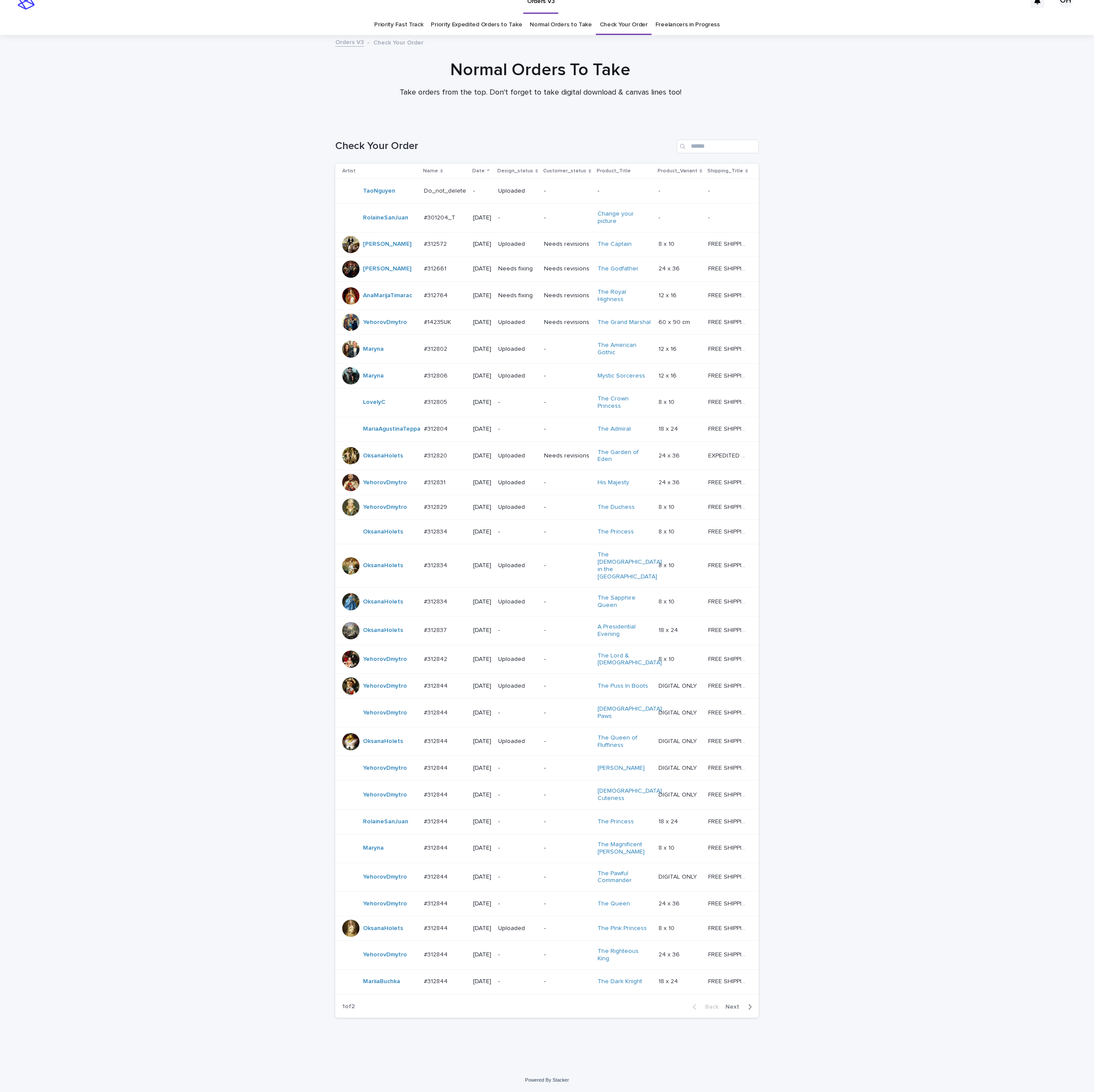
click at [728, 1018] on div "Back Next" at bounding box center [722, 1007] width 73 height 22
click at [728, 1010] on span "Next" at bounding box center [735, 1007] width 19 height 6
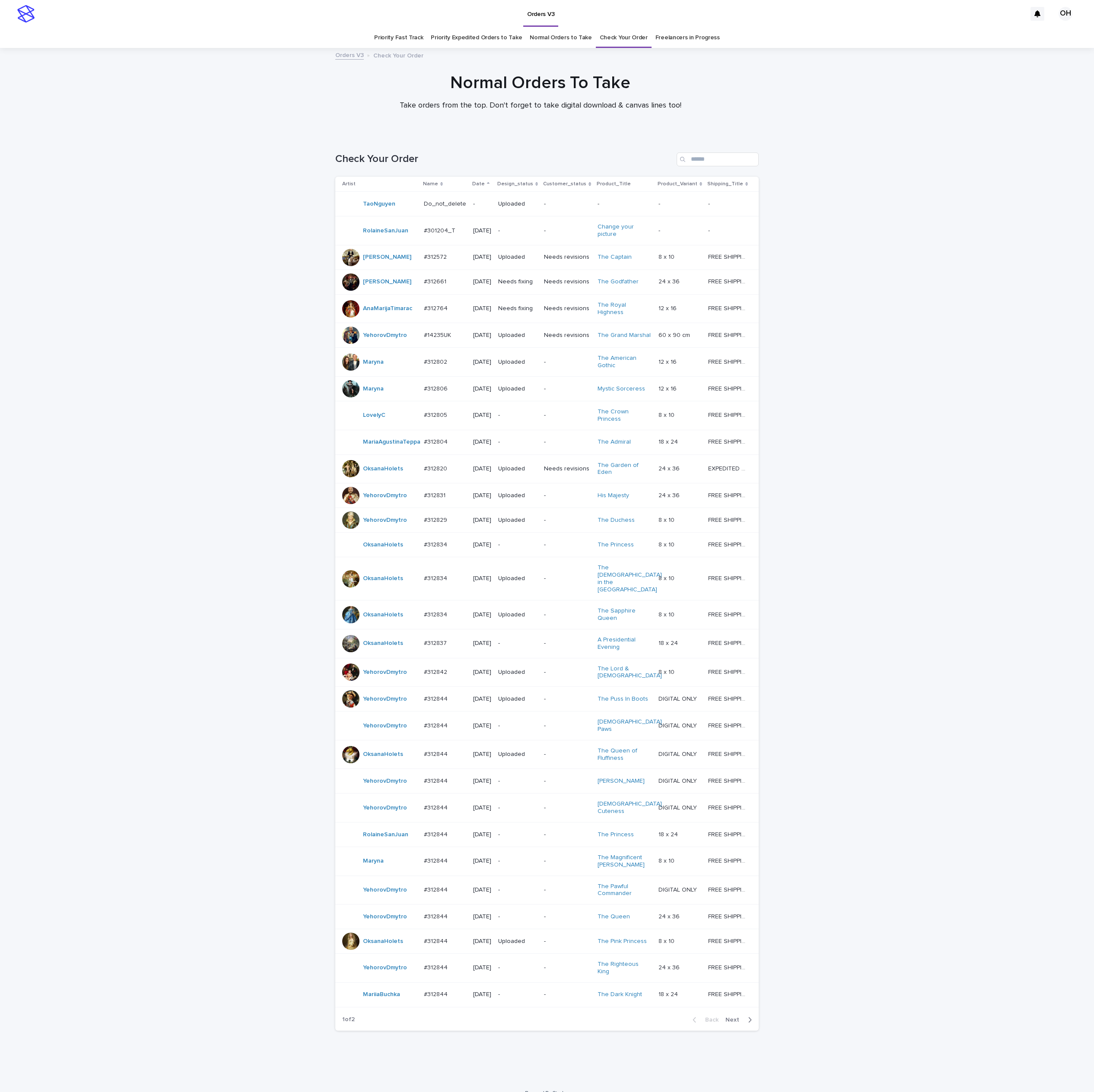
click at [434, 945] on p "#312844" at bounding box center [437, 941] width 26 height 9
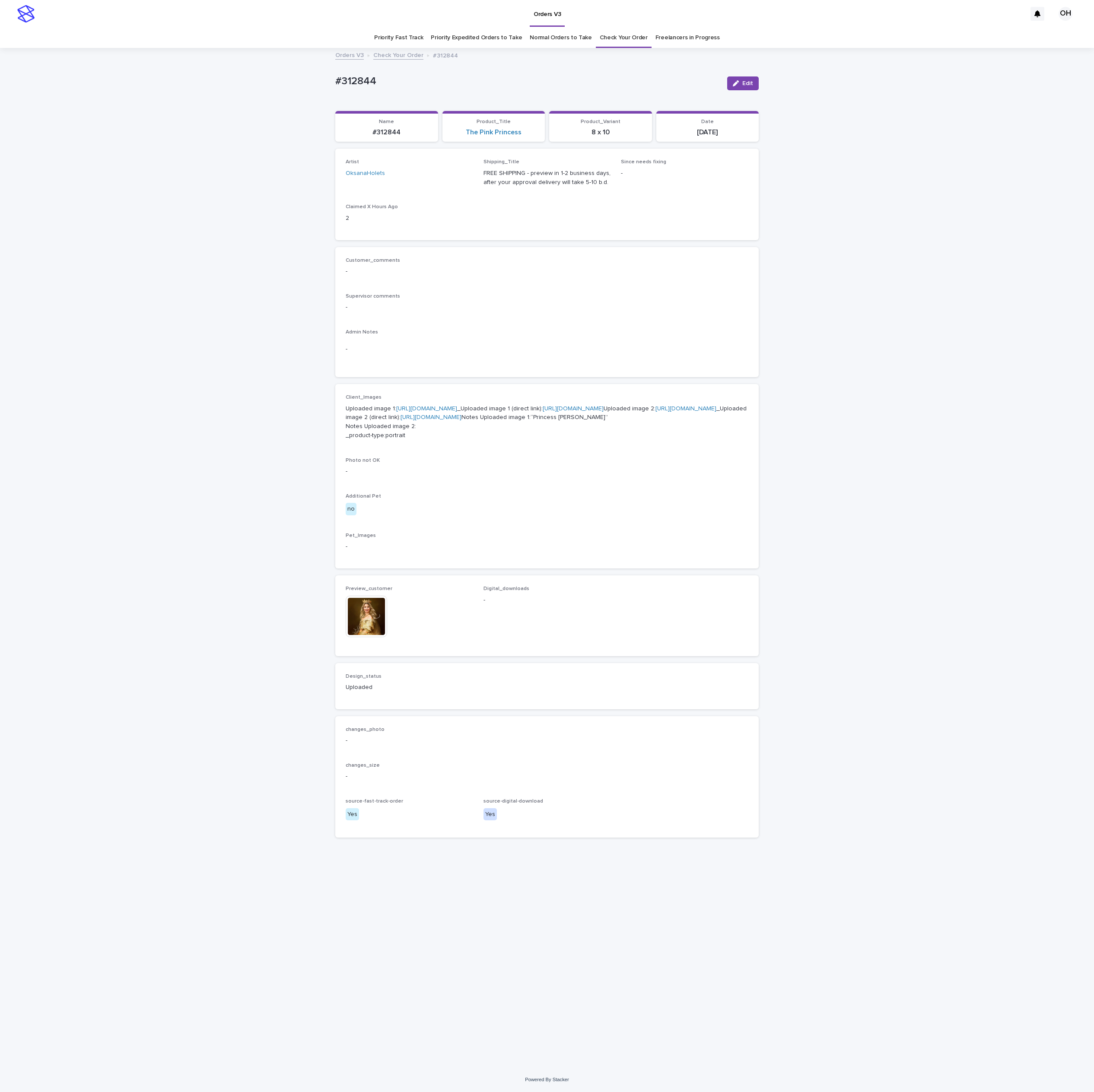
click at [744, 91] on div "Edit" at bounding box center [741, 83] width 35 height 34
click at [744, 85] on span "Edit" at bounding box center [747, 84] width 11 height 6
click at [389, 609] on div at bounding box center [387, 604] width 10 height 10
click at [455, 678] on icon at bounding box center [457, 674] width 9 height 9
click at [745, 87] on button "Save" at bounding box center [740, 84] width 37 height 14
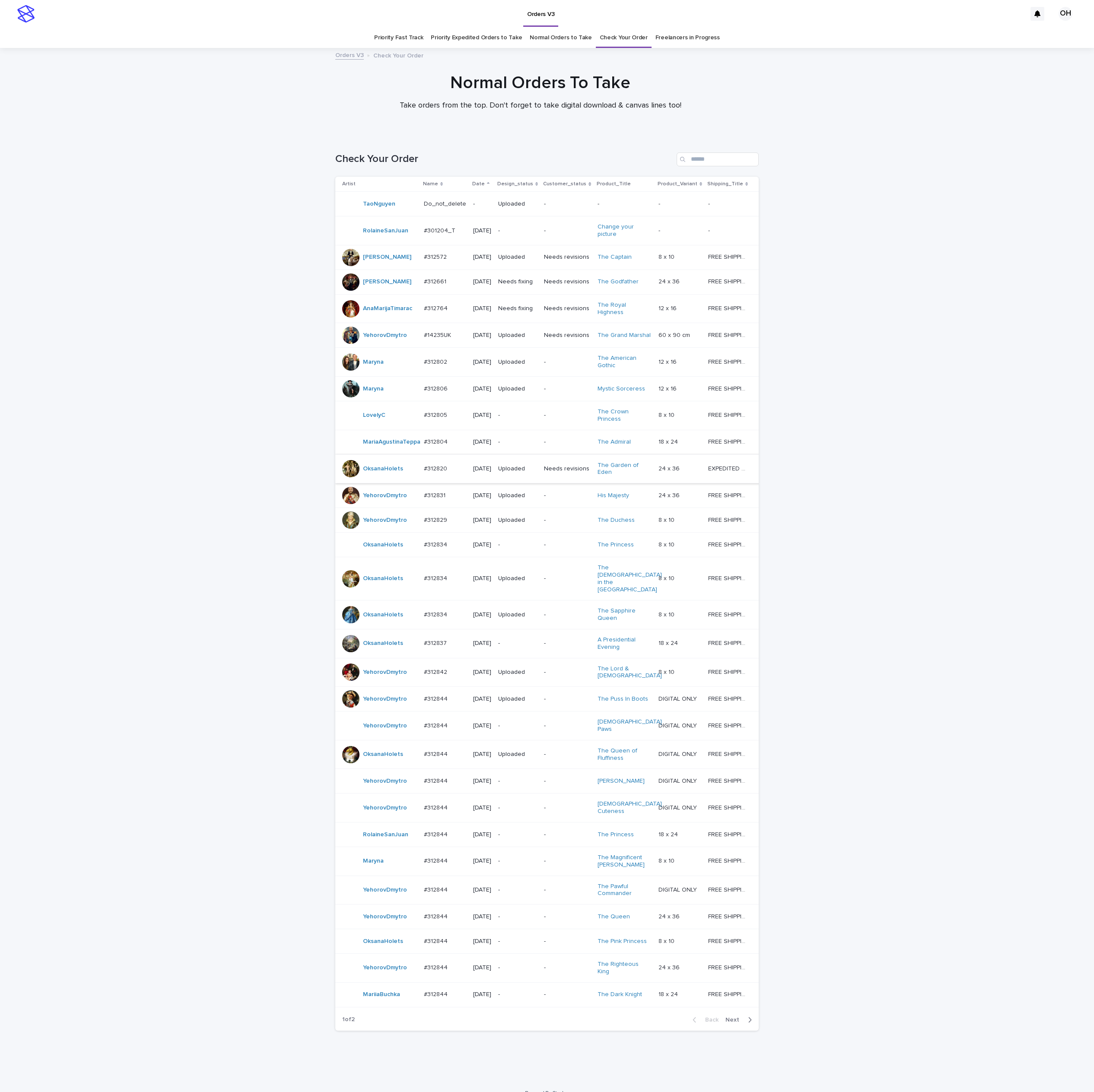
scroll to position [28, 0]
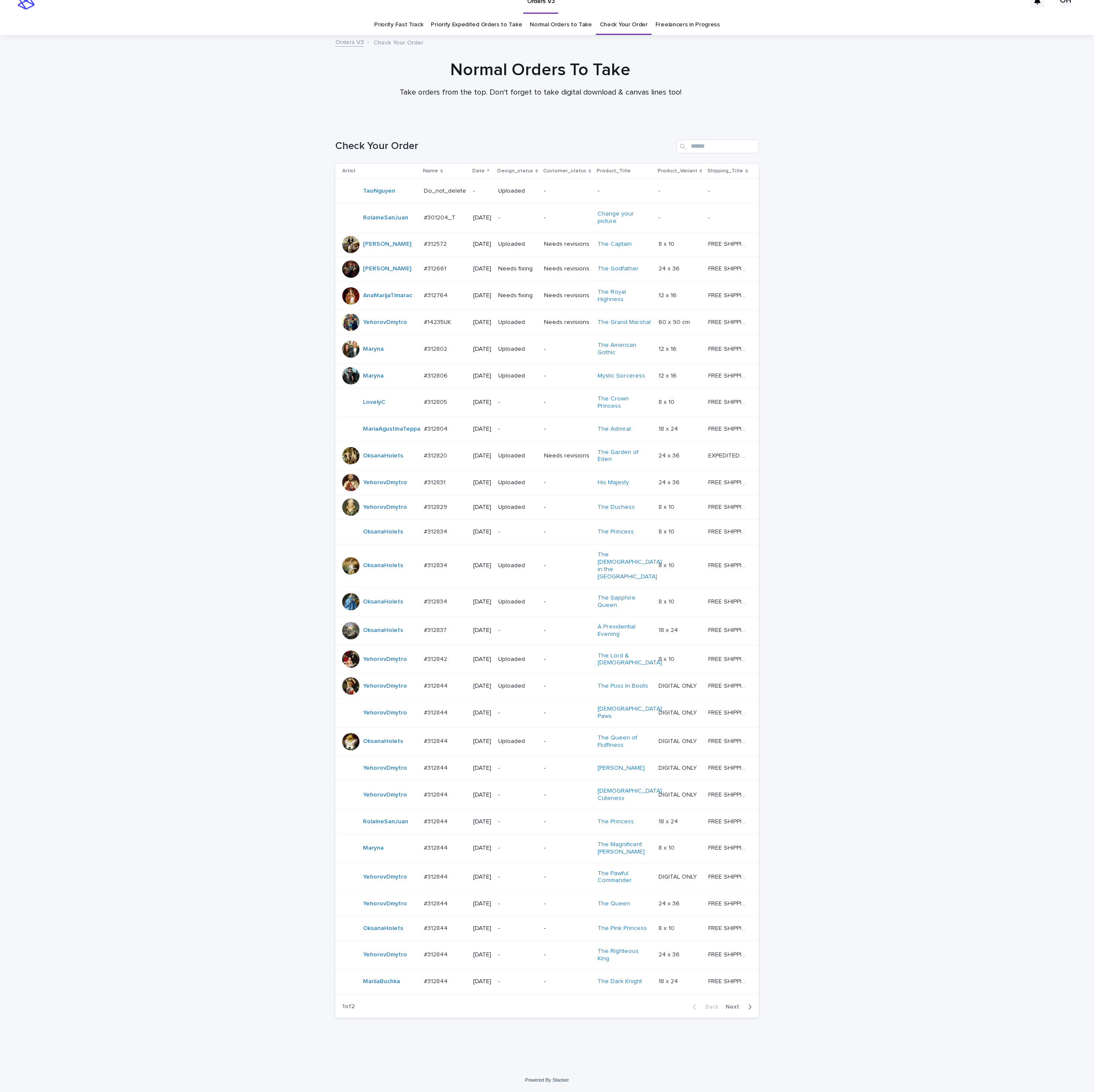
click at [429, 539] on div "#312834 #312834" at bounding box center [445, 532] width 42 height 14
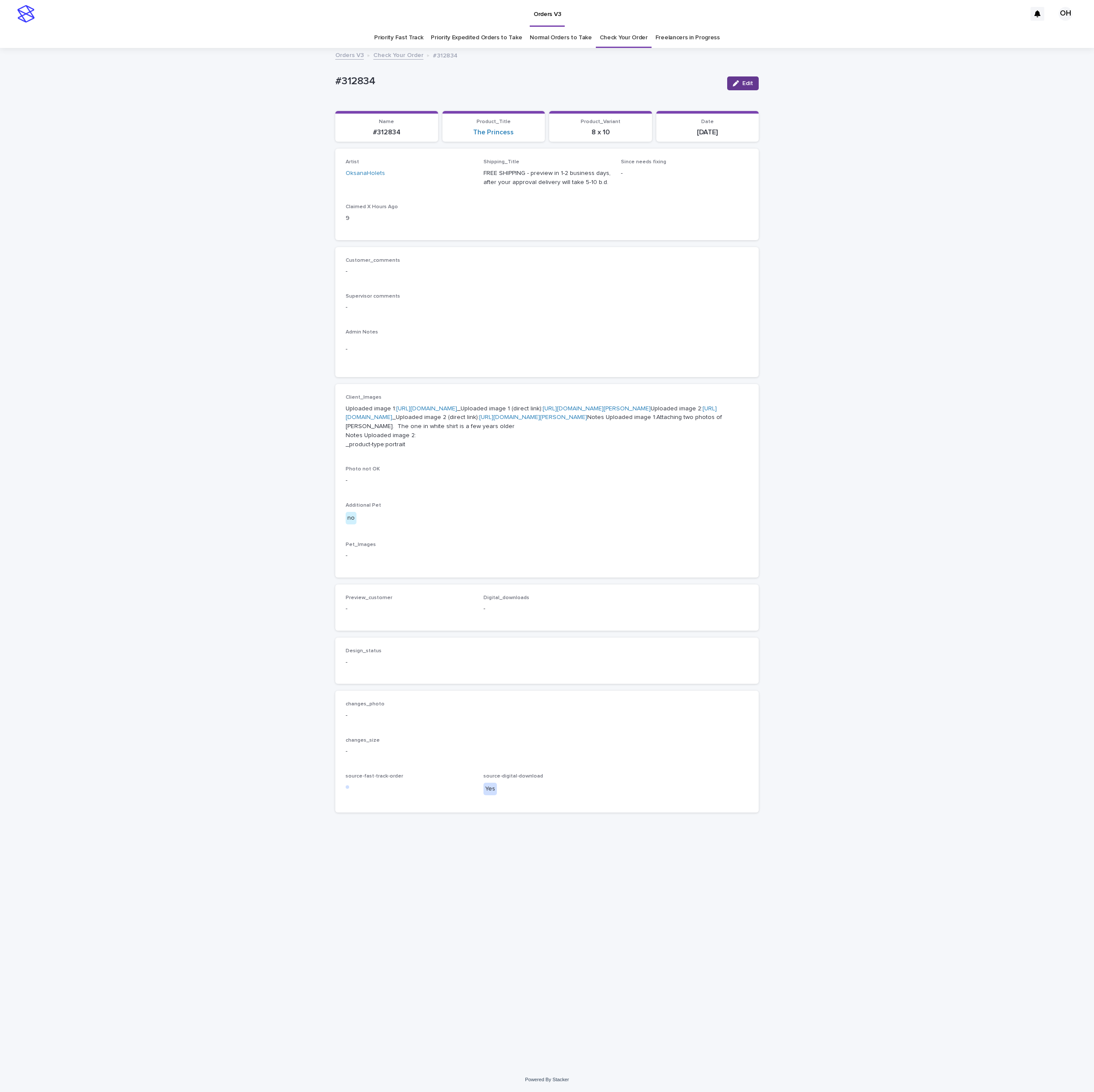
click at [744, 86] on span "Edit" at bounding box center [747, 84] width 11 height 6
click at [364, 627] on button "Add" at bounding box center [366, 620] width 41 height 14
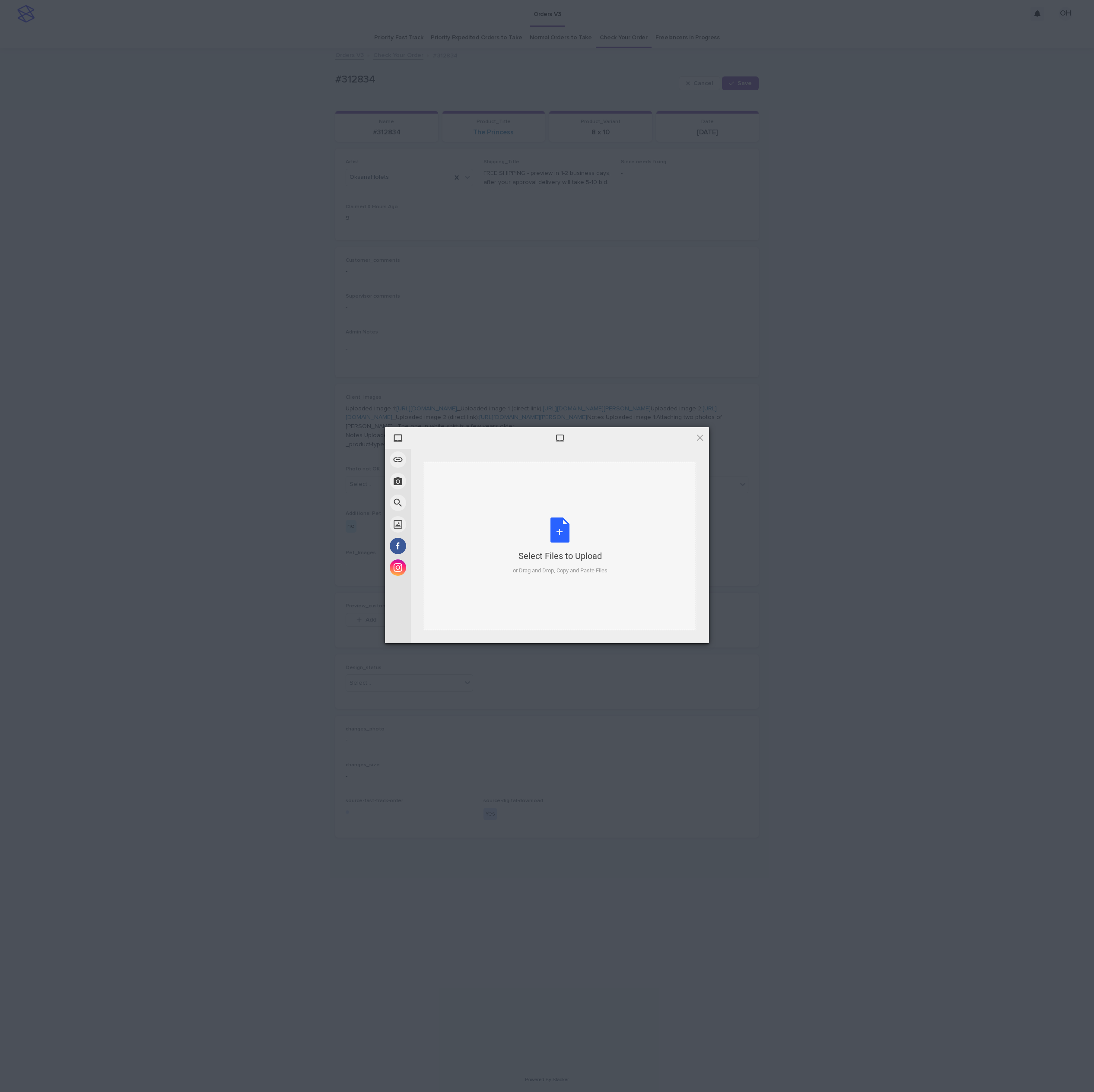
click at [519, 527] on div "Select Files to Upload or Drag and Drop, Copy and Paste Files" at bounding box center [560, 546] width 94 height 57
click at [689, 630] on span "Upload 1" at bounding box center [683, 632] width 17 height 7
click at [785, 572] on div "My Device Link (URL) Take Photo Web Search Unsplash Facebook Instagram Uploaded…" at bounding box center [547, 546] width 1094 height 1092
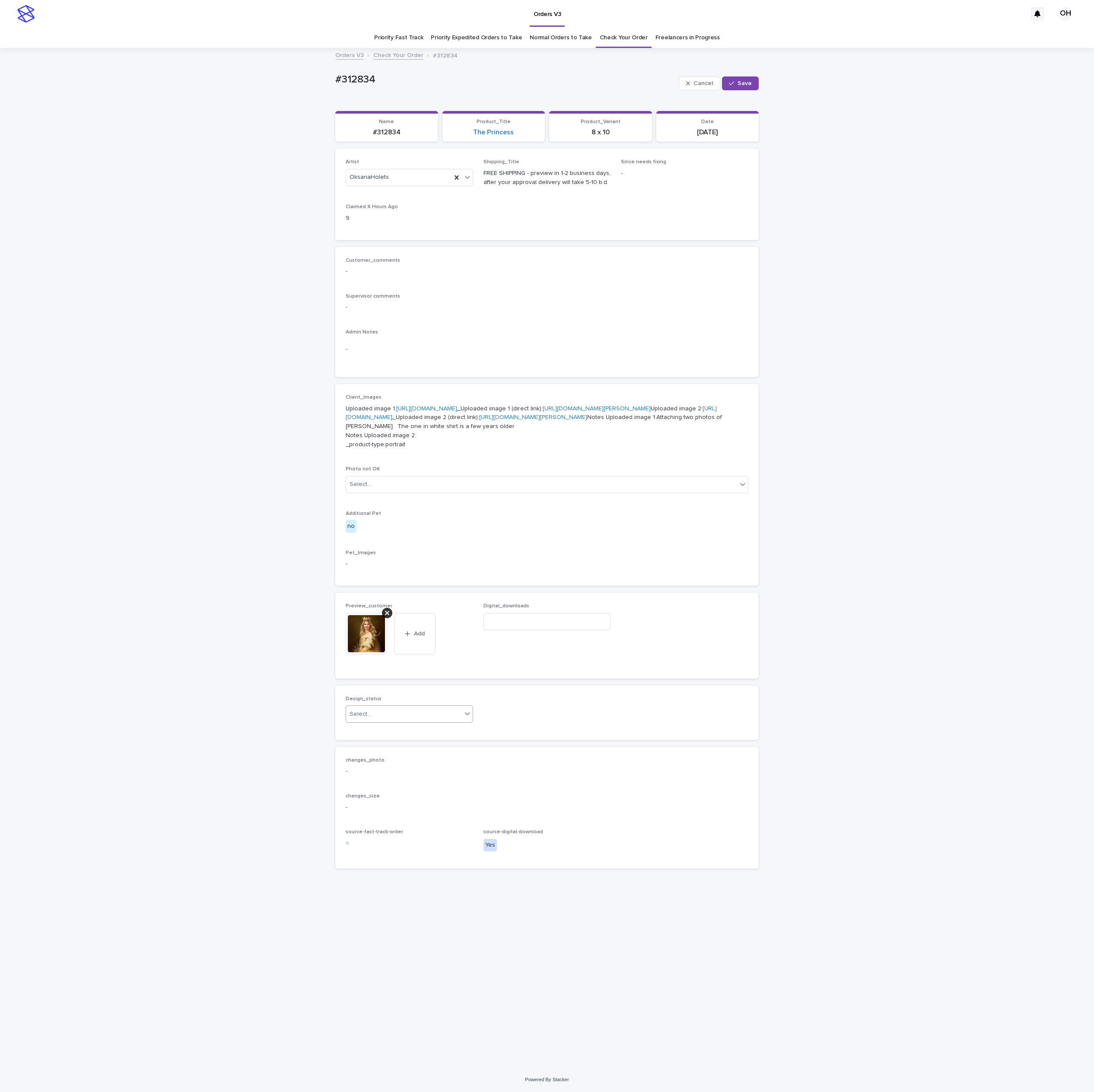
click at [416, 721] on div "Select..." at bounding box center [404, 714] width 116 height 14
click at [389, 806] on div "Uploaded" at bounding box center [409, 803] width 127 height 15
click at [737, 81] on div "button" at bounding box center [733, 84] width 9 height 6
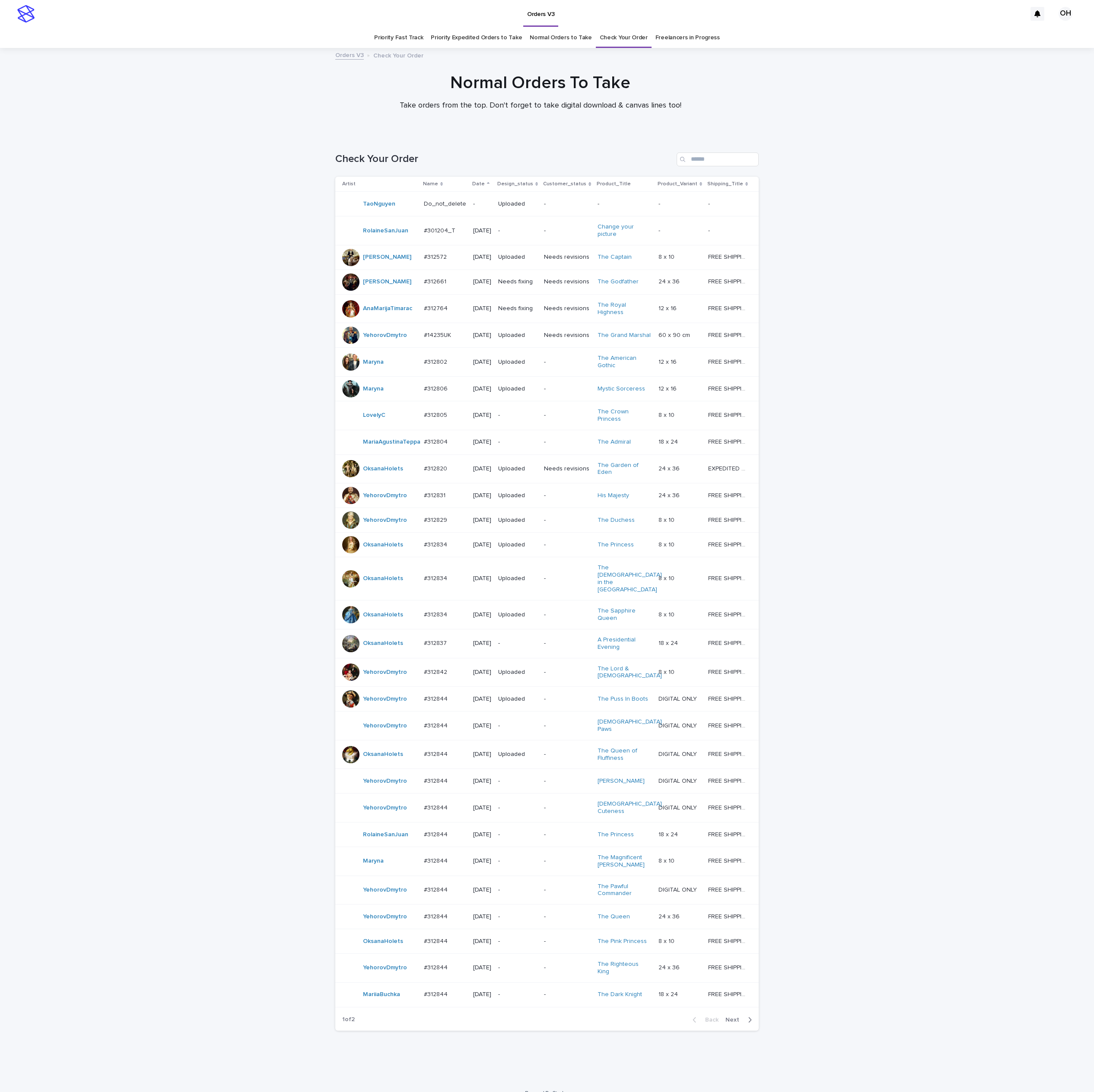
scroll to position [28, 0]
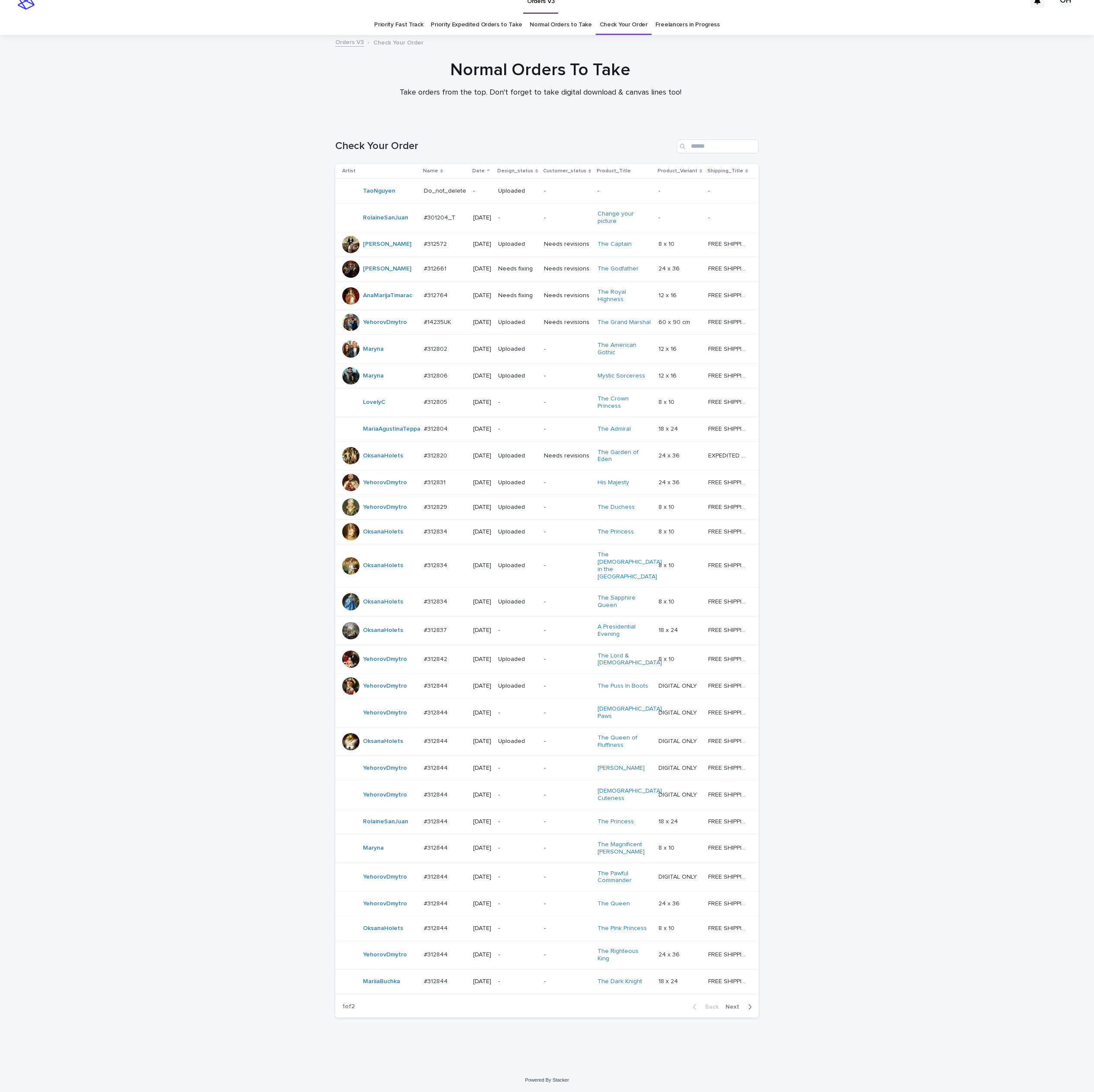
click at [725, 1010] on span "Next" at bounding box center [735, 1007] width 19 height 6
click at [424, 734] on div "#312844 #312844" at bounding box center [445, 741] width 42 height 14
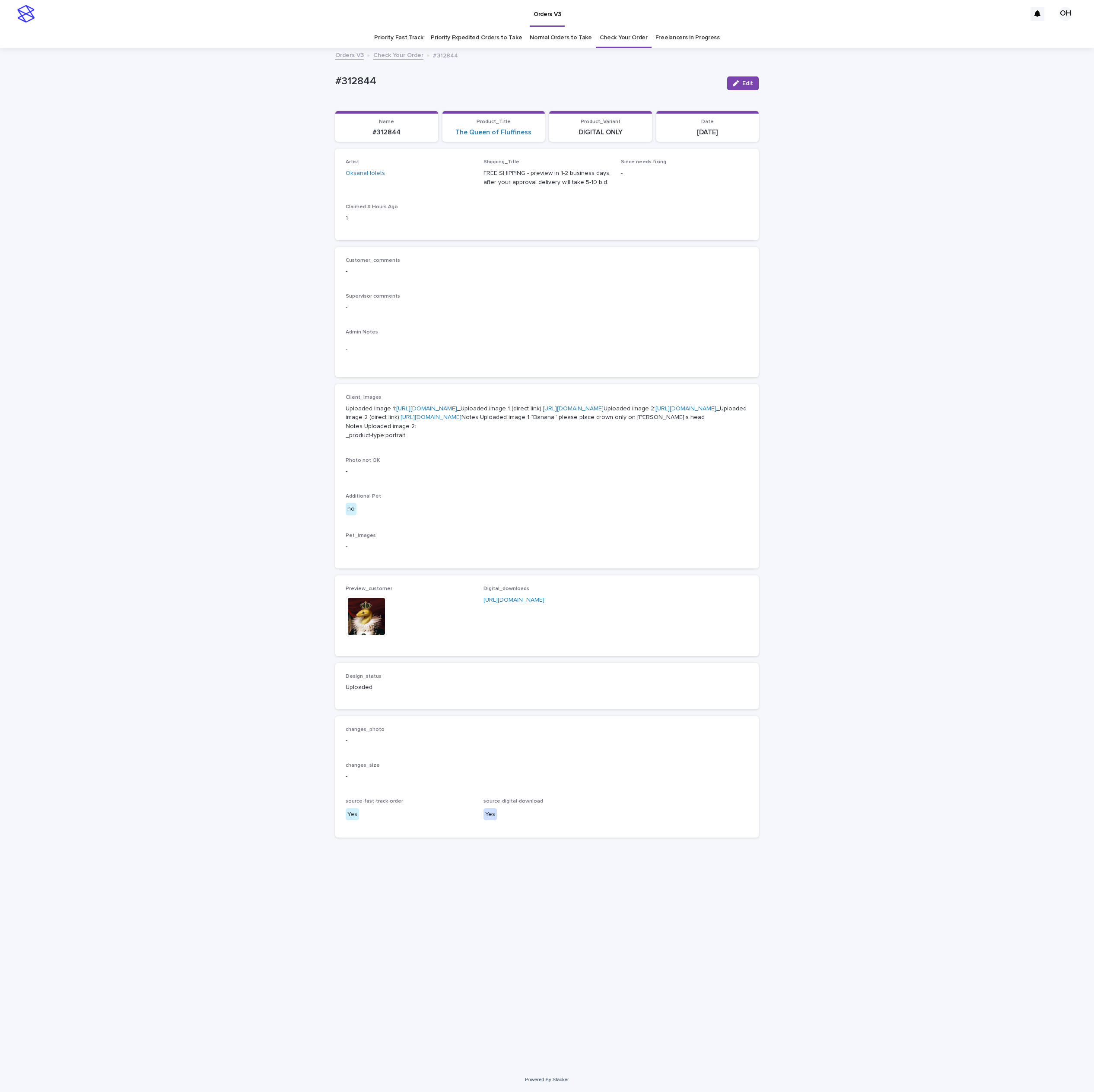
click at [357, 637] on img at bounding box center [366, 616] width 41 height 41
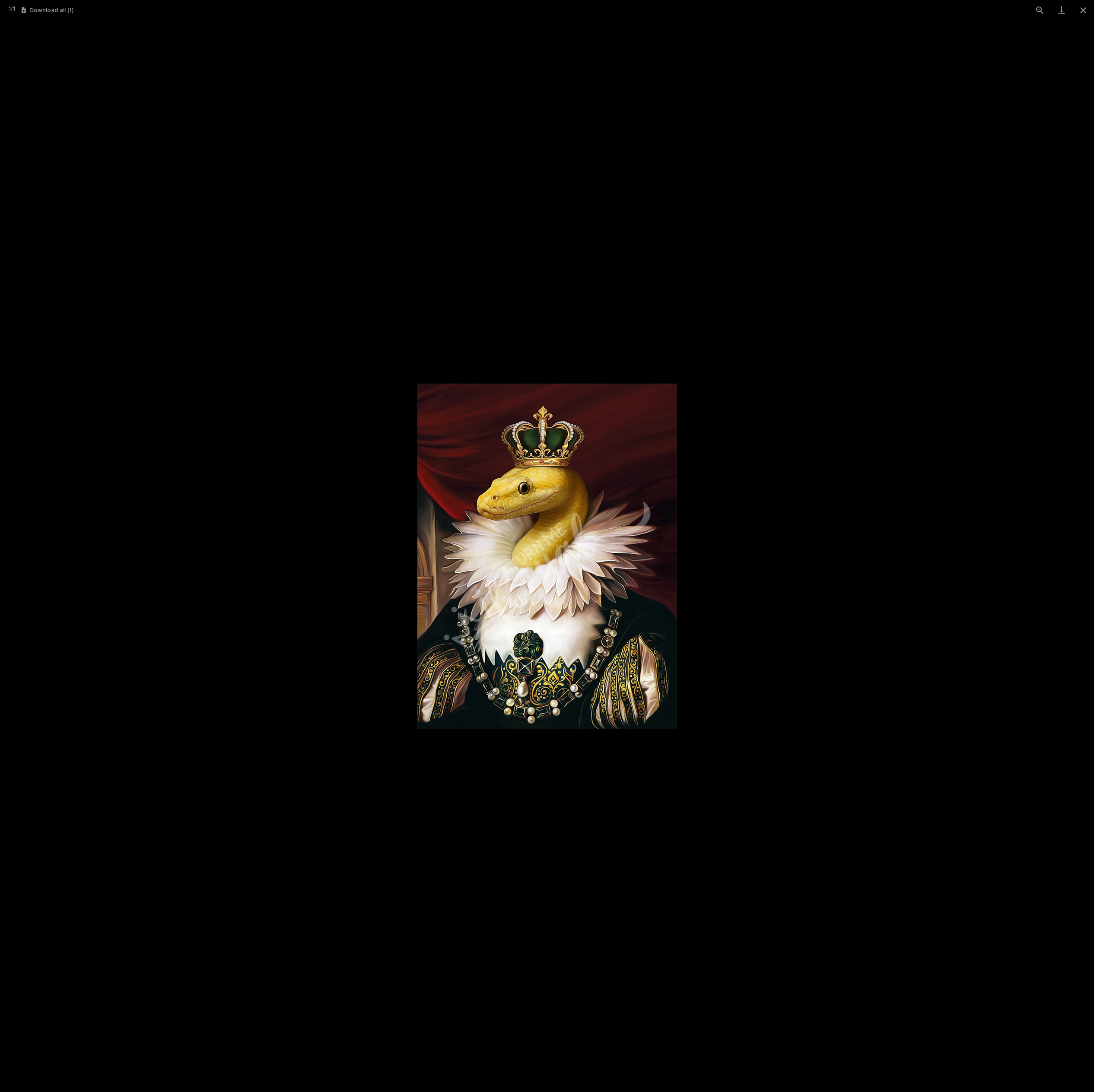
click at [934, 608] on picture at bounding box center [547, 556] width 1094 height 1072
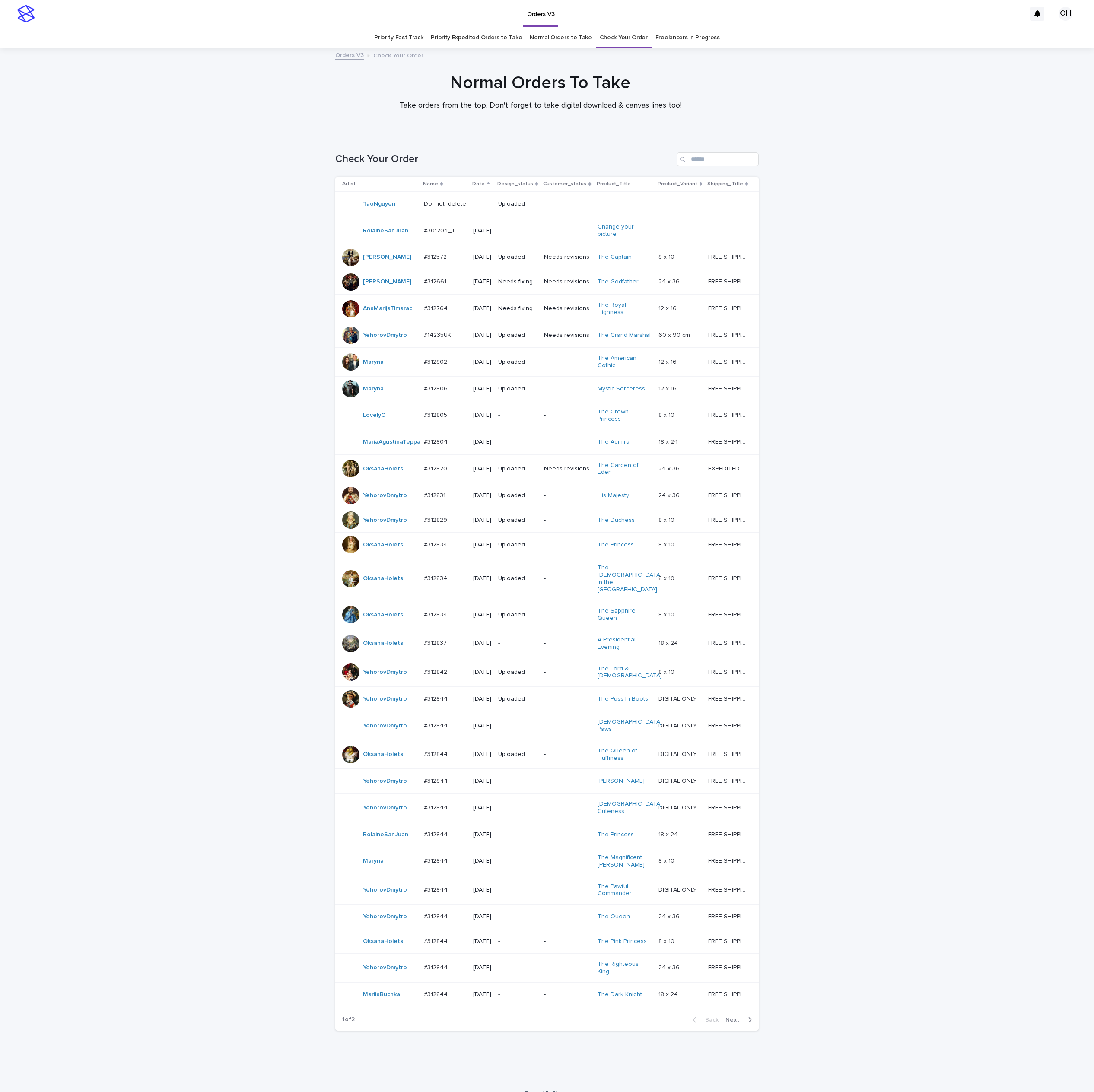
scroll to position [28, 0]
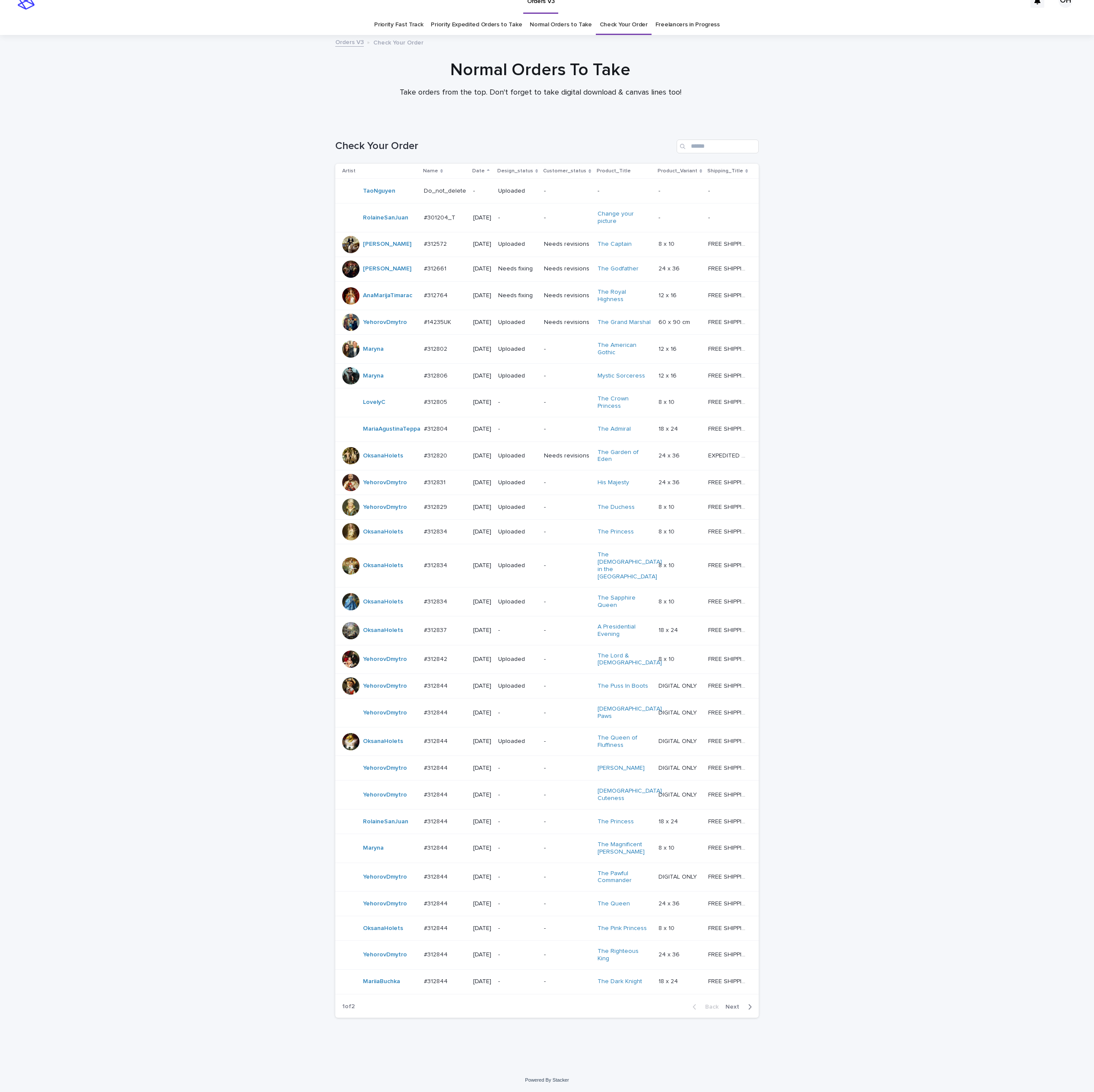
click at [893, 205] on div "Loading... Saving… Loading... Saving… Check Your Order Artist Name Date Design_…" at bounding box center [547, 595] width 1094 height 946
click at [725, 1010] on span "Next" at bounding box center [735, 1007] width 19 height 6
